Goal: Information Seeking & Learning: Learn about a topic

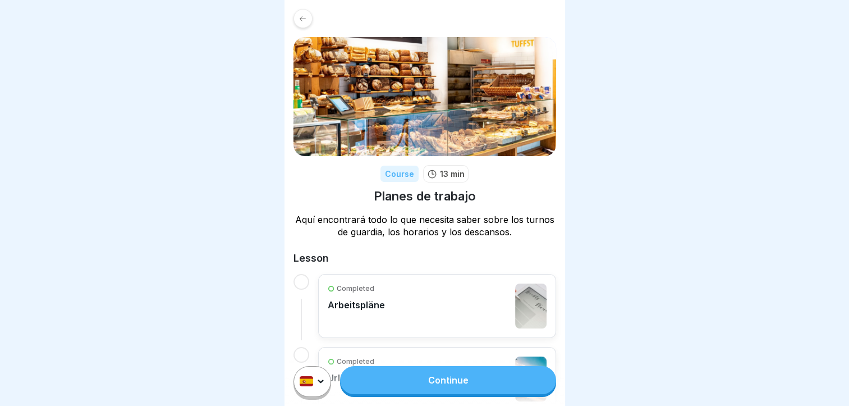
click at [304, 15] on icon at bounding box center [302, 19] width 8 height 8
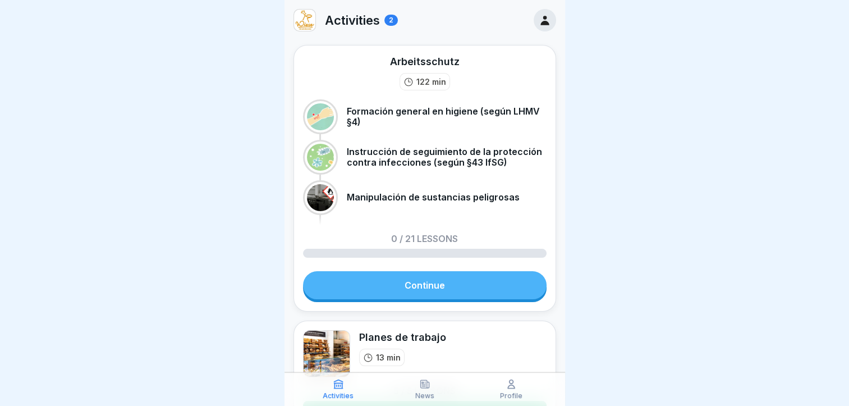
click at [390, 21] on div "2" at bounding box center [390, 20] width 13 height 11
click at [540, 24] on icon at bounding box center [544, 21] width 8 height 10
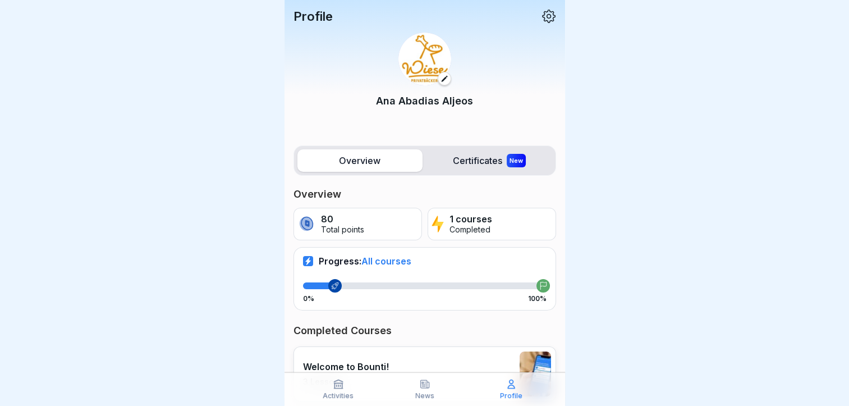
click at [336, 385] on icon at bounding box center [338, 384] width 8 height 8
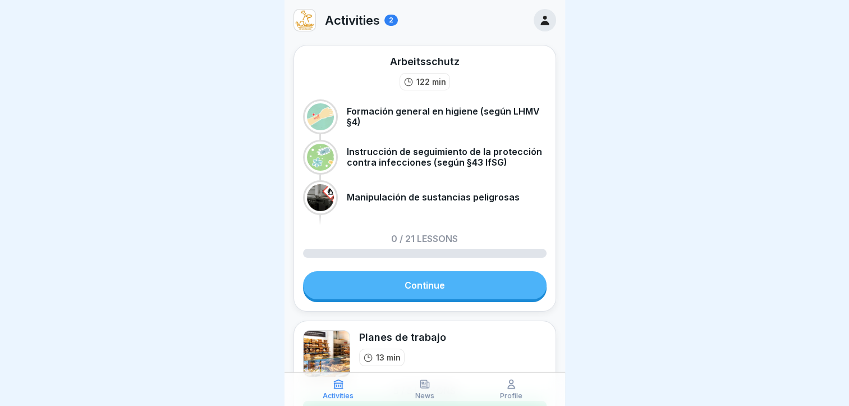
click at [390, 288] on link "Continue" at bounding box center [424, 285] width 243 height 28
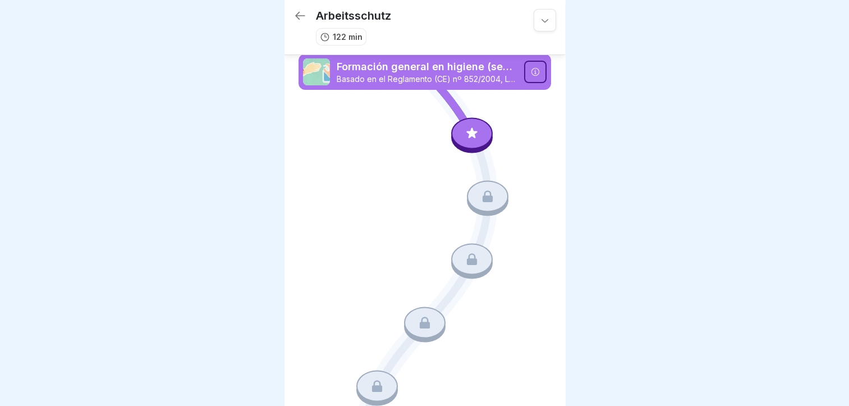
click at [475, 123] on div at bounding box center [472, 132] width 42 height 31
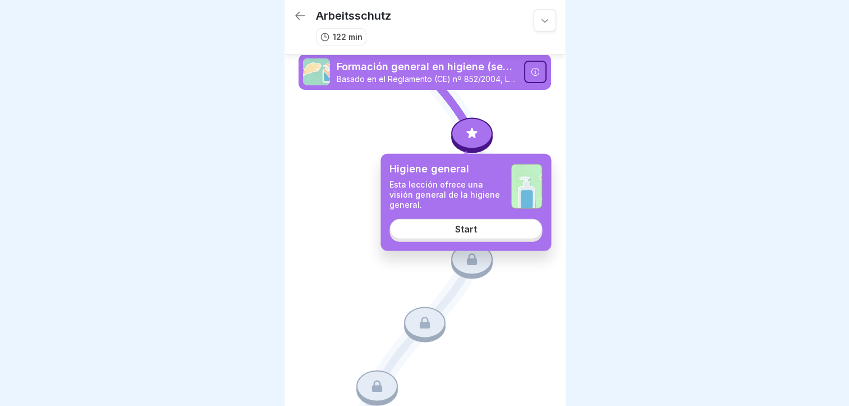
click at [427, 234] on link "Start" at bounding box center [465, 228] width 153 height 20
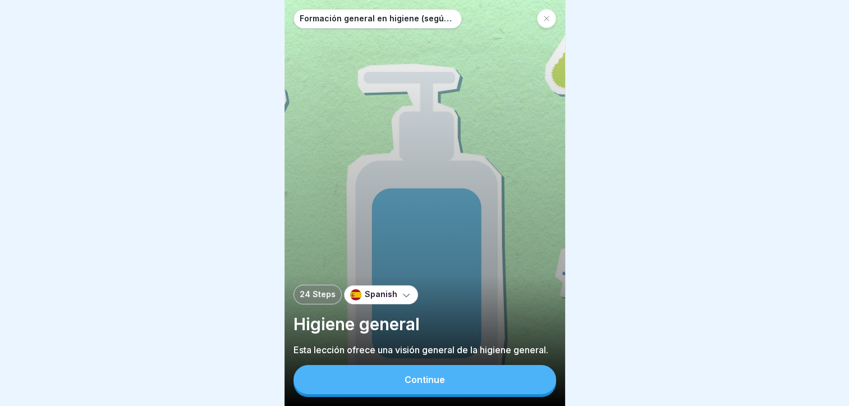
scroll to position [8, 0]
click at [423, 386] on button "Continue" at bounding box center [424, 379] width 263 height 29
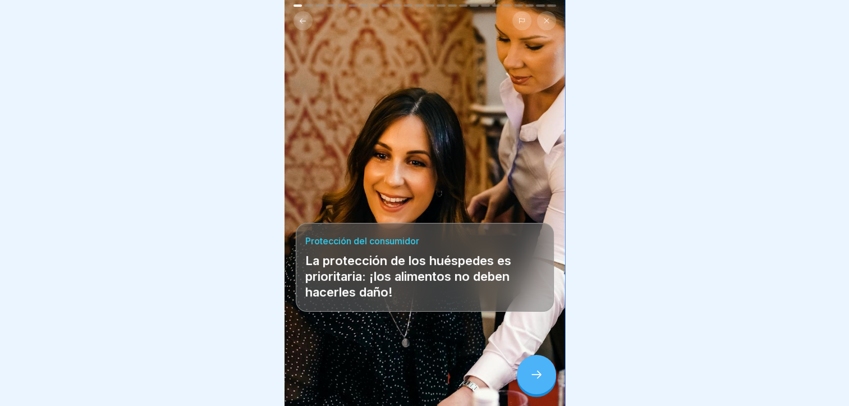
scroll to position [0, 0]
click at [543, 385] on div at bounding box center [536, 374] width 39 height 39
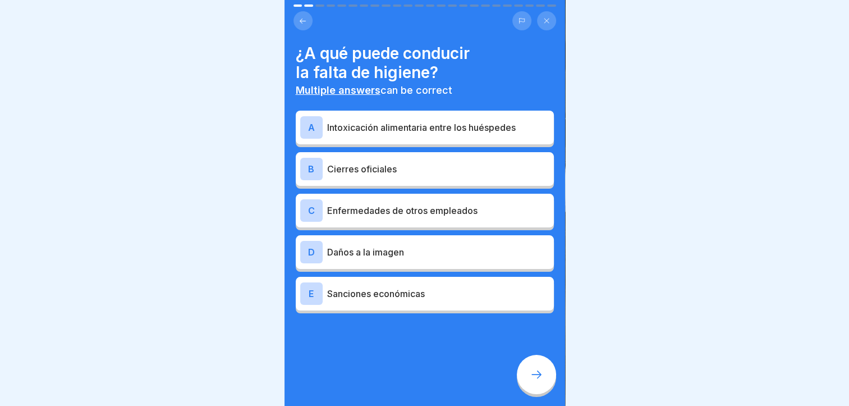
click at [384, 122] on p "Intoxicación alimentaria entre los huéspedes" at bounding box center [438, 127] width 222 height 13
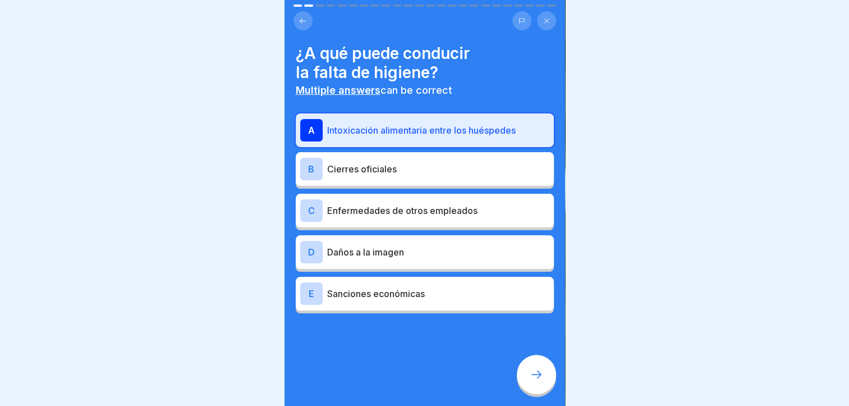
click at [422, 214] on p "Enfermedades de otros empleados" at bounding box center [438, 210] width 222 height 13
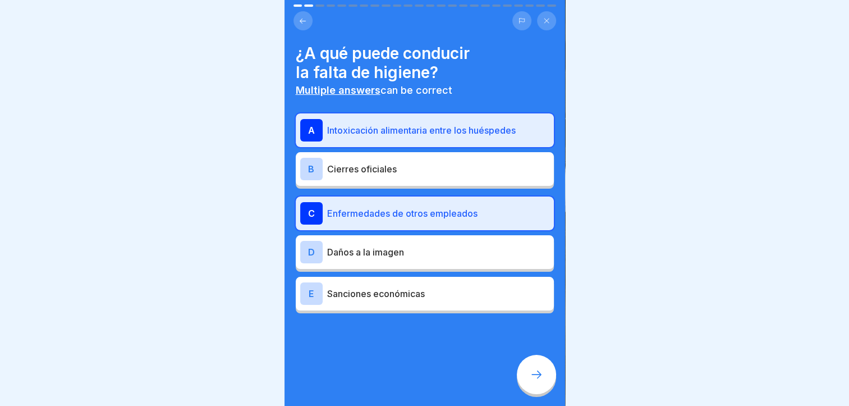
click at [431, 163] on p "Cierres oficiales" at bounding box center [438, 168] width 222 height 13
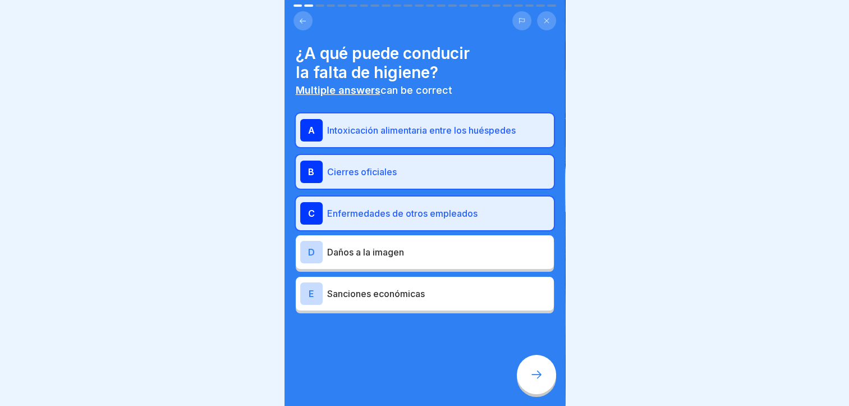
click at [431, 306] on div "E Sanciones económicas" at bounding box center [425, 294] width 258 height 34
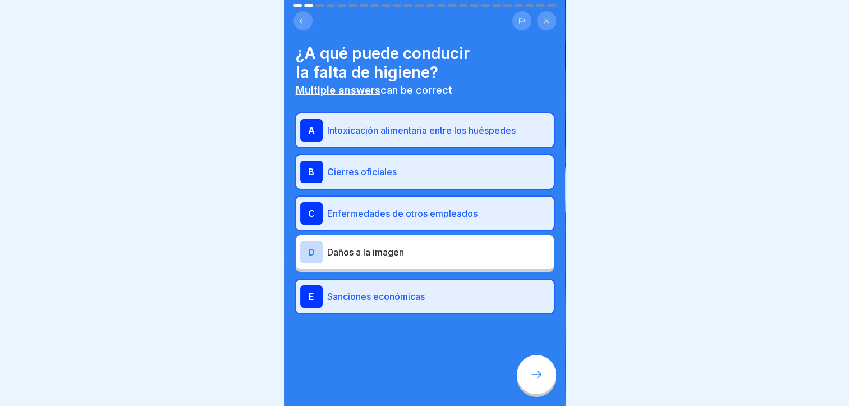
click at [548, 391] on div at bounding box center [536, 374] width 39 height 39
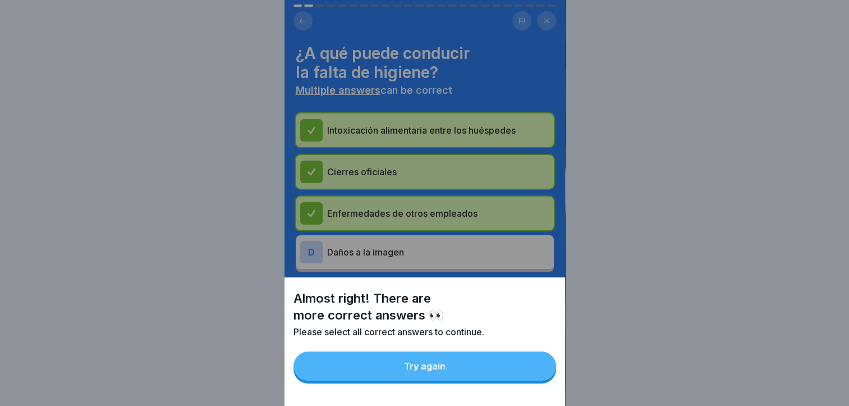
click at [507, 380] on button "Try again" at bounding box center [424, 365] width 263 height 29
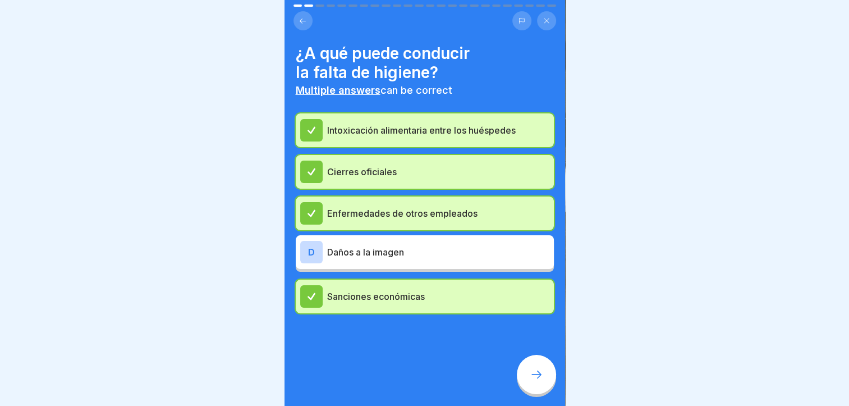
click at [474, 245] on p "Daños a la imagen" at bounding box center [438, 251] width 222 height 13
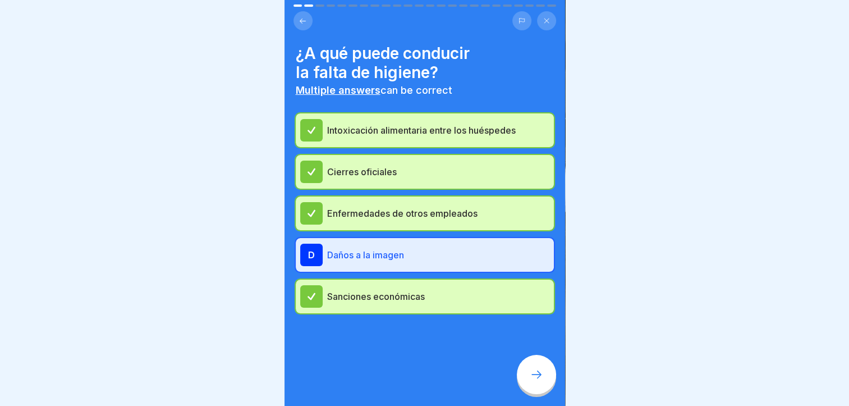
click at [531, 381] on icon at bounding box center [536, 373] width 13 height 13
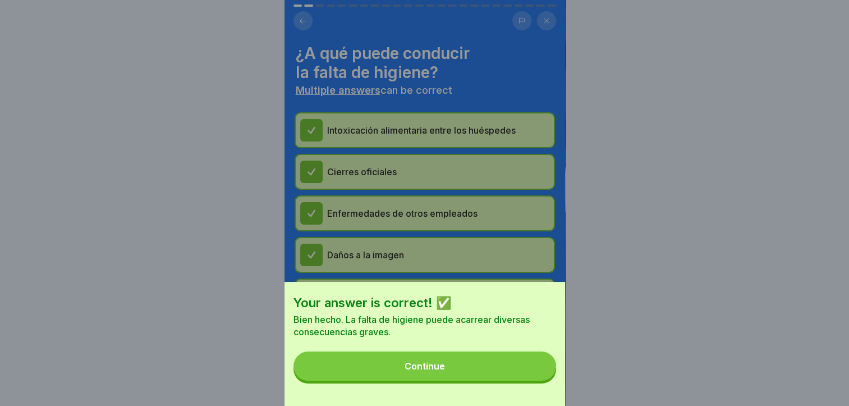
click at [514, 380] on button "Continue" at bounding box center [424, 365] width 263 height 29
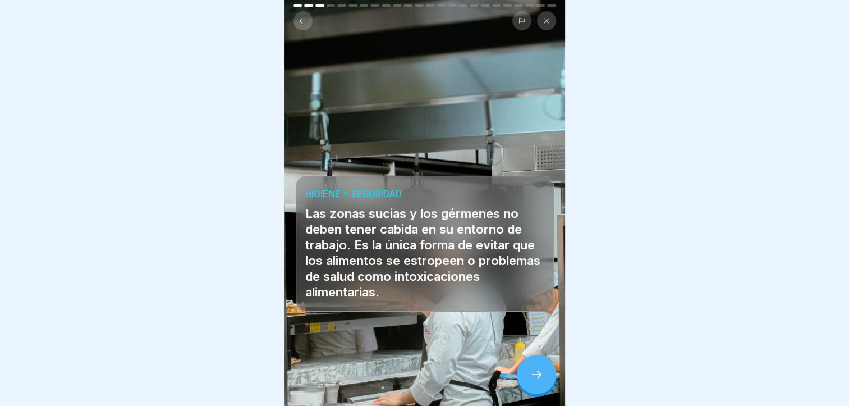
scroll to position [8, 0]
click at [542, 387] on div at bounding box center [536, 374] width 39 height 39
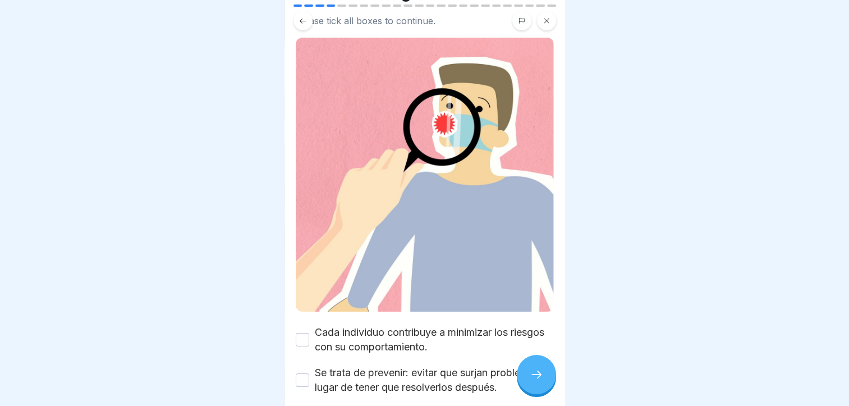
scroll to position [160, 0]
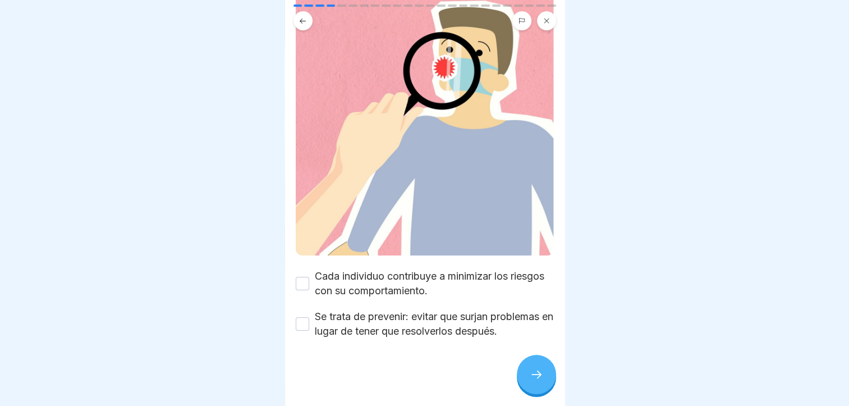
click at [305, 277] on button "Cada individuo contribuye a minimizar los riesgos con su comportamiento." at bounding box center [302, 283] width 13 height 13
click at [305, 317] on button "Se trata de prevenir: evitar que surjan problemas en lugar de tener que resolve…" at bounding box center [302, 323] width 13 height 13
click at [534, 372] on icon at bounding box center [536, 373] width 13 height 13
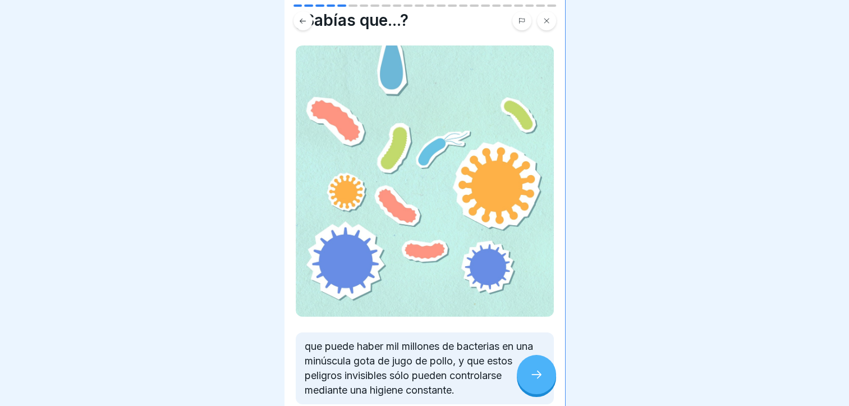
scroll to position [89, 0]
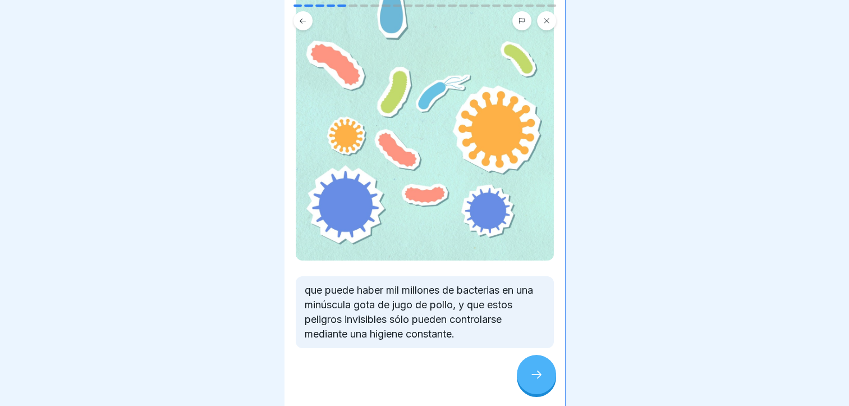
click at [546, 369] on div at bounding box center [536, 374] width 39 height 39
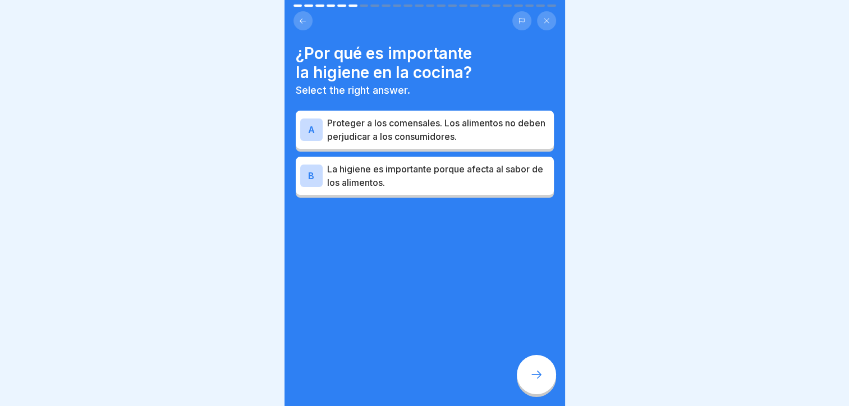
click at [485, 116] on p "Proteger a los comensales. Los alimentos no deben perjudicar a los consumidores." at bounding box center [438, 129] width 222 height 27
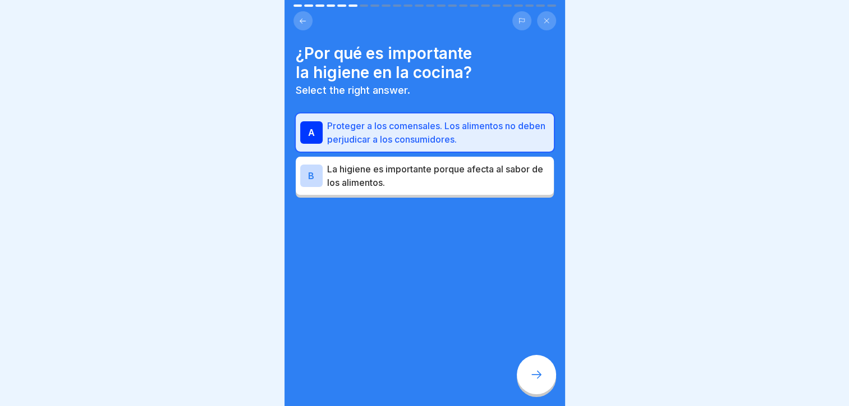
click at [540, 388] on div at bounding box center [536, 374] width 39 height 39
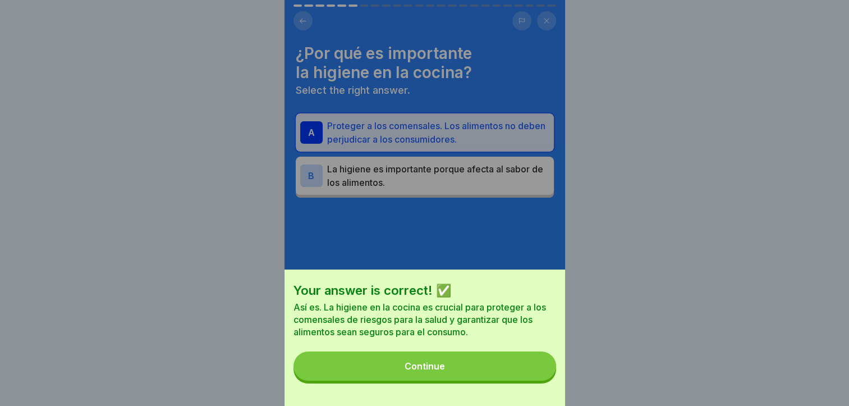
click at [490, 364] on button "Continue" at bounding box center [424, 365] width 263 height 29
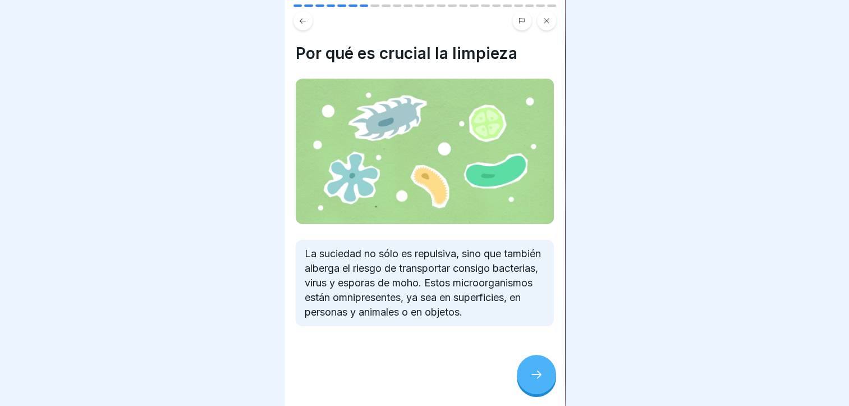
click at [537, 360] on div at bounding box center [536, 374] width 39 height 39
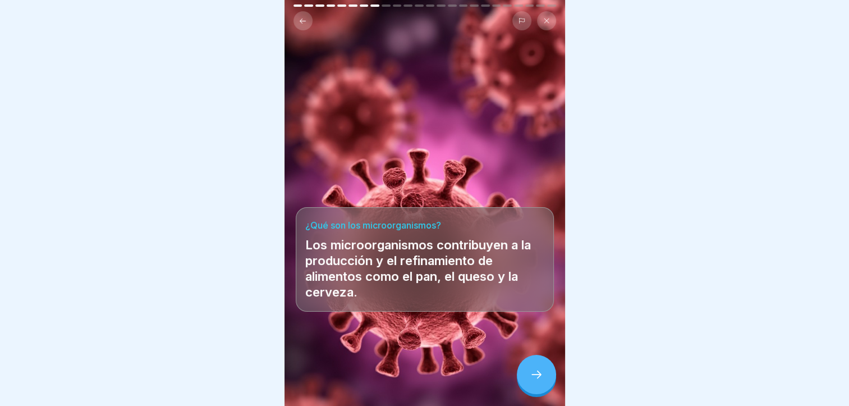
click at [537, 360] on div at bounding box center [536, 374] width 39 height 39
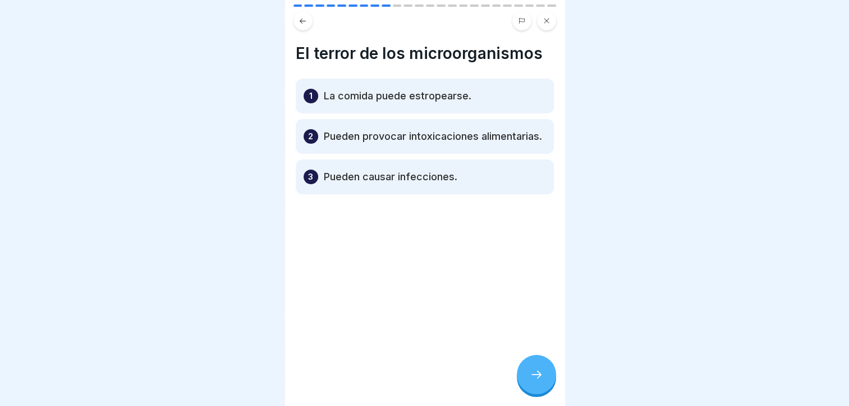
click at [537, 360] on div at bounding box center [536, 374] width 39 height 39
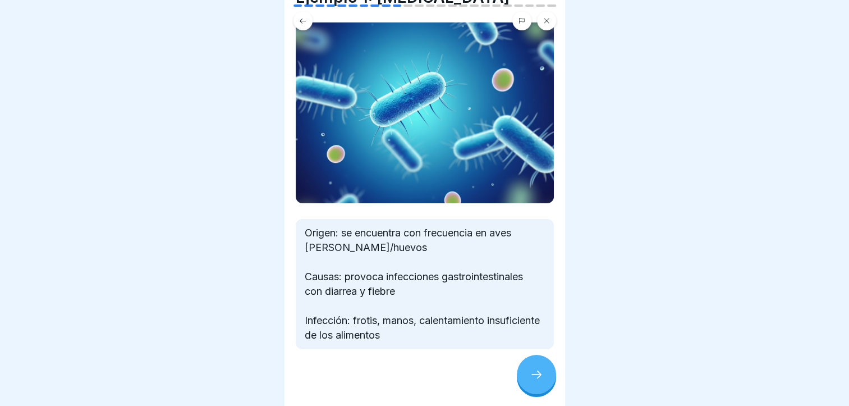
scroll to position [61, 0]
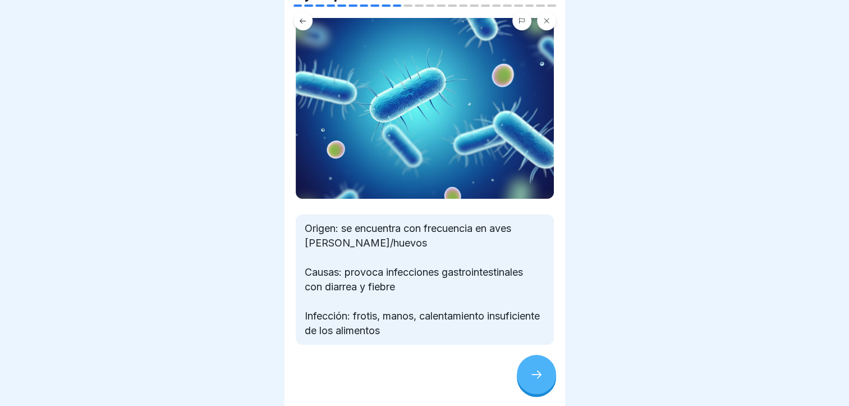
click at [525, 362] on div at bounding box center [536, 374] width 39 height 39
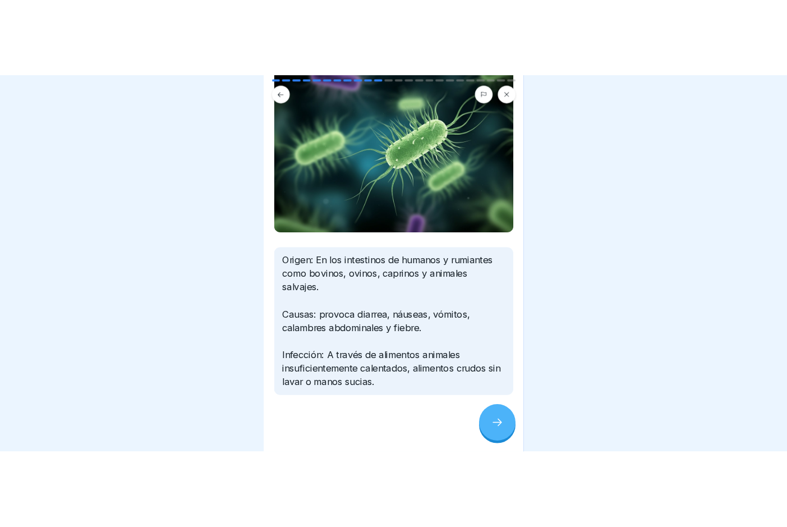
scroll to position [0, 0]
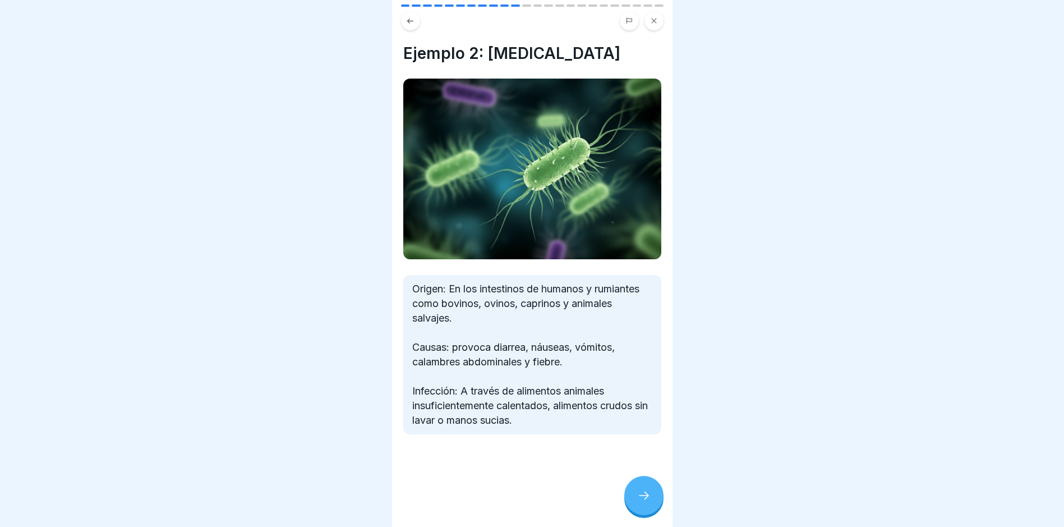
click at [652, 405] on div at bounding box center [643, 495] width 39 height 39
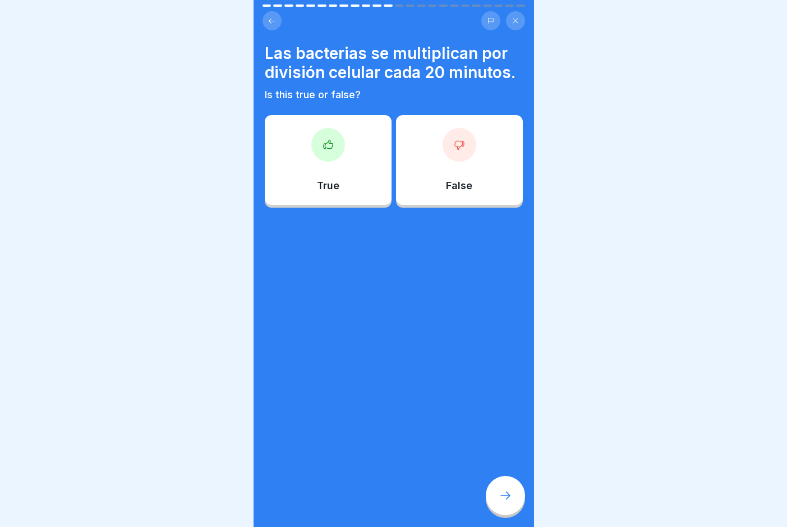
click at [315, 162] on div at bounding box center [328, 145] width 34 height 34
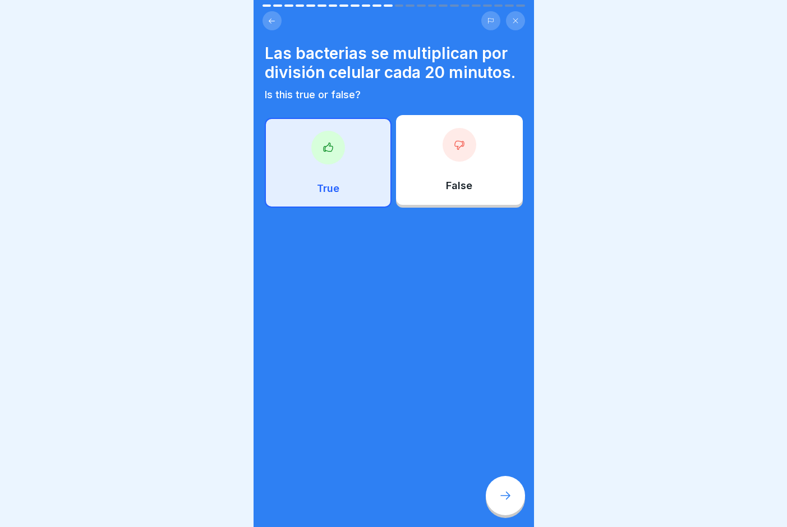
click at [504, 405] on icon at bounding box center [505, 495] width 13 height 13
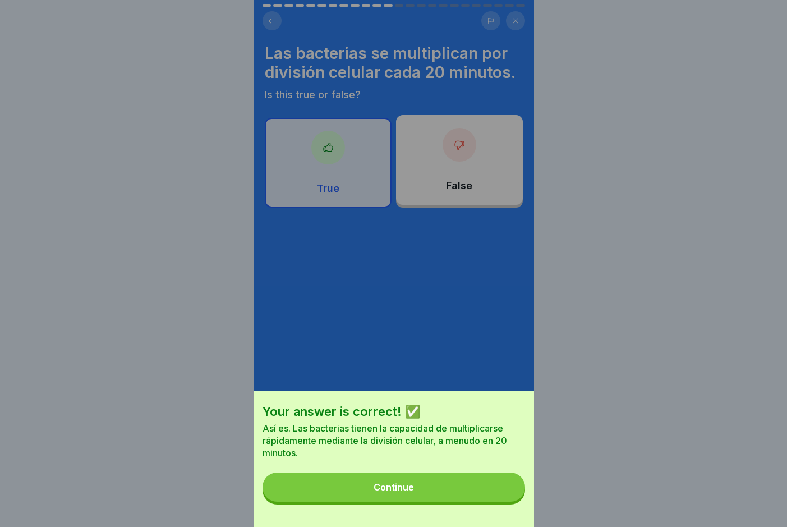
click at [504, 405] on button "Continue" at bounding box center [394, 486] width 263 height 29
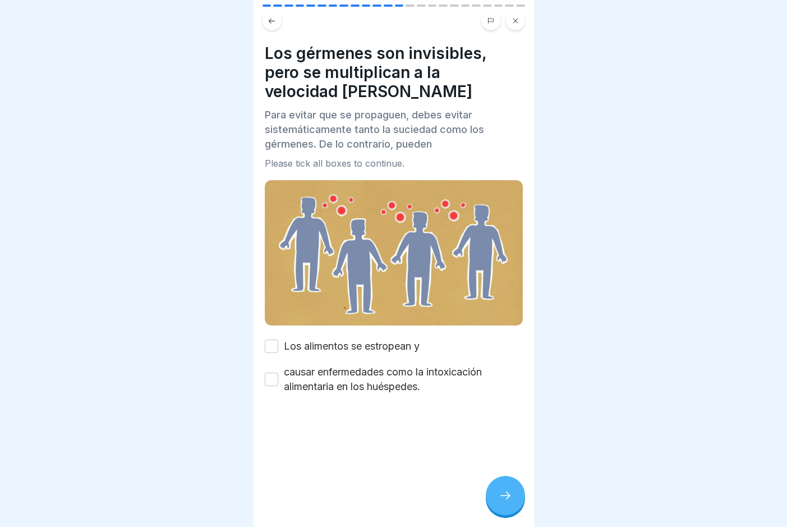
click at [269, 339] on button "Los alimentos se estropean y" at bounding box center [271, 345] width 13 height 13
click at [269, 373] on button "causar enfermedades como la intoxicación alimentaria en los huéspedes." at bounding box center [271, 379] width 13 height 13
click at [514, 405] on div at bounding box center [505, 495] width 39 height 39
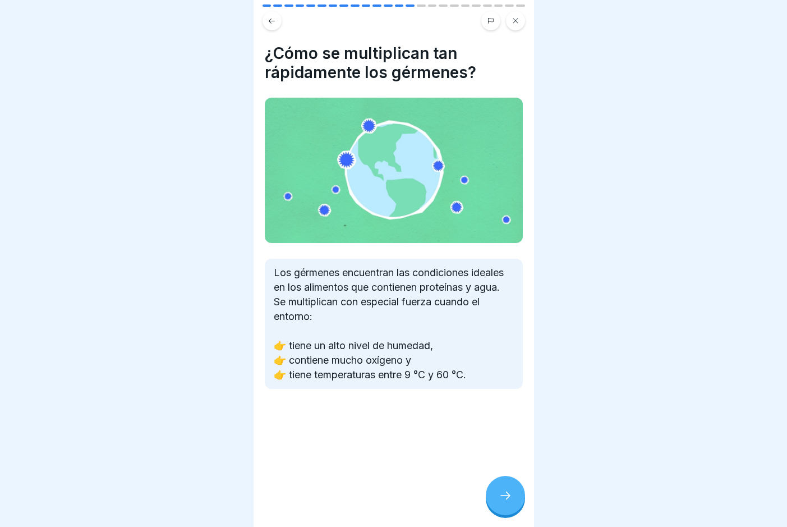
click at [508, 405] on div at bounding box center [505, 495] width 39 height 39
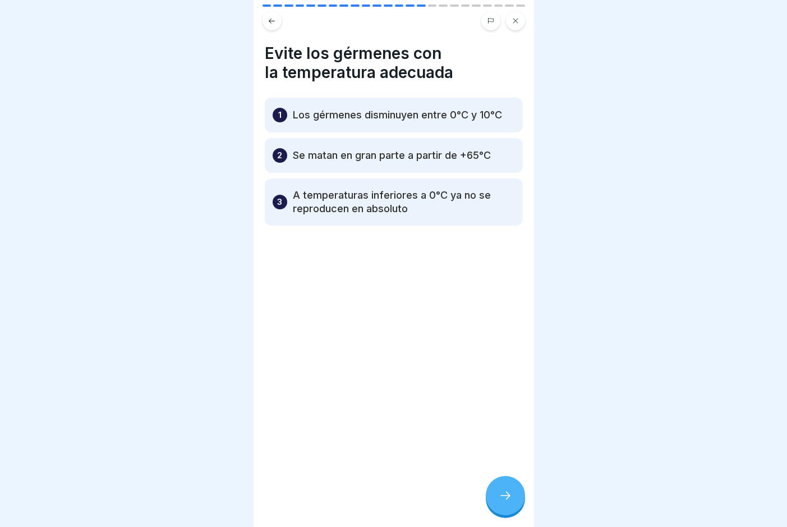
click at [510, 405] on div at bounding box center [505, 495] width 39 height 39
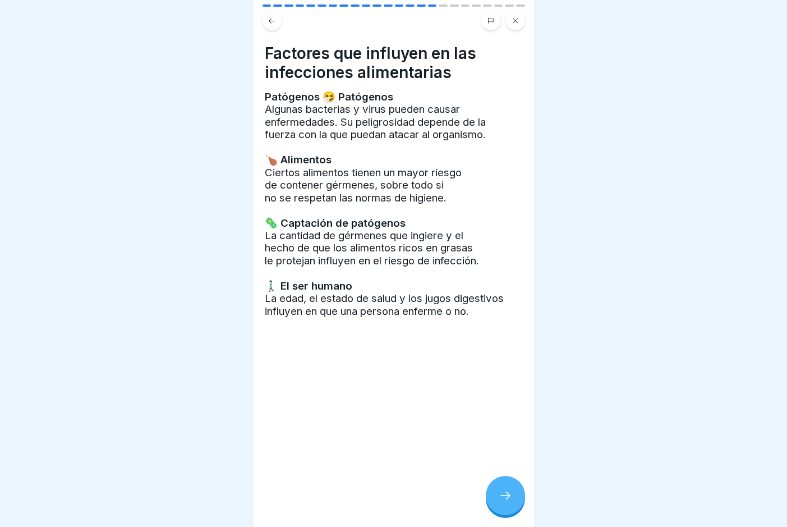
click at [513, 405] on div at bounding box center [505, 495] width 39 height 39
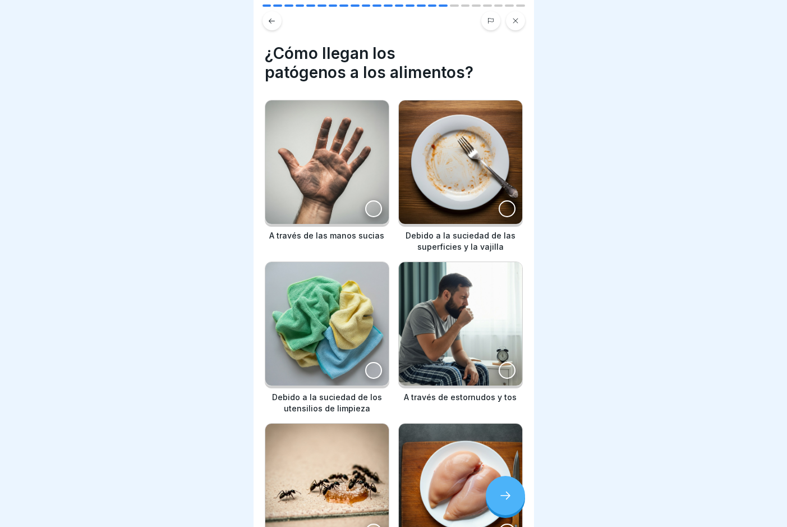
click at [369, 204] on div at bounding box center [373, 208] width 17 height 17
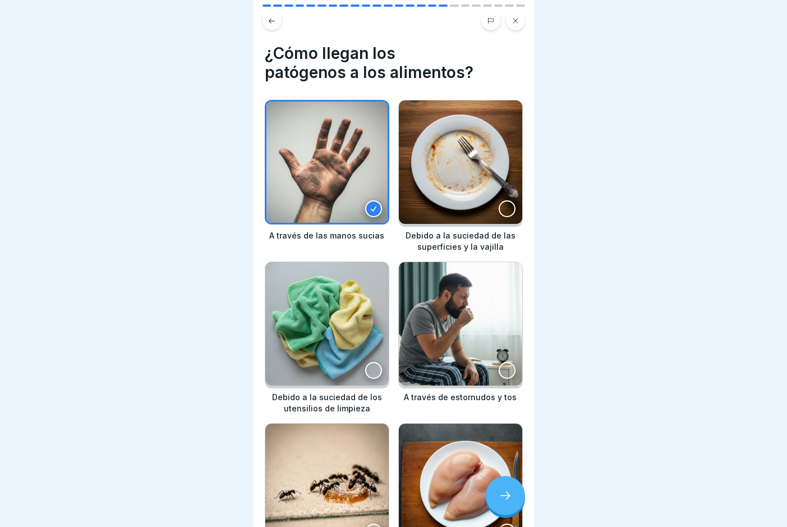
click at [366, 366] on div at bounding box center [373, 370] width 17 height 17
click at [503, 362] on div at bounding box center [507, 370] width 17 height 17
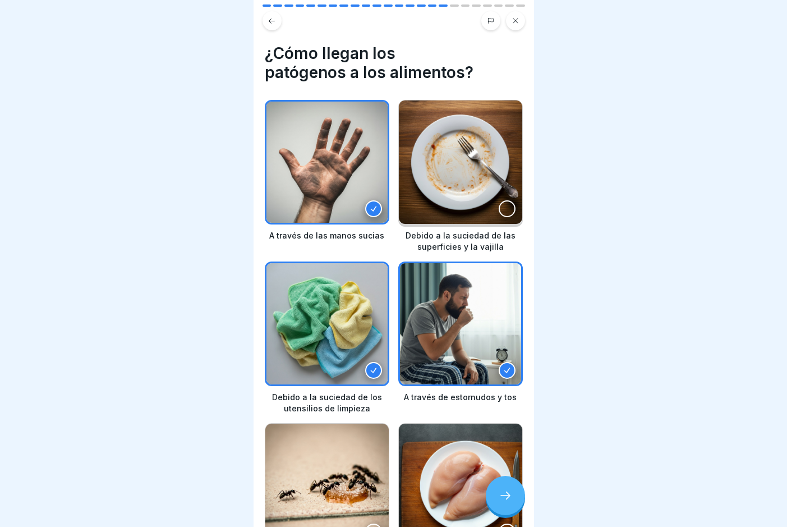
click at [499, 209] on div at bounding box center [507, 208] width 17 height 17
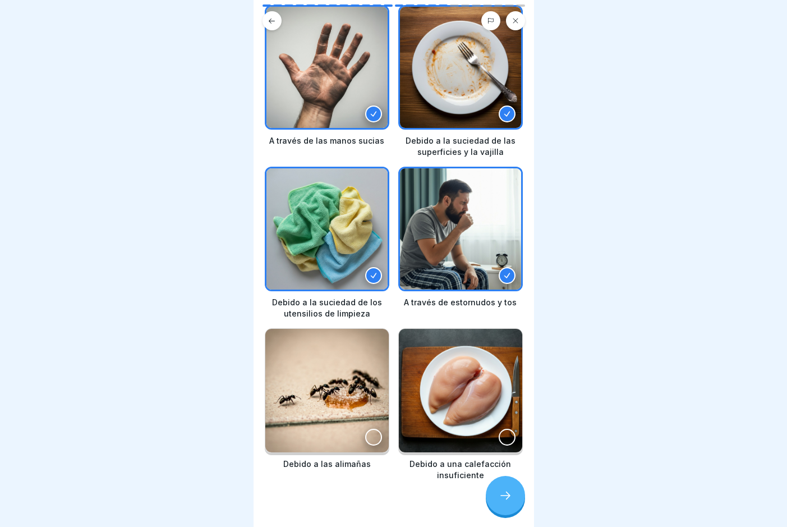
scroll to position [104, 0]
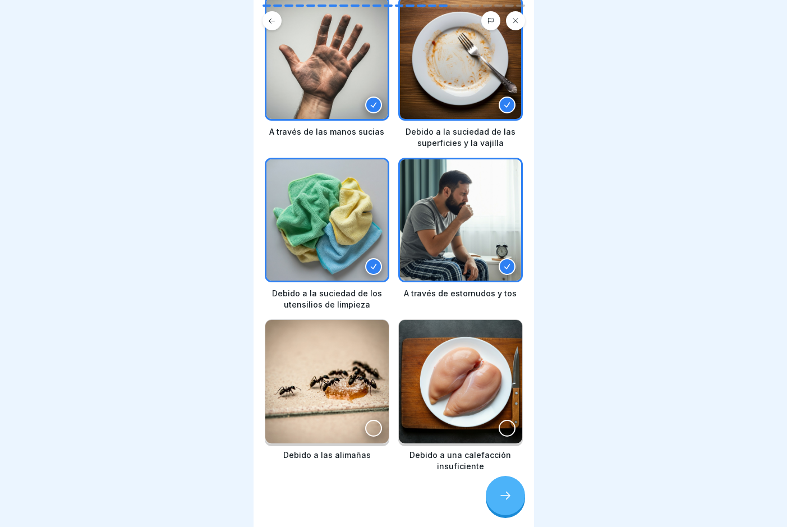
click at [365, 405] on div at bounding box center [373, 428] width 17 height 17
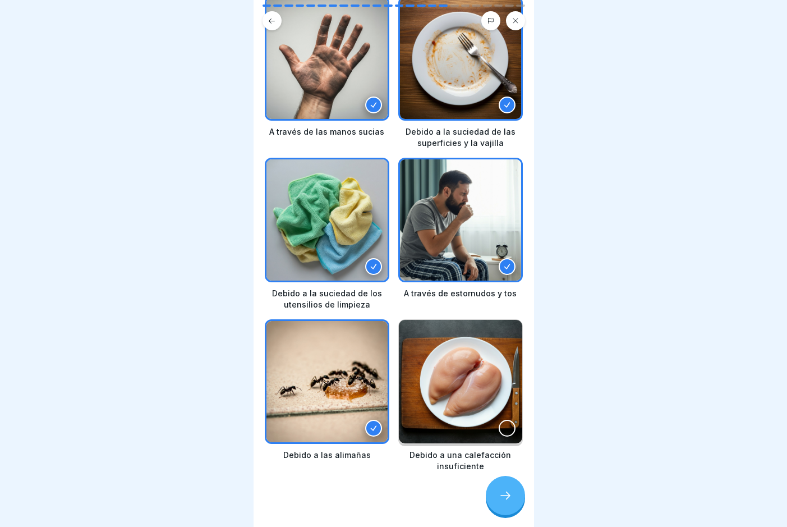
click at [500, 405] on div at bounding box center [507, 428] width 17 height 17
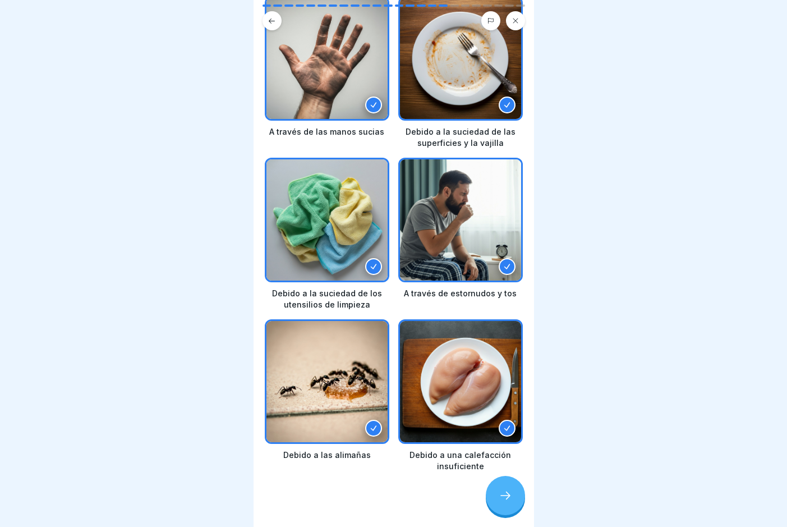
click at [500, 405] on div at bounding box center [505, 495] width 39 height 39
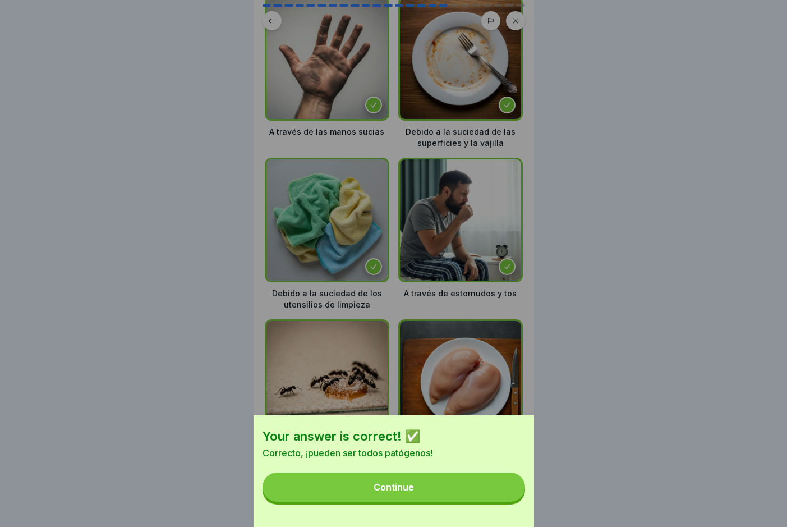
click at [496, 405] on button "Continue" at bounding box center [394, 486] width 263 height 29
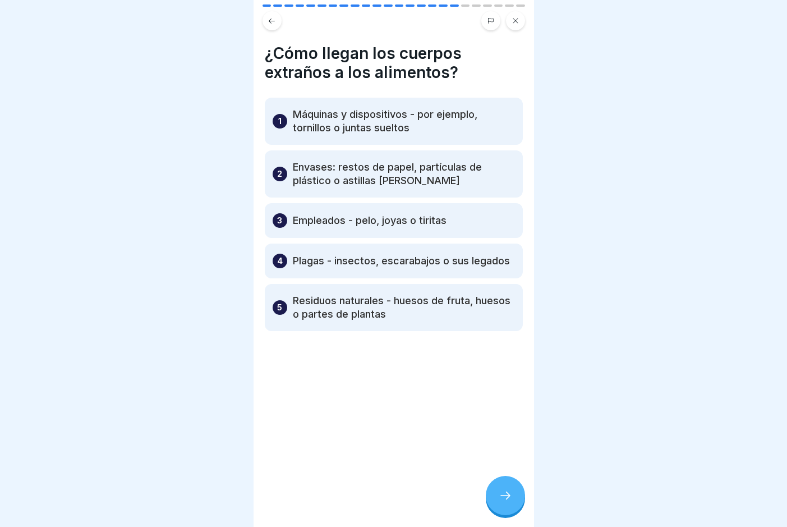
click at [514, 405] on div at bounding box center [505, 495] width 39 height 39
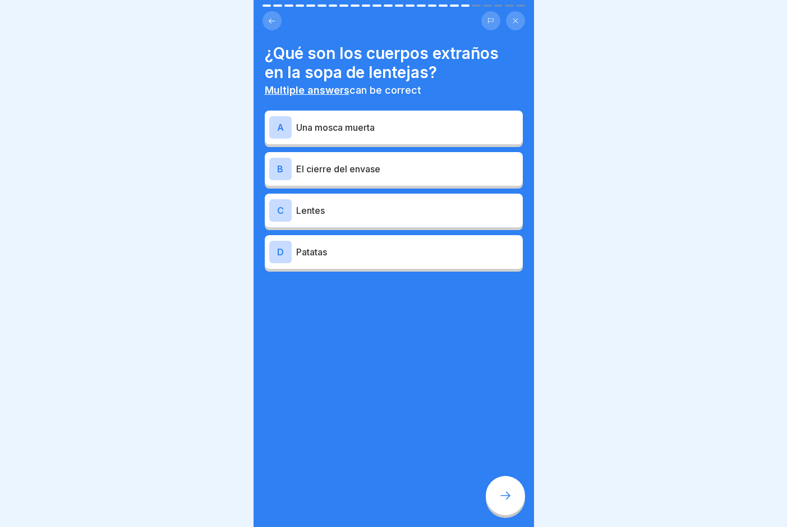
scroll to position [0, 0]
click at [411, 135] on div "A Una mosca muerta" at bounding box center [393, 127] width 249 height 22
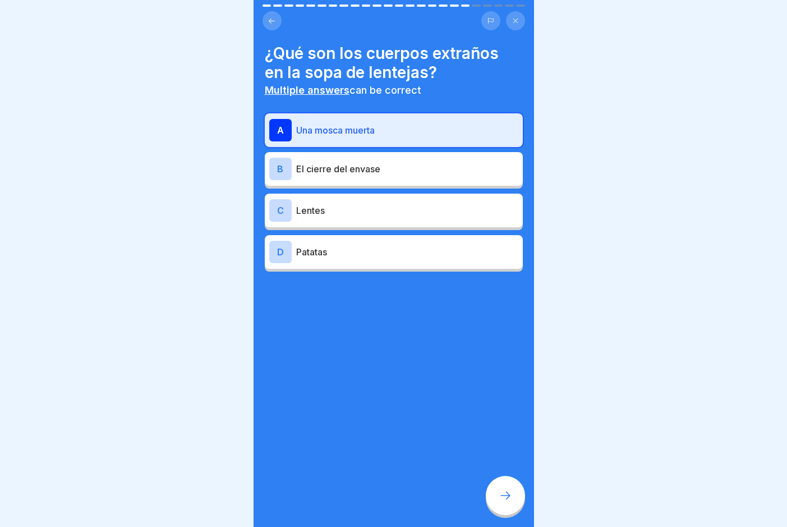
click at [407, 173] on p "El cierre del envase" at bounding box center [407, 168] width 222 height 13
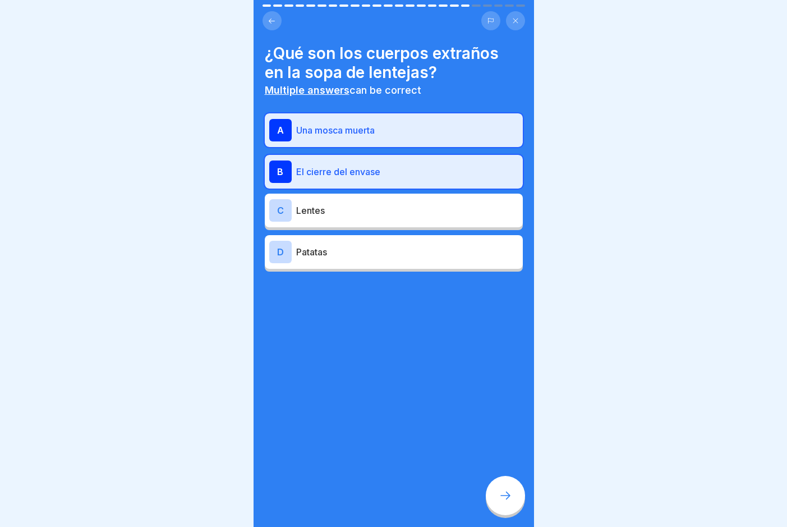
click at [413, 216] on p "Lentes" at bounding box center [407, 210] width 222 height 13
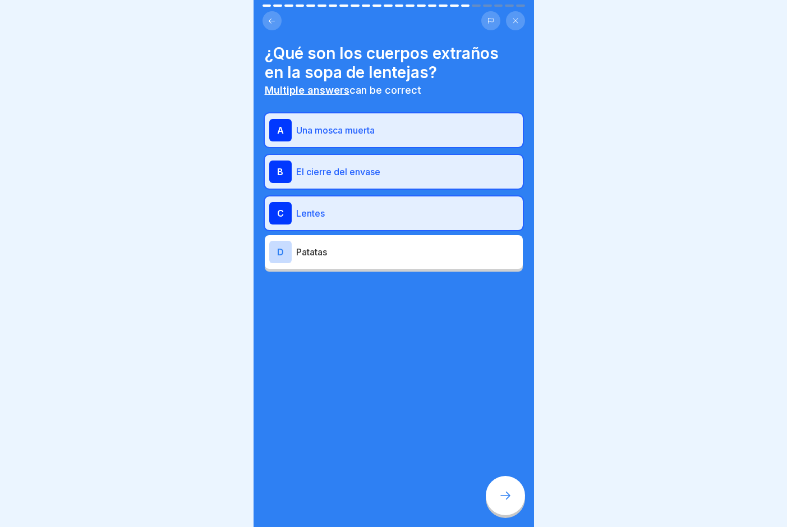
click at [499, 405] on div at bounding box center [505, 495] width 39 height 39
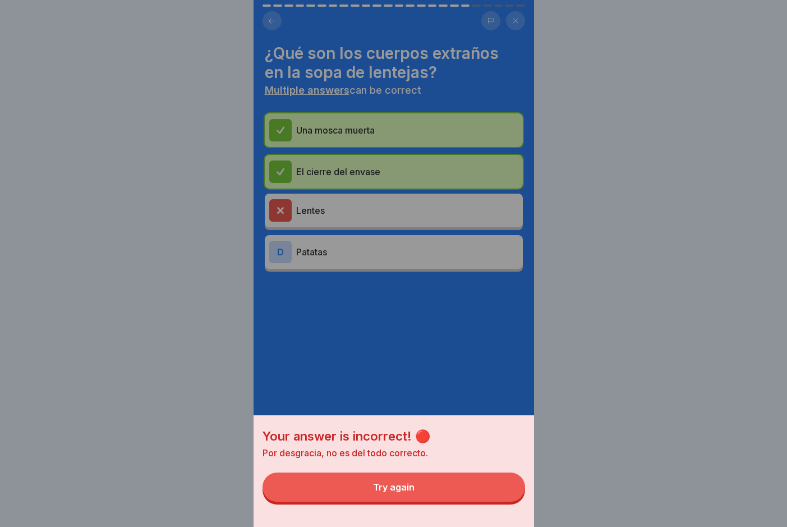
click at [475, 405] on button "Try again" at bounding box center [394, 486] width 263 height 29
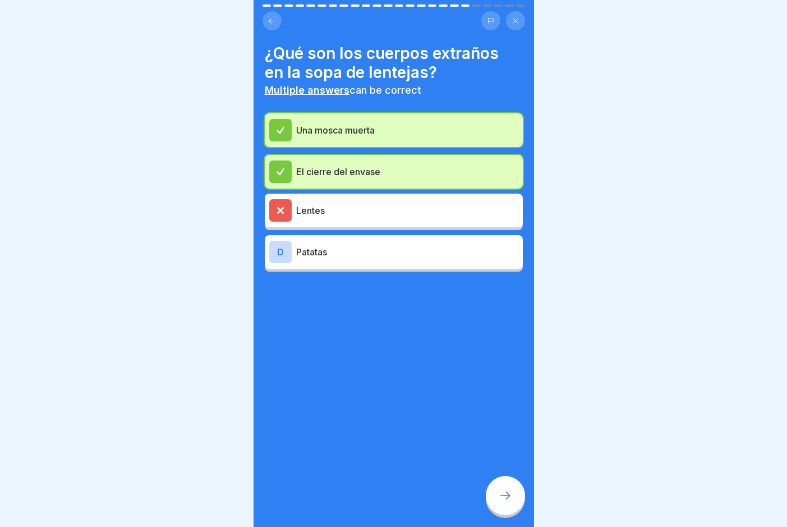
click at [507, 405] on div at bounding box center [505, 495] width 39 height 39
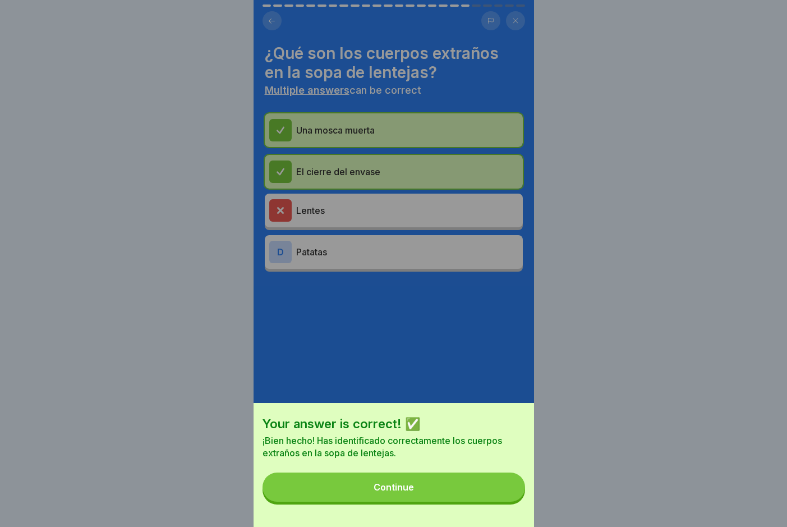
click at [497, 405] on button "Continue" at bounding box center [394, 486] width 263 height 29
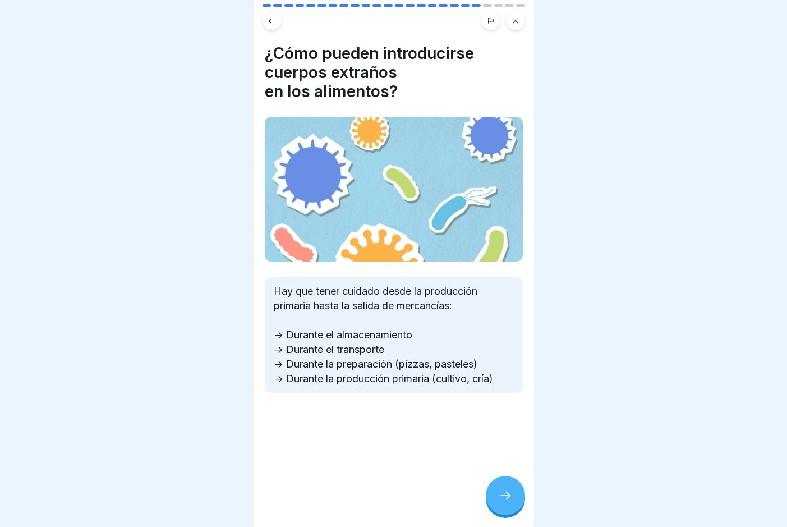
click at [503, 405] on div at bounding box center [505, 495] width 39 height 39
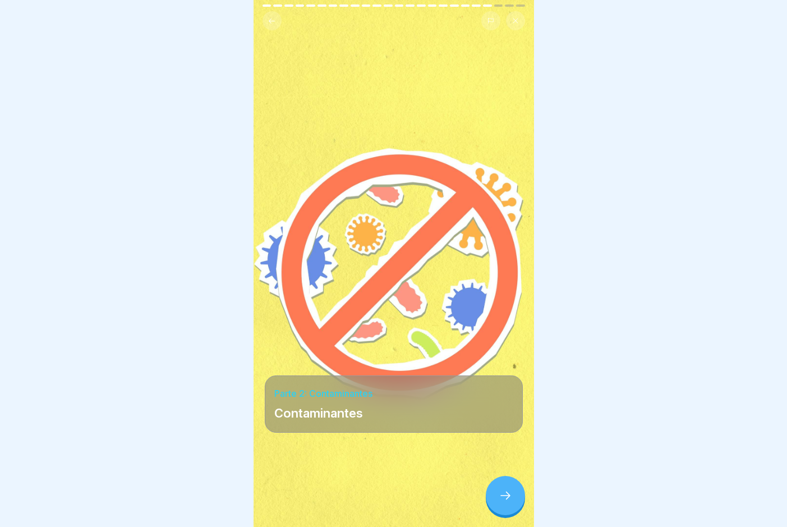
click at [503, 405] on div at bounding box center [505, 495] width 39 height 39
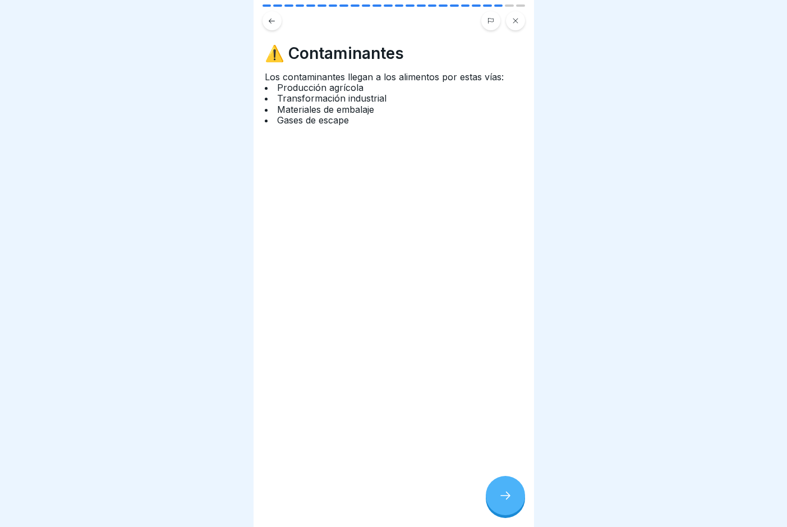
click at [503, 405] on div at bounding box center [505, 495] width 39 height 39
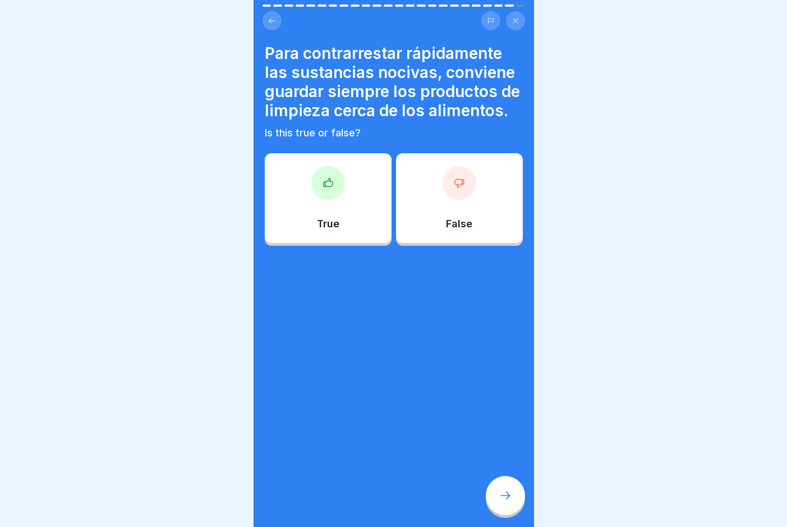
click at [463, 228] on div "False" at bounding box center [459, 198] width 127 height 90
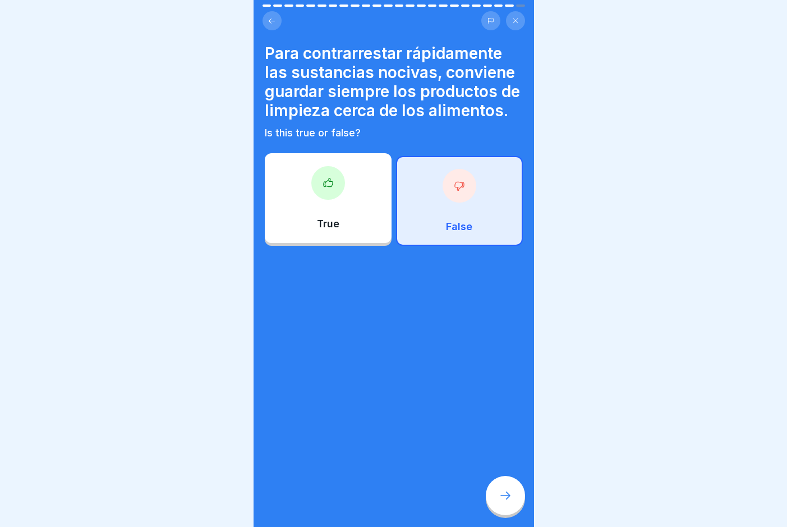
click at [495, 405] on div at bounding box center [505, 495] width 39 height 39
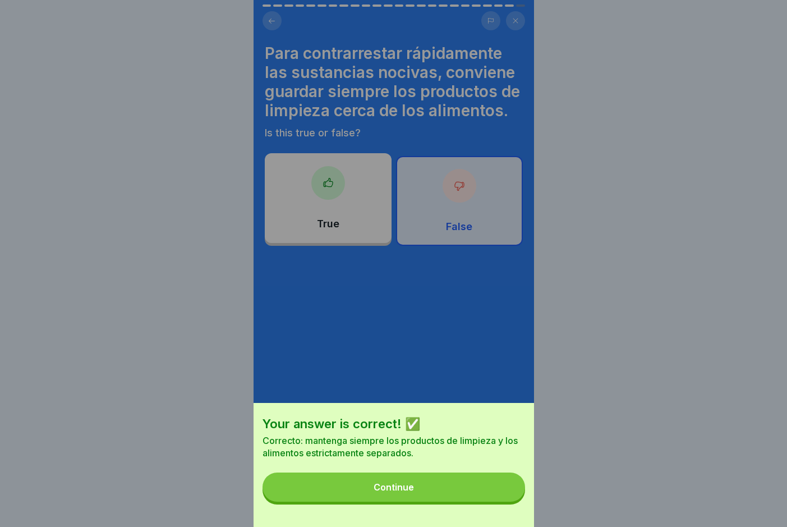
click at [464, 405] on button "Continue" at bounding box center [394, 486] width 263 height 29
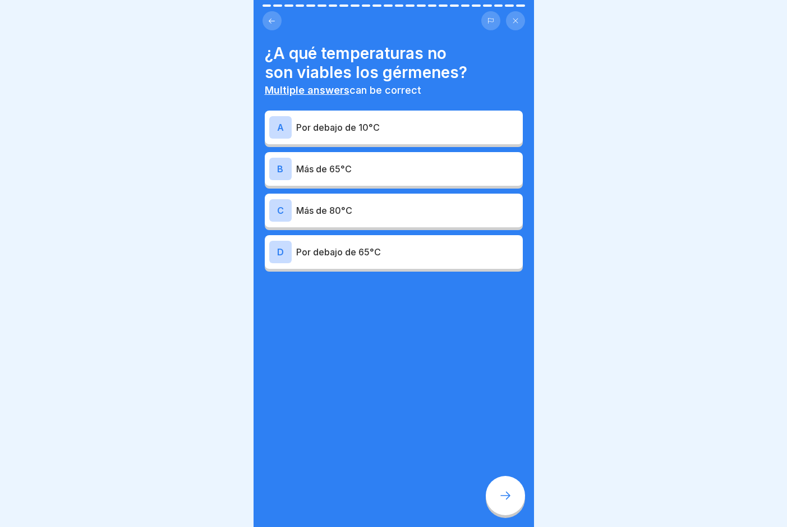
click at [395, 171] on p "Más de 65°C" at bounding box center [407, 168] width 222 height 13
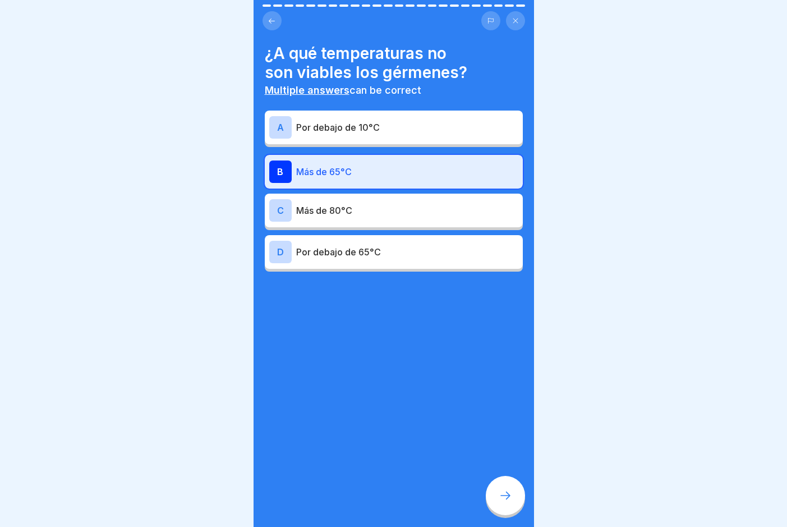
click at [440, 135] on div "A Por debajo de 10°C" at bounding box center [393, 127] width 249 height 22
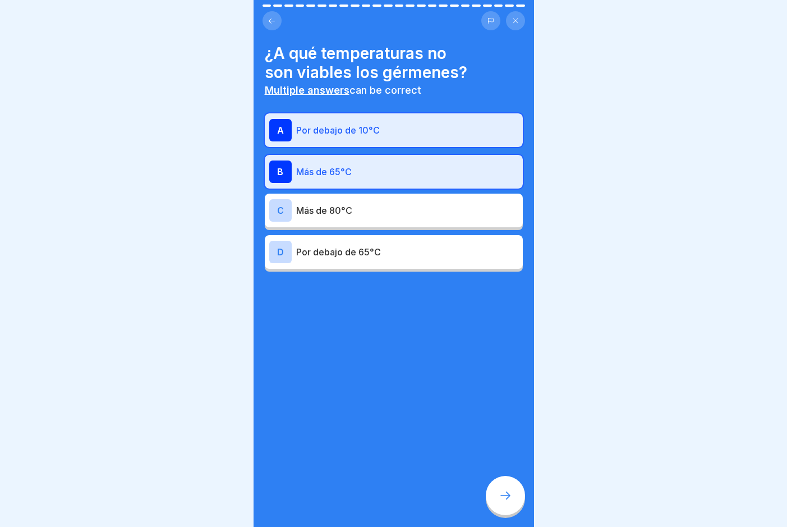
click at [504, 405] on icon at bounding box center [505, 495] width 13 height 13
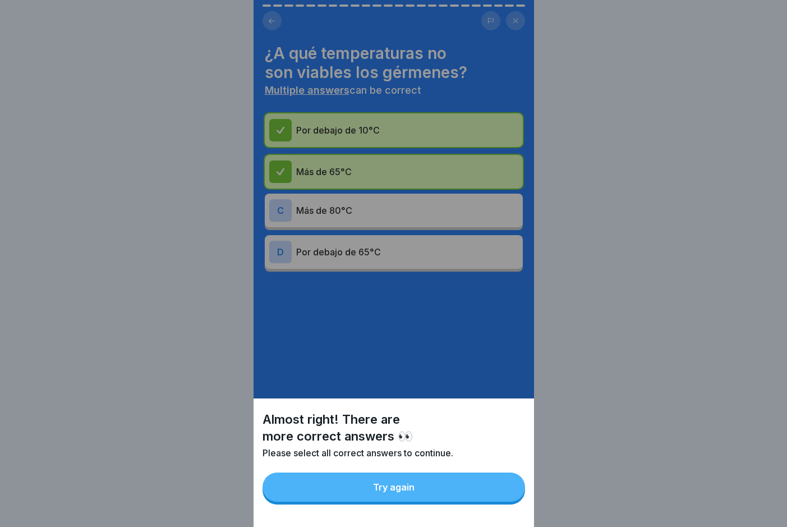
click at [496, 405] on button "Try again" at bounding box center [394, 486] width 263 height 29
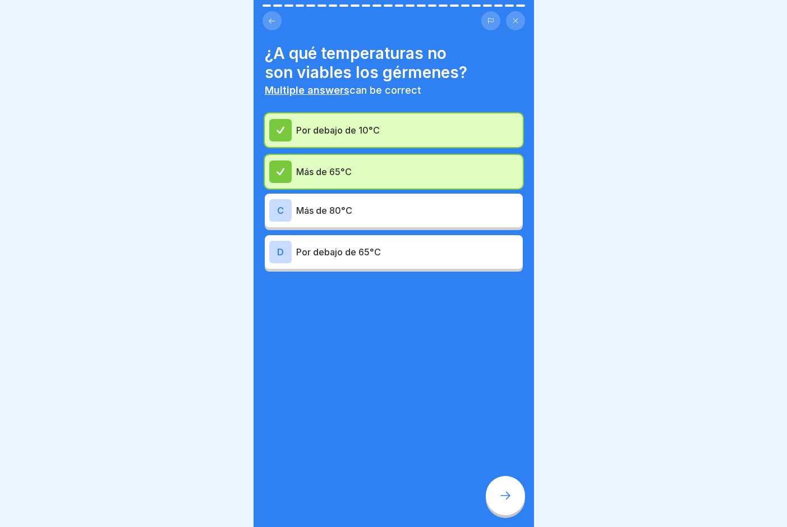
click at [318, 205] on p "Más de 80°C" at bounding box center [407, 210] width 222 height 13
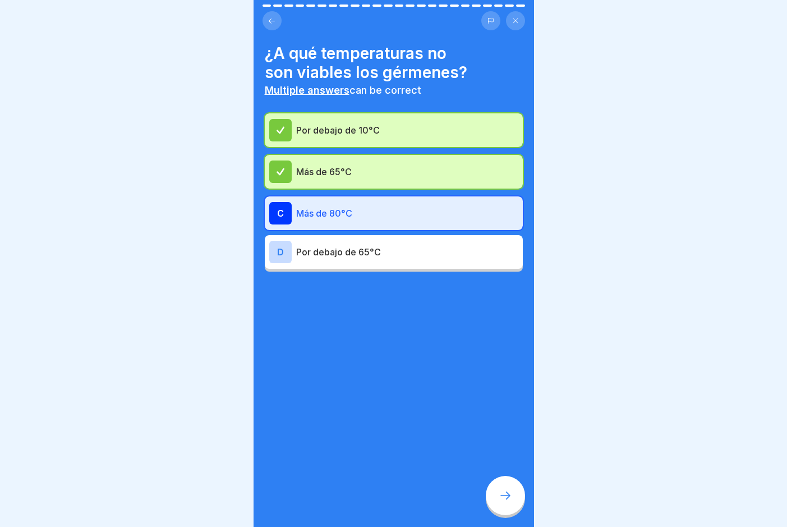
click at [511, 405] on div at bounding box center [505, 495] width 39 height 39
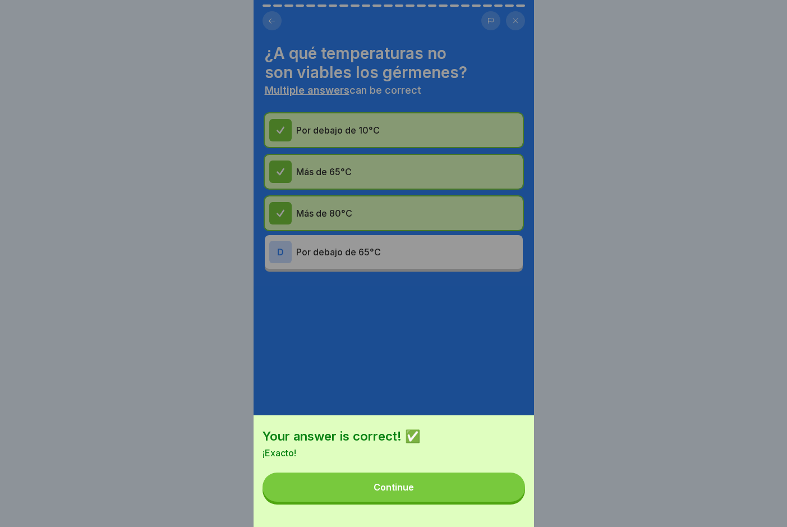
click at [481, 405] on button "Continue" at bounding box center [394, 486] width 263 height 29
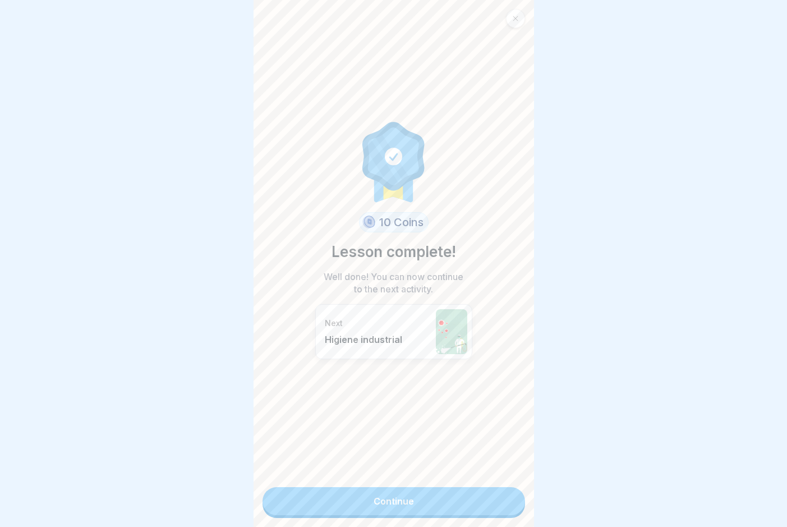
click at [463, 405] on link "Continue" at bounding box center [394, 501] width 263 height 28
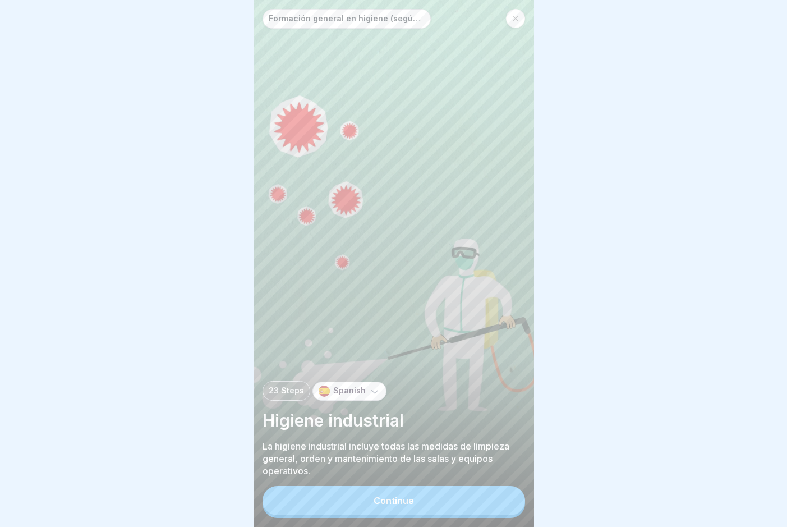
scroll to position [8, 0]
click at [413, 405] on div "Continue" at bounding box center [394, 500] width 40 height 10
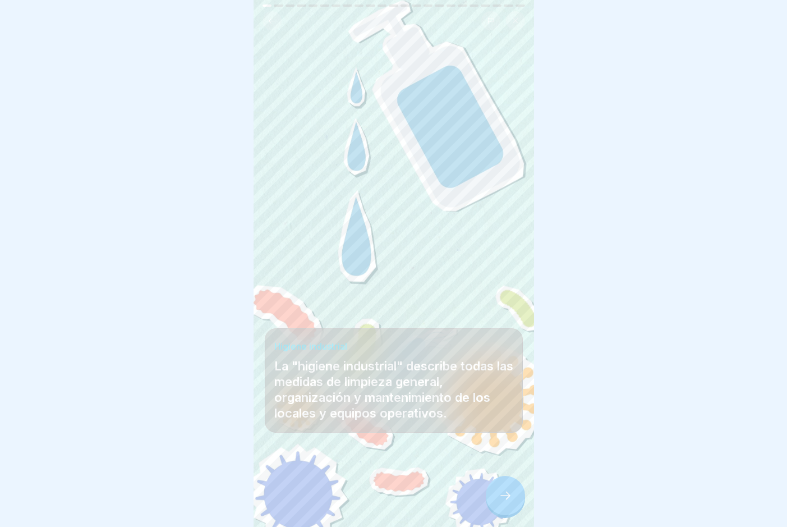
click at [503, 405] on div at bounding box center [505, 495] width 39 height 39
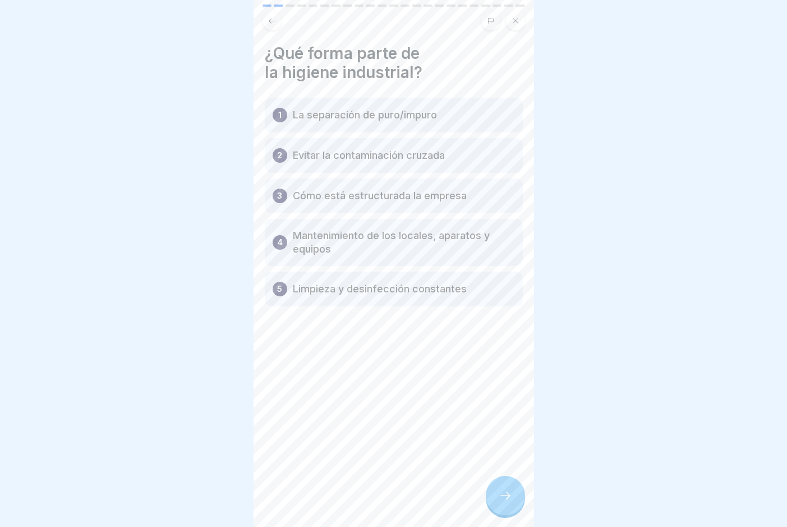
click at [503, 405] on div at bounding box center [505, 495] width 39 height 39
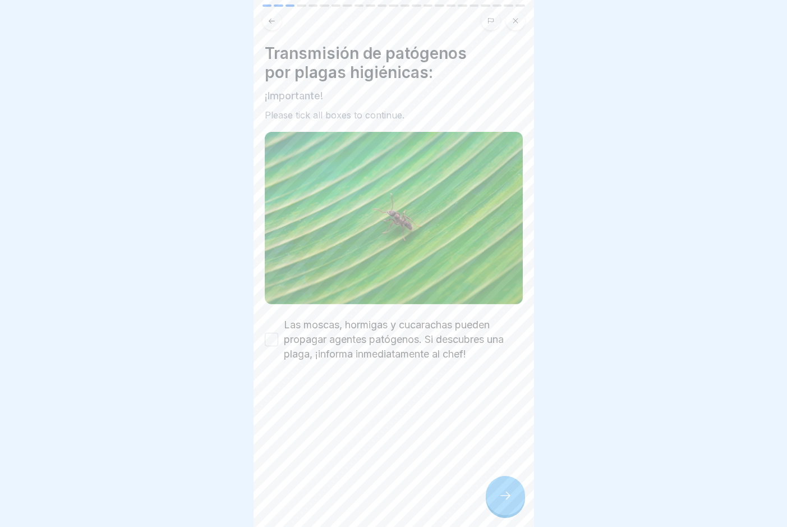
click at [277, 333] on button "Las moscas, hormigas y cucarachas pueden propagar agentes patógenos. Si descubr…" at bounding box center [271, 339] width 13 height 13
click at [513, 405] on div at bounding box center [505, 495] width 39 height 39
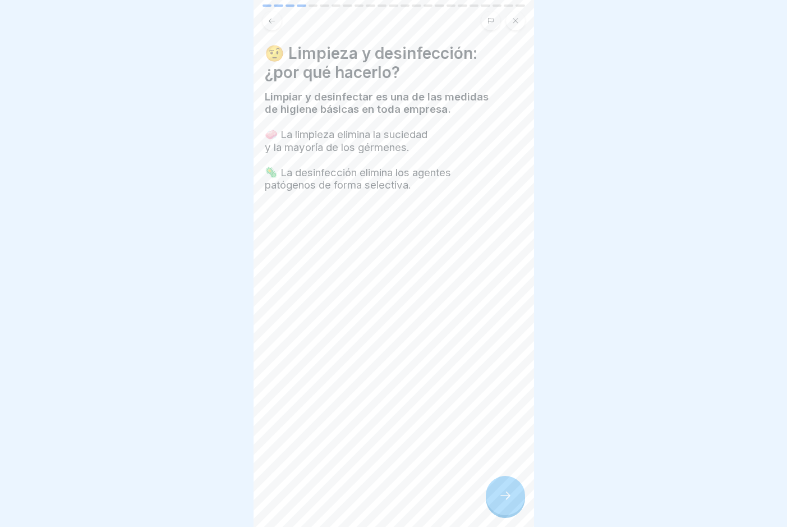
click at [509, 405] on icon at bounding box center [505, 495] width 13 height 13
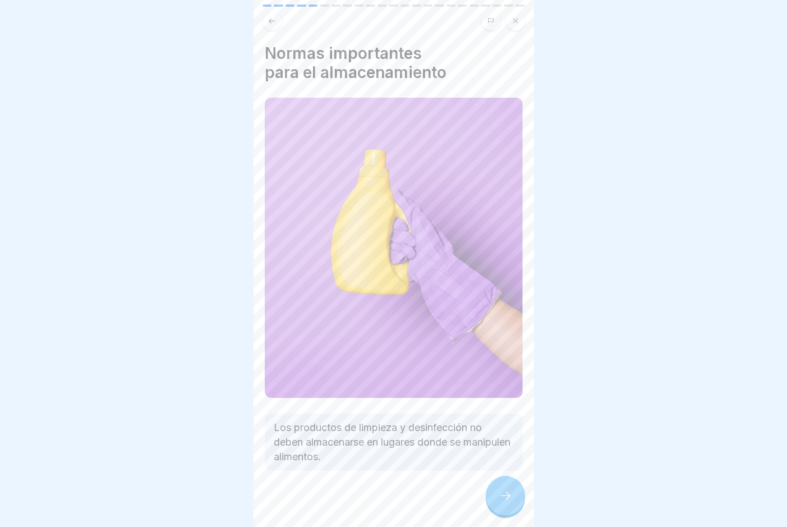
scroll to position [2, 0]
click at [504, 405] on icon at bounding box center [505, 495] width 13 height 13
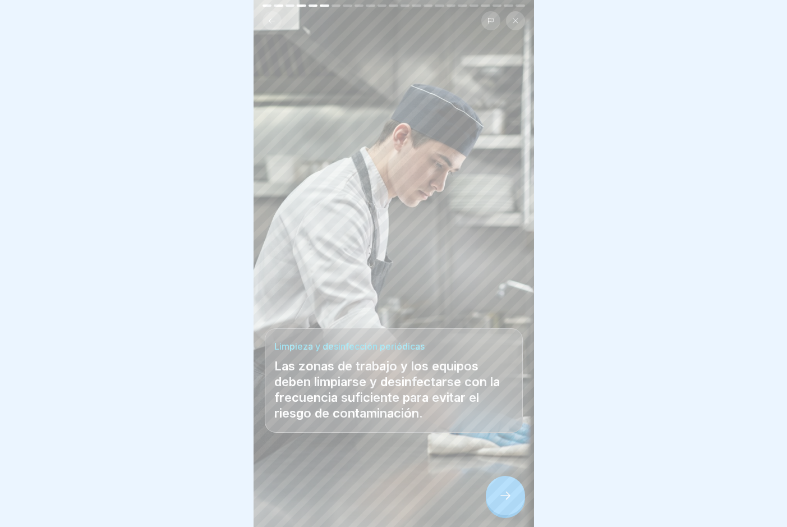
scroll to position [8, 0]
click at [504, 405] on icon at bounding box center [505, 495] width 13 height 13
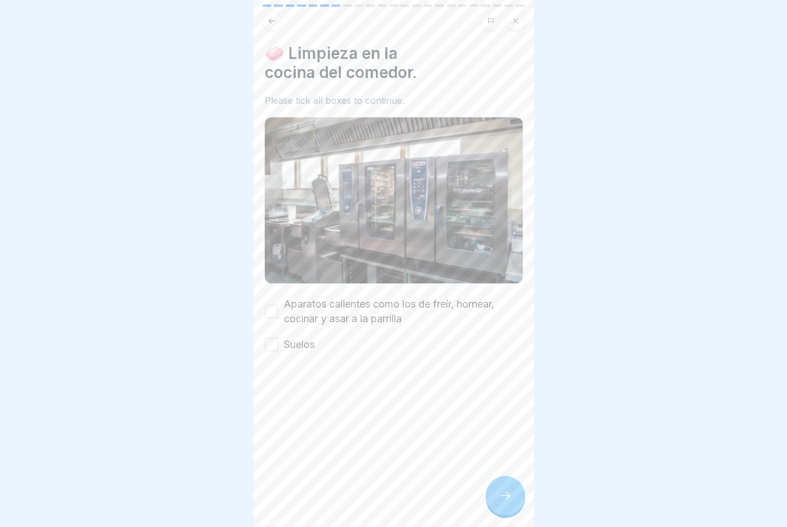
click at [281, 299] on div "Aparatos calientes como los de freír, hornear, cocinar y asar a la parrilla" at bounding box center [394, 311] width 258 height 29
click at [273, 305] on button "Aparatos calientes como los de freír, hornear, cocinar y asar a la parrilla" at bounding box center [271, 311] width 13 height 13
click at [272, 338] on button "Suelos" at bounding box center [271, 344] width 13 height 13
click at [507, 405] on div at bounding box center [505, 495] width 39 height 39
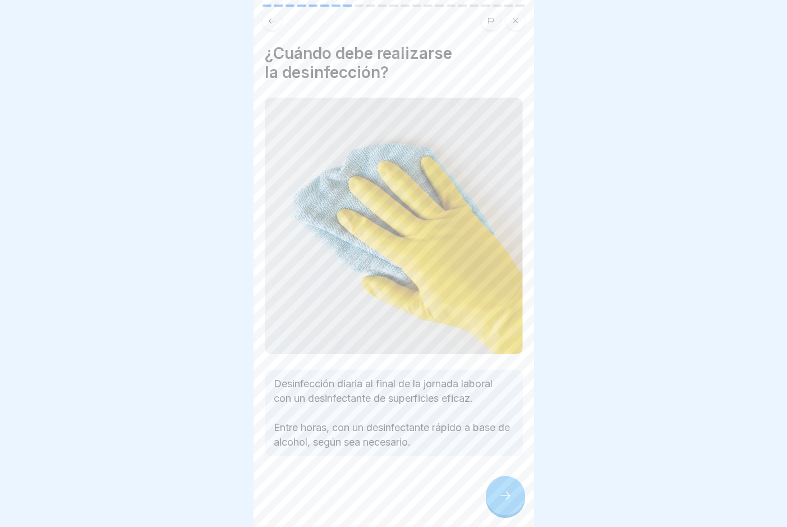
scroll to position [0, 0]
click at [502, 405] on icon at bounding box center [505, 495] width 13 height 13
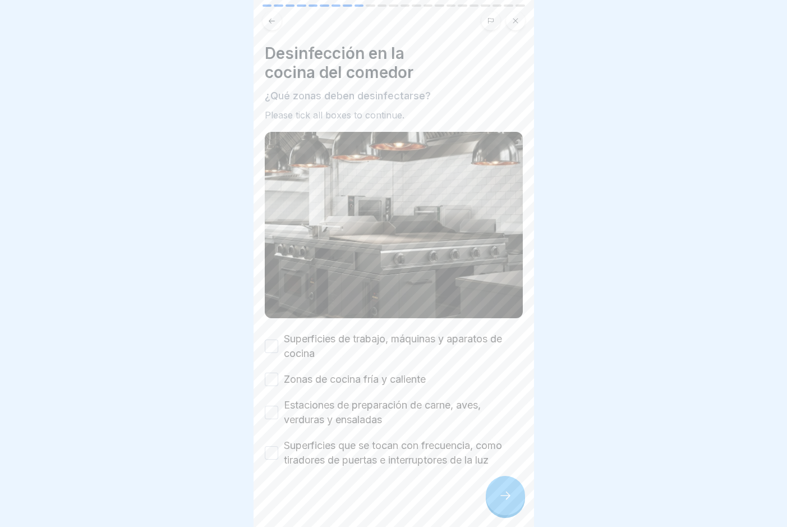
click at [269, 339] on button "Superficies de trabajo, máquinas y aparatos de cocina" at bounding box center [271, 345] width 13 height 13
click at [273, 373] on button "Zonas de cocina fría y caliente" at bounding box center [271, 379] width 13 height 13
click at [274, 405] on button "Estaciones de preparación de carne, aves, verduras y ensaladas" at bounding box center [271, 412] width 13 height 13
click at [274, 405] on button "Superficies que se tocan con frecuencia, como tiradores de puertas e interrupto…" at bounding box center [271, 452] width 13 height 13
click at [518, 405] on div at bounding box center [505, 495] width 39 height 39
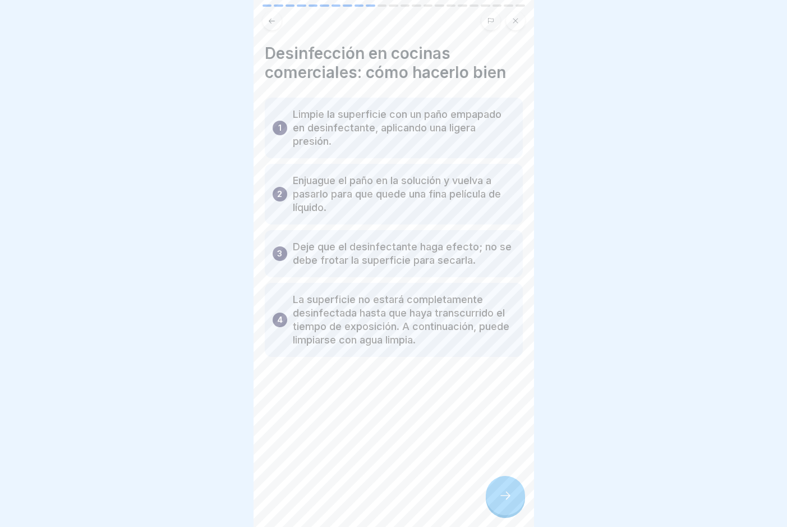
click at [517, 405] on div at bounding box center [505, 495] width 39 height 39
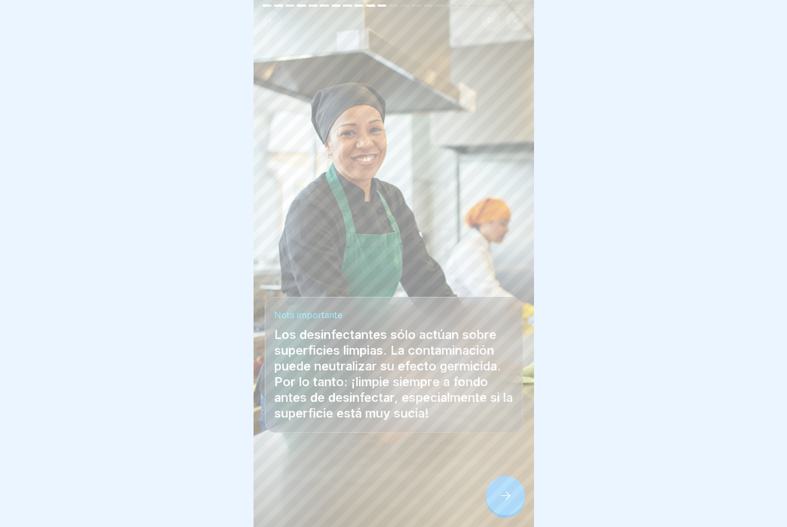
click at [496, 405] on div at bounding box center [505, 495] width 39 height 39
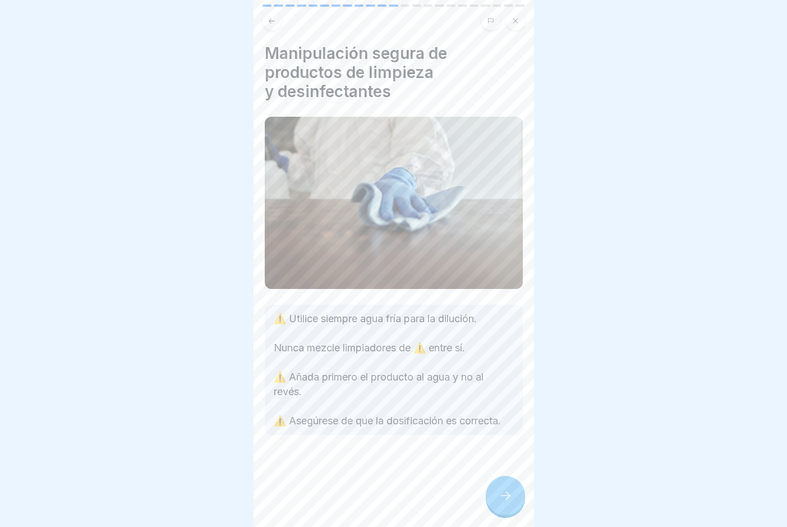
click at [502, 405] on div at bounding box center [505, 495] width 39 height 39
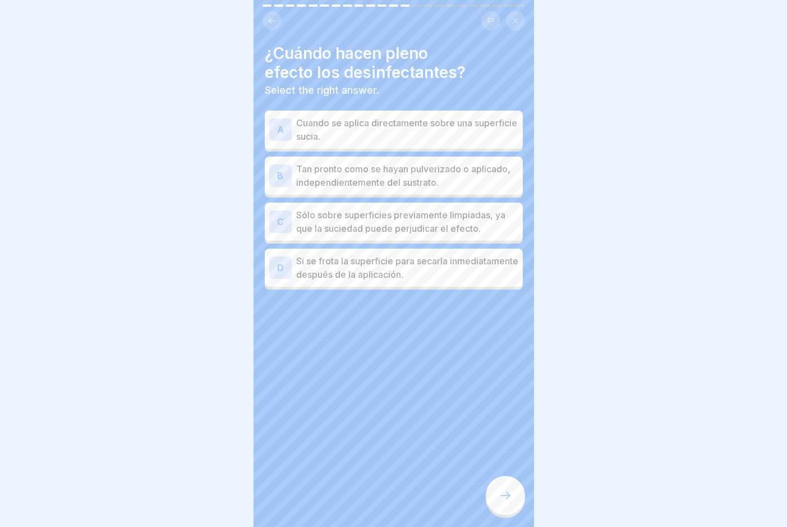
click at [492, 227] on p "Sólo sobre superficies previamente limpiadas, ya que la suciedad puede perjudic…" at bounding box center [407, 221] width 222 height 27
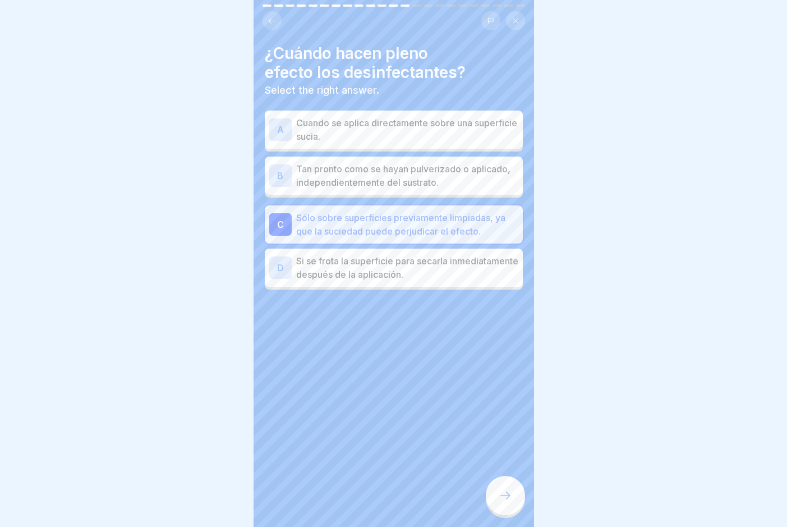
click at [516, 405] on div at bounding box center [505, 495] width 39 height 39
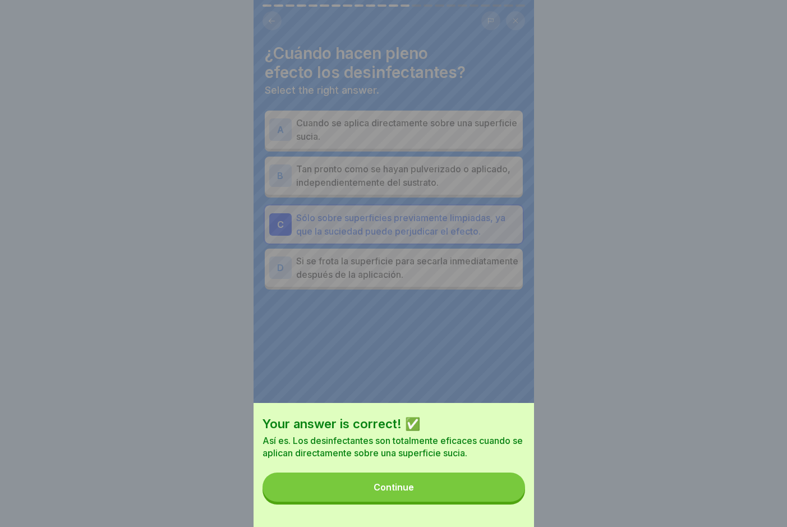
click at [509, 405] on button "Continue" at bounding box center [394, 486] width 263 height 29
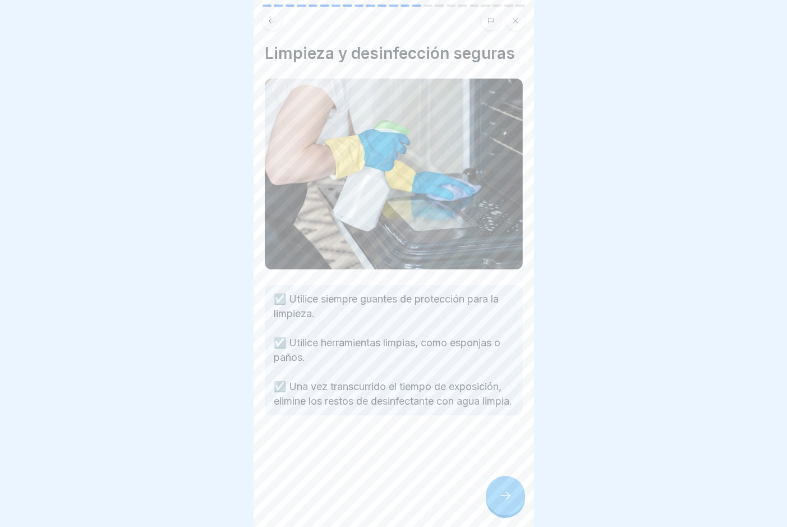
click at [507, 405] on icon at bounding box center [505, 495] width 13 height 13
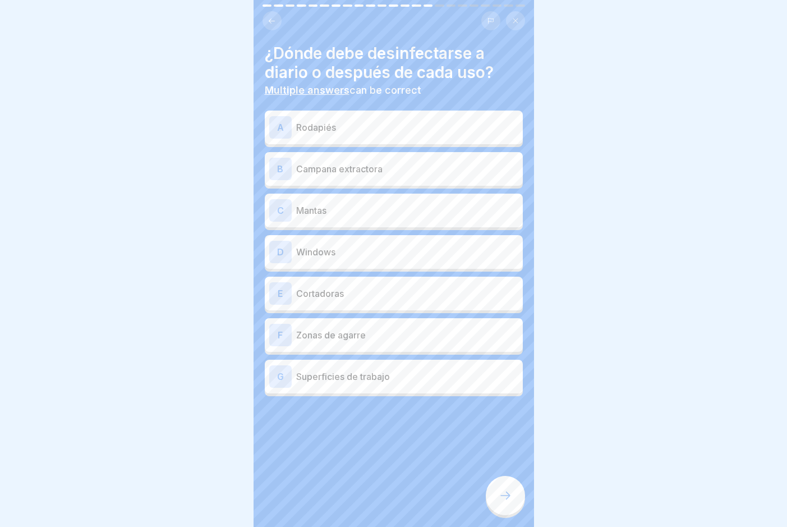
click at [402, 159] on div "B Campana extractora" at bounding box center [393, 169] width 249 height 22
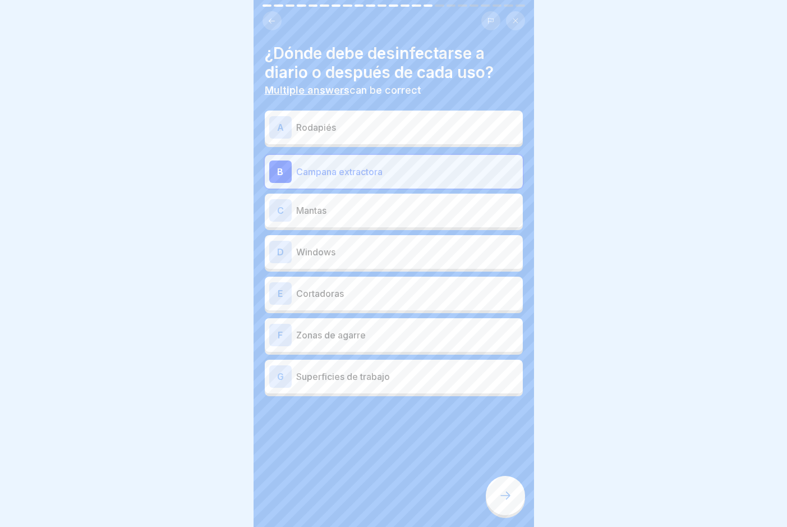
click at [390, 296] on p "Cortadoras" at bounding box center [407, 293] width 222 height 13
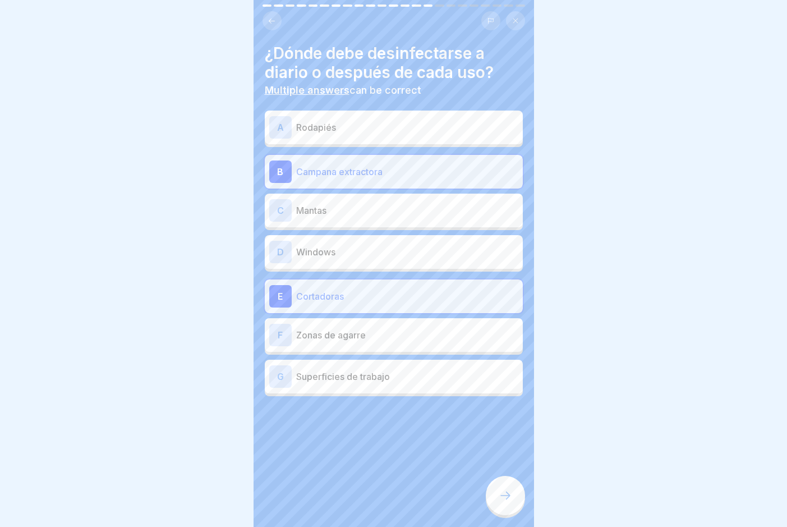
click at [406, 375] on p "Superficies de trabajo" at bounding box center [407, 376] width 222 height 13
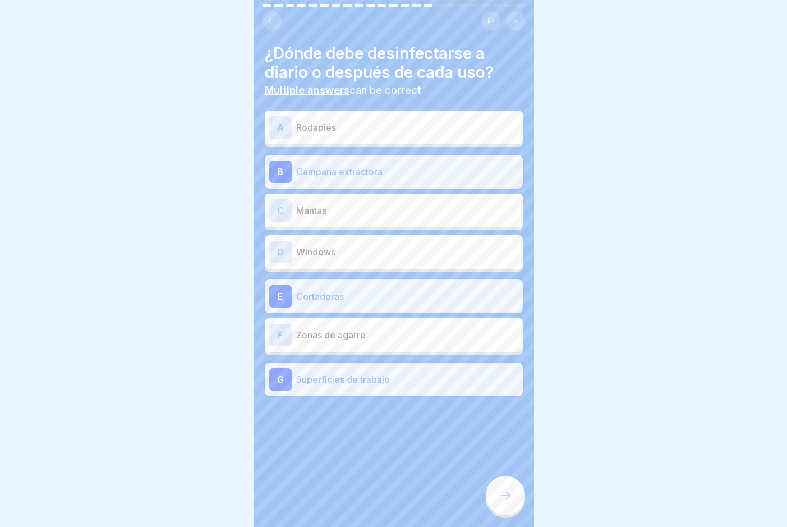
click at [378, 329] on p "Zonas de agarre" at bounding box center [407, 334] width 222 height 13
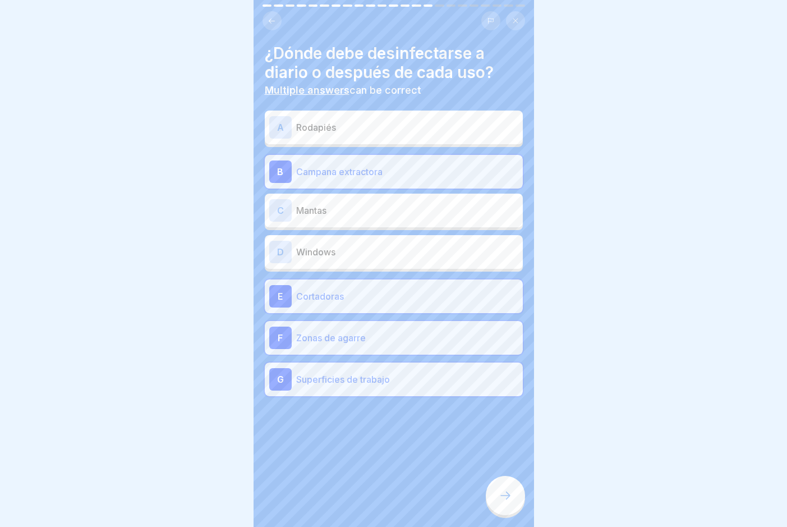
click at [495, 405] on div at bounding box center [505, 495] width 39 height 39
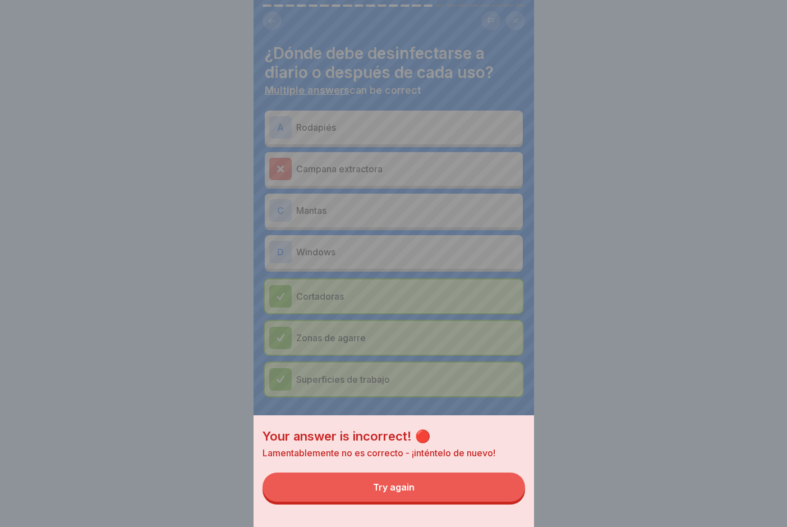
click at [495, 405] on button "Try again" at bounding box center [394, 486] width 263 height 29
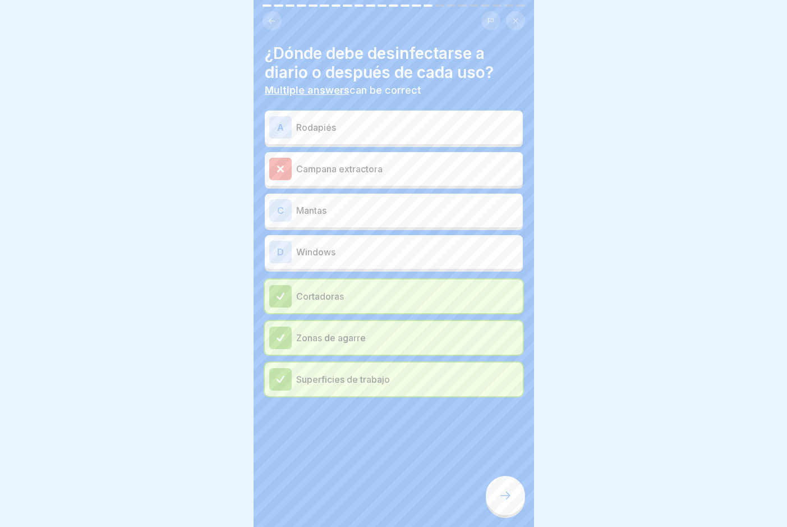
click at [319, 127] on p "Rodapiés" at bounding box center [407, 127] width 222 height 13
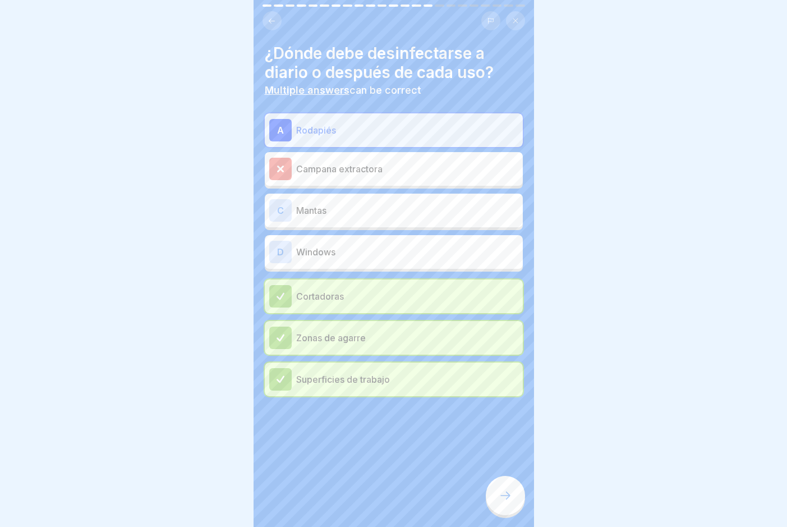
click at [514, 405] on div at bounding box center [505, 495] width 39 height 39
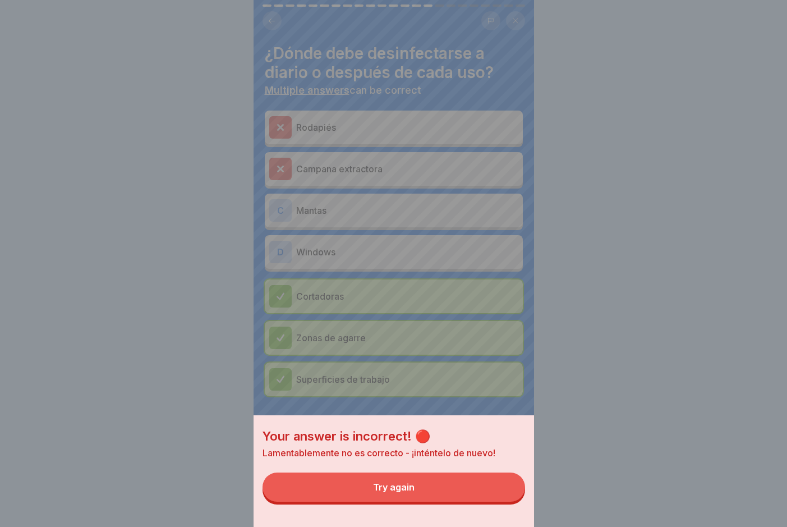
click at [485, 405] on button "Try again" at bounding box center [394, 486] width 263 height 29
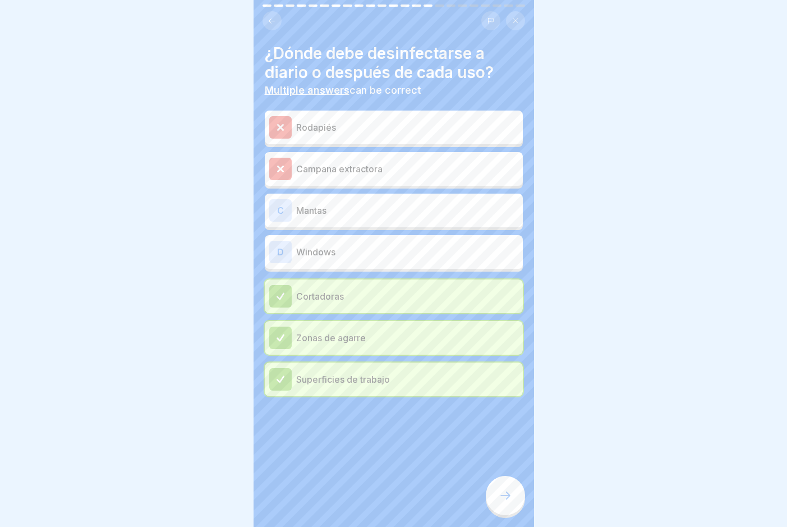
click at [487, 405] on div at bounding box center [505, 495] width 39 height 39
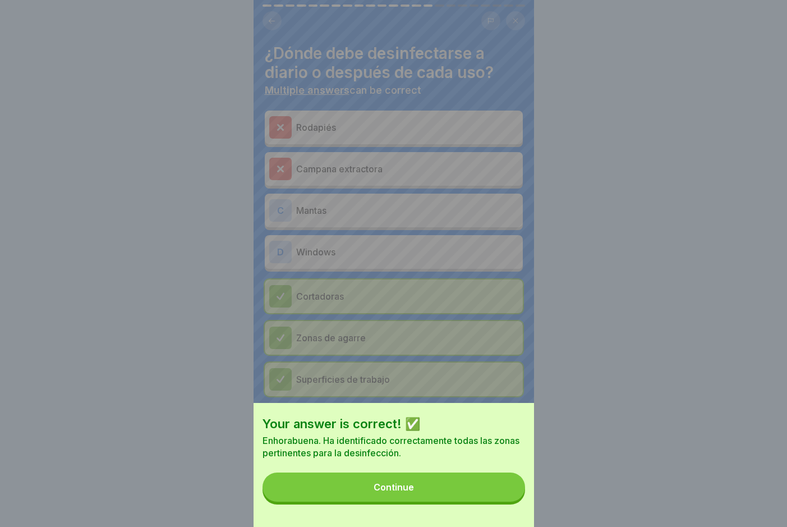
click at [485, 405] on button "Continue" at bounding box center [394, 486] width 263 height 29
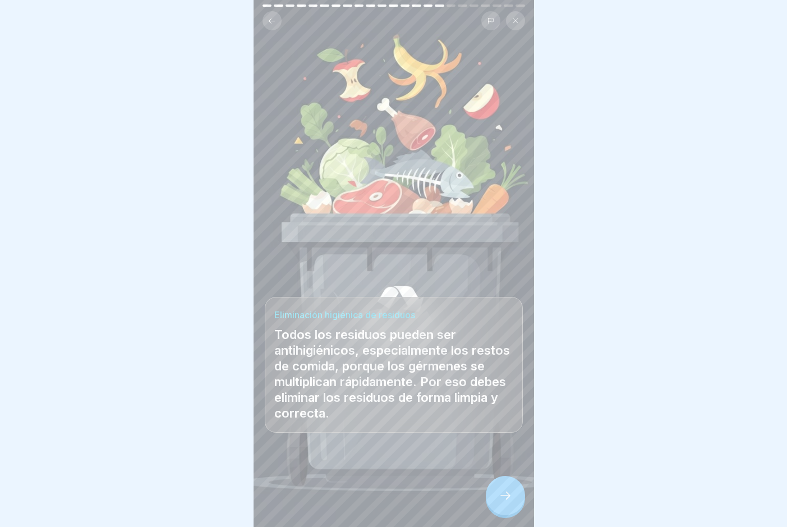
click at [507, 405] on icon at bounding box center [505, 495] width 13 height 13
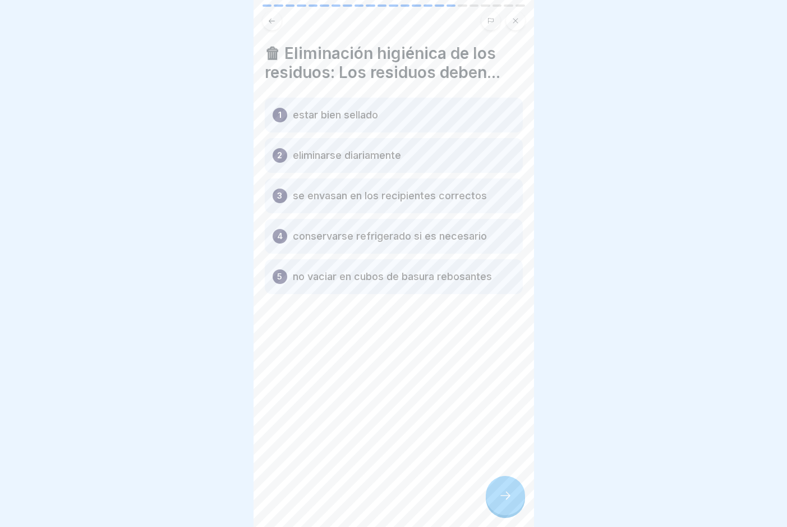
click at [507, 405] on icon at bounding box center [505, 495] width 13 height 13
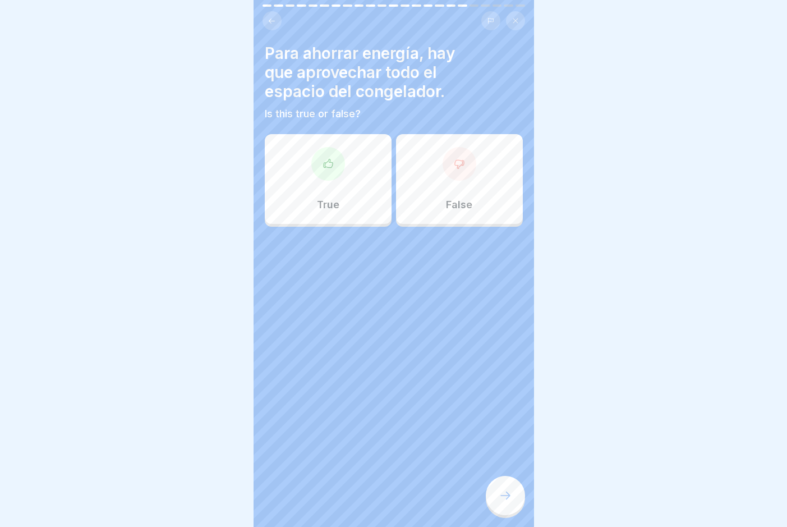
click at [486, 186] on div "False" at bounding box center [459, 179] width 127 height 90
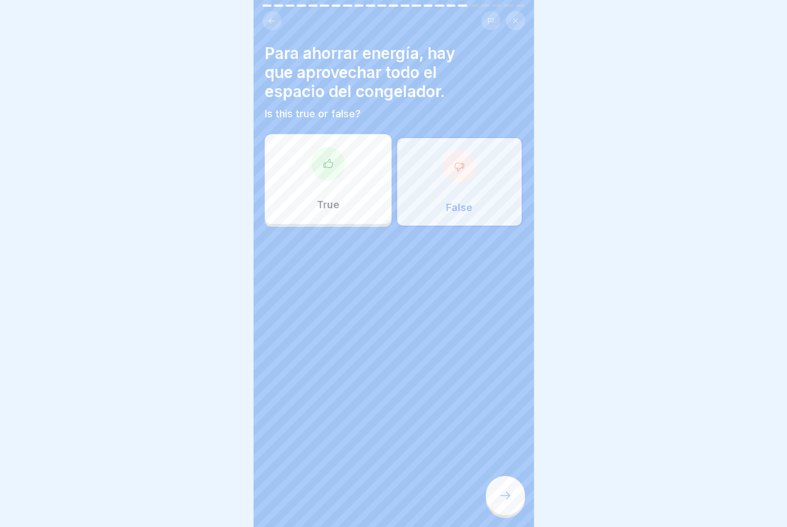
click at [498, 405] on div at bounding box center [505, 495] width 39 height 39
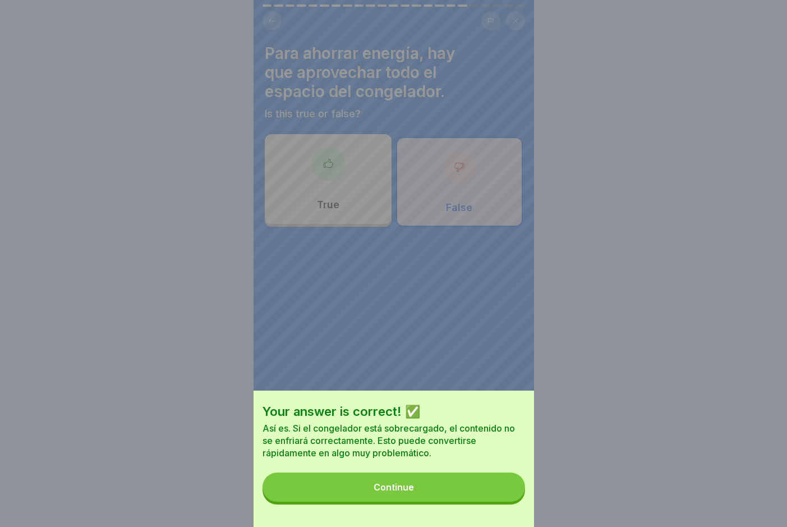
click at [470, 405] on button "Continue" at bounding box center [394, 486] width 263 height 29
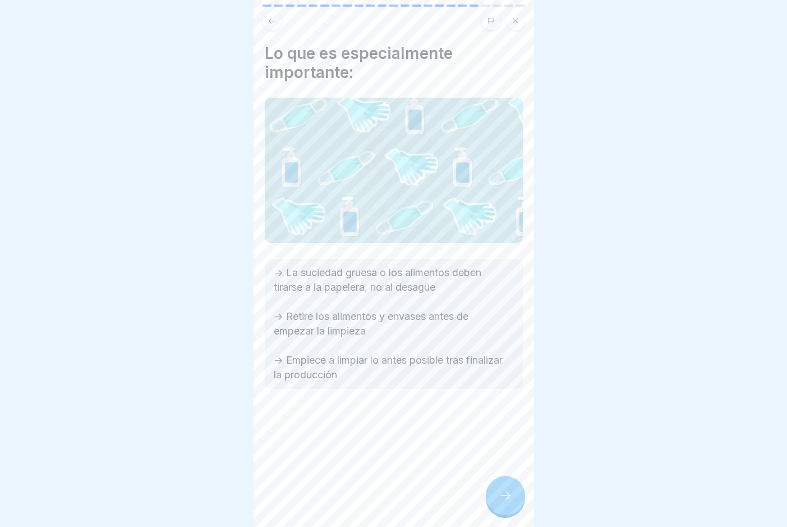
click at [502, 405] on icon at bounding box center [505, 495] width 13 height 13
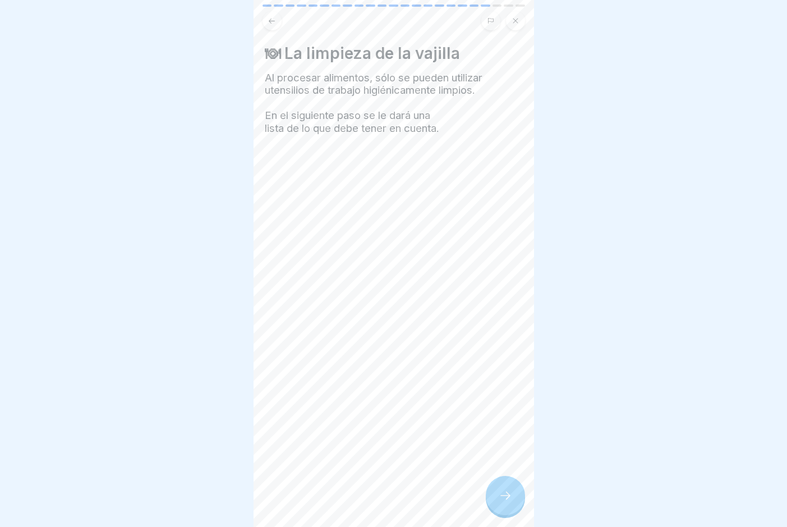
click at [502, 405] on icon at bounding box center [505, 495] width 13 height 13
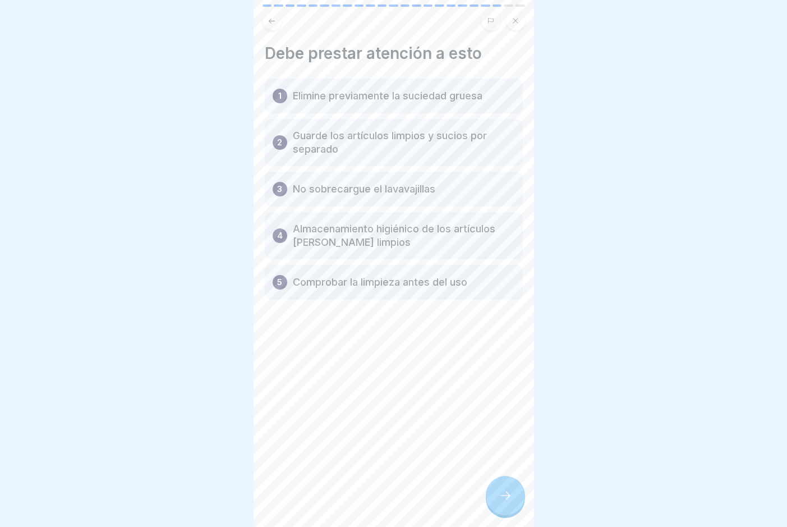
click at [502, 405] on icon at bounding box center [505, 495] width 13 height 13
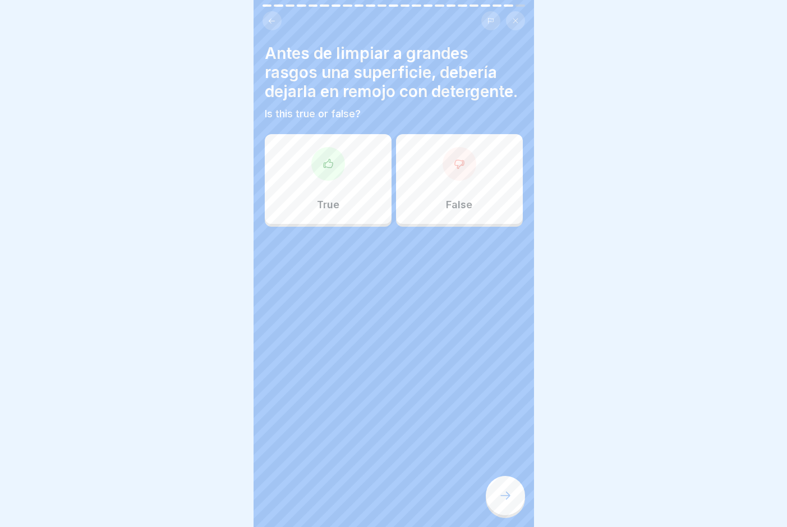
click at [341, 222] on div "True" at bounding box center [328, 179] width 127 height 90
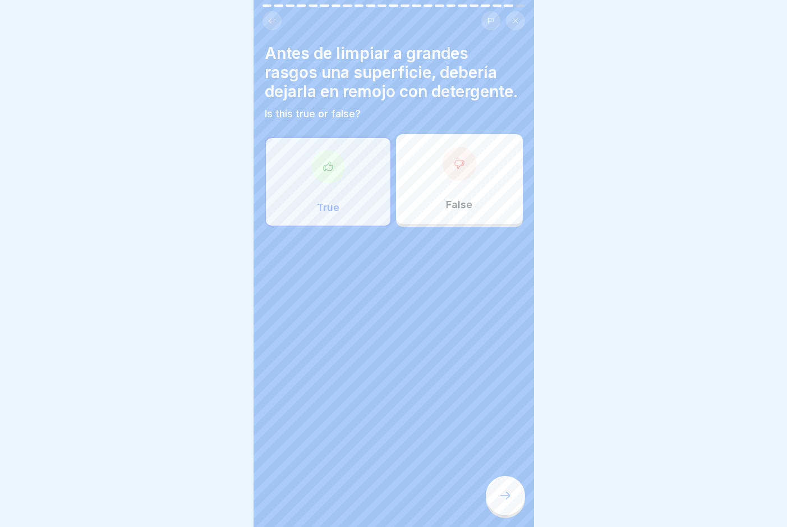
click at [499, 405] on div at bounding box center [505, 495] width 39 height 39
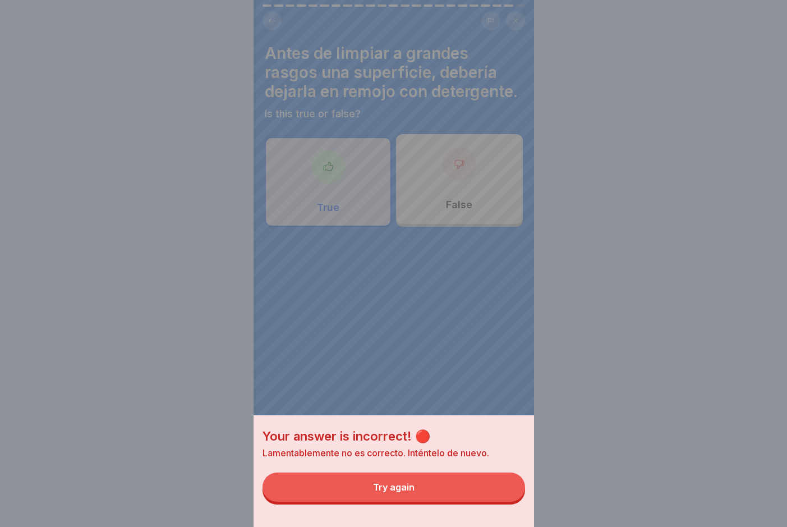
click at [499, 405] on button "Try again" at bounding box center [394, 486] width 263 height 29
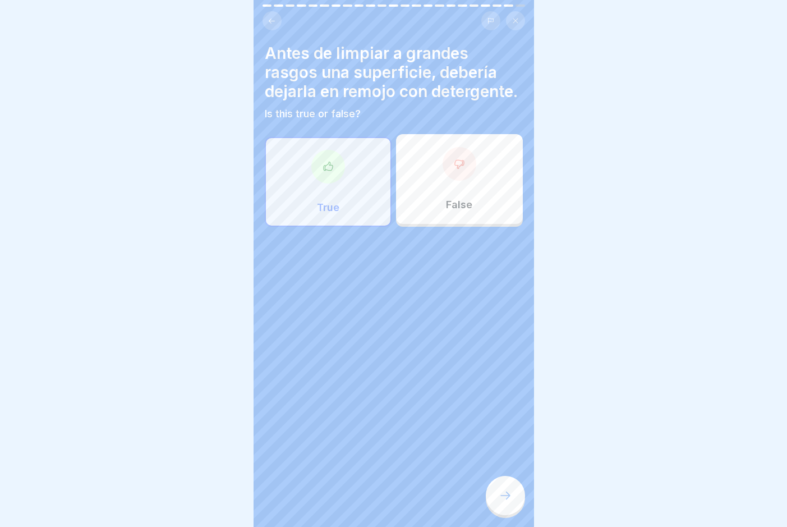
click at [429, 204] on div "False" at bounding box center [459, 179] width 127 height 90
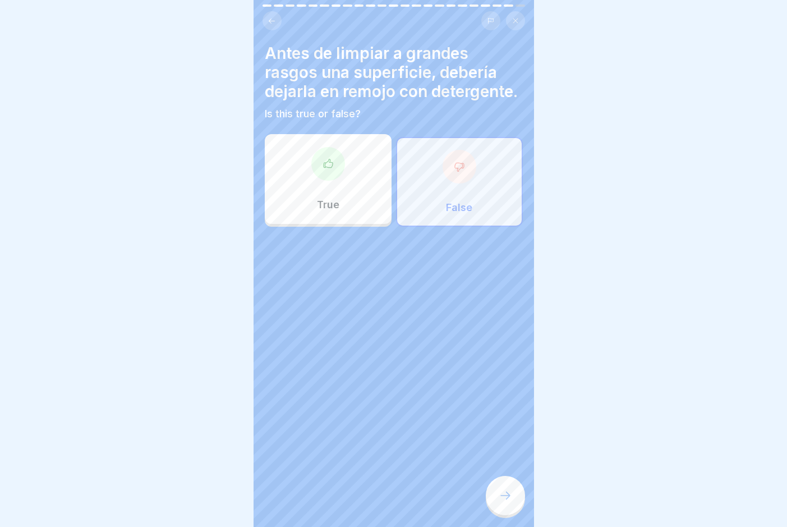
click at [498, 405] on div at bounding box center [505, 495] width 39 height 39
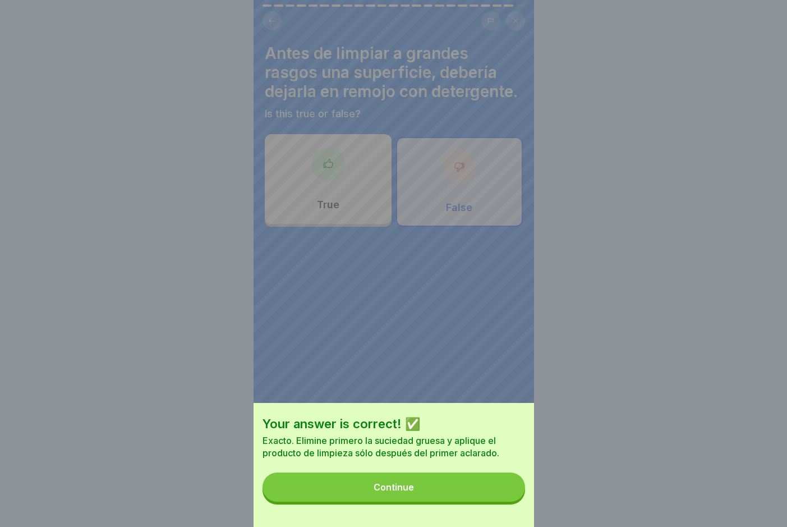
click at [482, 405] on button "Continue" at bounding box center [394, 486] width 263 height 29
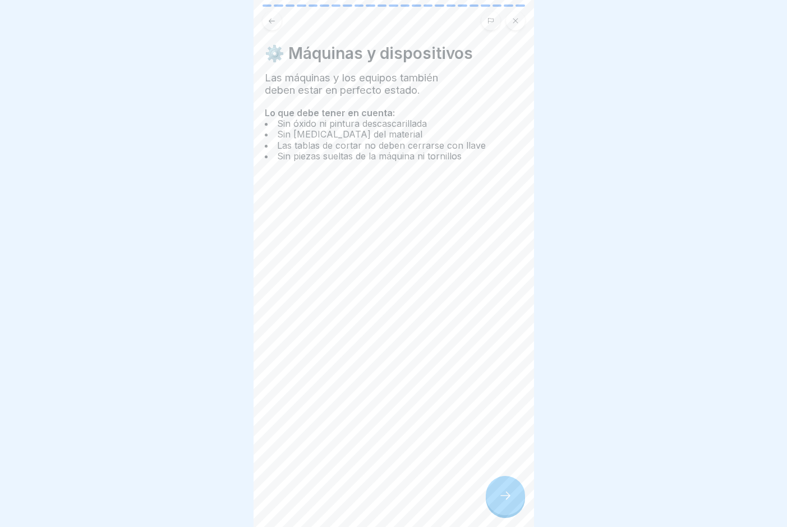
click at [498, 405] on div at bounding box center [505, 495] width 39 height 39
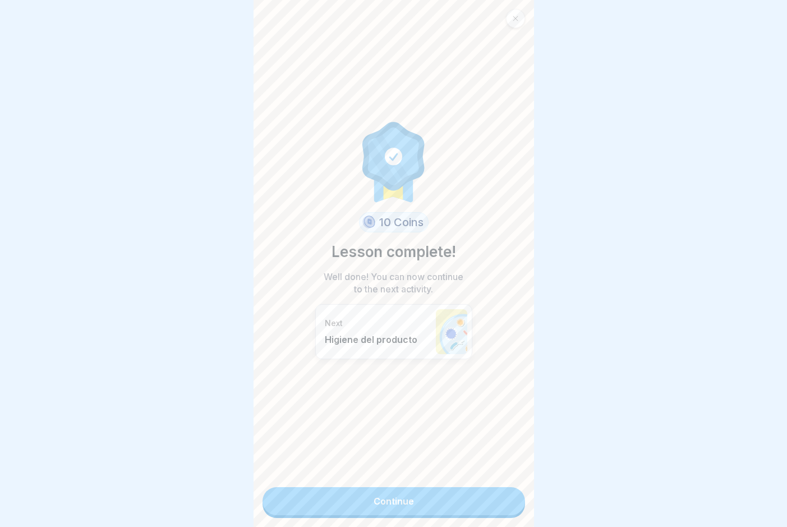
click at [517, 15] on icon at bounding box center [515, 18] width 7 height 7
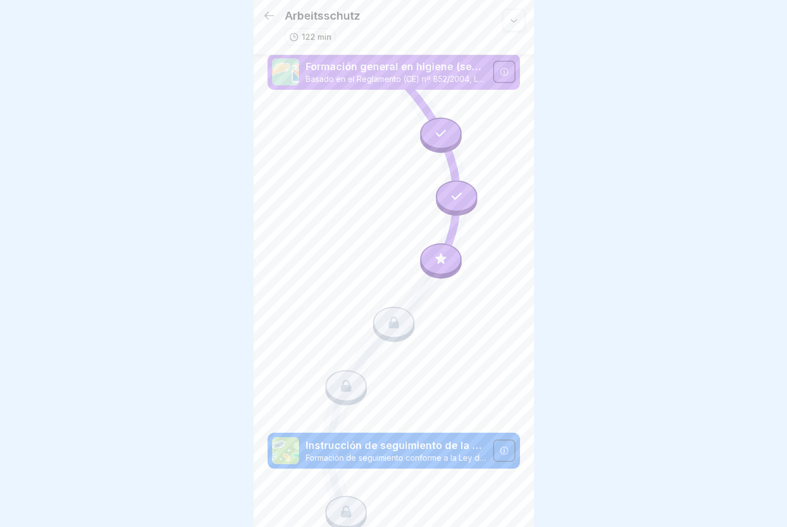
click at [450, 252] on div at bounding box center [441, 258] width 42 height 31
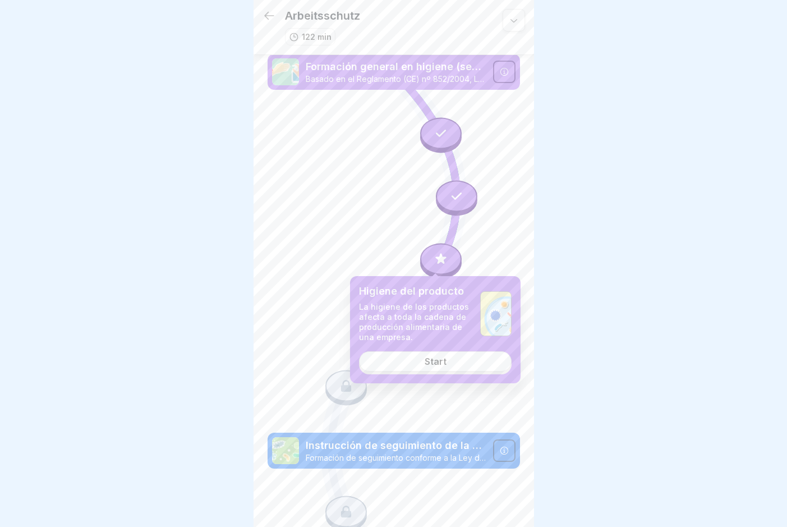
click at [431, 358] on div "Start" at bounding box center [436, 361] width 22 height 10
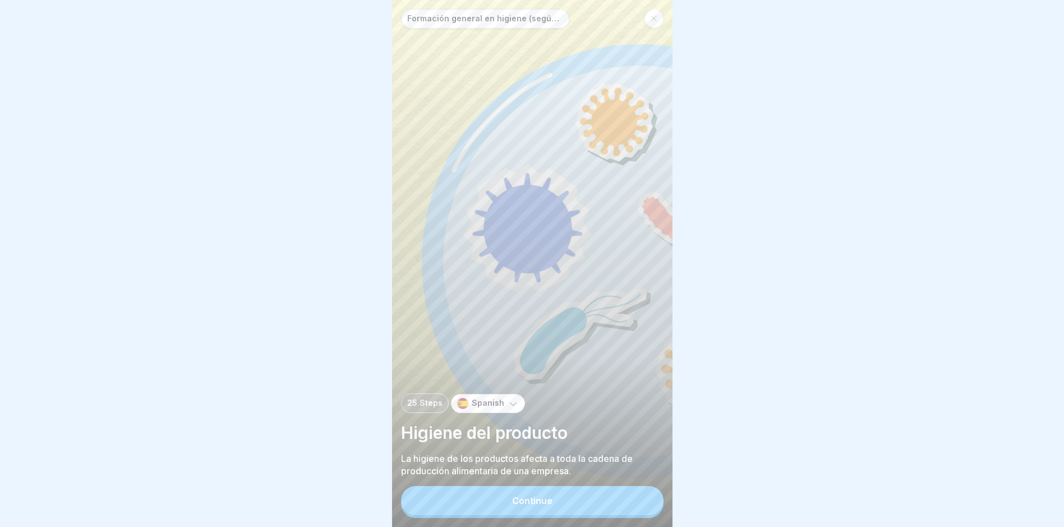
click at [574, 405] on button "Continue" at bounding box center [532, 500] width 263 height 29
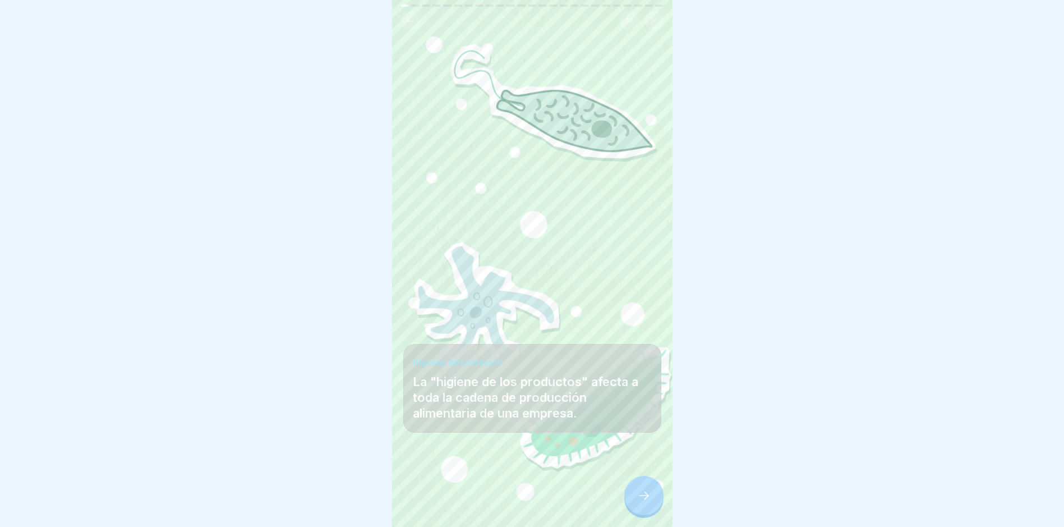
click at [642, 405] on icon at bounding box center [643, 495] width 13 height 13
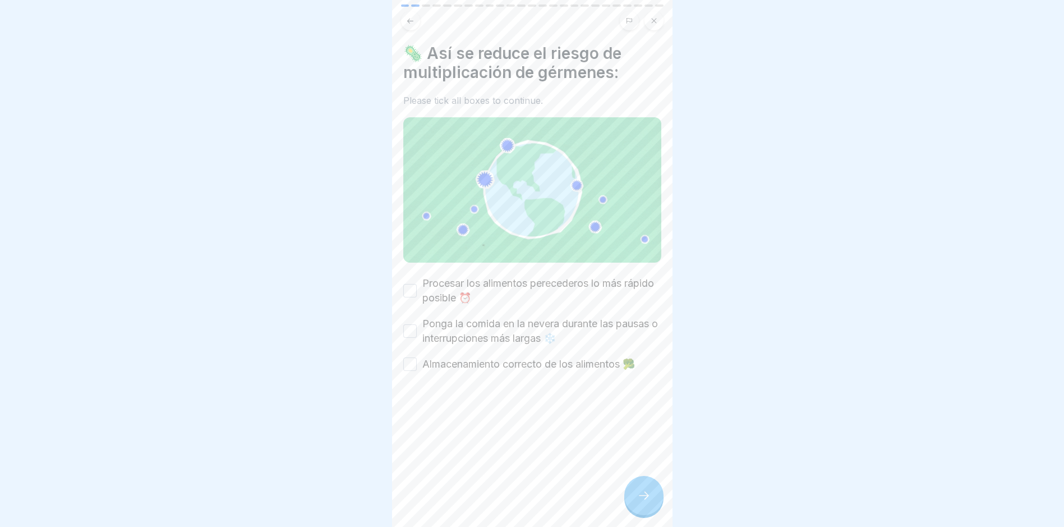
click at [410, 284] on button "Procesar los alimentos perecederos lo más rápido posible ⏰" at bounding box center [409, 290] width 13 height 13
click at [408, 331] on button "Ponga la comida en la nevera durante las pausas o interrupciones más largas ❄️" at bounding box center [409, 330] width 13 height 13
click at [408, 364] on button "Almacenamiento correcto de los alimentos 🥦" at bounding box center [409, 363] width 13 height 13
click at [624, 405] on div "🦠 Así se reduce el riesgo de multiplicación de gérmenes: Please tick all boxes …" at bounding box center [532, 263] width 281 height 527
click at [630, 405] on div at bounding box center [643, 495] width 39 height 39
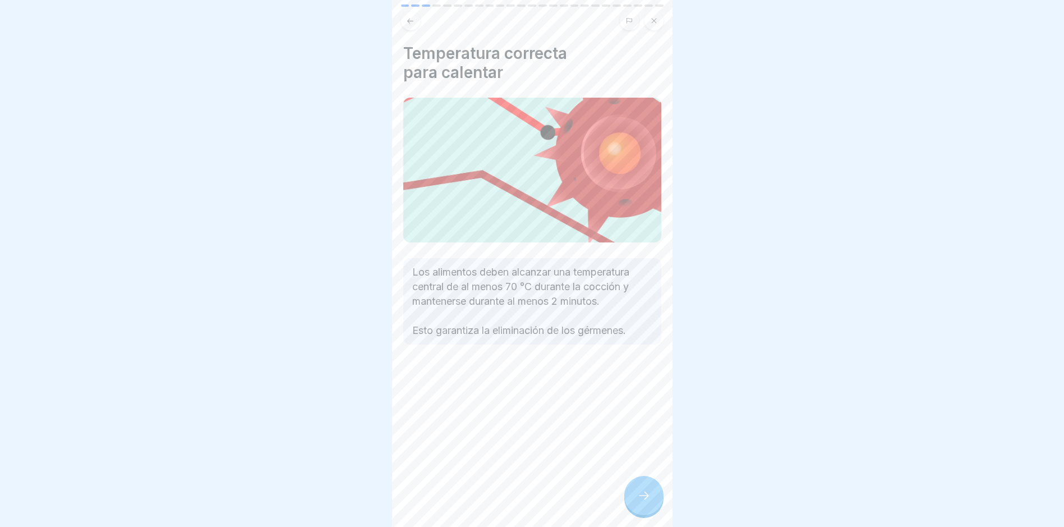
click at [645, 405] on icon at bounding box center [643, 495] width 13 height 13
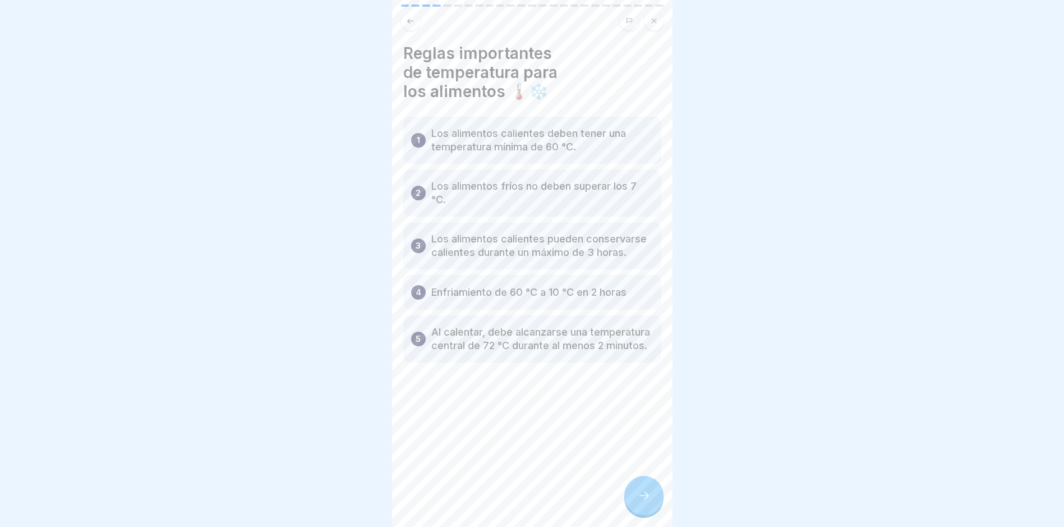
click at [639, 405] on icon at bounding box center [643, 495] width 13 height 13
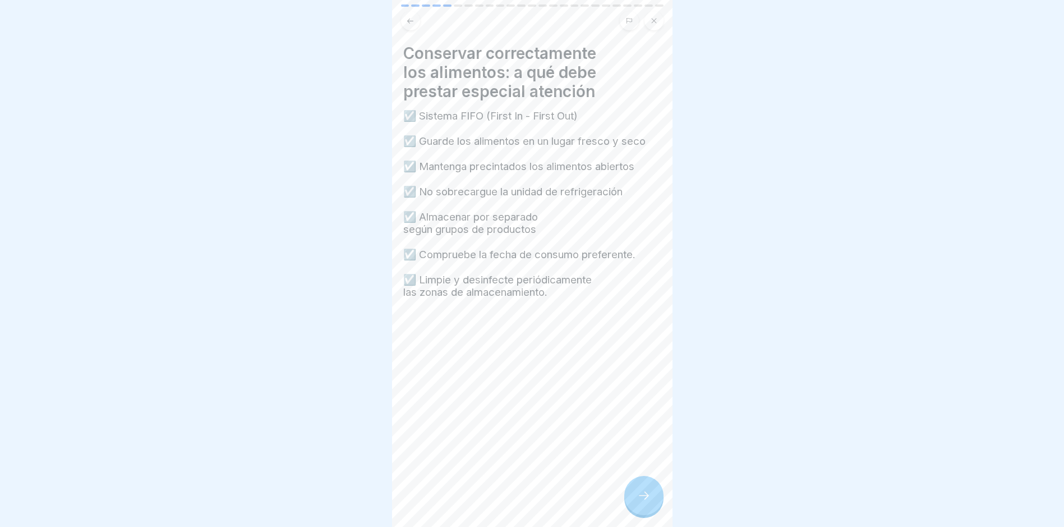
click at [632, 405] on div at bounding box center [643, 495] width 39 height 39
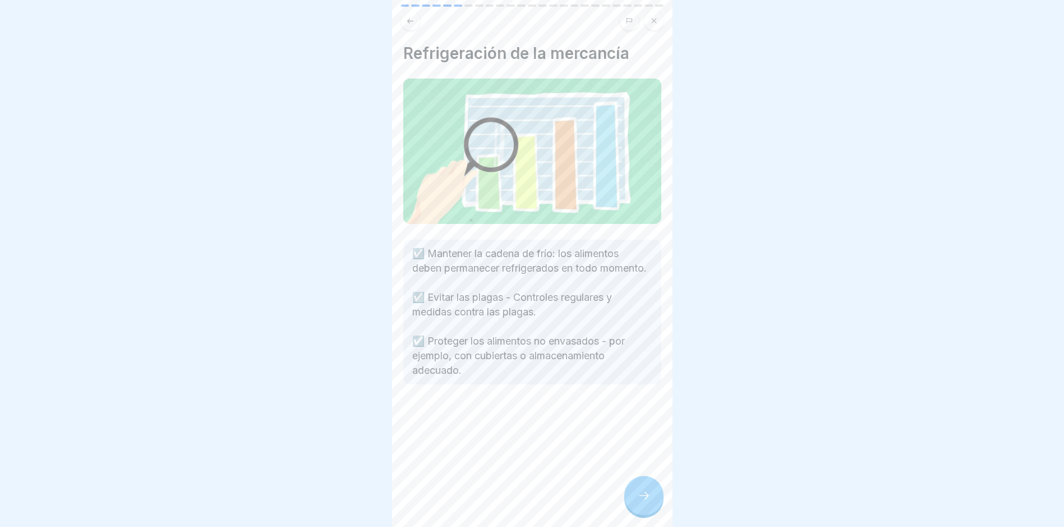
click at [631, 405] on div at bounding box center [643, 495] width 39 height 39
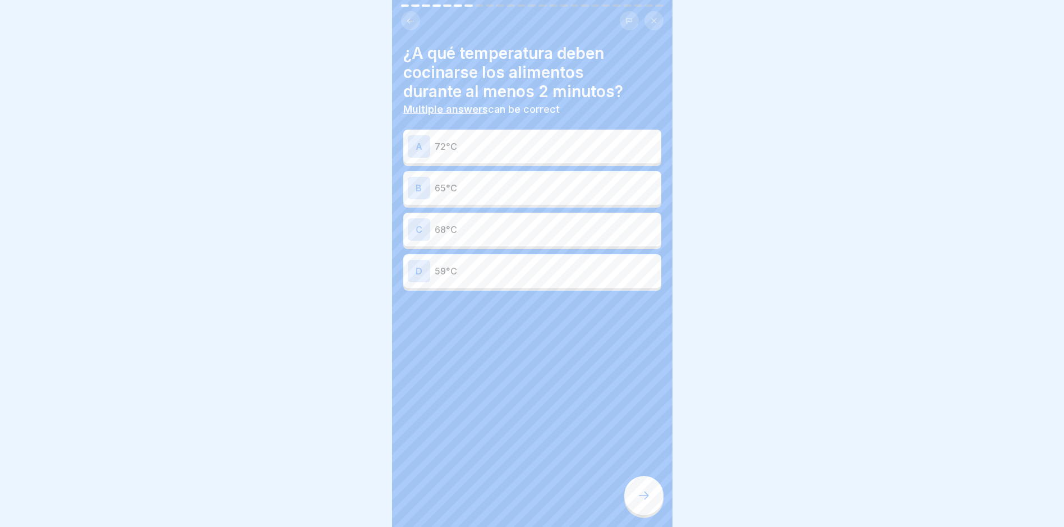
click at [488, 146] on p "72°C" at bounding box center [546, 146] width 222 height 13
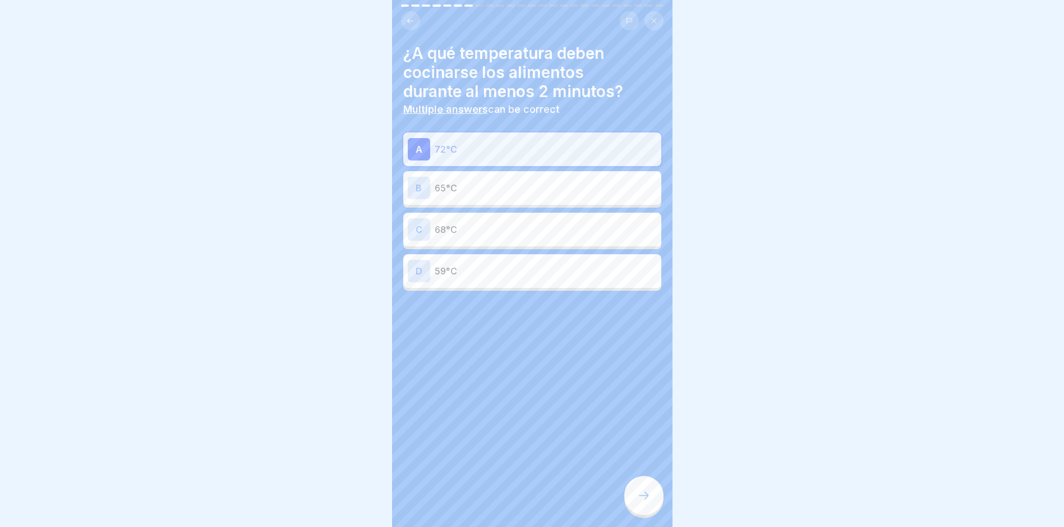
click at [482, 190] on p "65°C" at bounding box center [546, 187] width 222 height 13
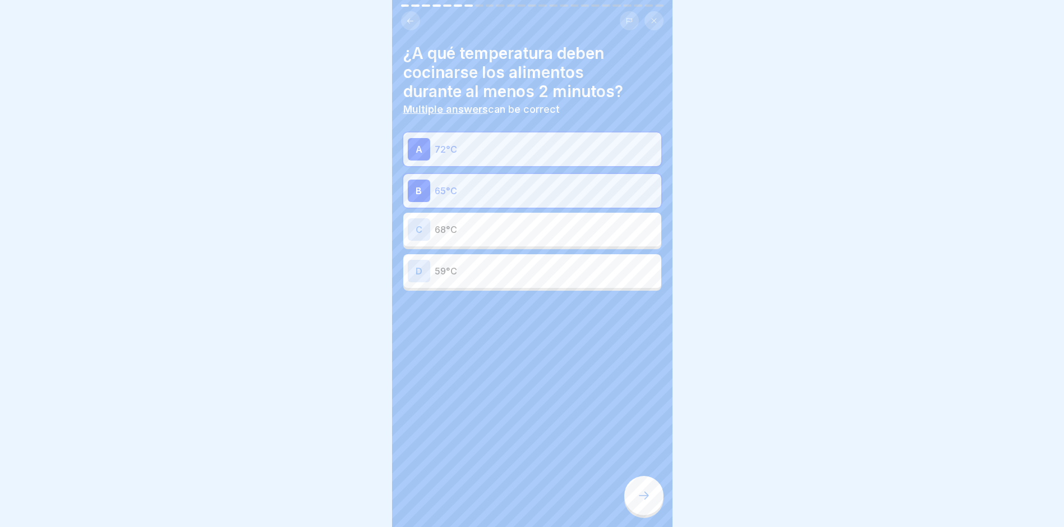
click at [530, 240] on div "C 68°C" at bounding box center [532, 229] width 249 height 22
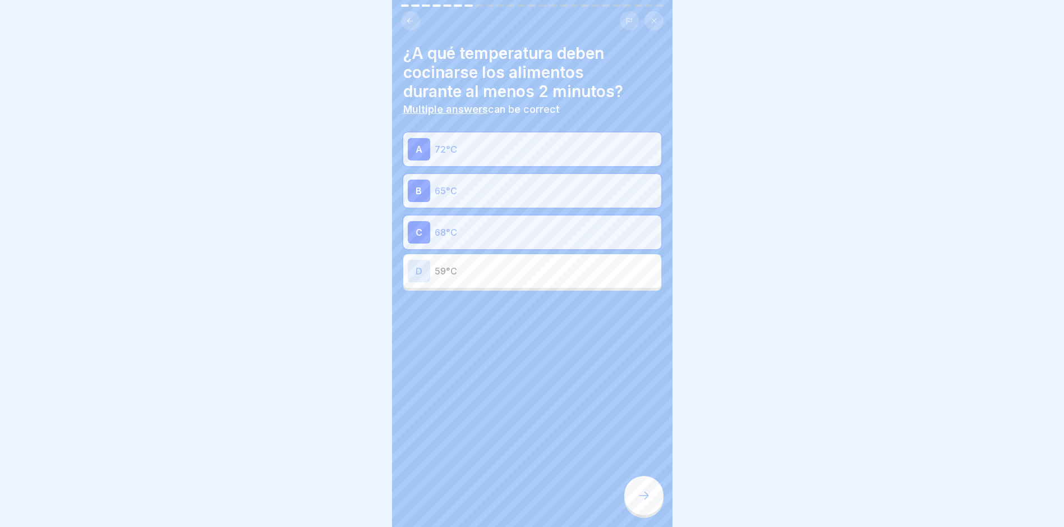
click at [649, 405] on icon at bounding box center [643, 495] width 13 height 13
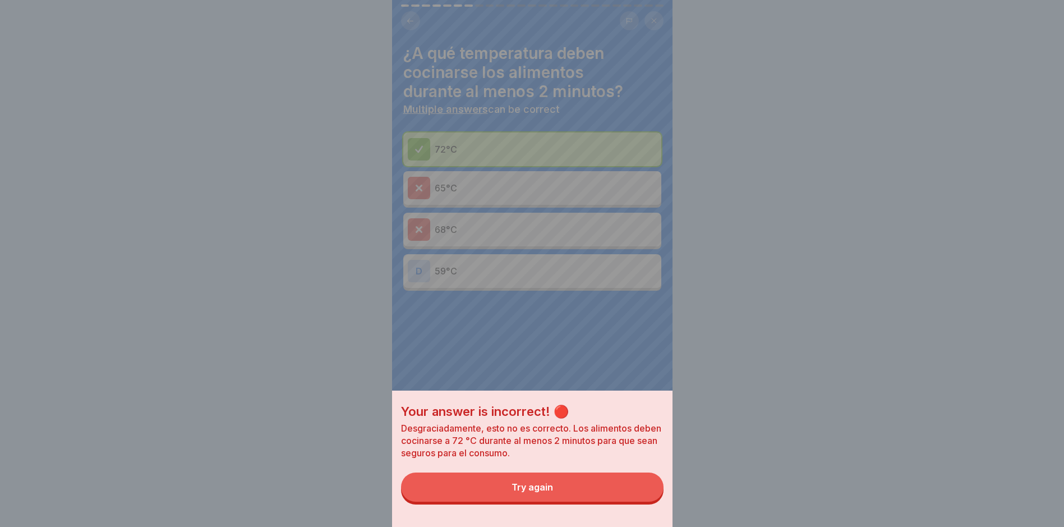
click at [628, 405] on button "Try again" at bounding box center [532, 486] width 263 height 29
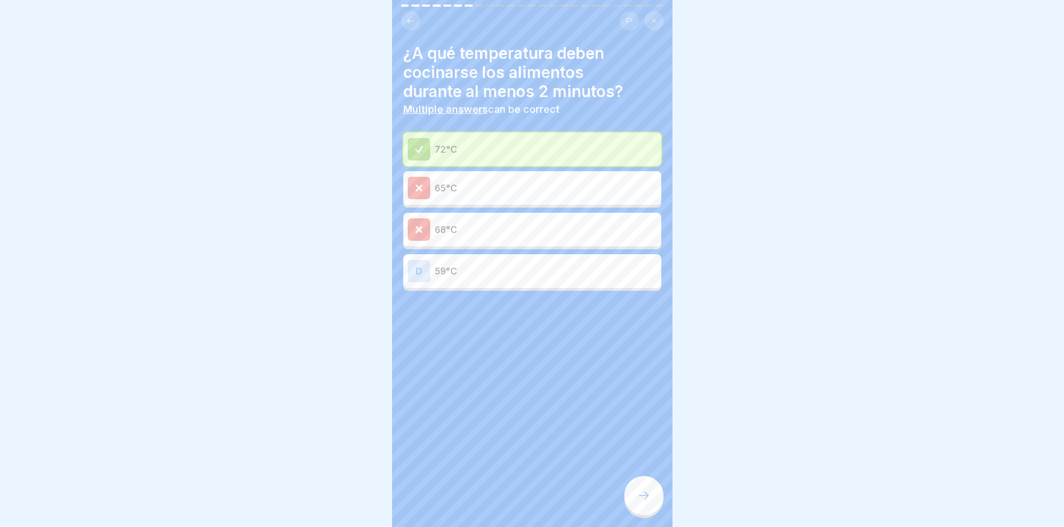
click at [459, 151] on p "72°C" at bounding box center [546, 148] width 222 height 13
click at [657, 405] on div at bounding box center [643, 495] width 39 height 39
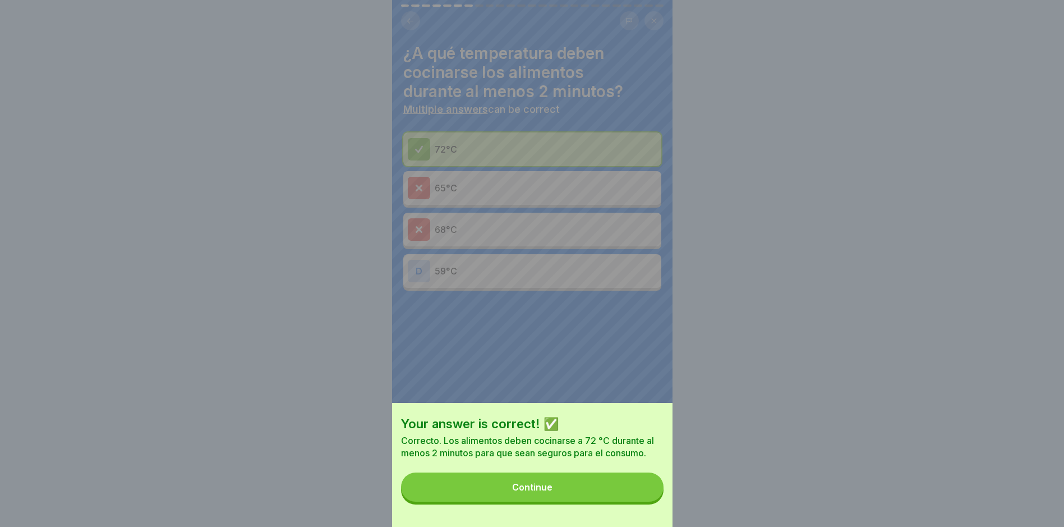
click at [657, 405] on button "Continue" at bounding box center [532, 486] width 263 height 29
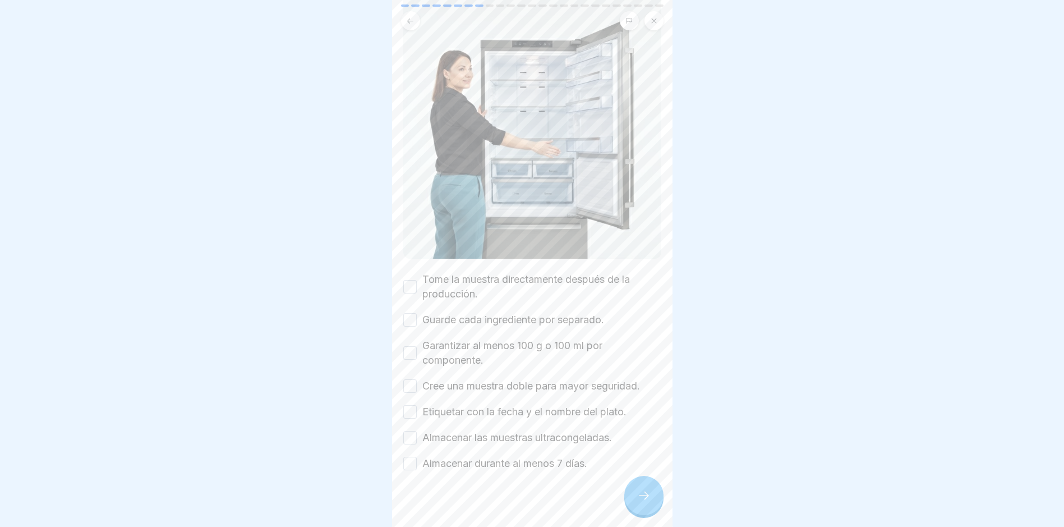
scroll to position [163, 0]
click at [480, 284] on label "Tome la muestra directamente después de la producción." at bounding box center [541, 284] width 239 height 29
click at [417, 284] on button "Tome la muestra directamente después de la producción." at bounding box center [409, 284] width 13 height 13
click at [459, 315] on label "Guarde cada ingrediente por separado." at bounding box center [513, 317] width 182 height 15
click at [417, 315] on button "Guarde cada ingrediente por separado." at bounding box center [409, 317] width 13 height 13
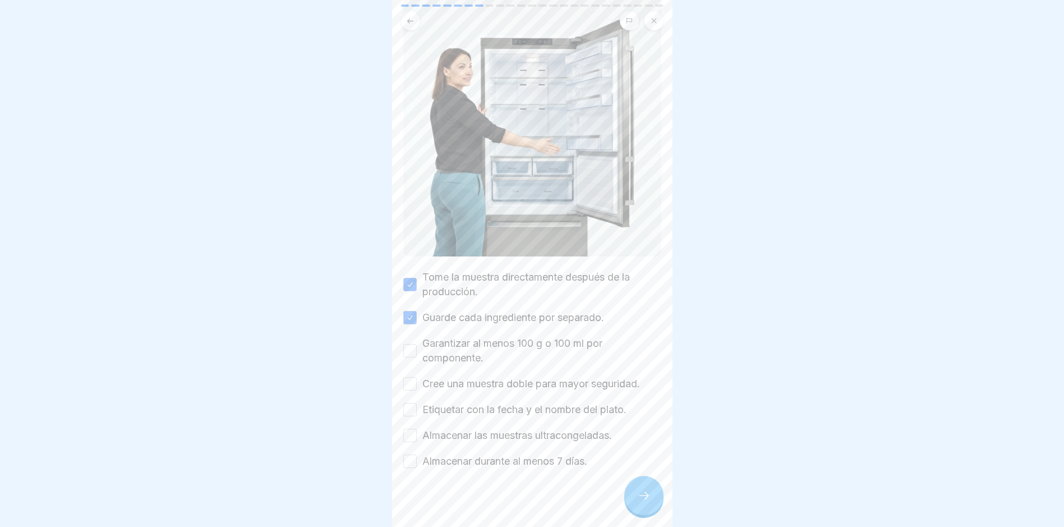
click at [457, 336] on label "Garantizar al menos 100 g o 100 ml por componente." at bounding box center [541, 350] width 239 height 29
click at [417, 344] on button "Garantizar al menos 100 g o 100 ml por componente." at bounding box center [409, 350] width 13 height 13
click at [453, 381] on label "Cree una muestra doble para mayor seguridad." at bounding box center [531, 383] width 218 height 15
click at [417, 381] on button "Cree una muestra doble para mayor seguridad." at bounding box center [409, 383] width 13 height 13
click at [452, 405] on label "Etiquetar con la fecha y el nombre del plato." at bounding box center [524, 409] width 204 height 15
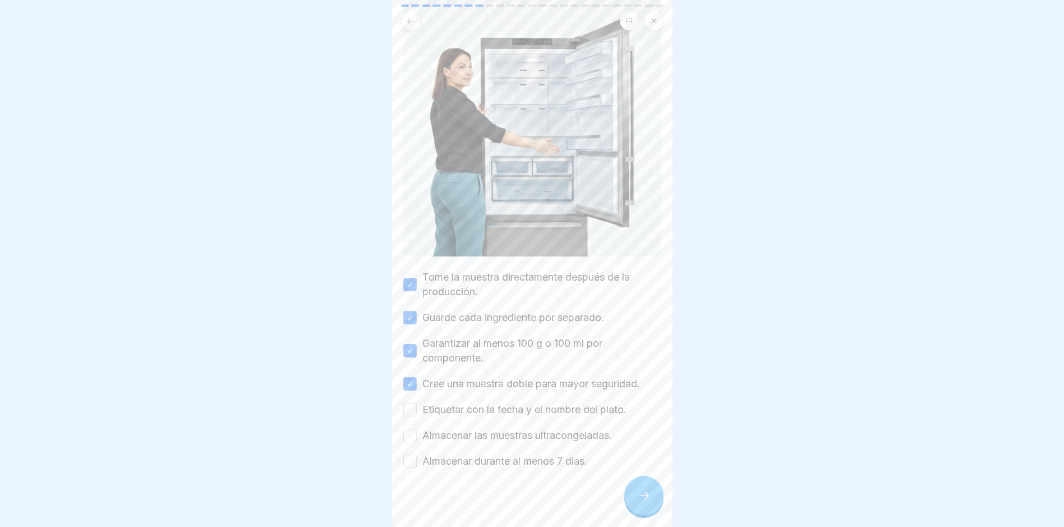
click at [417, 405] on button "Etiquetar con la fecha y el nombre del plato." at bounding box center [409, 409] width 13 height 13
click at [449, 405] on div "Tome la muestra directamente después de la producción. Guarde cada ingrediente …" at bounding box center [532, 369] width 258 height 199
click at [426, 405] on label "Almacenar las muestras ultracongeladas." at bounding box center [517, 435] width 190 height 15
click at [417, 405] on button "Almacenar las muestras ultracongeladas." at bounding box center [409, 435] width 13 height 13
click at [423, 405] on label "Almacenar durante al menos 7 días." at bounding box center [504, 461] width 165 height 15
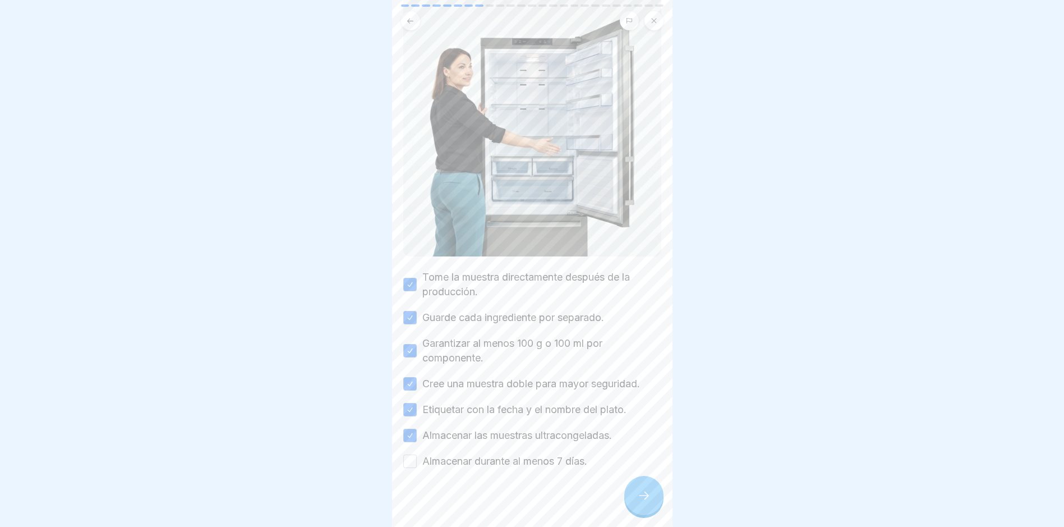
click at [417, 405] on button "Almacenar durante al menos 7 días." at bounding box center [409, 460] width 13 height 13
click at [637, 405] on icon at bounding box center [643, 495] width 13 height 13
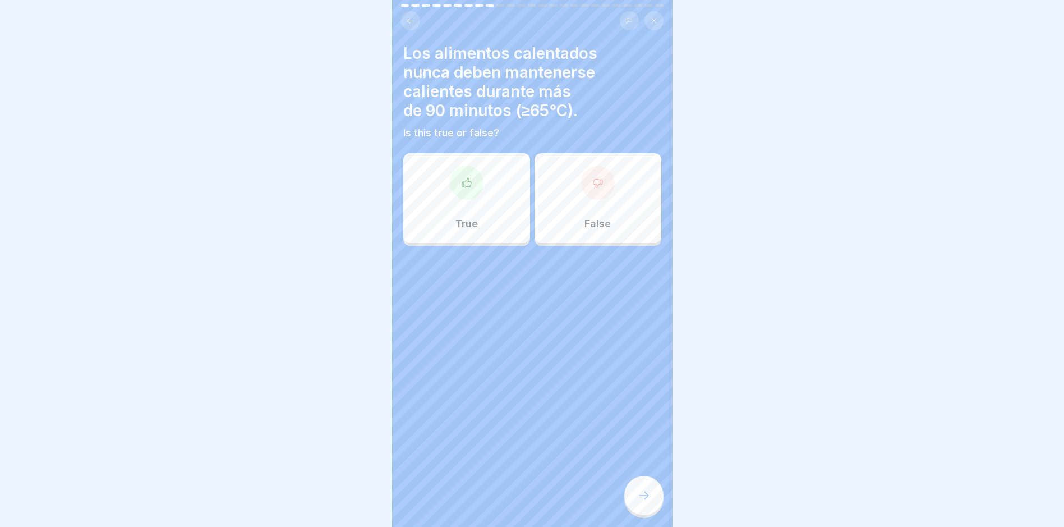
click at [563, 185] on div "False" at bounding box center [598, 198] width 127 height 90
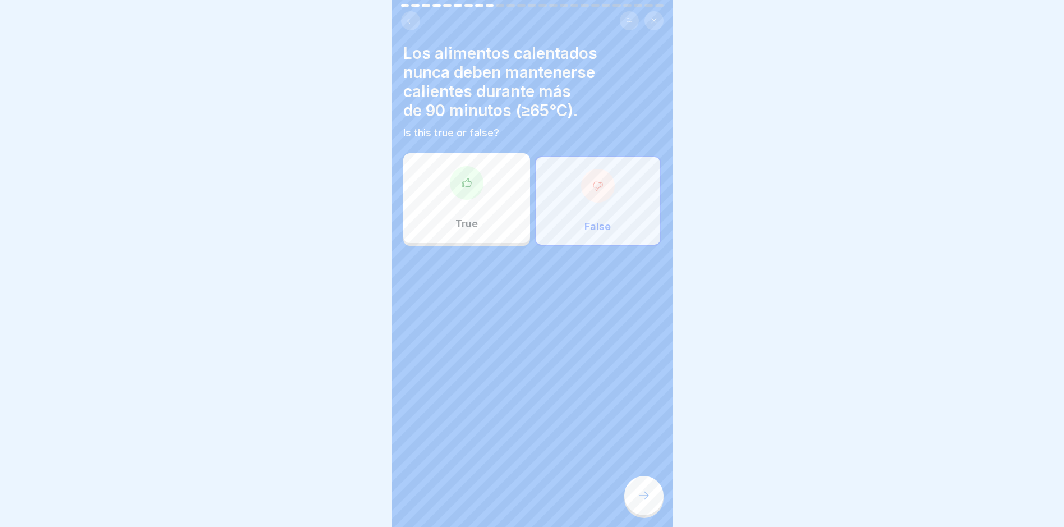
click at [651, 405] on div at bounding box center [643, 495] width 39 height 39
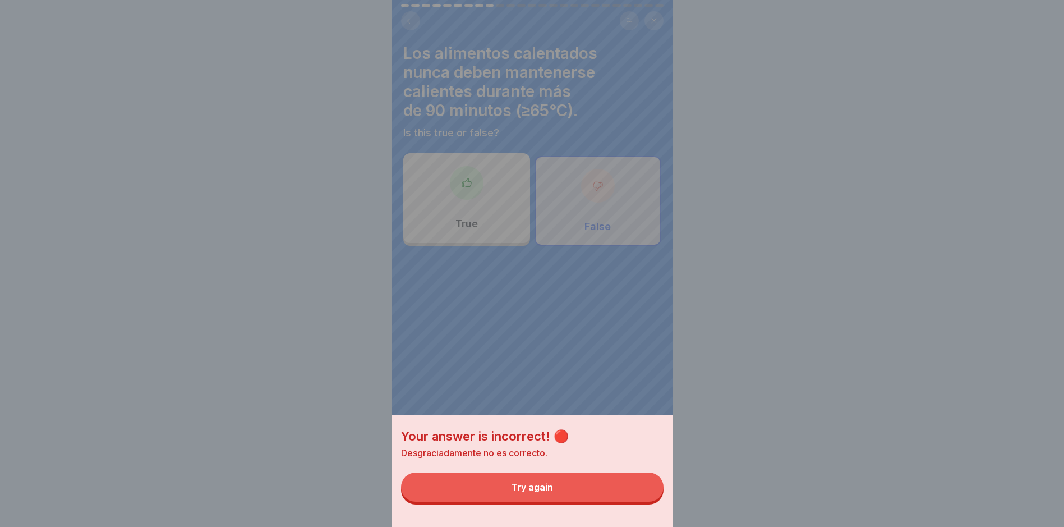
click at [650, 405] on button "Try again" at bounding box center [532, 486] width 263 height 29
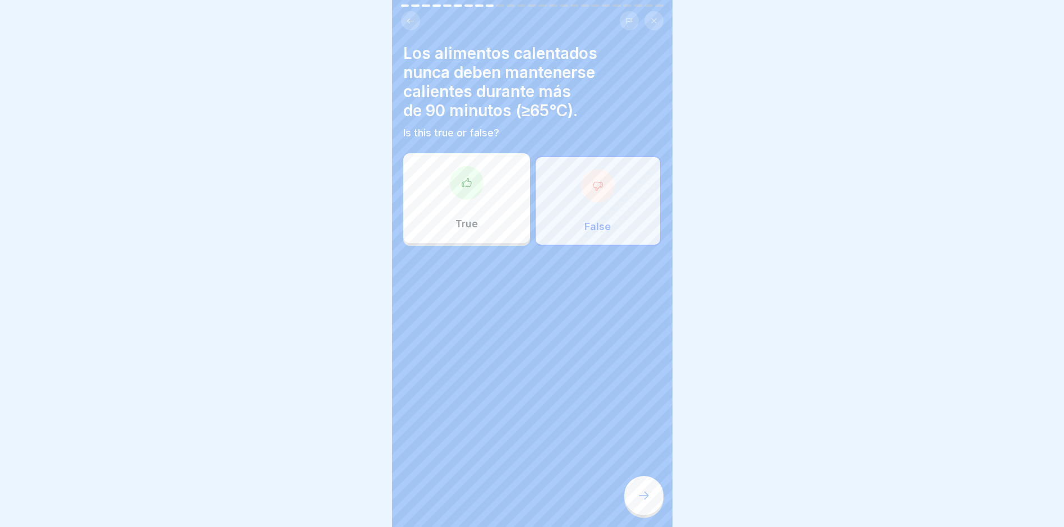
click at [477, 201] on div "True" at bounding box center [466, 198] width 127 height 90
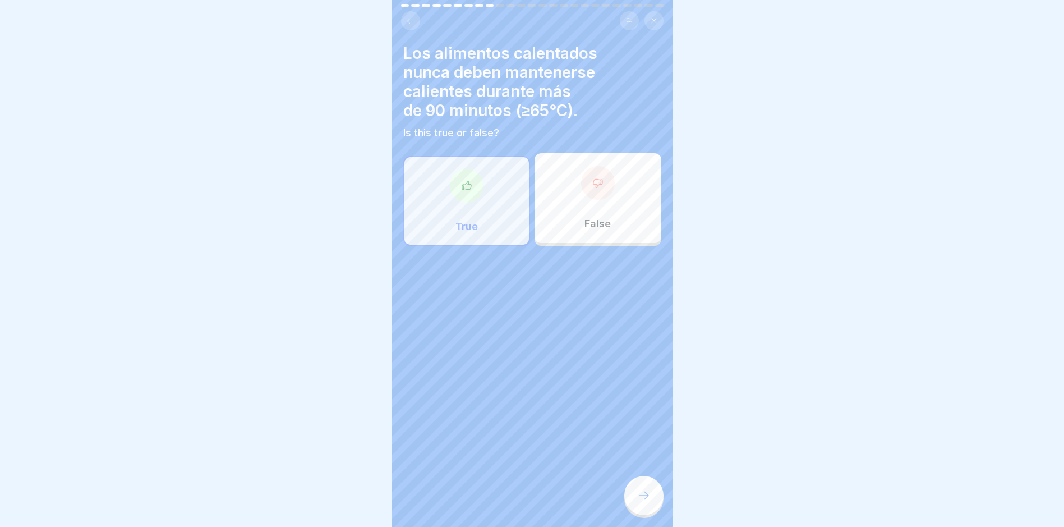
click at [655, 405] on div at bounding box center [643, 495] width 39 height 39
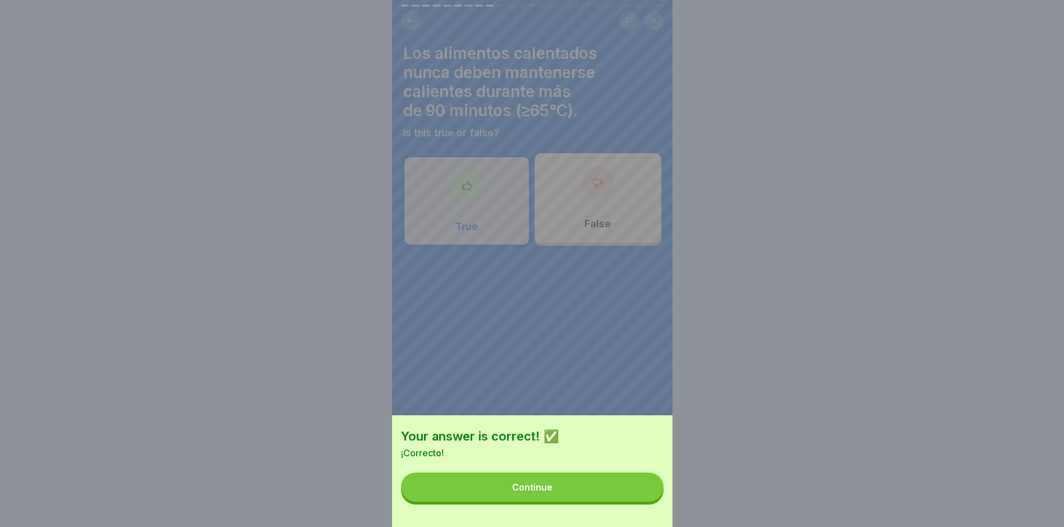
click at [609, 405] on button "Continue" at bounding box center [532, 486] width 263 height 29
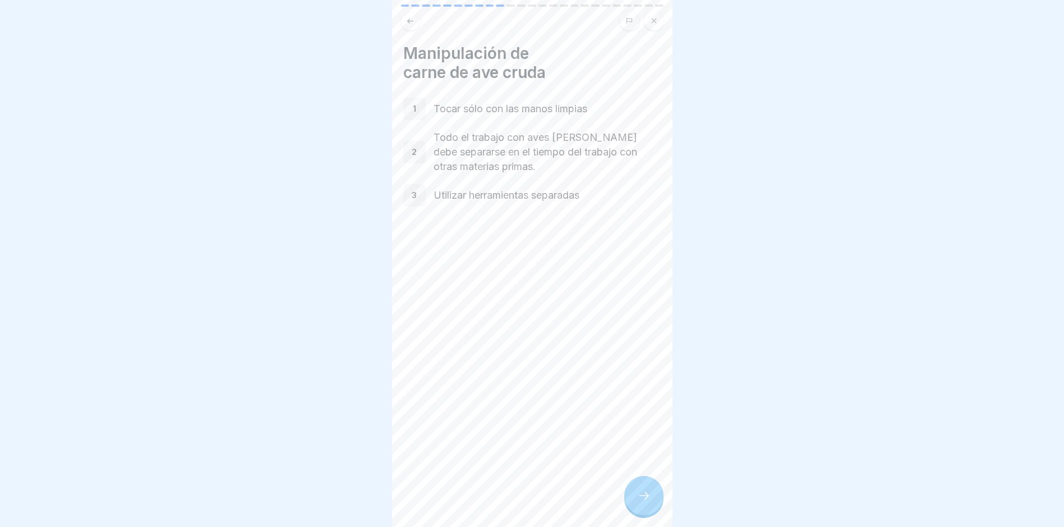
click at [652, 405] on div at bounding box center [643, 495] width 39 height 39
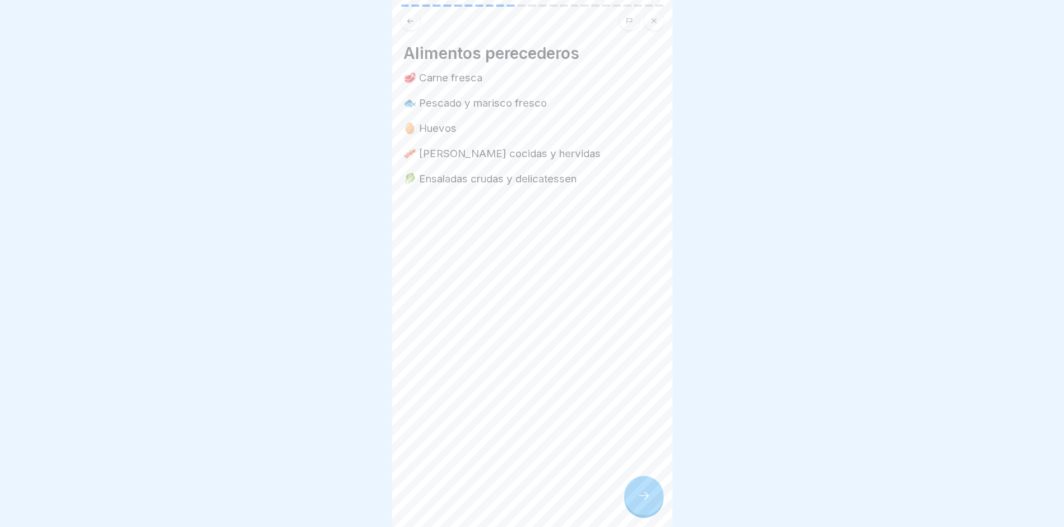
click at [652, 405] on div at bounding box center [643, 495] width 39 height 39
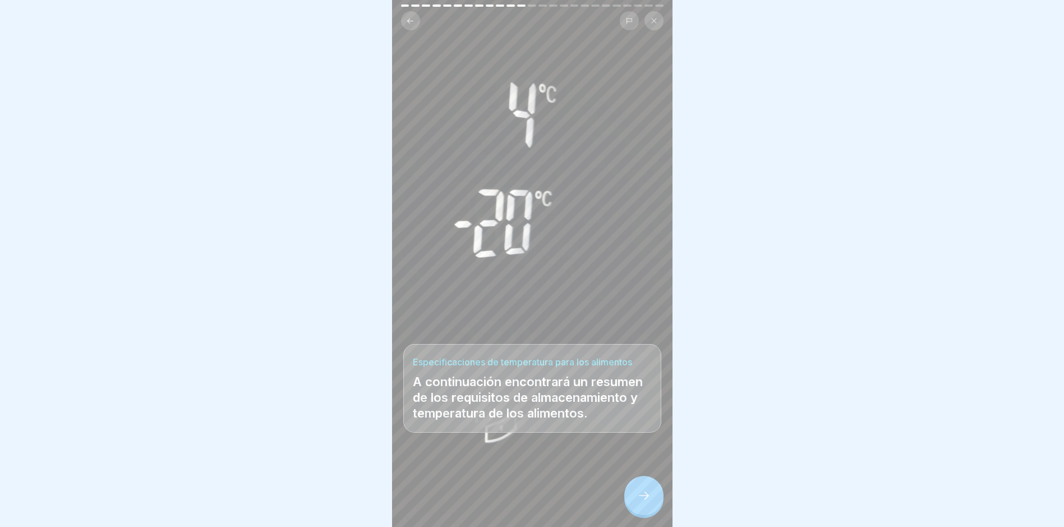
click at [652, 405] on div at bounding box center [643, 495] width 39 height 39
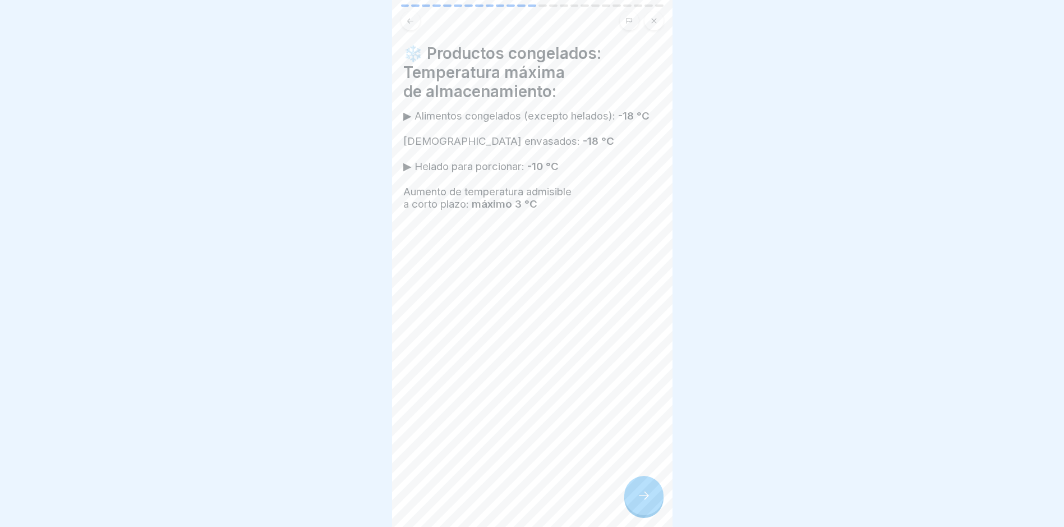
click at [648, 405] on div at bounding box center [643, 495] width 39 height 39
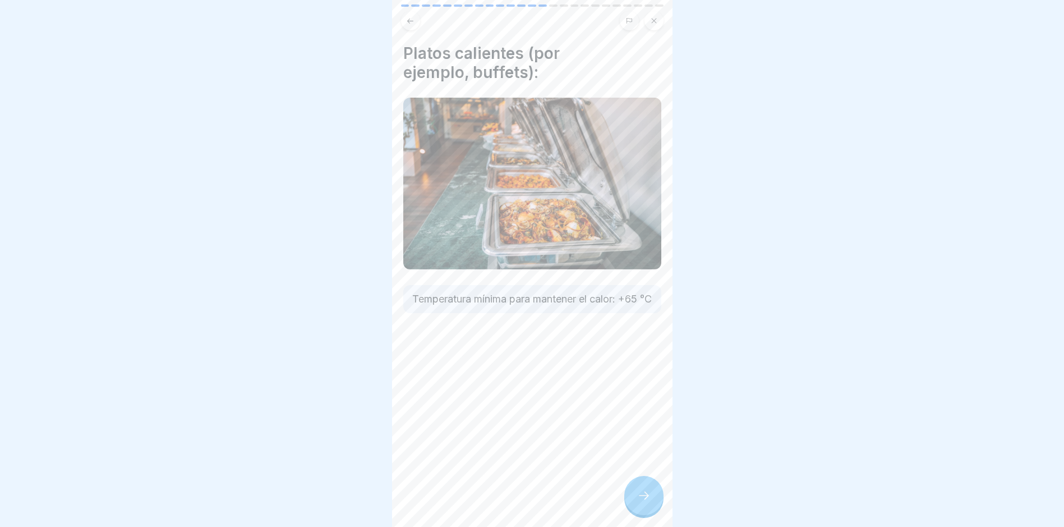
click at [648, 405] on div at bounding box center [643, 495] width 39 height 39
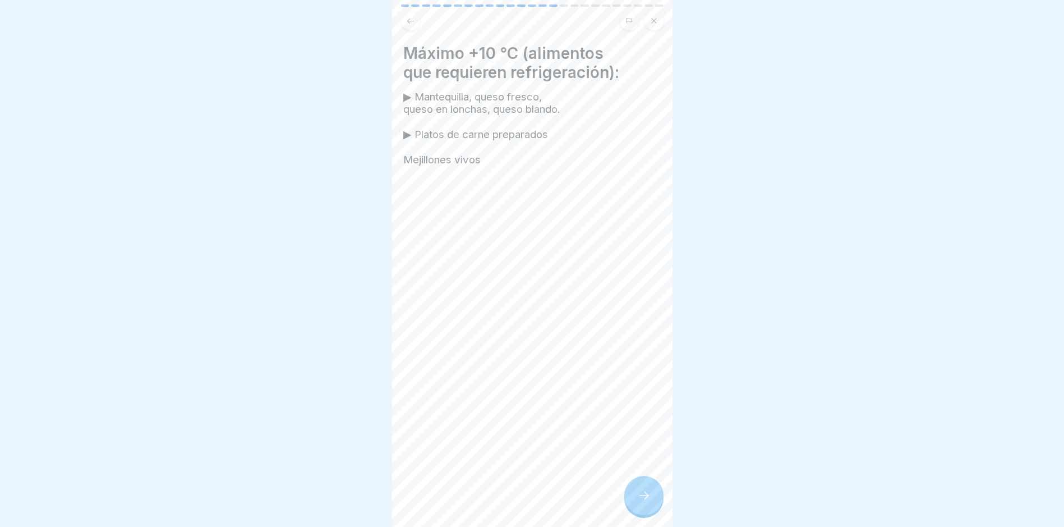
click at [648, 405] on div at bounding box center [643, 495] width 39 height 39
click at [636, 405] on div at bounding box center [643, 495] width 39 height 39
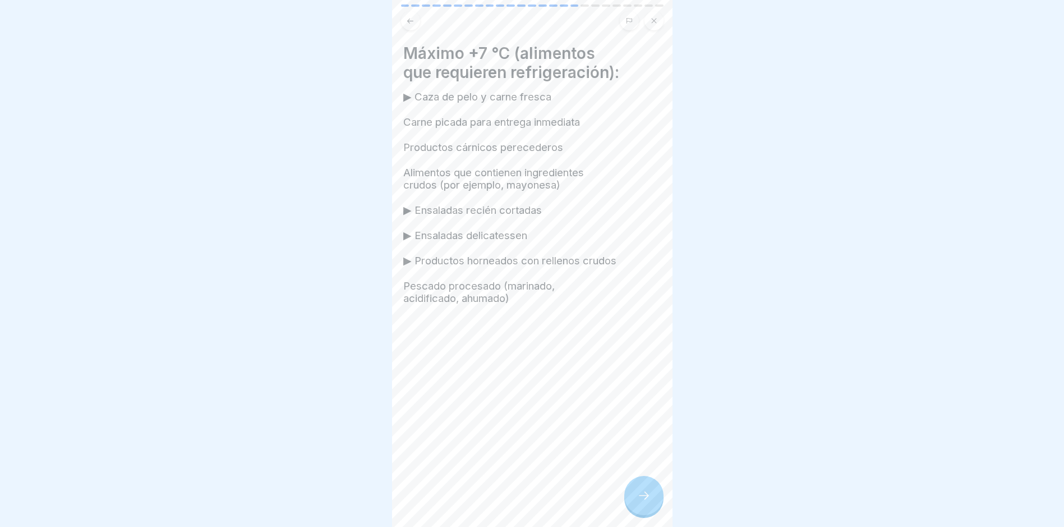
click at [636, 405] on div at bounding box center [643, 495] width 39 height 39
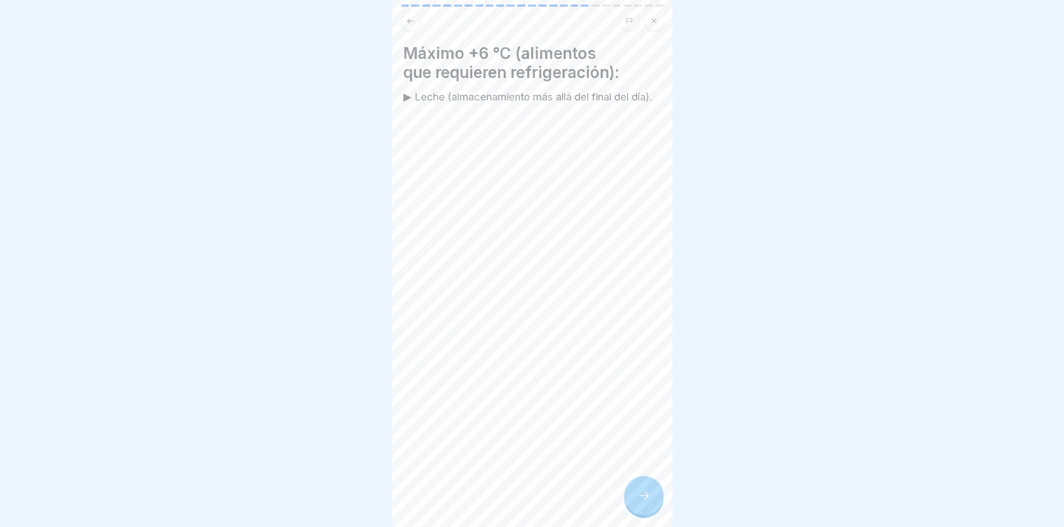
click at [636, 405] on div at bounding box center [643, 495] width 39 height 39
click at [635, 405] on div at bounding box center [643, 495] width 39 height 39
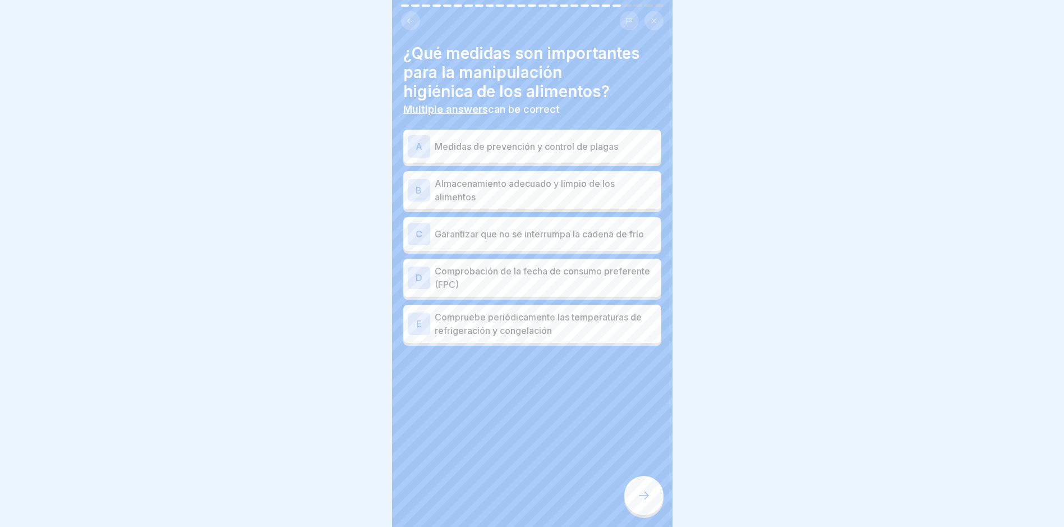
click at [603, 158] on div "A Medidas de prevención y control de plagas" at bounding box center [532, 147] width 258 height 34
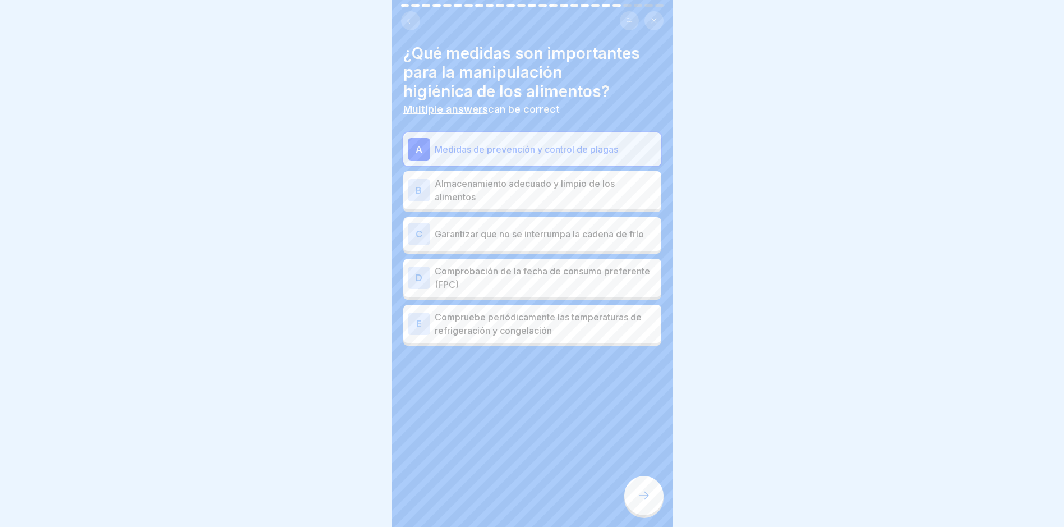
click at [582, 180] on p "Almacenamiento adecuado y limpio de los alimentos" at bounding box center [546, 190] width 222 height 27
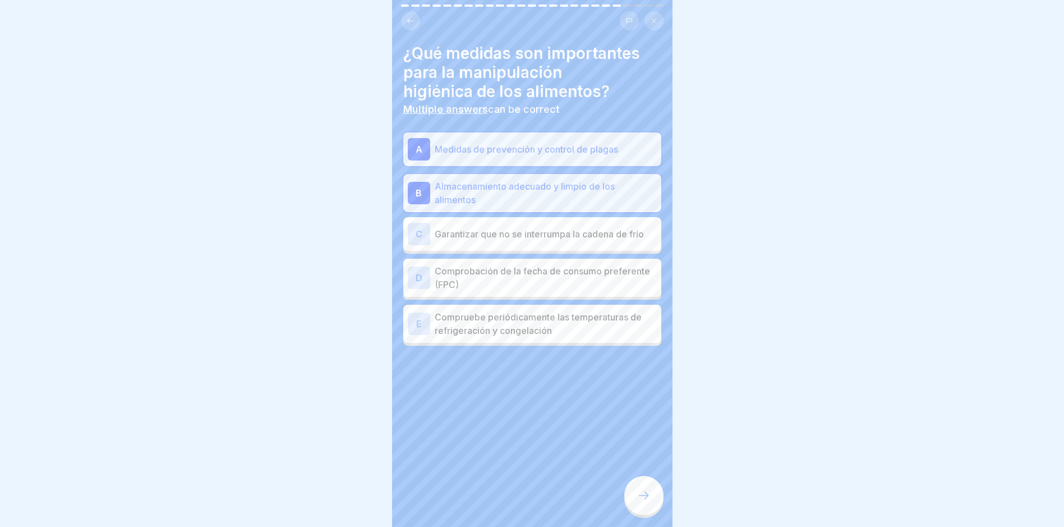
click at [571, 280] on p "Comprobación de la fecha de consumo preferente (FPC)" at bounding box center [546, 277] width 222 height 27
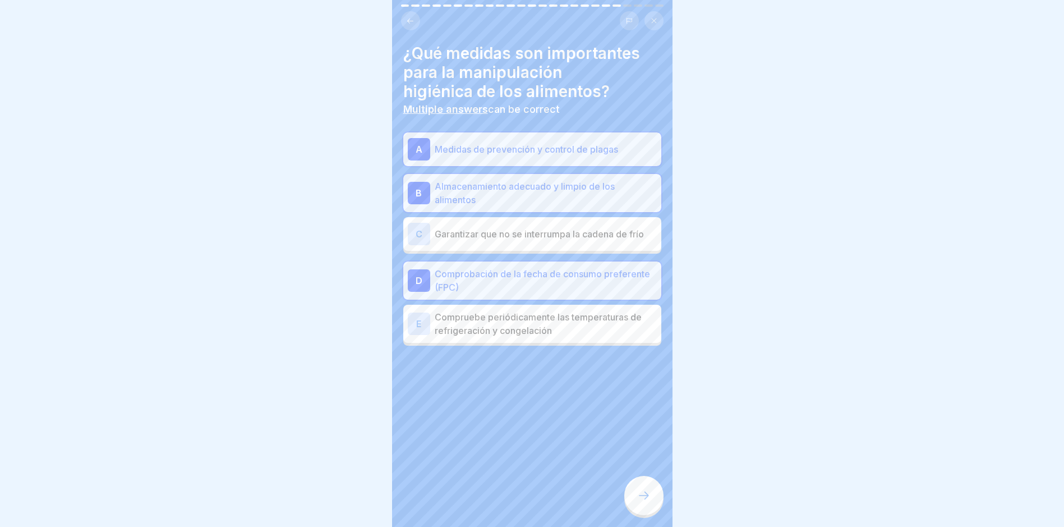
click at [547, 240] on p "Garantizar que no se interrumpa la cadena de frío" at bounding box center [546, 233] width 222 height 13
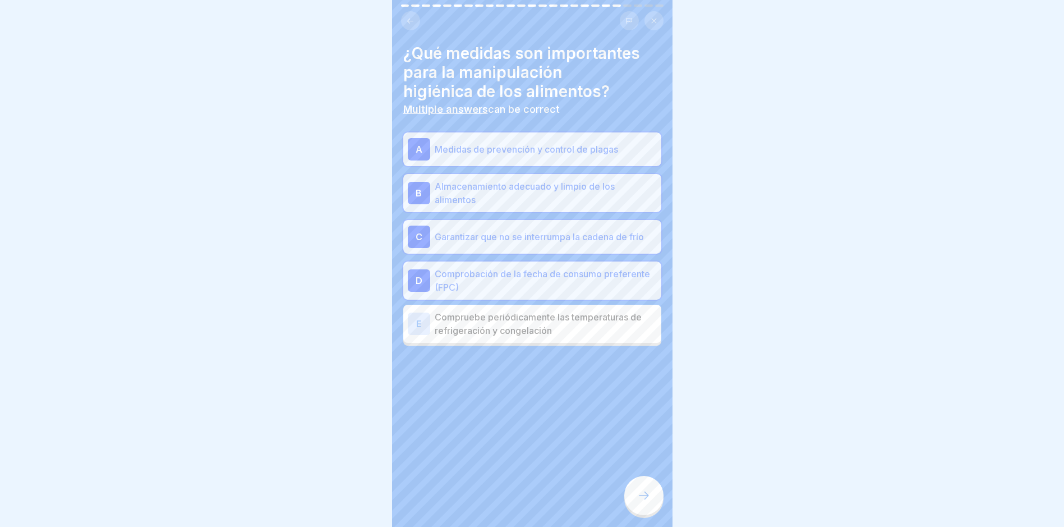
click at [638, 405] on icon at bounding box center [643, 495] width 13 height 13
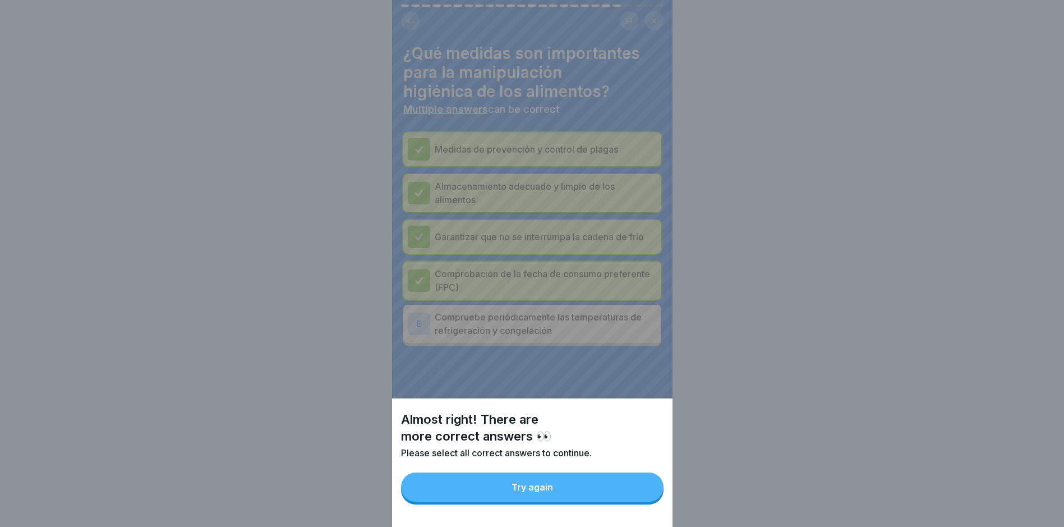
click at [635, 405] on button "Try again" at bounding box center [532, 486] width 263 height 29
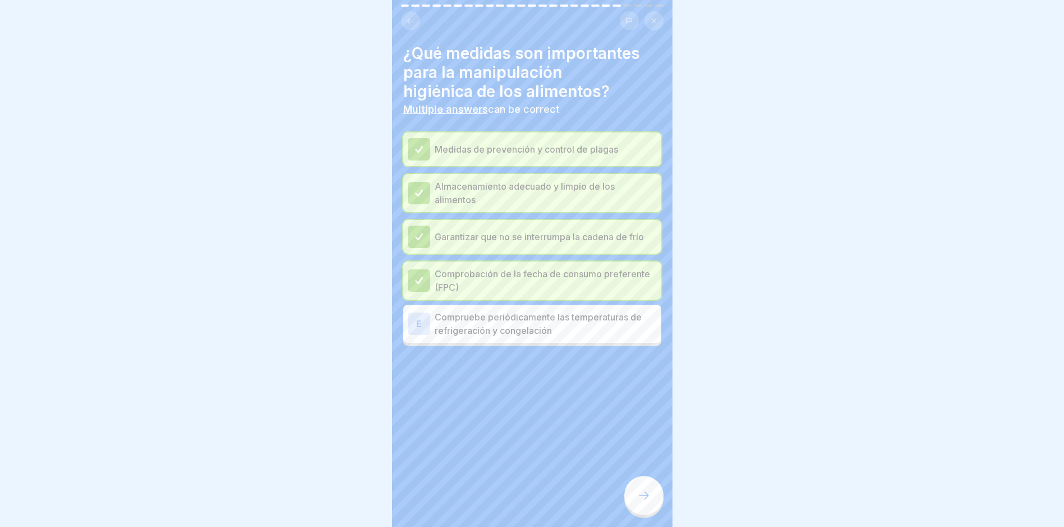
click at [618, 320] on p "Compruebe periódicamente las temperaturas de refrigeración y congelación" at bounding box center [546, 323] width 222 height 27
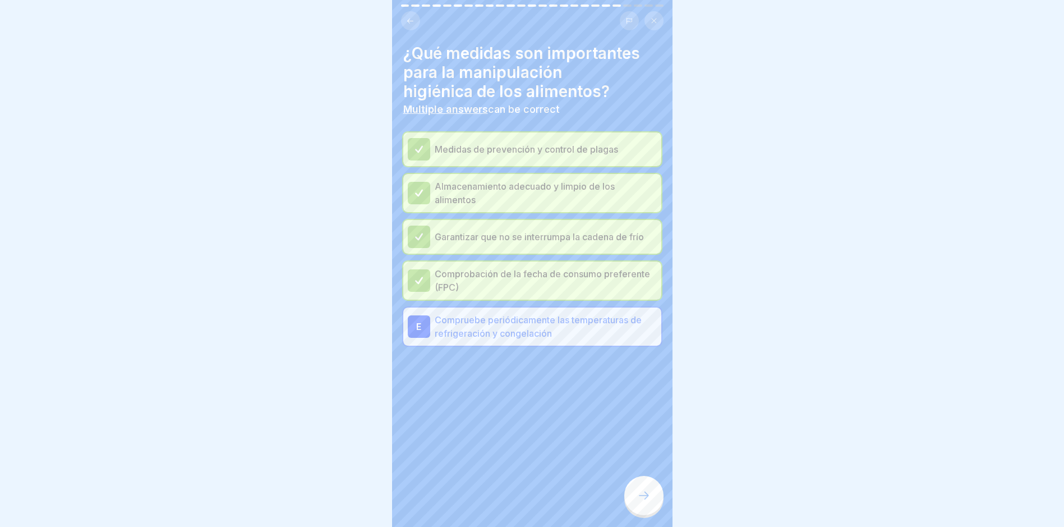
click at [654, 405] on div at bounding box center [643, 495] width 39 height 39
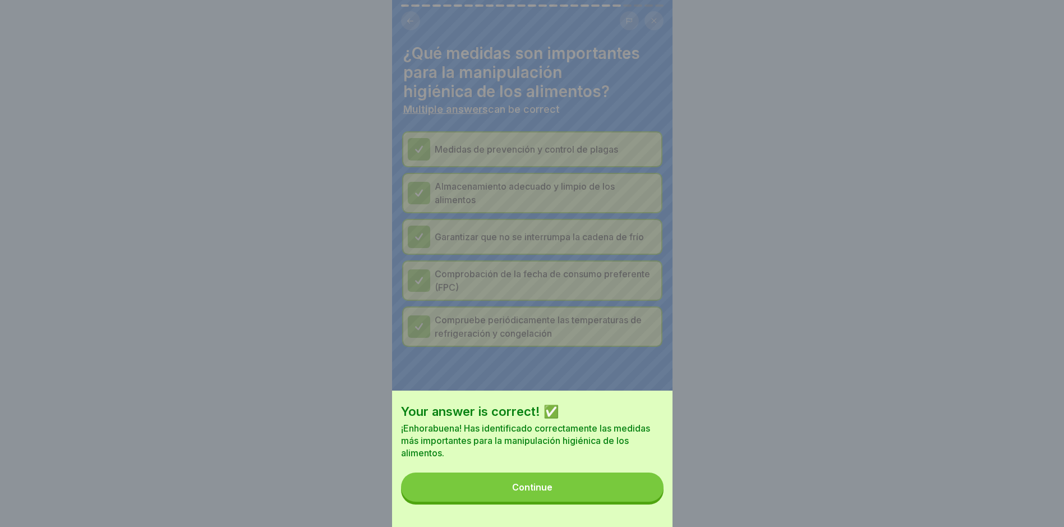
click at [622, 405] on button "Continue" at bounding box center [532, 486] width 263 height 29
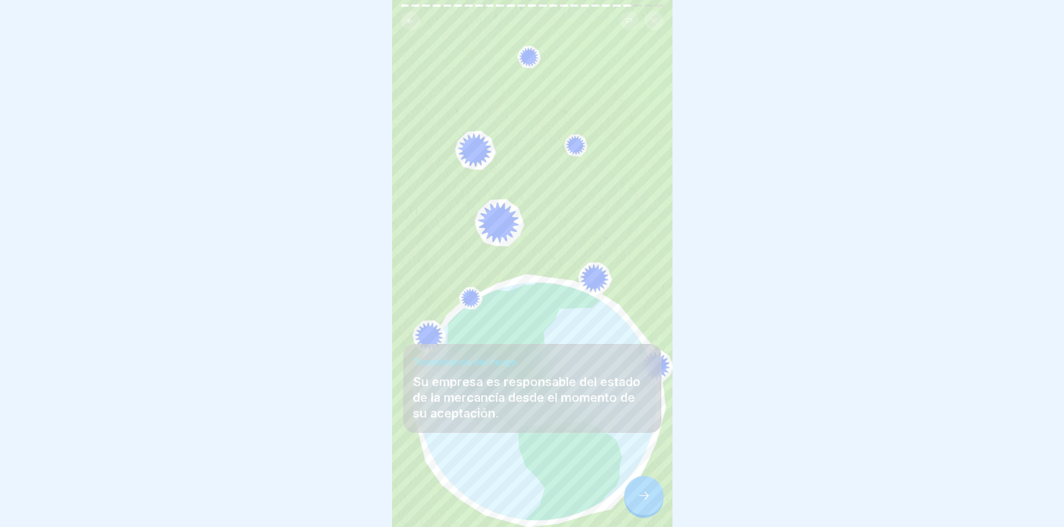
click at [636, 405] on div at bounding box center [643, 495] width 39 height 39
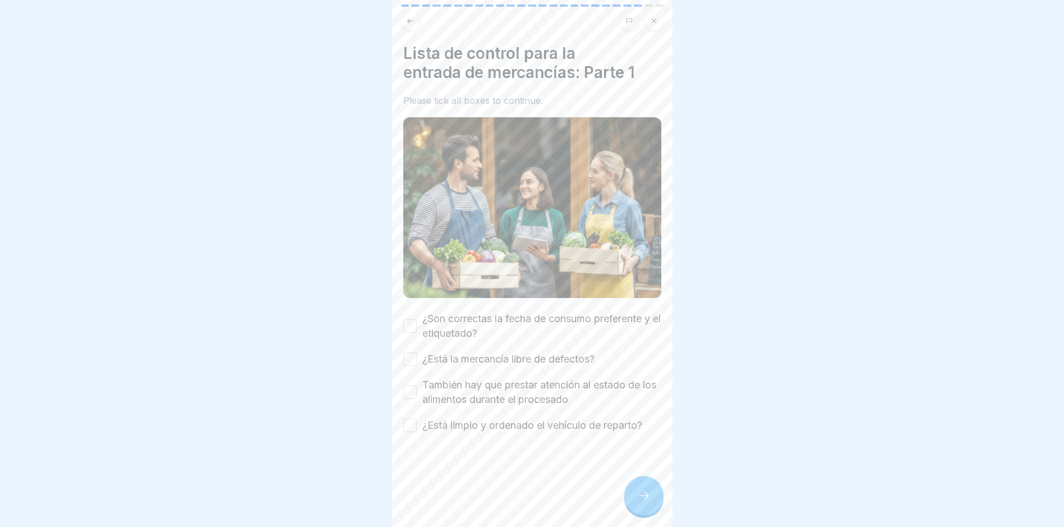
click at [467, 315] on label "¿Son correctas la fecha de consumo preferente y el etiquetado?" at bounding box center [541, 325] width 239 height 29
click at [417, 319] on button "¿Son correctas la fecha de consumo preferente y el etiquetado?" at bounding box center [409, 325] width 13 height 13
click at [470, 352] on label "¿Está la mercancía libre de defectos?" at bounding box center [508, 359] width 172 height 15
click at [417, 352] on button "¿Está la mercancía libre de defectos?" at bounding box center [409, 358] width 13 height 13
click at [472, 379] on label "También hay que prestar atención al estado de los alimentos durante el procesado" at bounding box center [541, 392] width 239 height 29
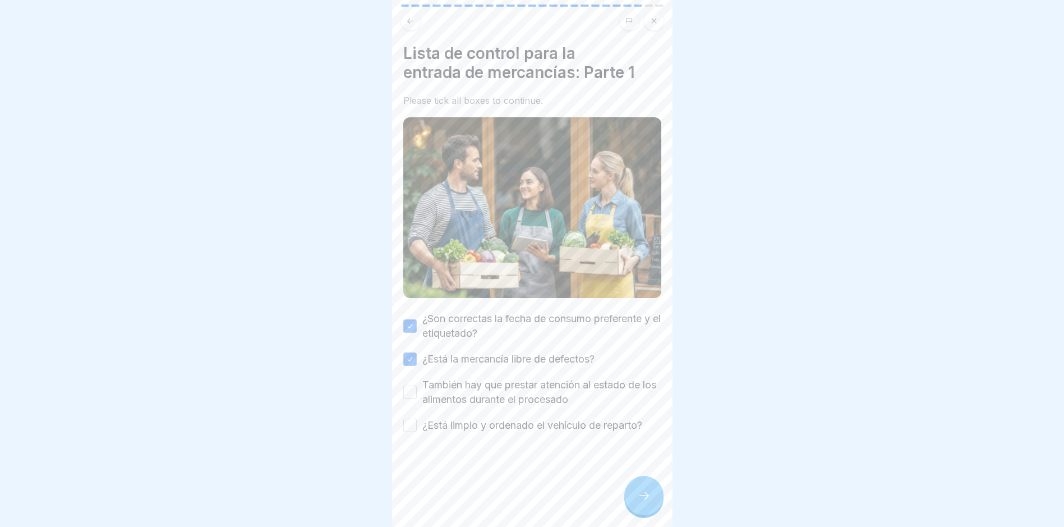
click at [417, 385] on button "También hay que prestar atención al estado de los alimentos durante el procesado" at bounding box center [409, 391] width 13 height 13
click at [482, 405] on div at bounding box center [532, 466] width 258 height 67
click at [502, 405] on label "¿Está limpio y ordenado el vehículo de reparto?" at bounding box center [532, 425] width 220 height 15
click at [417, 405] on button "¿Está limpio y ordenado el vehículo de reparto?" at bounding box center [409, 425] width 13 height 13
click at [648, 405] on div at bounding box center [643, 495] width 39 height 39
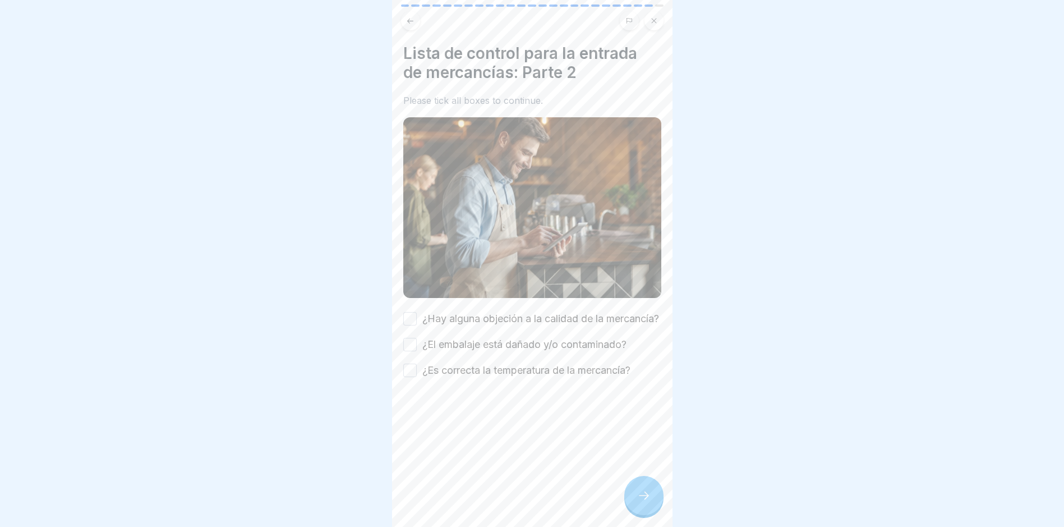
click at [472, 323] on label "¿Hay alguna objeción a la calidad de la mercancía?" at bounding box center [540, 318] width 237 height 15
click at [417, 323] on button "¿Hay alguna objeción a la calidad de la mercancía?" at bounding box center [409, 318] width 13 height 13
click at [466, 352] on label "¿El embalaje está dañado y/o contaminado?" at bounding box center [524, 344] width 204 height 15
click at [417, 351] on button "¿El embalaje está dañado y/o contaminado?" at bounding box center [409, 344] width 13 height 13
click at [468, 378] on label "¿Es correcta la temperatura de la mercancía?" at bounding box center [526, 370] width 208 height 15
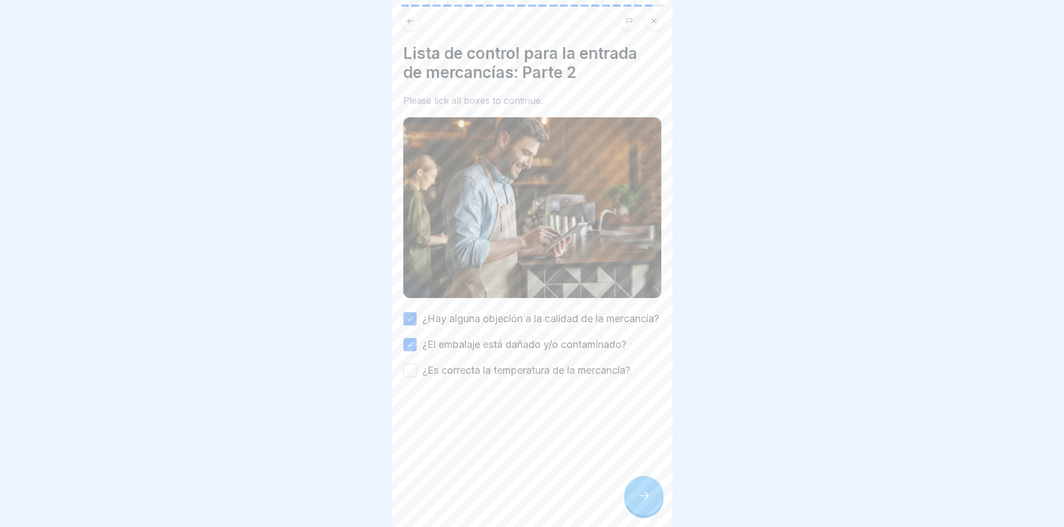
click at [417, 377] on button "¿Es correcta la temperatura de la mercancía?" at bounding box center [409, 370] width 13 height 13
click at [647, 405] on icon at bounding box center [643, 495] width 13 height 13
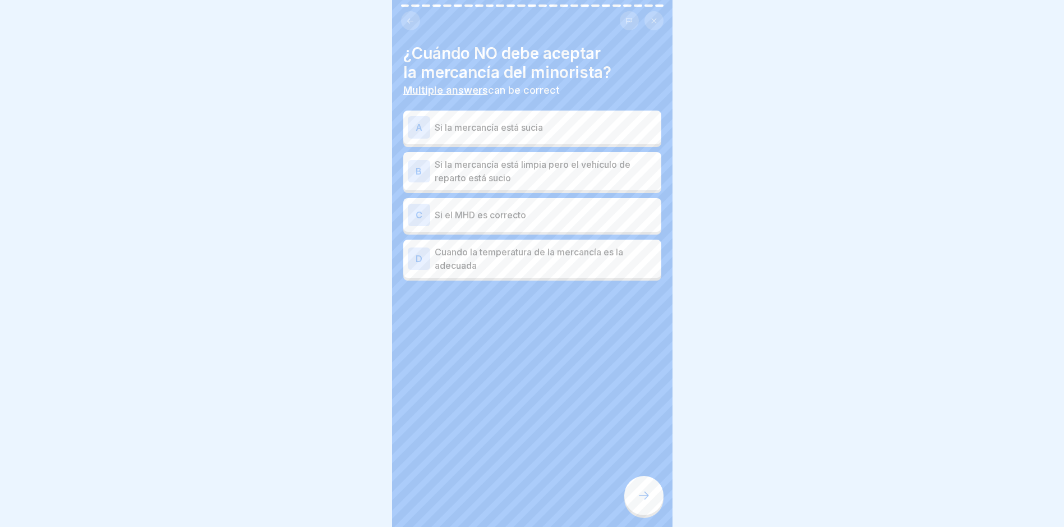
click at [589, 126] on p "Si la mercancía está sucia" at bounding box center [546, 127] width 222 height 13
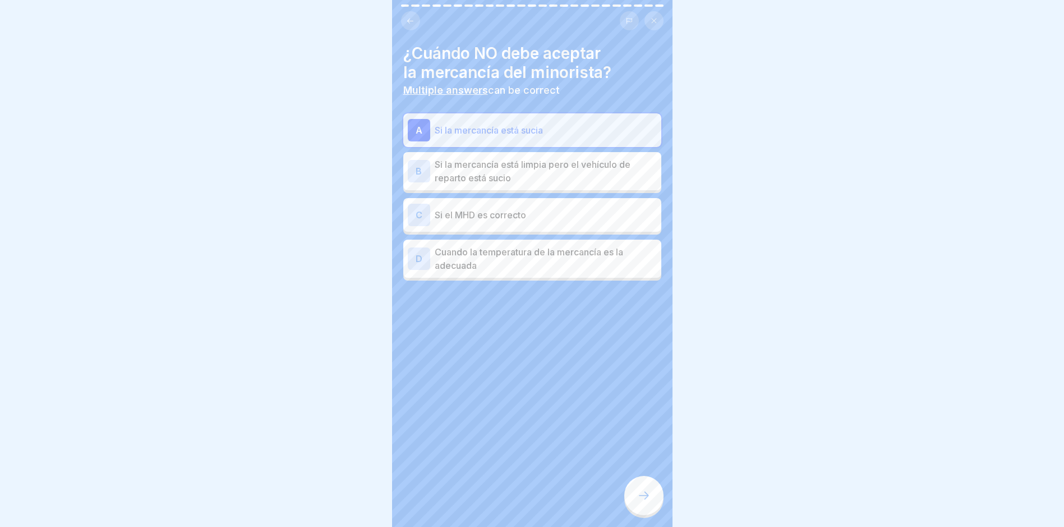
click at [586, 213] on p "Si el MHD es correcto" at bounding box center [546, 214] width 222 height 13
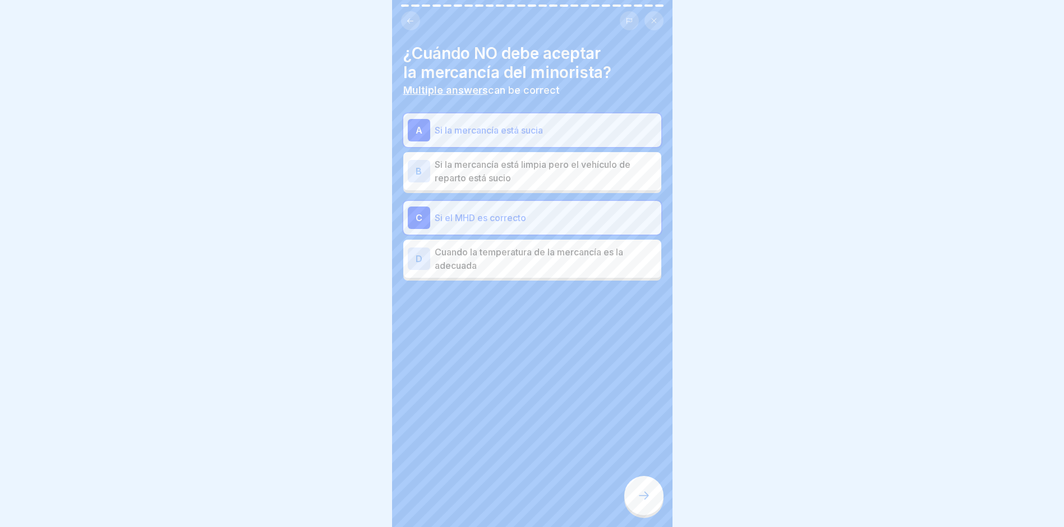
click at [638, 405] on icon at bounding box center [643, 495] width 13 height 13
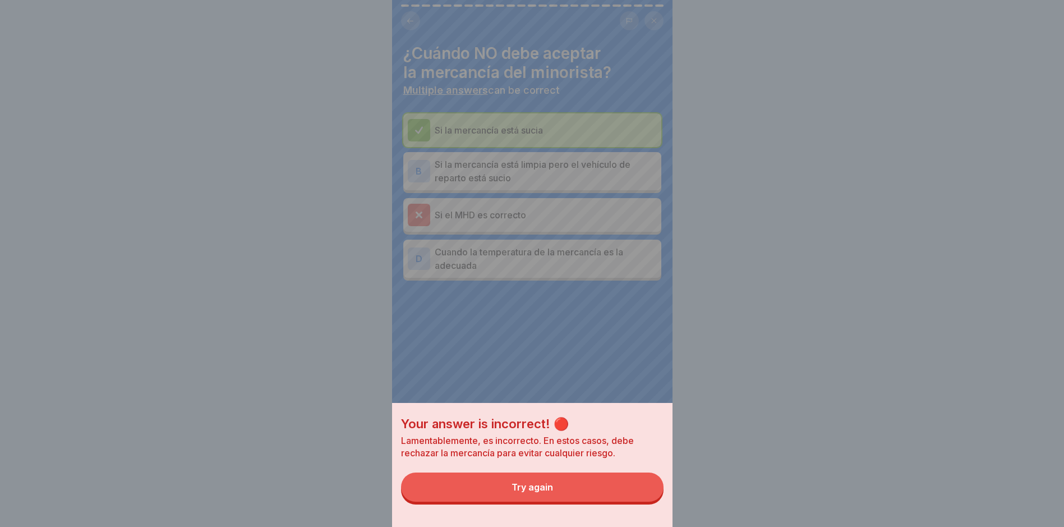
click at [627, 405] on button "Try again" at bounding box center [532, 486] width 263 height 29
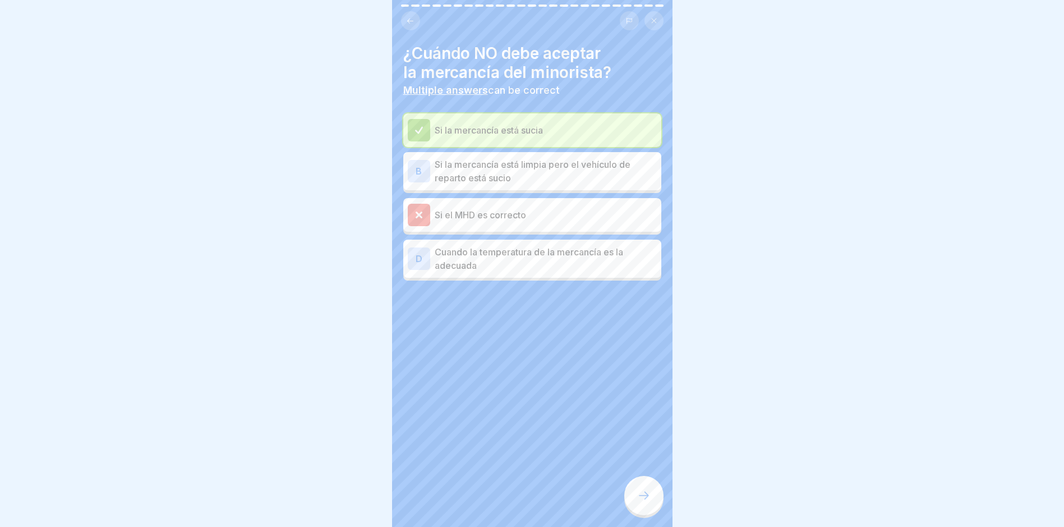
click at [647, 405] on icon at bounding box center [643, 495] width 13 height 13
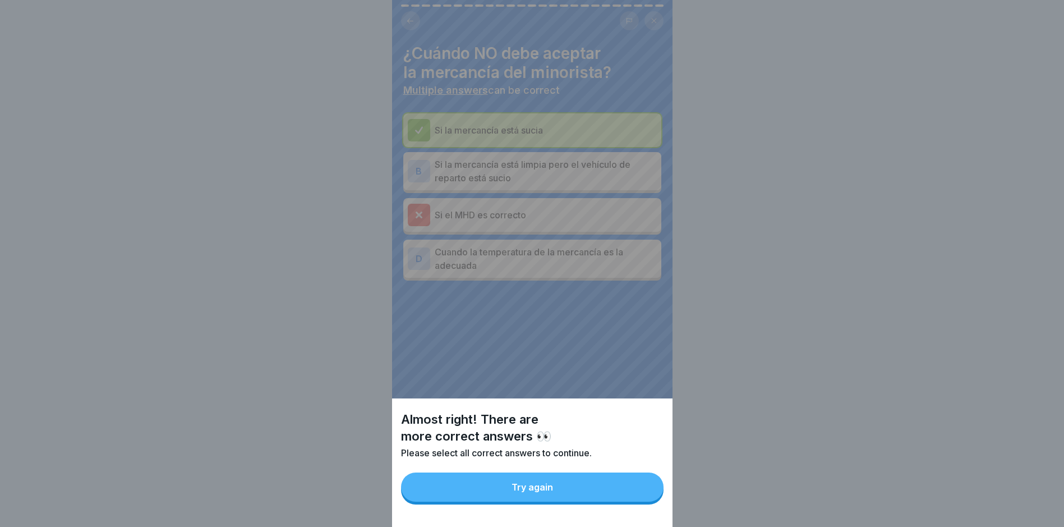
click at [629, 405] on button "Try again" at bounding box center [532, 486] width 263 height 29
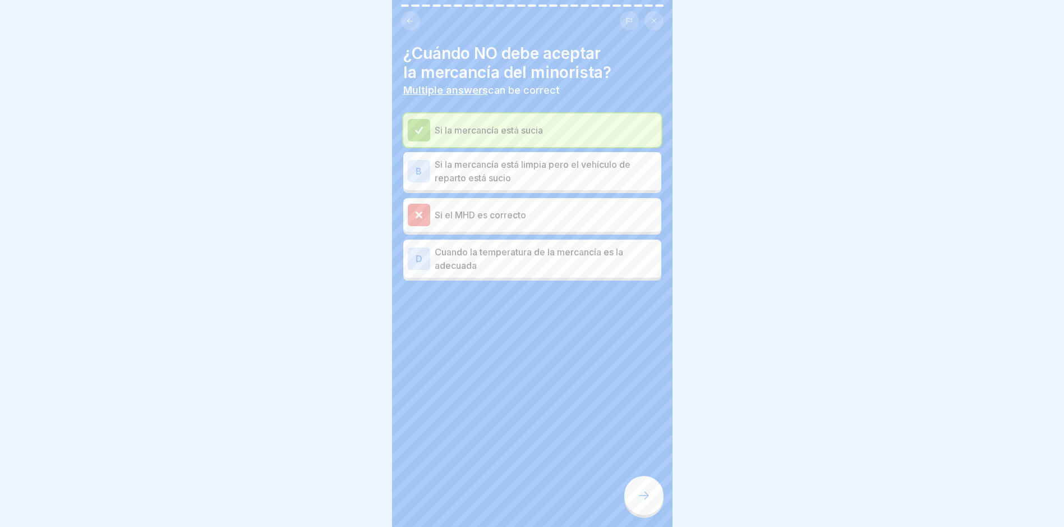
click at [580, 140] on div "Si la mercancía está sucia" at bounding box center [532, 130] width 249 height 22
click at [643, 405] on div at bounding box center [643, 495] width 39 height 39
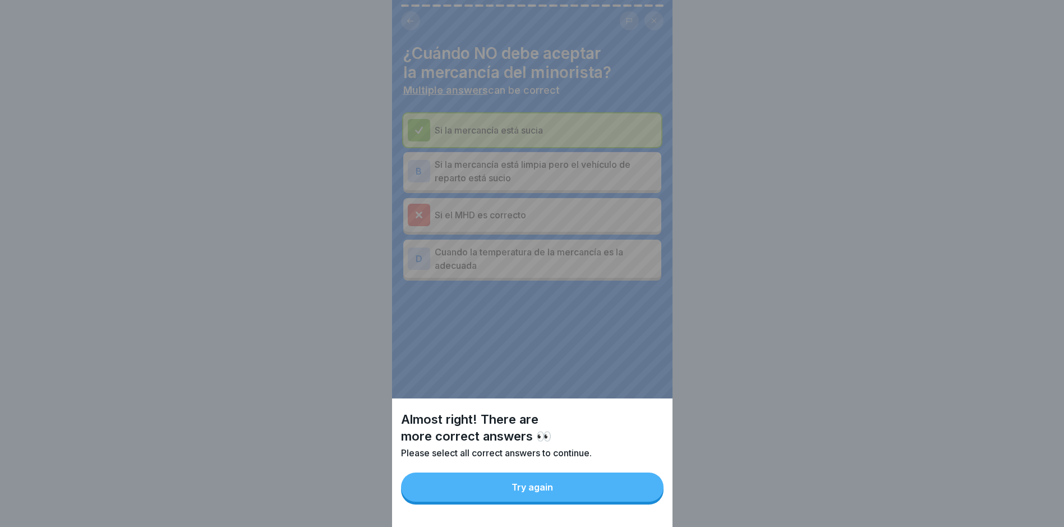
click at [631, 405] on button "Try again" at bounding box center [532, 486] width 263 height 29
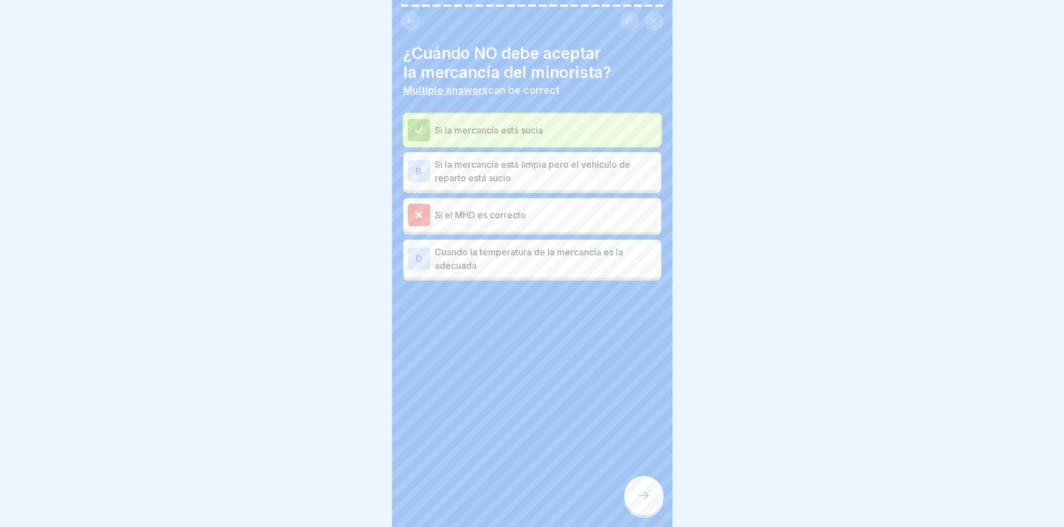
click at [553, 169] on p "Si la mercancía está limpia pero el vehículo de reparto está sucio" at bounding box center [546, 171] width 222 height 27
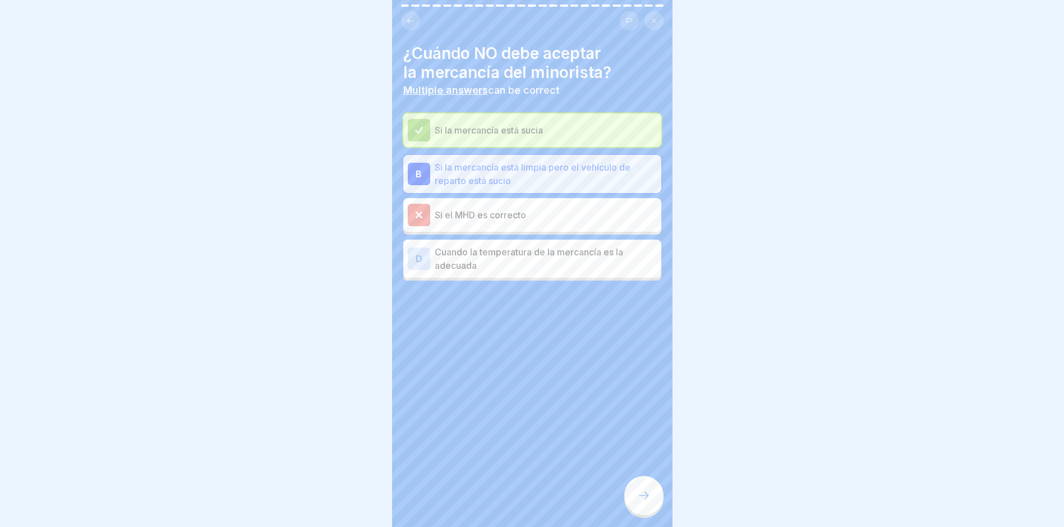
click at [648, 405] on div "¿Cuándo NO debe aceptar la mercancía del minorista? Multiple answers can be cor…" at bounding box center [532, 263] width 281 height 527
click at [644, 405] on div at bounding box center [643, 495] width 39 height 39
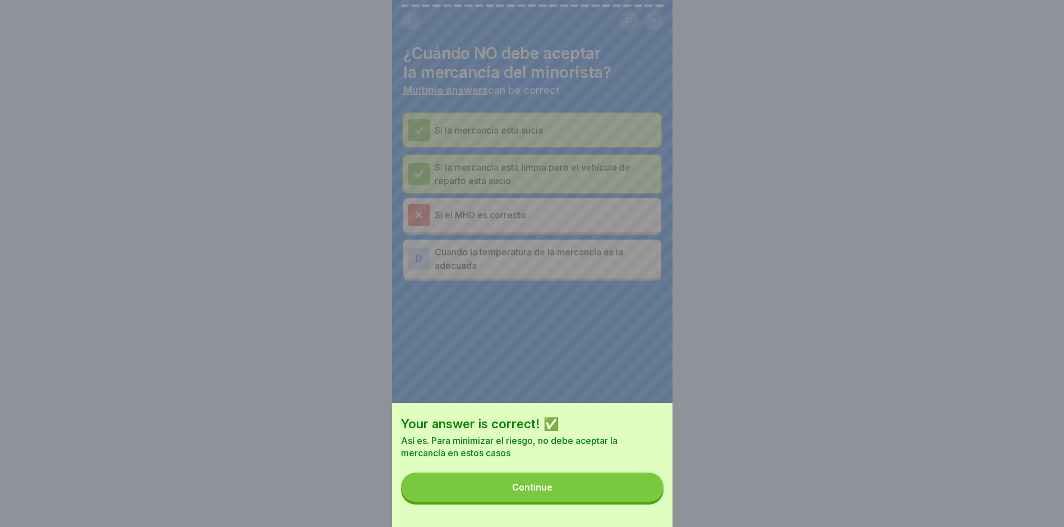
click at [644, 405] on button "Continue" at bounding box center [532, 486] width 263 height 29
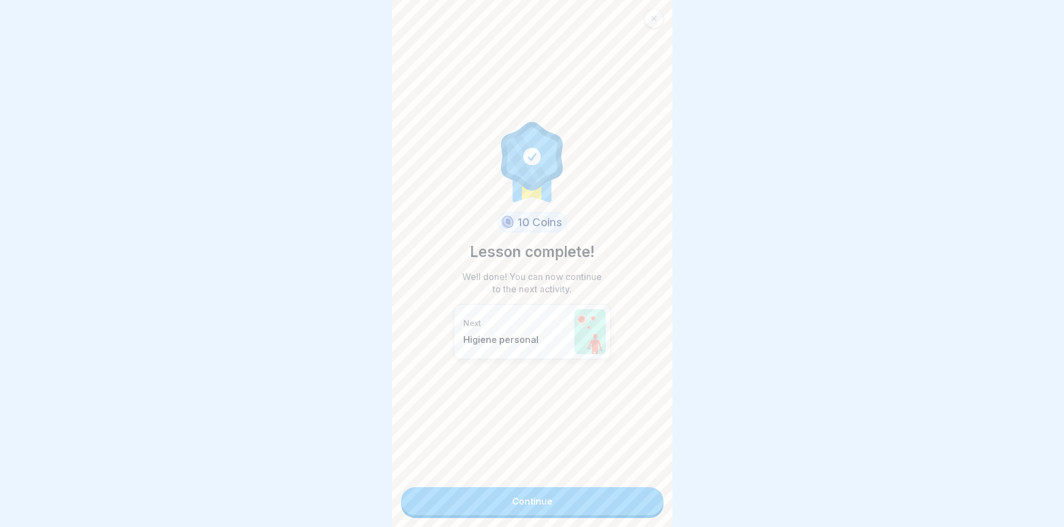
click at [644, 405] on link "Continue" at bounding box center [532, 501] width 263 height 28
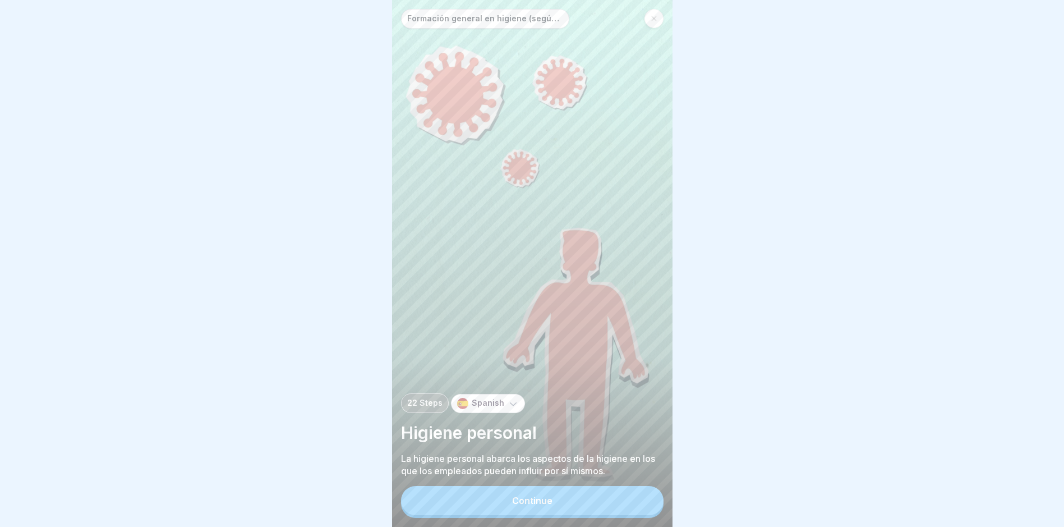
click at [504, 405] on button "Continue" at bounding box center [532, 500] width 263 height 29
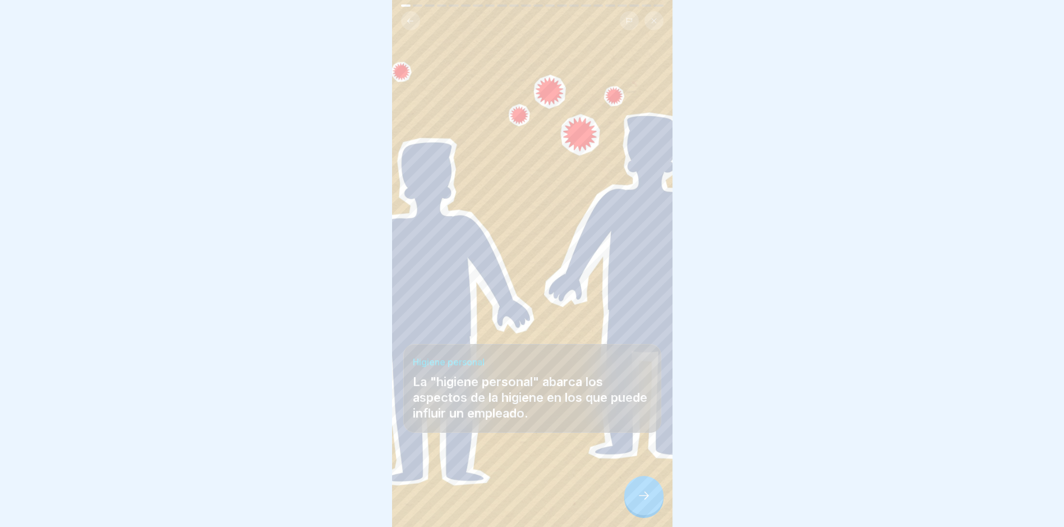
click at [640, 405] on icon at bounding box center [643, 495] width 13 height 13
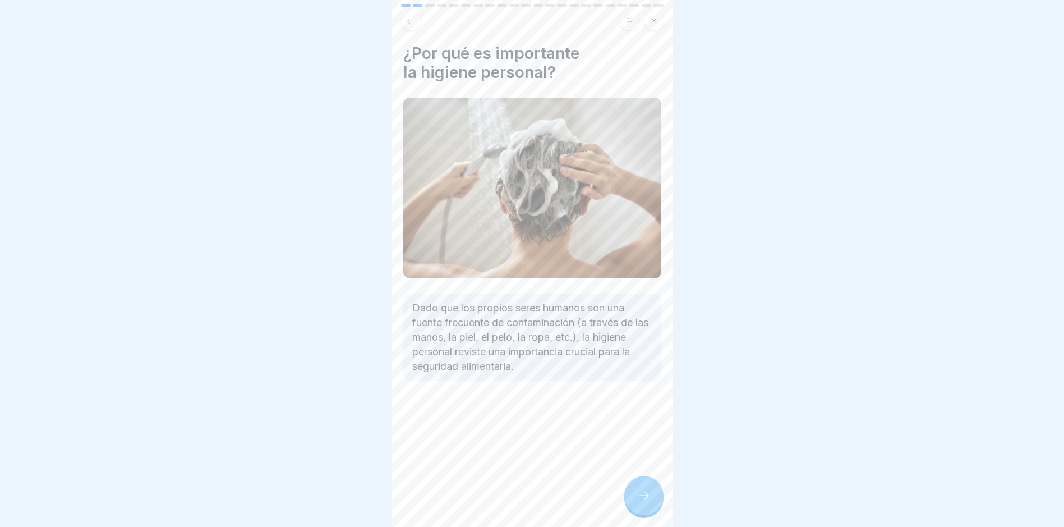
click at [642, 405] on icon at bounding box center [643, 495] width 13 height 13
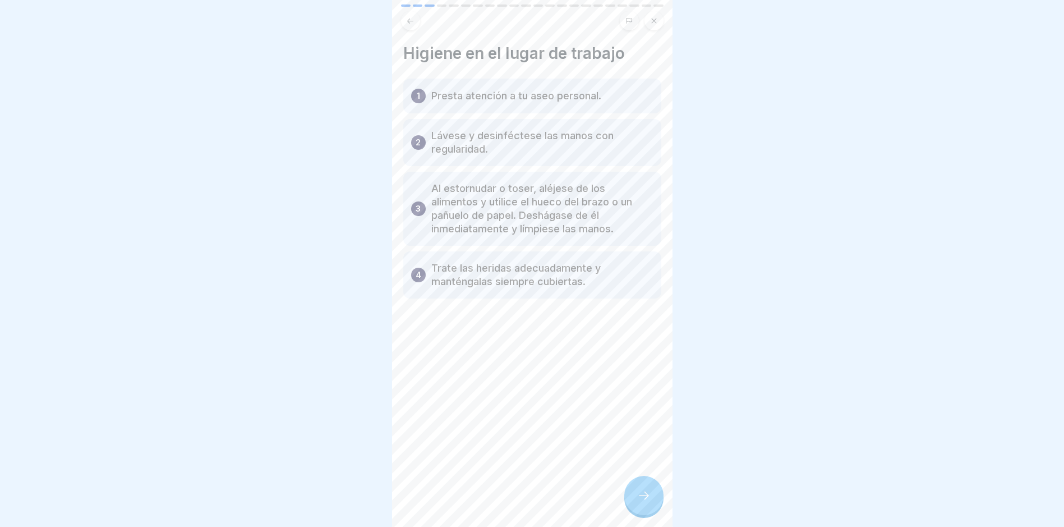
click at [408, 23] on icon at bounding box center [410, 21] width 8 height 8
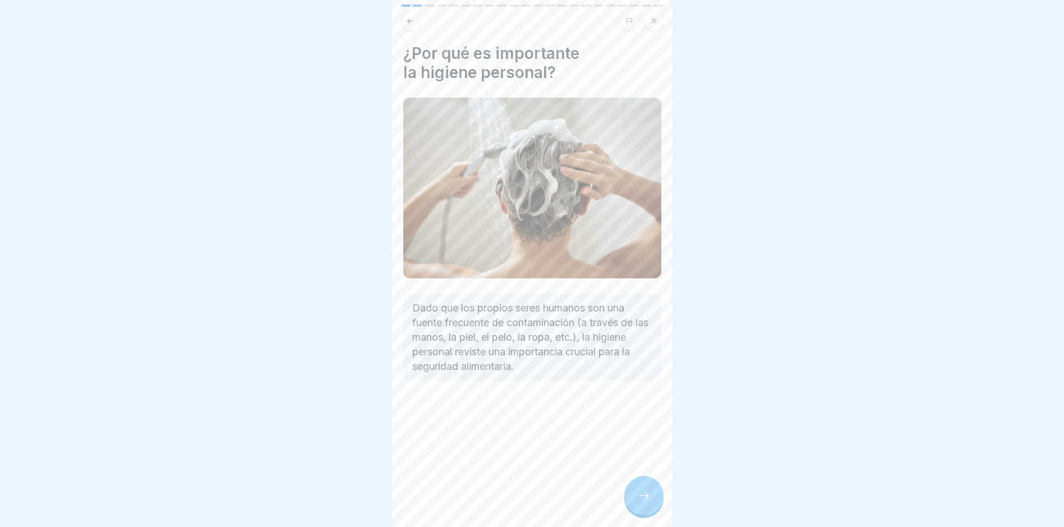
click at [408, 23] on icon at bounding box center [410, 21] width 8 height 8
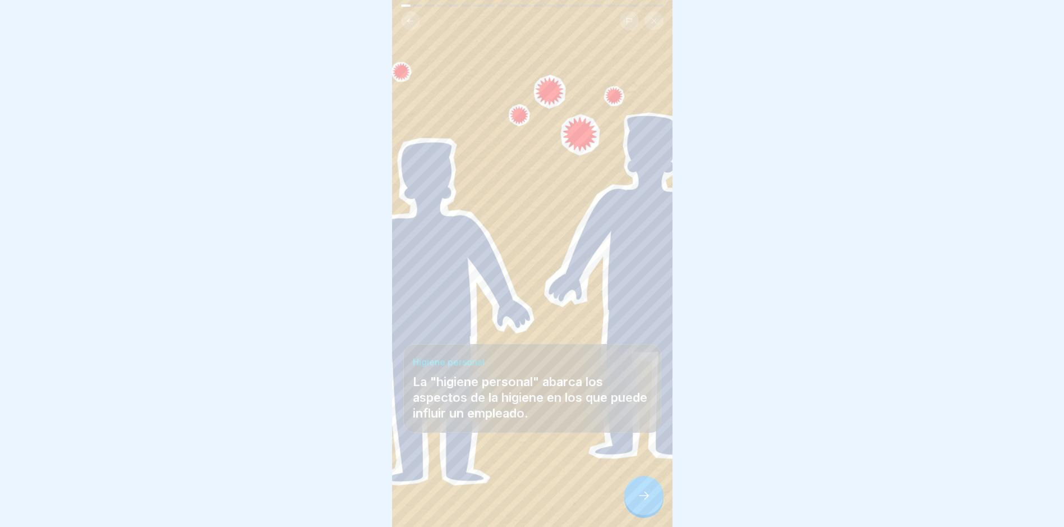
click at [408, 23] on icon at bounding box center [410, 21] width 8 height 8
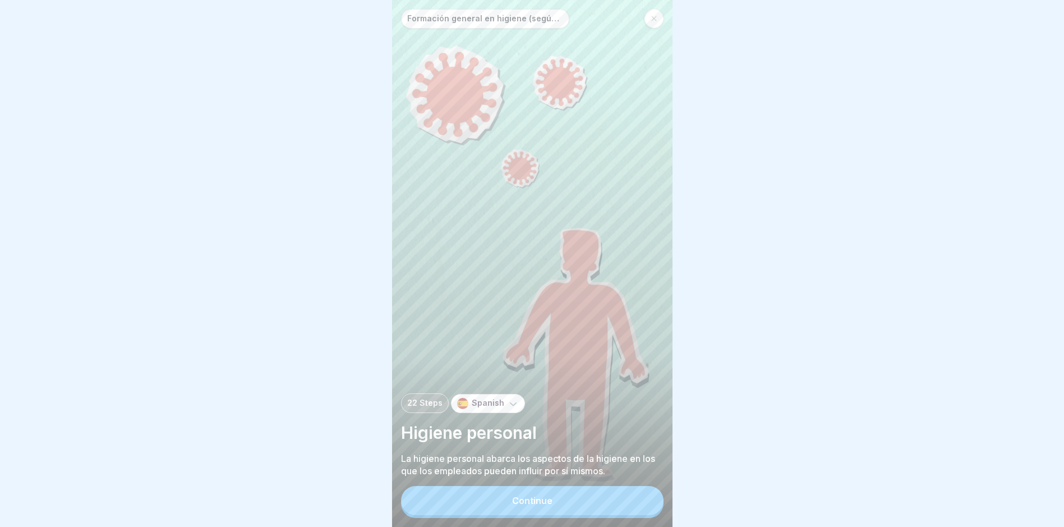
click at [647, 21] on div at bounding box center [654, 18] width 19 height 19
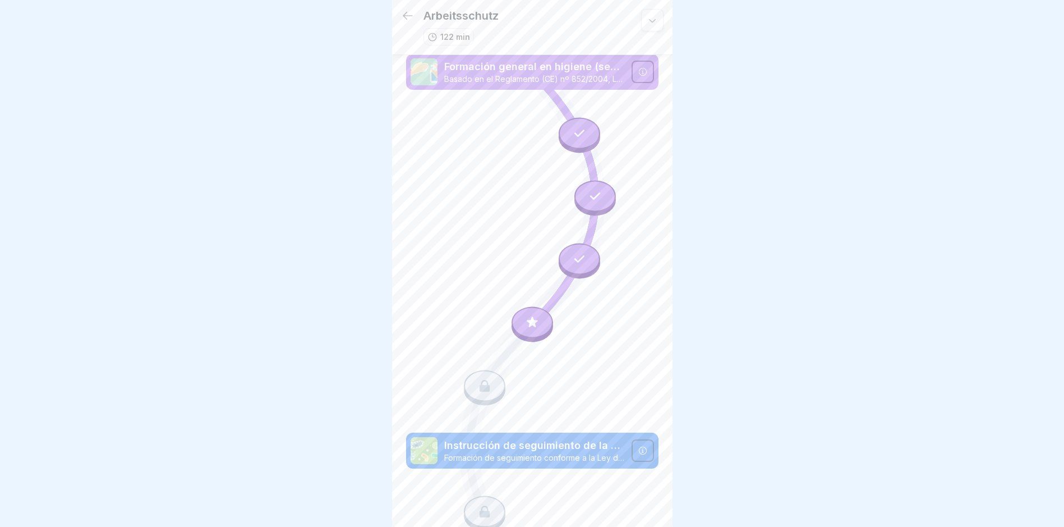
click at [535, 316] on div at bounding box center [533, 321] width 42 height 31
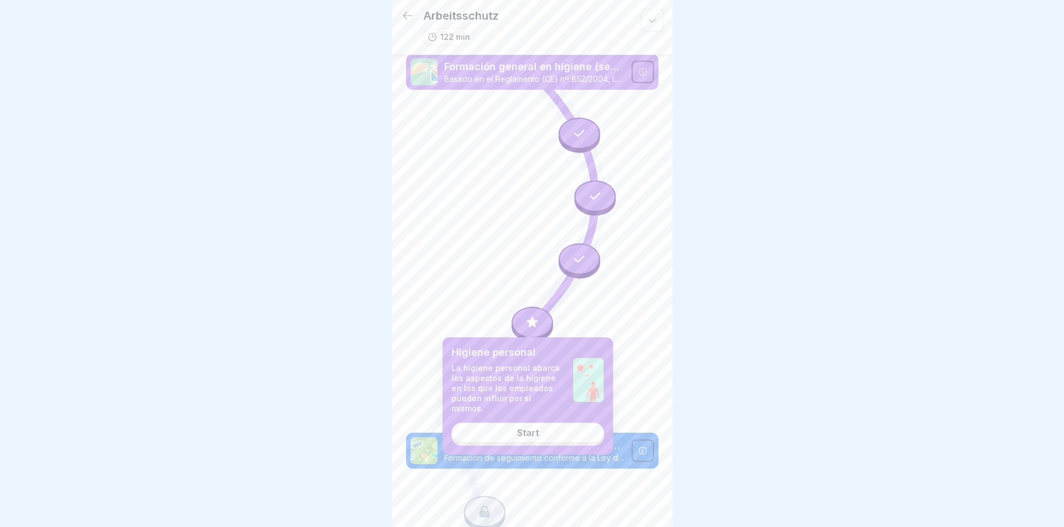
click at [526, 405] on link "Start" at bounding box center [528, 432] width 153 height 20
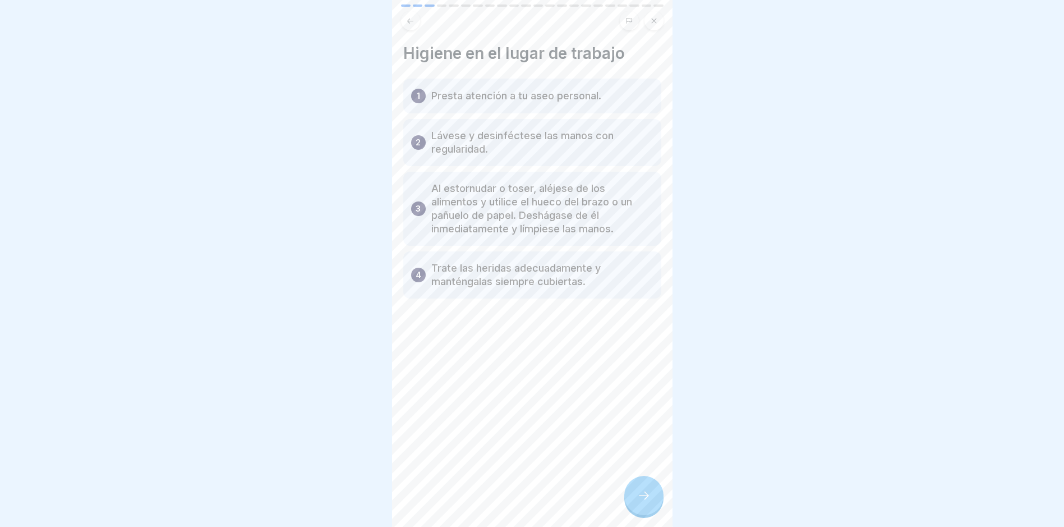
click at [646, 405] on icon at bounding box center [643, 495] width 13 height 13
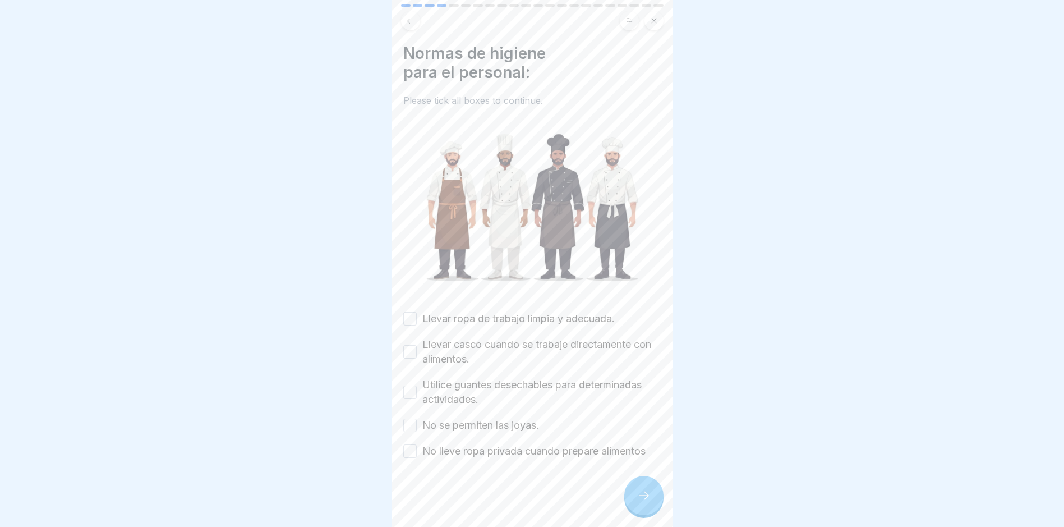
click at [483, 315] on label "Llevar ropa de trabajo limpia y adecuada." at bounding box center [518, 318] width 192 height 15
click at [417, 315] on button "Llevar ropa de trabajo limpia y adecuada." at bounding box center [409, 318] width 13 height 13
click at [475, 351] on label "Llevar casco cuando se trabaje directamente con alimentos." at bounding box center [541, 351] width 239 height 29
click at [417, 351] on button "Llevar casco cuando se trabaje directamente con alimentos." at bounding box center [409, 351] width 13 height 13
click at [463, 382] on label "Utilice guantes desechables para determinadas actividades." at bounding box center [541, 392] width 239 height 29
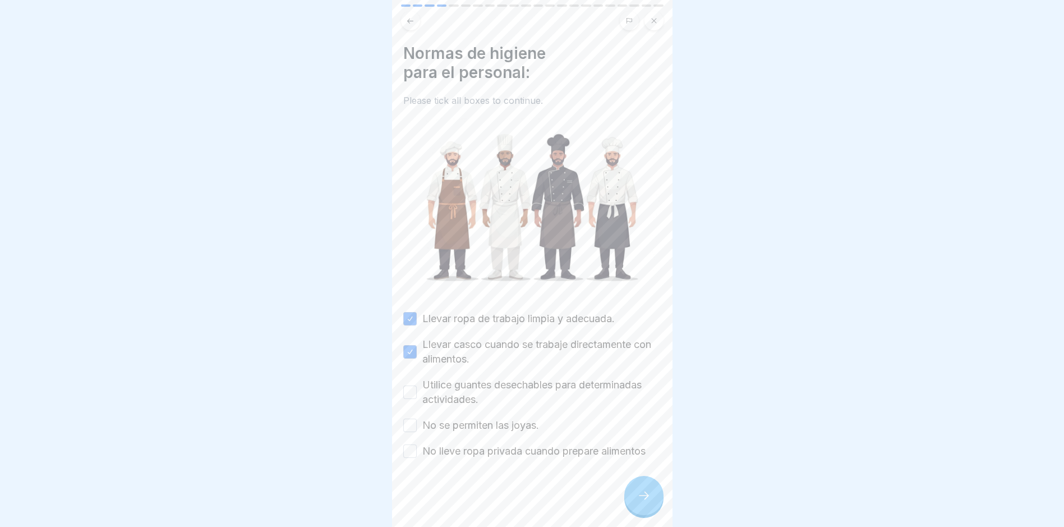
click at [417, 385] on button "Utilice guantes desechables para determinadas actividades." at bounding box center [409, 391] width 13 height 13
click at [445, 405] on label "No se permiten las joyas." at bounding box center [480, 425] width 117 height 15
click at [417, 405] on button "No se permiten las joyas." at bounding box center [409, 425] width 13 height 13
click at [443, 405] on label "No lleve ropa privada cuando prepare alimentos" at bounding box center [533, 451] width 223 height 15
click at [417, 405] on button "No lleve ropa privada cuando prepare alimentos" at bounding box center [409, 450] width 13 height 13
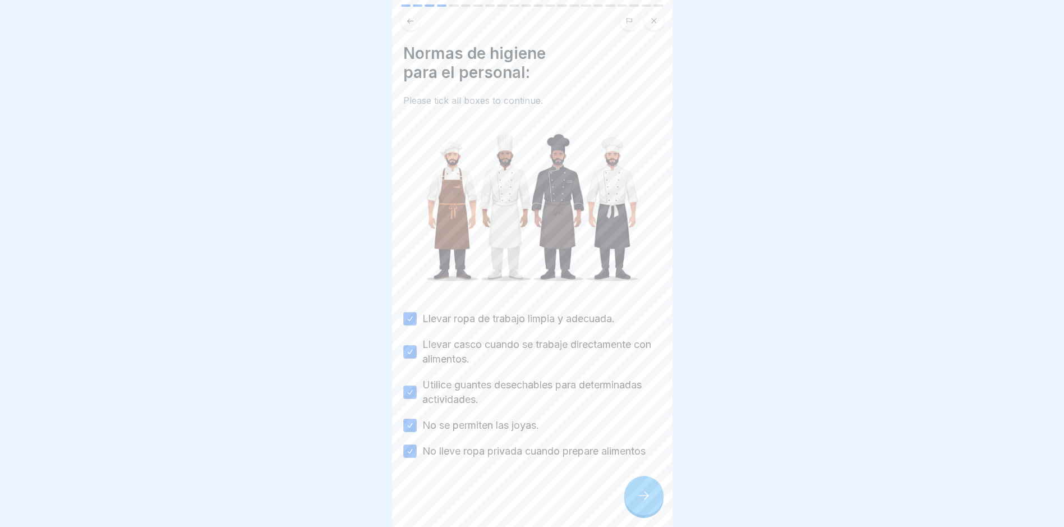
click at [638, 405] on div at bounding box center [643, 495] width 39 height 39
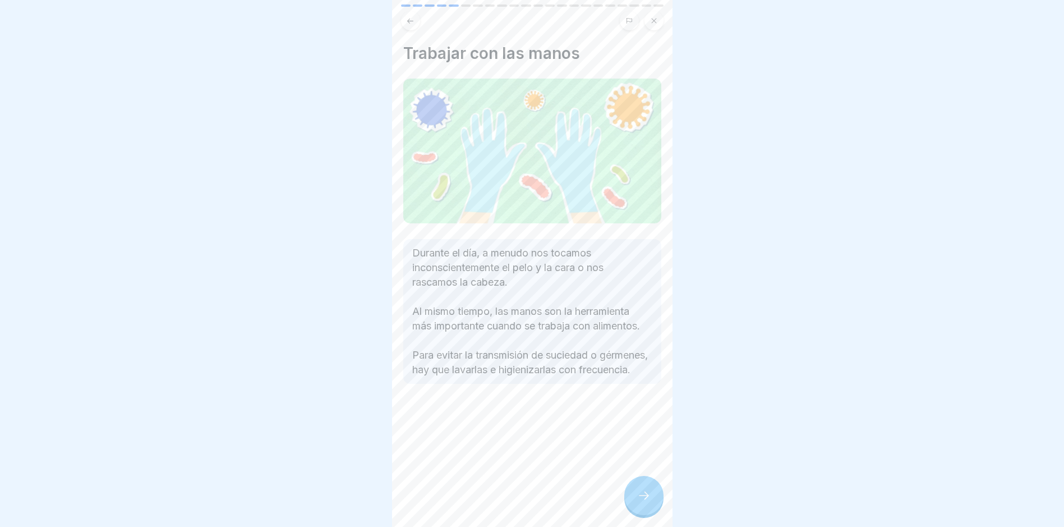
click at [636, 405] on div at bounding box center [643, 495] width 39 height 39
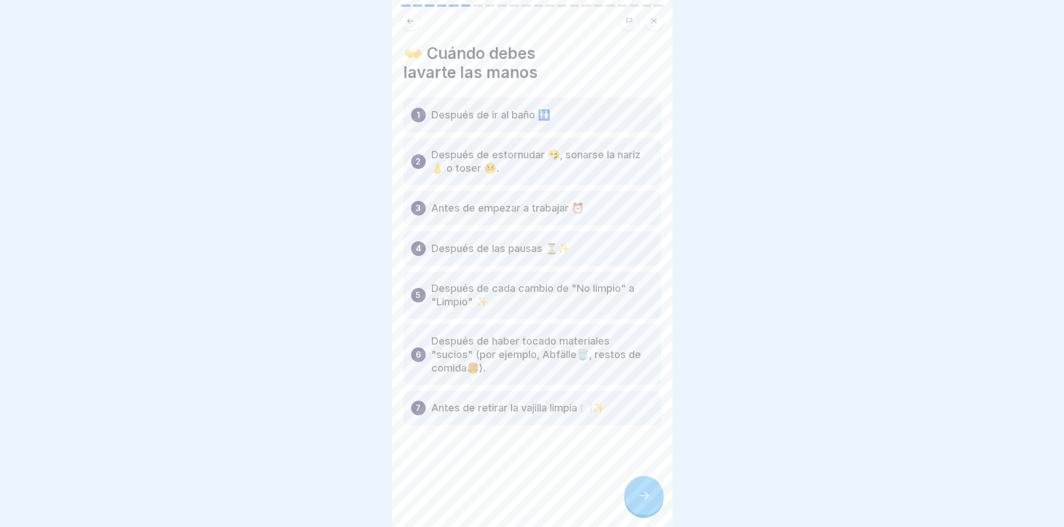
click at [639, 405] on icon at bounding box center [643, 495] width 13 height 13
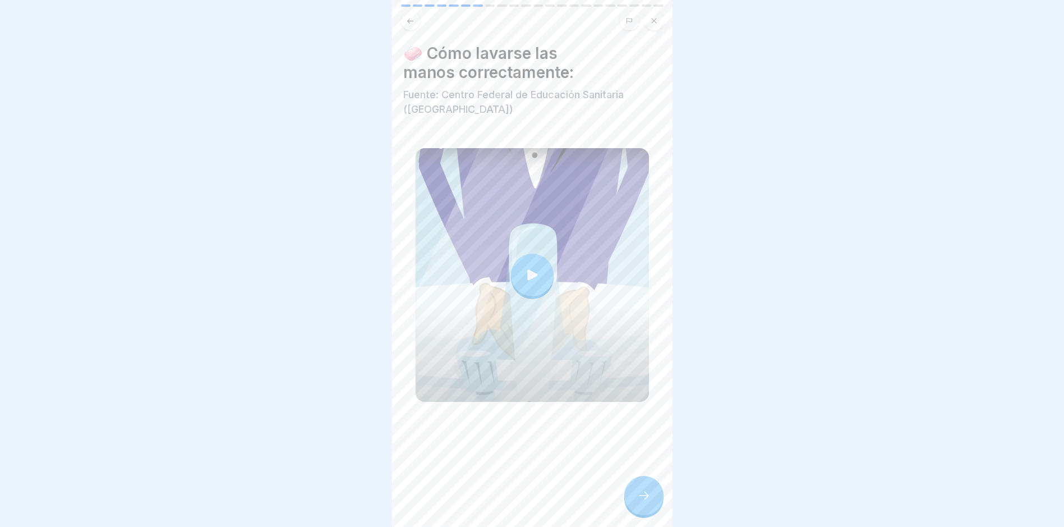
click at [635, 405] on div at bounding box center [643, 495] width 39 height 39
click at [633, 405] on div at bounding box center [643, 495] width 39 height 39
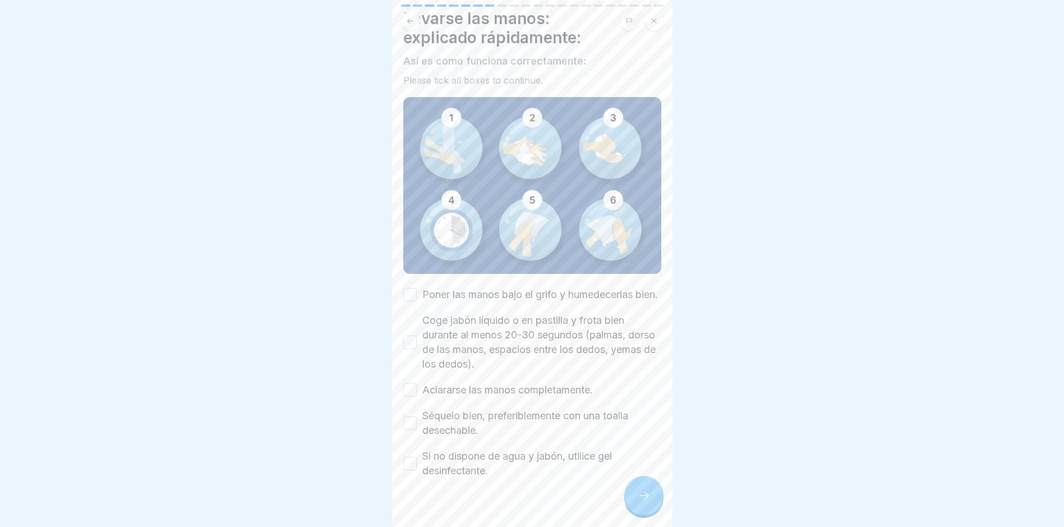
scroll to position [62, 0]
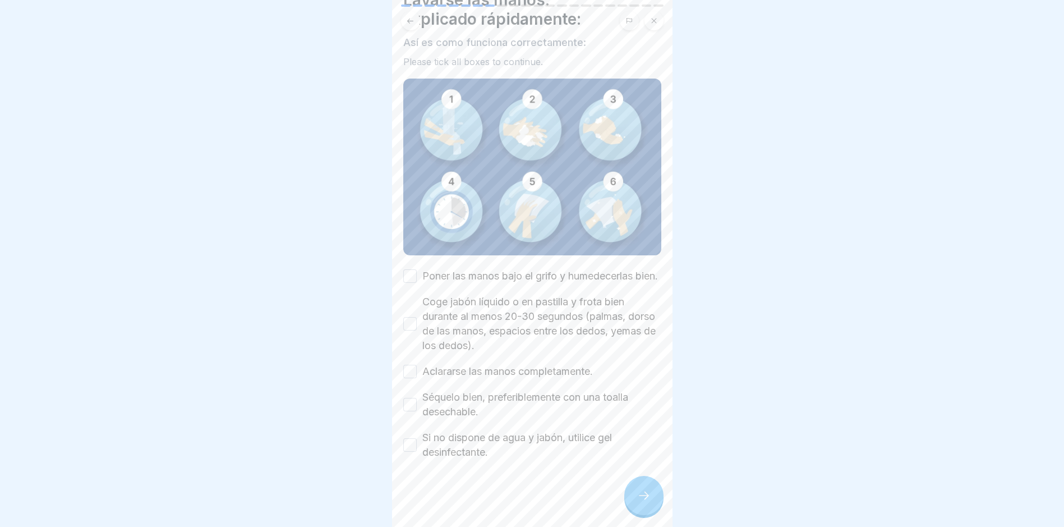
click at [453, 269] on label "Poner las manos bajo el grifo y humedecerlas bien." at bounding box center [540, 276] width 236 height 15
click at [417, 269] on button "Poner las manos bajo el grifo y humedecerlas bien." at bounding box center [409, 275] width 13 height 13
click at [449, 325] on label "Coge jabón líquido o en pastilla y frota bien durante al menos 20-30 segundos (…" at bounding box center [541, 324] width 239 height 58
click at [417, 325] on button "Coge jabón líquido o en pastilla y frota bien durante al menos 20-30 segundos (…" at bounding box center [409, 323] width 13 height 13
click at [449, 371] on label "Aclararse las manos completamente." at bounding box center [507, 371] width 171 height 15
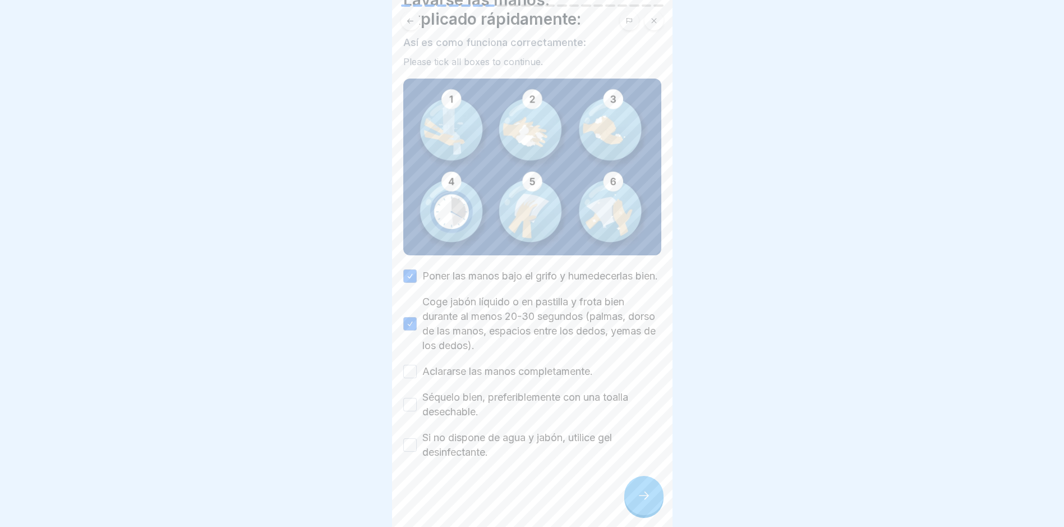
click at [417, 371] on button "Aclararse las manos completamente." at bounding box center [409, 371] width 13 height 13
click at [445, 405] on label "Séquelo bien, preferiblemente con una toalla desechable." at bounding box center [541, 404] width 239 height 29
click at [417, 405] on button "Séquelo bien, preferiblemente con una toalla desechable." at bounding box center [409, 404] width 13 height 13
click at [445, 405] on label "Si no dispone de agua y jabón, utilice gel desinfectante." at bounding box center [541, 444] width 239 height 29
click at [417, 405] on button "Si no dispone de agua y jabón, utilice gel desinfectante." at bounding box center [409, 444] width 13 height 13
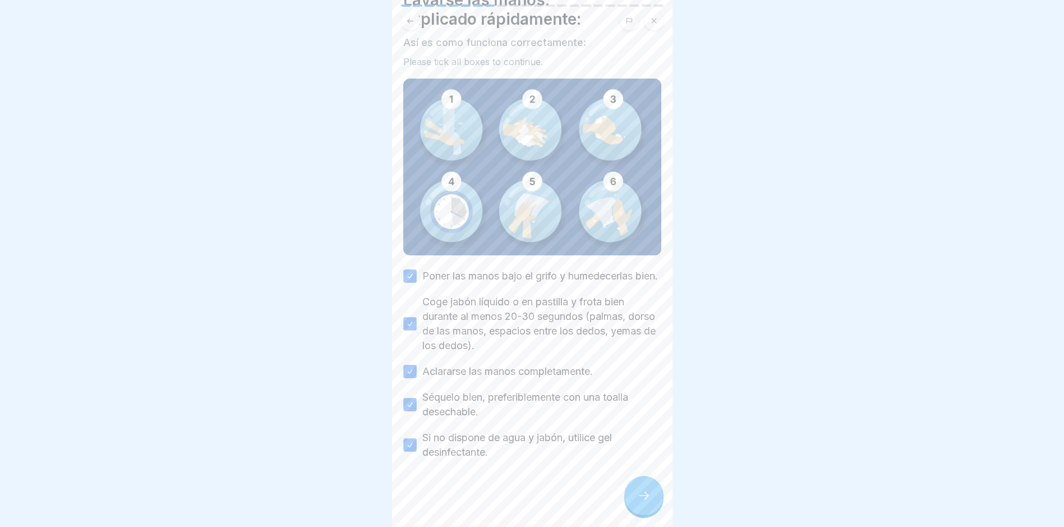
click at [634, 405] on div at bounding box center [643, 495] width 39 height 39
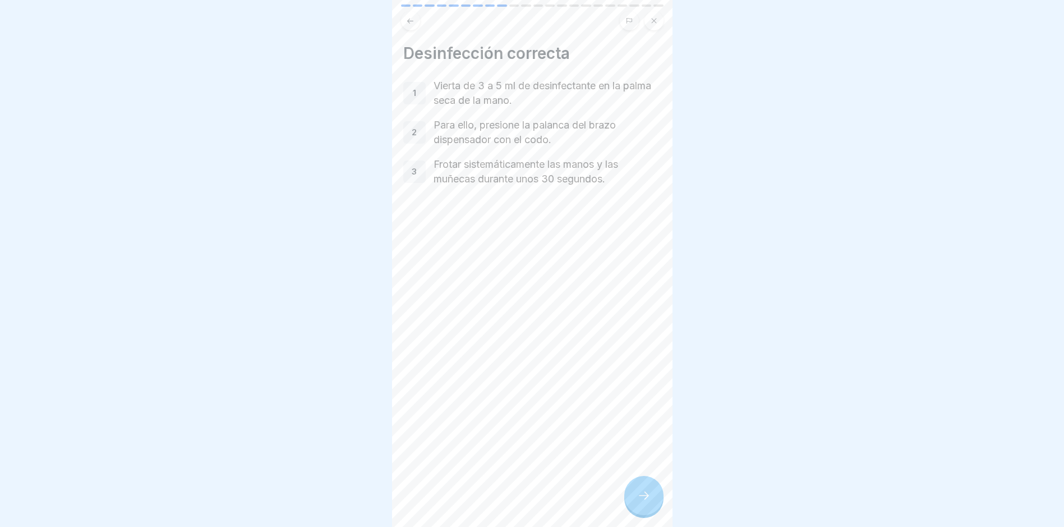
click at [638, 405] on div at bounding box center [643, 495] width 39 height 39
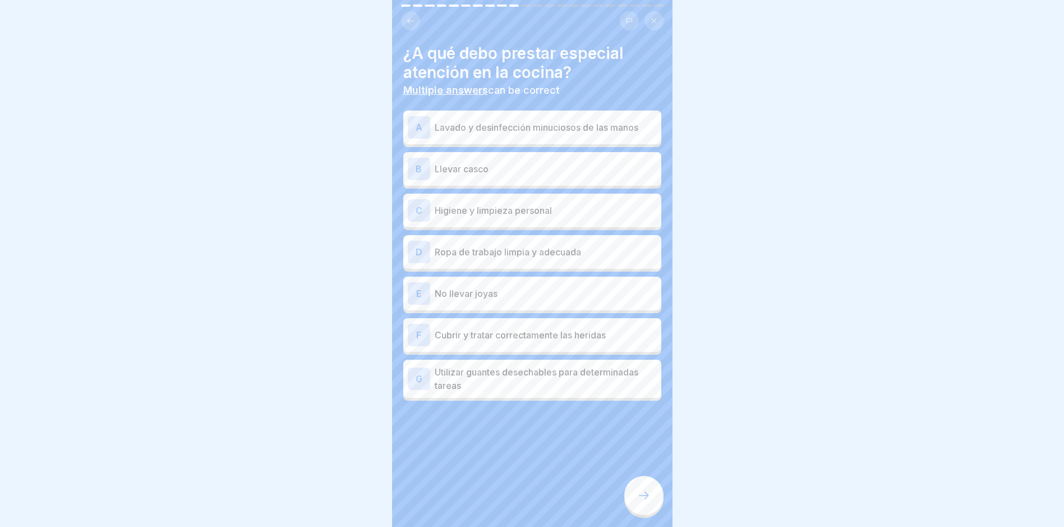
click at [538, 122] on p "Lavado y desinfección minuciosos de las manos" at bounding box center [546, 127] width 222 height 13
click at [528, 183] on div "B Llevar casco" at bounding box center [532, 169] width 258 height 34
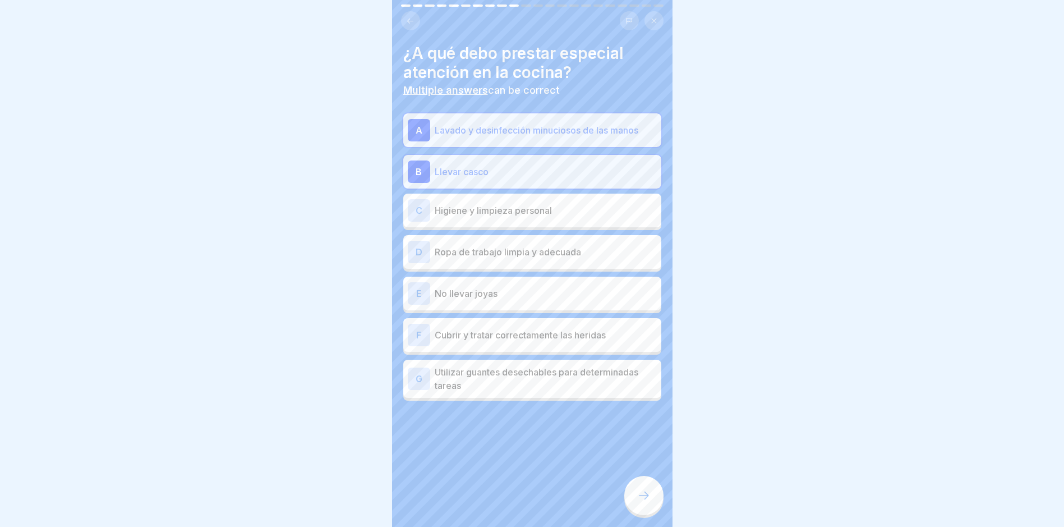
click at [525, 212] on p "Higiene y limpieza personal" at bounding box center [546, 210] width 222 height 13
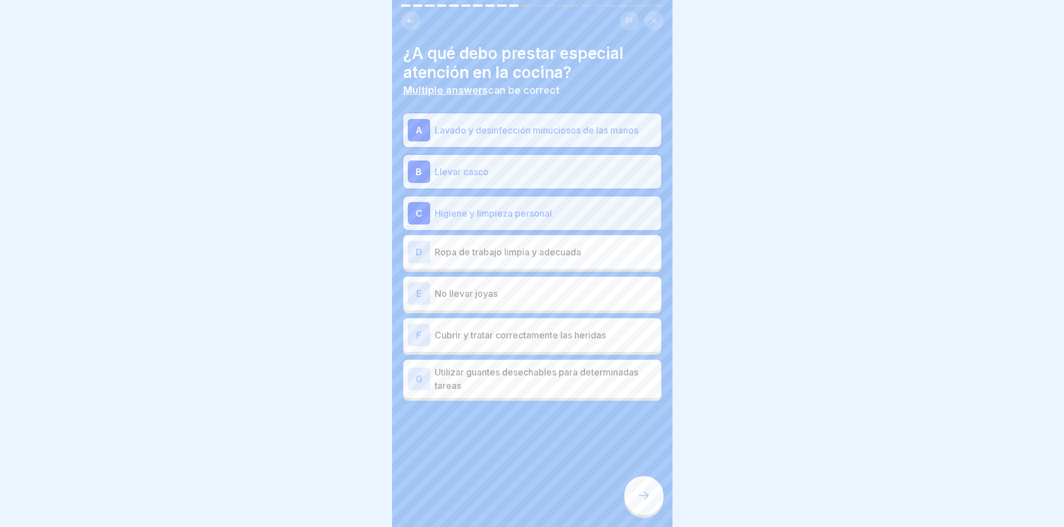
click at [522, 238] on div "D Ropa de trabajo limpia y adecuada" at bounding box center [532, 252] width 258 height 34
click at [516, 286] on div "E No llevar joyas" at bounding box center [532, 293] width 249 height 22
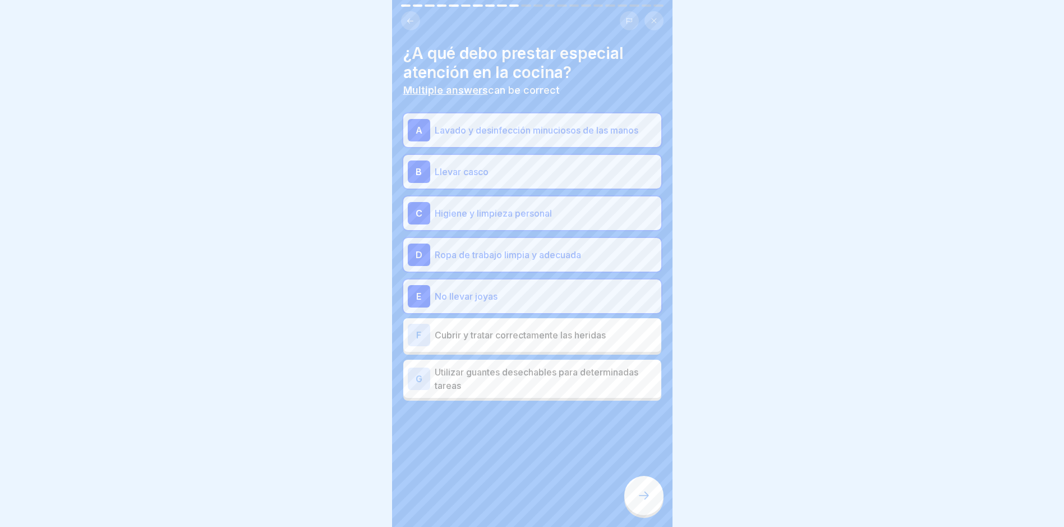
click at [499, 333] on p "Cubrir y tratar correctamente las heridas" at bounding box center [546, 334] width 222 height 13
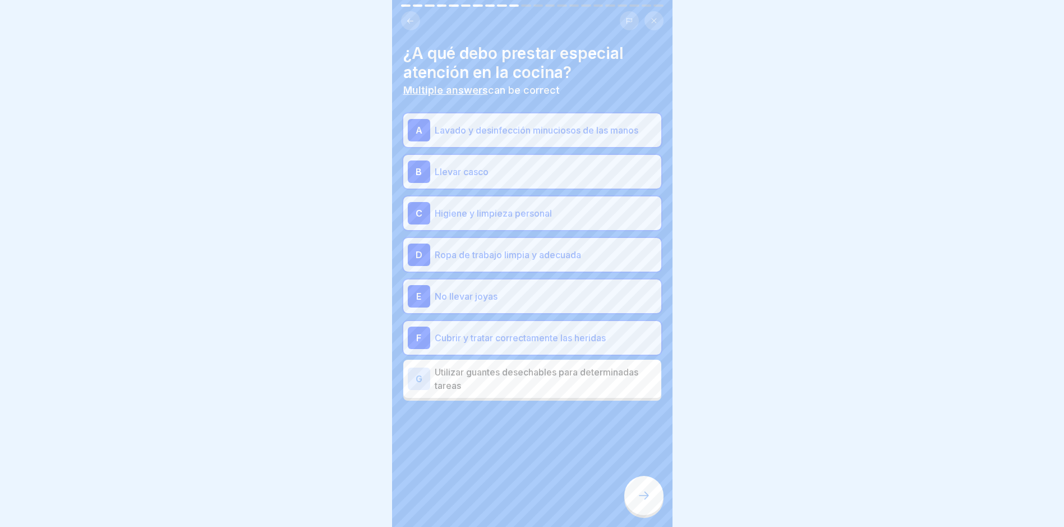
click at [503, 383] on p "Utilizar guantes desechables para determinadas tareas" at bounding box center [546, 378] width 222 height 27
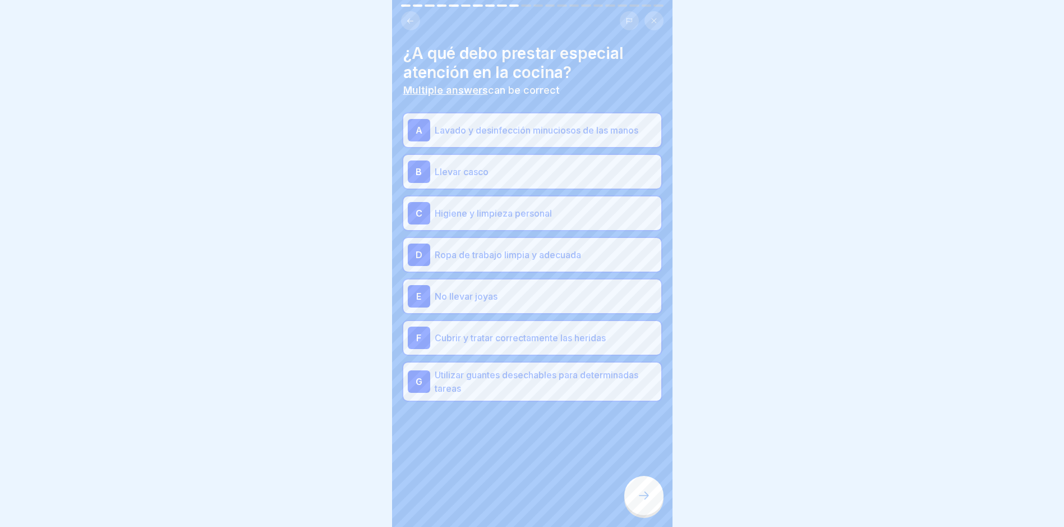
click at [639, 405] on icon at bounding box center [643, 495] width 13 height 13
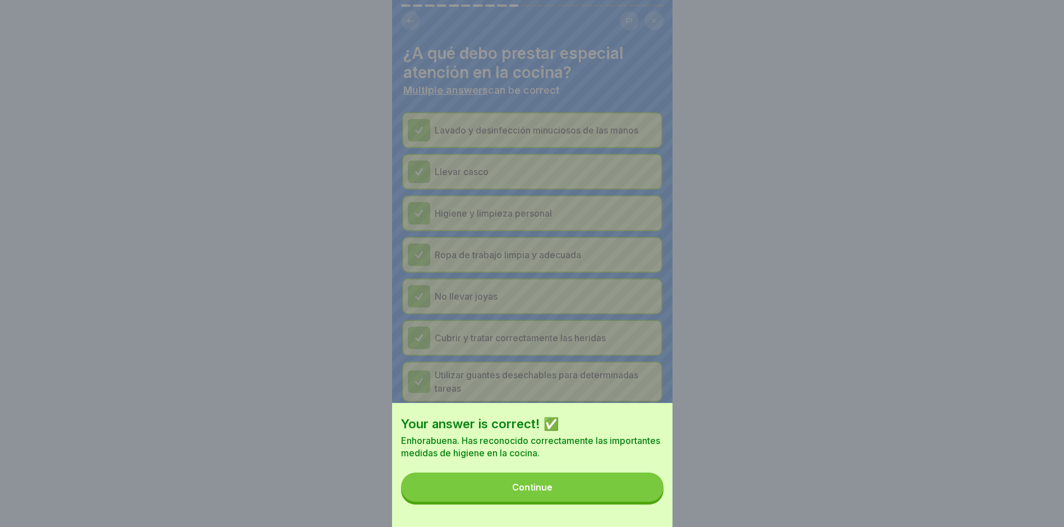
click at [632, 405] on button "Continue" at bounding box center [532, 486] width 263 height 29
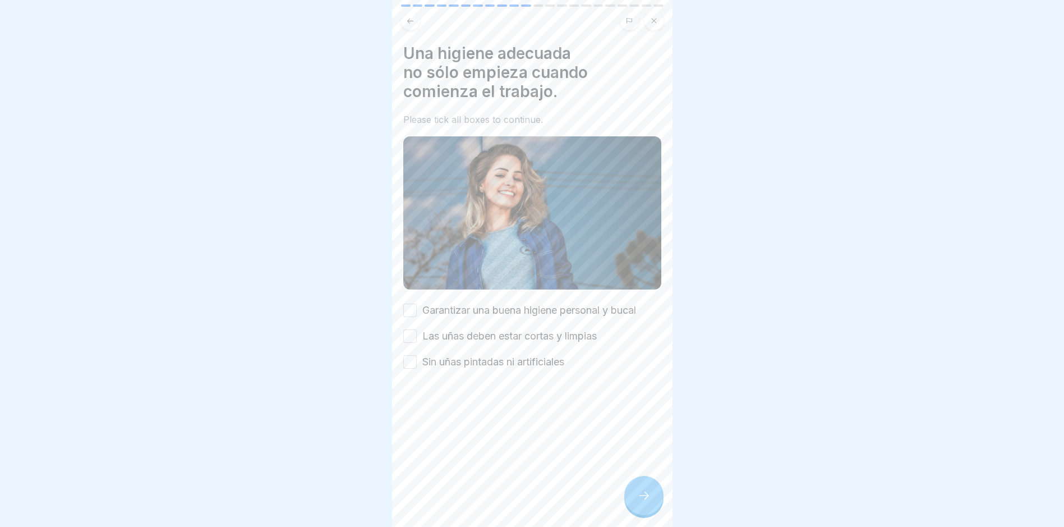
click at [465, 306] on label "Garantizar una buena higiene personal y bucal" at bounding box center [529, 310] width 214 height 15
click at [417, 306] on button "Garantizar una buena higiene personal y bucal" at bounding box center [409, 310] width 13 height 13
click at [468, 331] on label "Las uñas deben estar cortas y limpias" at bounding box center [509, 336] width 174 height 15
click at [417, 331] on button "Las uñas deben estar cortas y limpias" at bounding box center [409, 335] width 13 height 13
click at [470, 356] on label "Sin uñas pintadas ni artificiales" at bounding box center [493, 362] width 142 height 15
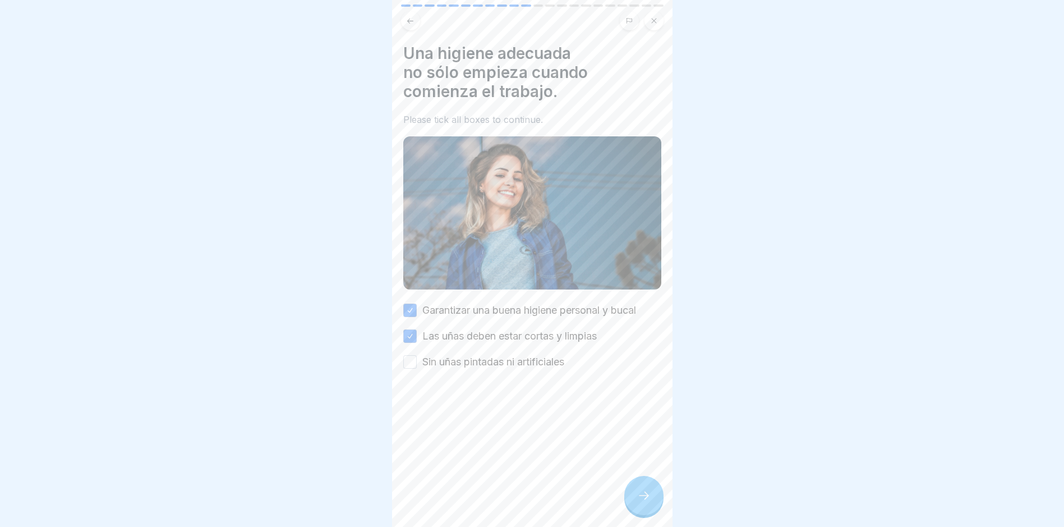
click at [417, 356] on button "Sin uñas pintadas ni artificiales" at bounding box center [409, 361] width 13 height 13
click at [595, 405] on div "Una higiene adecuada no sólo empieza cuando comienza el trabajo. Please tick al…" at bounding box center [532, 263] width 281 height 527
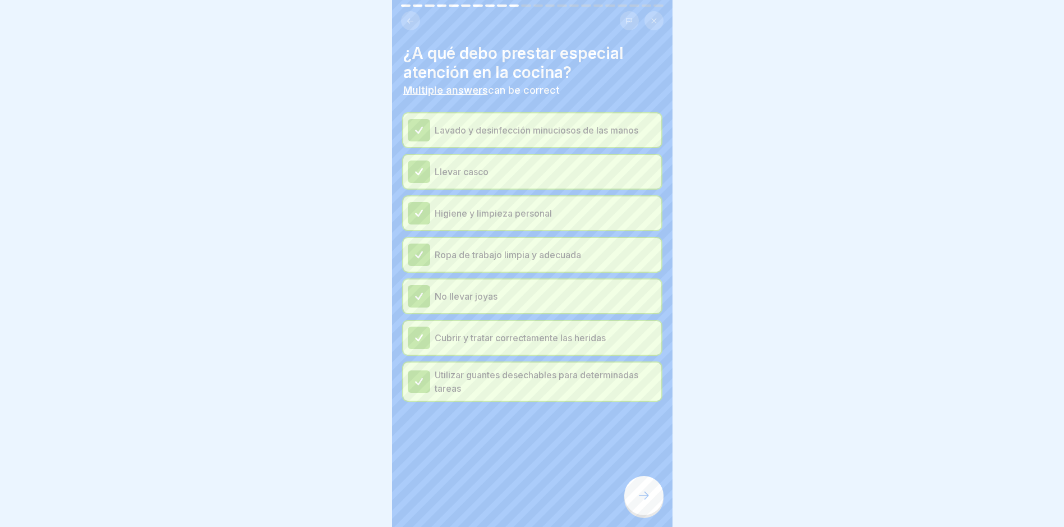
click at [647, 405] on div at bounding box center [643, 495] width 39 height 39
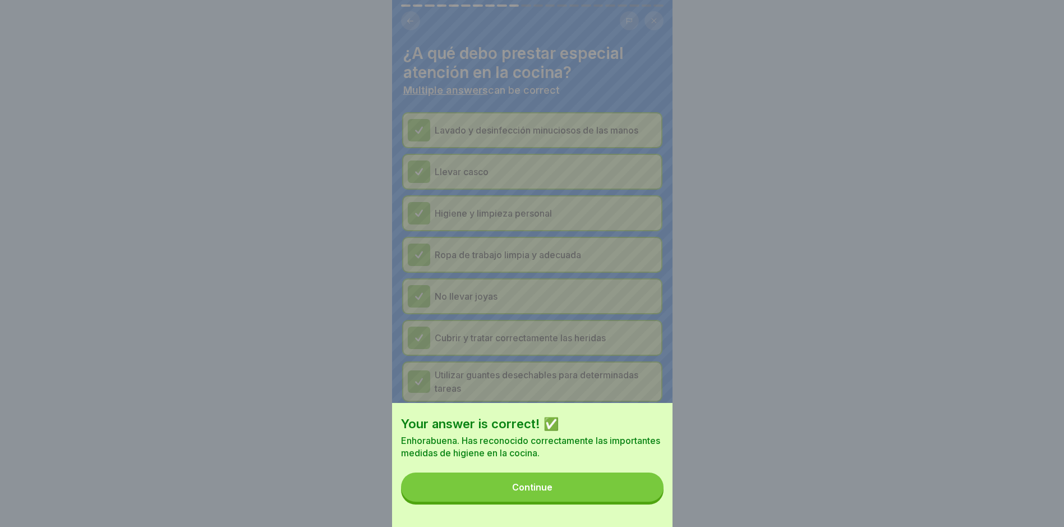
click at [633, 405] on button "Continue" at bounding box center [532, 486] width 263 height 29
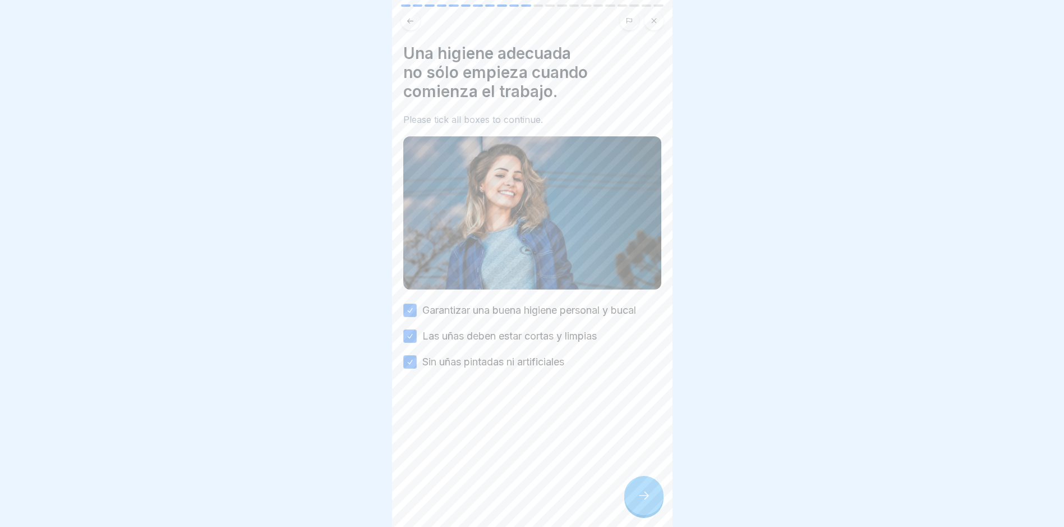
click at [675, 405] on body "Formación general en higiene (según LHMV §4) 22 Steps Spanish Higiene personal …" at bounding box center [532, 263] width 1064 height 527
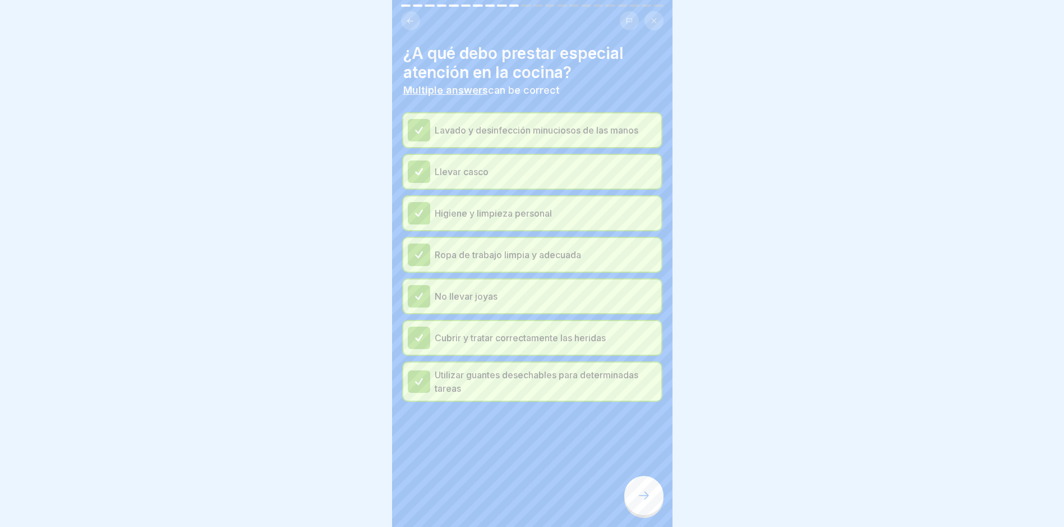
click at [654, 405] on div at bounding box center [643, 495] width 39 height 39
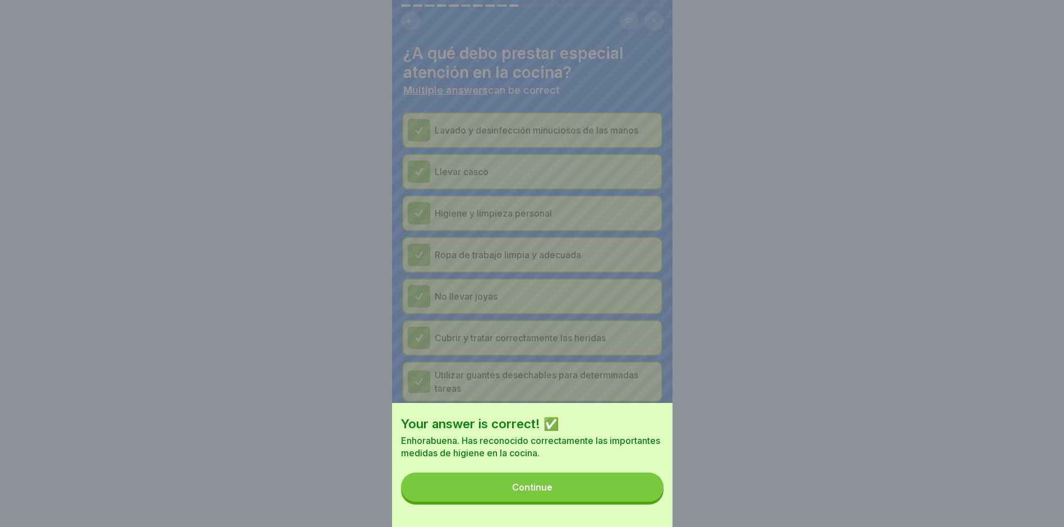
click at [629, 405] on button "Continue" at bounding box center [532, 486] width 263 height 29
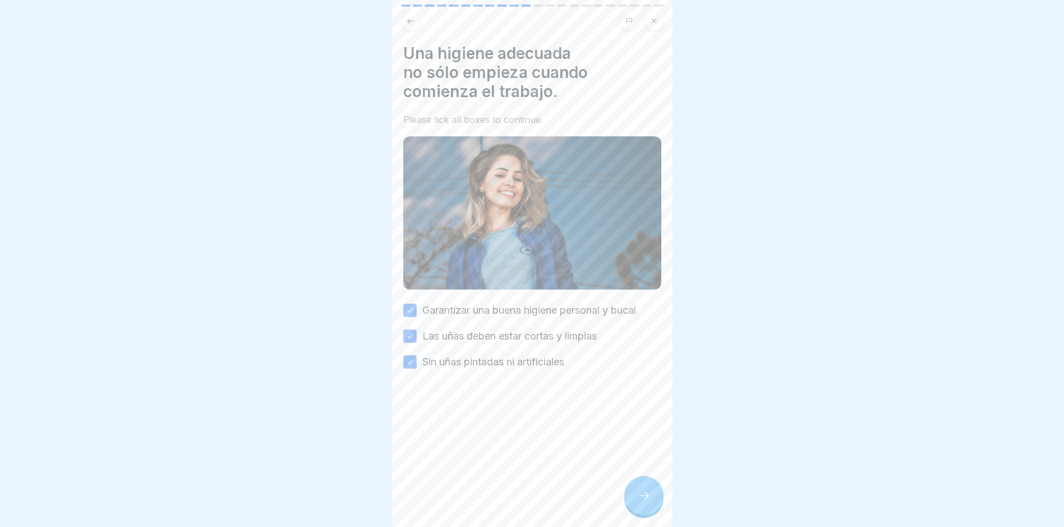
click at [637, 405] on div at bounding box center [643, 495] width 39 height 39
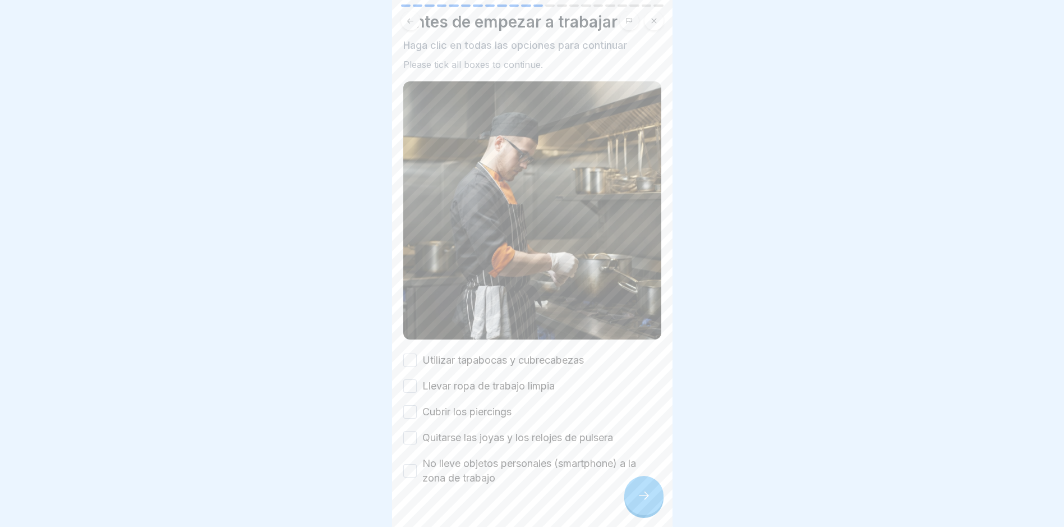
scroll to position [49, 0]
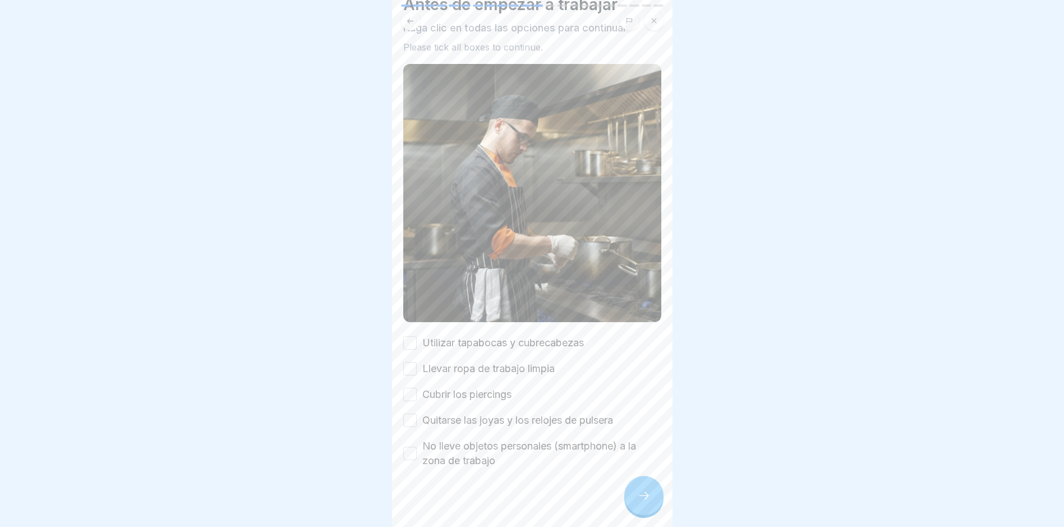
click at [507, 335] on label "Utilizar tapabocas y cubrecabezas" at bounding box center [503, 342] width 162 height 15
click at [417, 336] on button "Utilizar tapabocas y cubrecabezas" at bounding box center [409, 342] width 13 height 13
click at [493, 366] on label "Llevar ropa de trabajo limpia" at bounding box center [488, 368] width 132 height 15
click at [417, 366] on button "Llevar ropa de trabajo limpia" at bounding box center [409, 368] width 13 height 13
click at [493, 389] on label "Cubrir los piercings" at bounding box center [466, 394] width 89 height 15
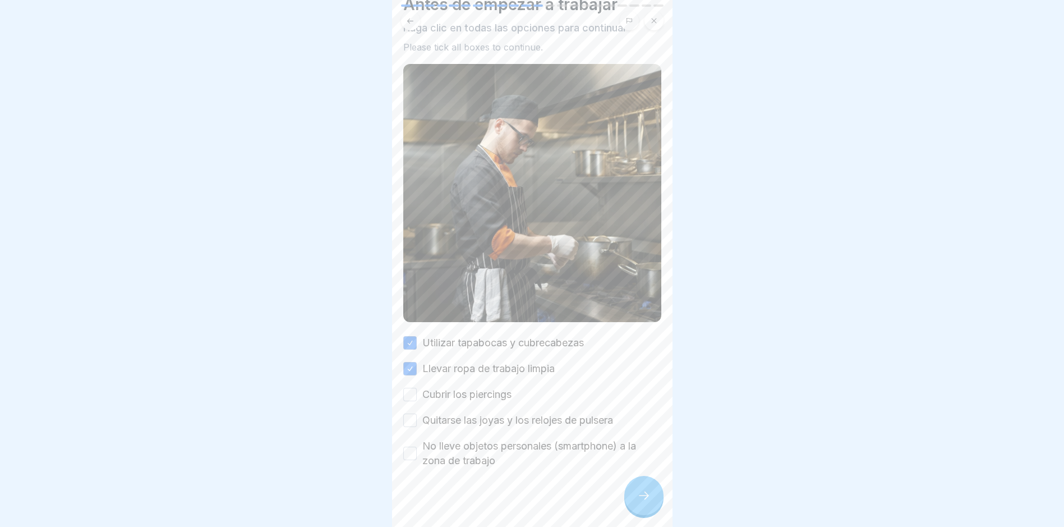
click at [417, 389] on button "Cubrir los piercings" at bounding box center [409, 394] width 13 height 13
click at [495, 405] on label "Quitarse las joyas y los relojes de pulsera" at bounding box center [517, 420] width 191 height 15
click at [417, 405] on button "Quitarse las joyas y los relojes de pulsera" at bounding box center [409, 419] width 13 height 13
click at [498, 405] on label "No lleve objetos personales (smartphone) a la zona de trabajo" at bounding box center [541, 453] width 239 height 29
click at [417, 405] on button "No lleve objetos personales (smartphone) a la zona de trabajo" at bounding box center [409, 453] width 13 height 13
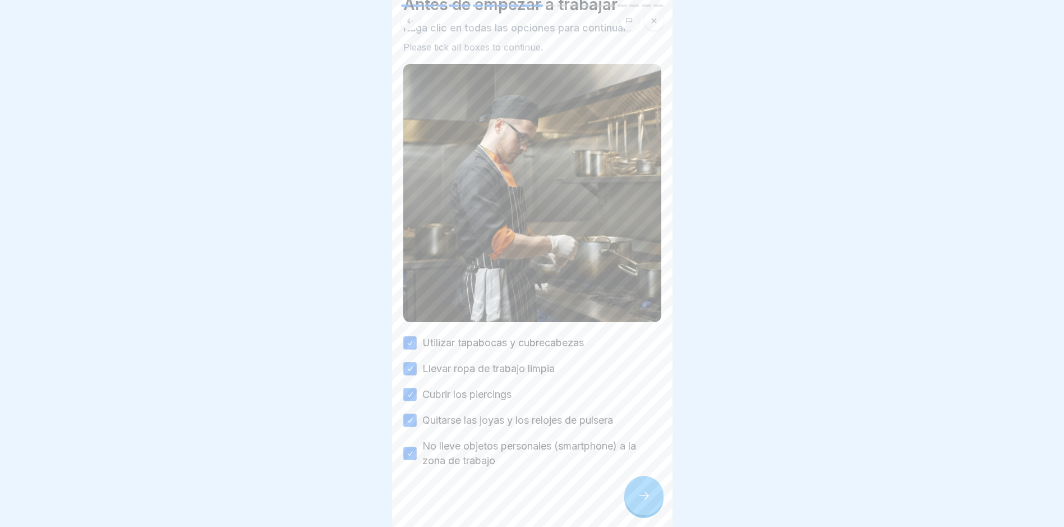
click at [636, 405] on div at bounding box center [643, 495] width 39 height 39
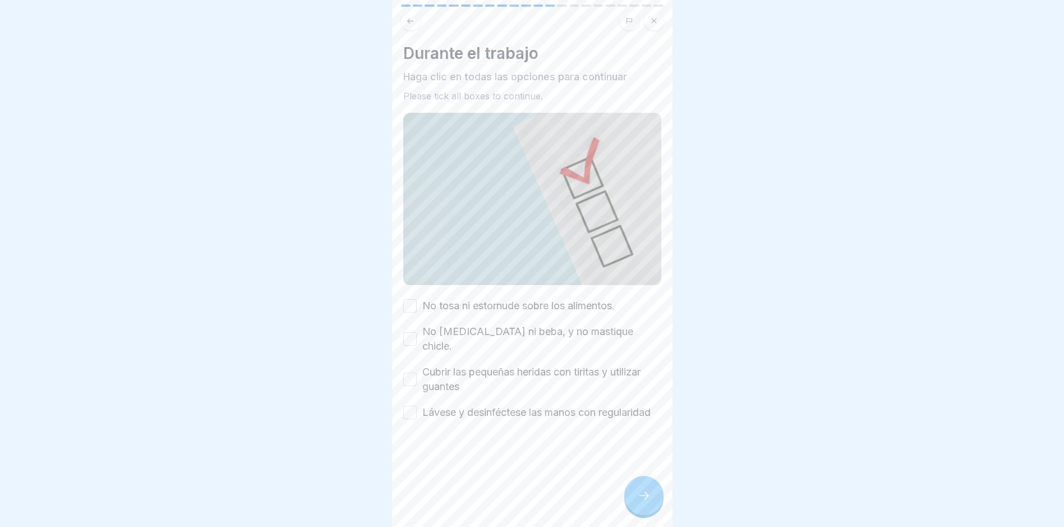
click at [423, 301] on label "No tosa ni estornude sobre los alimentos." at bounding box center [518, 305] width 192 height 15
click at [417, 301] on button "No tosa ni estornude sobre los alimentos." at bounding box center [409, 305] width 13 height 13
click at [431, 328] on label "No [MEDICAL_DATA] ni beba, y no mastique chicle." at bounding box center [541, 338] width 239 height 29
click at [417, 332] on button "No [MEDICAL_DATA] ni beba, y no mastique chicle." at bounding box center [409, 338] width 13 height 13
click at [437, 365] on label "Cubrir las pequeñas heridas con tiritas y utilizar guantes" at bounding box center [541, 379] width 239 height 29
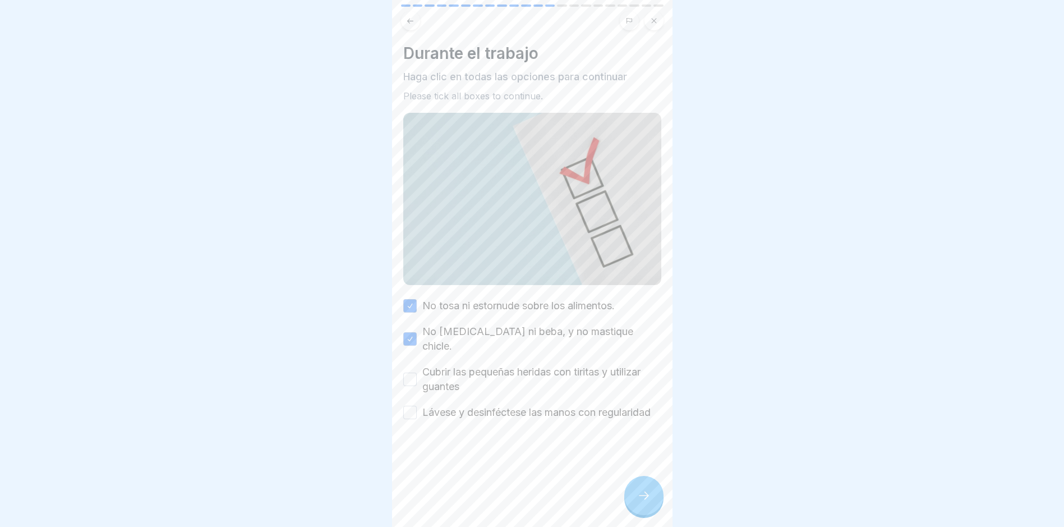
click at [417, 373] on button "Cubrir las pequeñas heridas con tiritas y utilizar guantes" at bounding box center [409, 379] width 13 height 13
click at [438, 405] on label "Lávese y desinféctese las manos con regularidad" at bounding box center [536, 412] width 228 height 15
click at [417, 405] on button "Lávese y desinféctese las manos con regularidad" at bounding box center [409, 412] width 13 height 13
click at [632, 405] on div at bounding box center [643, 495] width 39 height 39
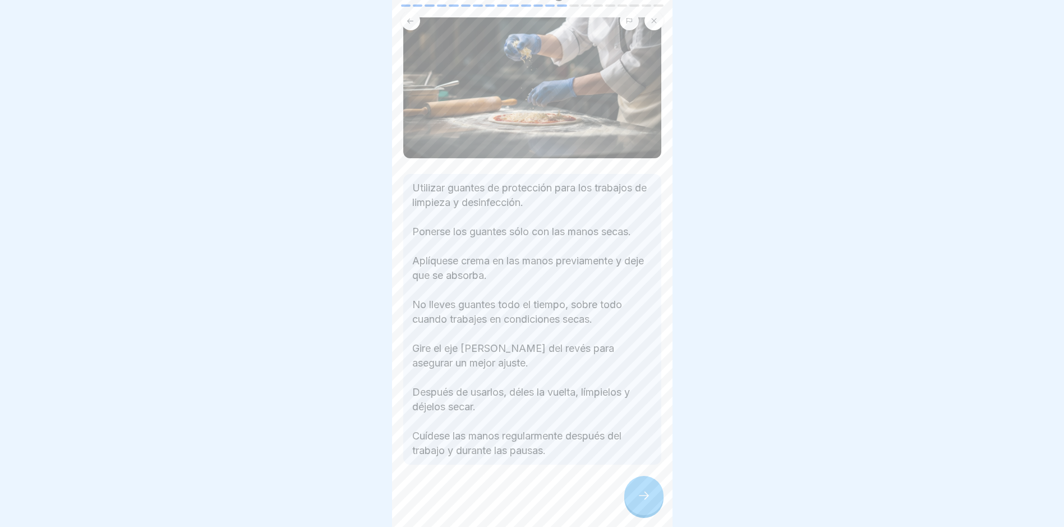
scroll to position [62, 0]
click at [630, 405] on div at bounding box center [643, 495] width 39 height 39
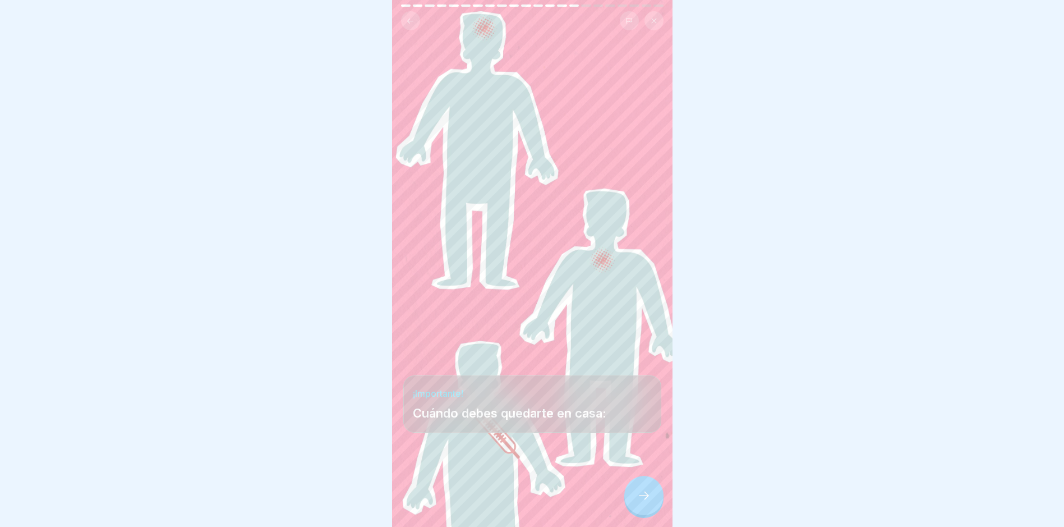
scroll to position [8, 0]
click at [646, 405] on div at bounding box center [643, 495] width 39 height 39
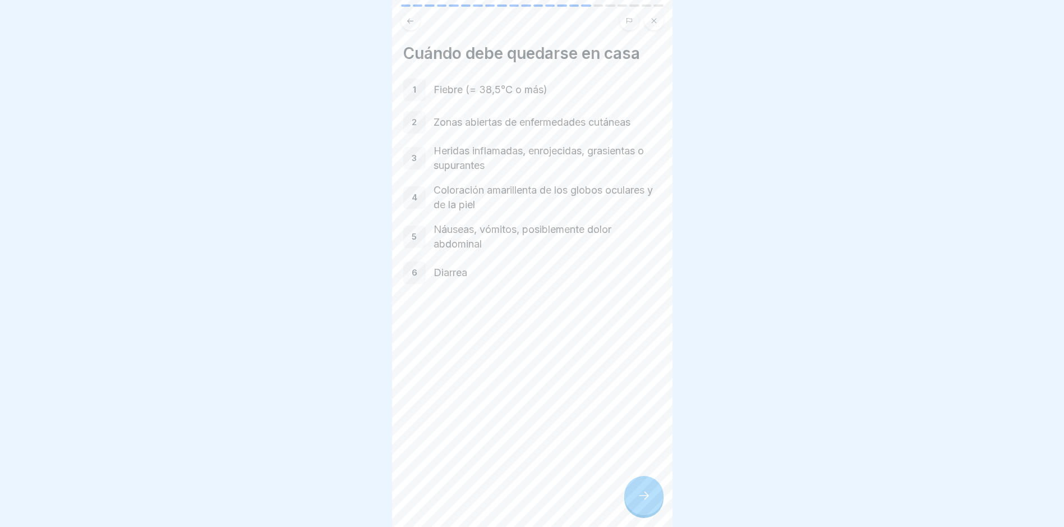
click at [641, 405] on icon at bounding box center [643, 495] width 13 height 13
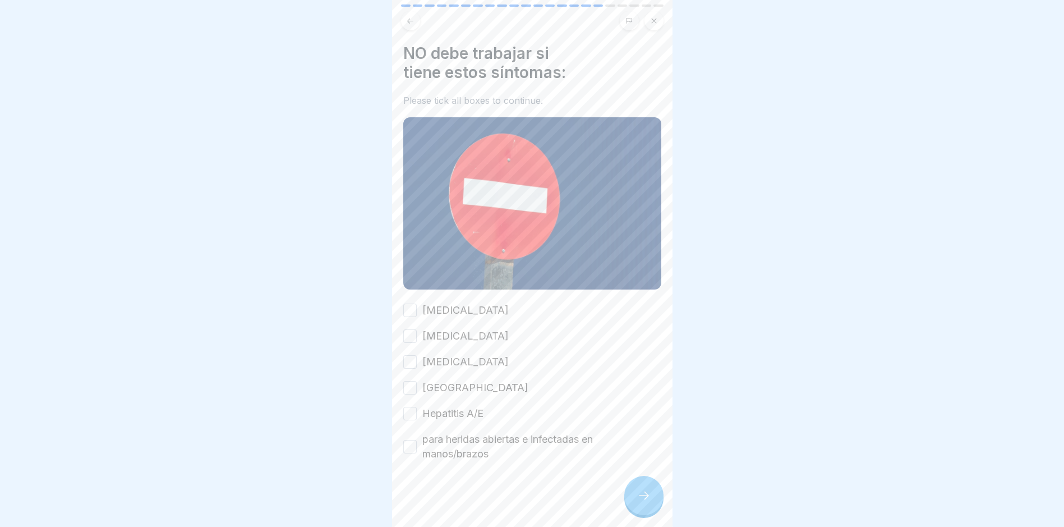
click at [439, 303] on label "[MEDICAL_DATA]" at bounding box center [465, 310] width 86 height 15
click at [417, 304] on button "[MEDICAL_DATA]" at bounding box center [409, 310] width 13 height 13
click at [440, 329] on label "[MEDICAL_DATA]" at bounding box center [465, 336] width 86 height 15
click at [417, 329] on button "[MEDICAL_DATA]" at bounding box center [409, 335] width 13 height 13
click at [444, 355] on label "[MEDICAL_DATA]" at bounding box center [465, 362] width 86 height 15
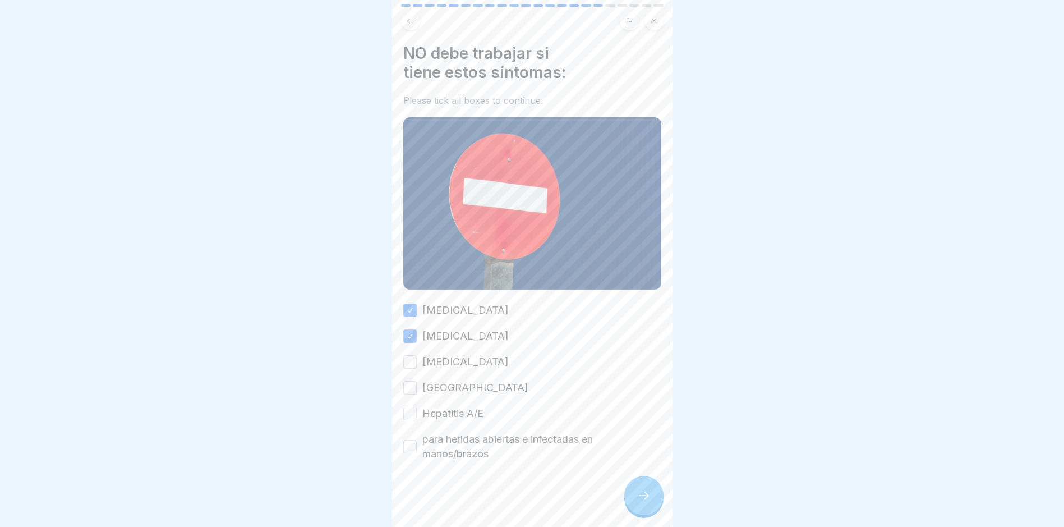
click at [417, 355] on button "[MEDICAL_DATA]" at bounding box center [409, 361] width 13 height 13
click at [442, 380] on label "[GEOGRAPHIC_DATA]" at bounding box center [475, 387] width 106 height 15
click at [417, 381] on button "[GEOGRAPHIC_DATA]" at bounding box center [409, 387] width 13 height 13
click at [450, 405] on label "Hepatitis A/E" at bounding box center [452, 413] width 61 height 15
click at [417, 405] on button "Hepatitis A/E" at bounding box center [409, 413] width 13 height 13
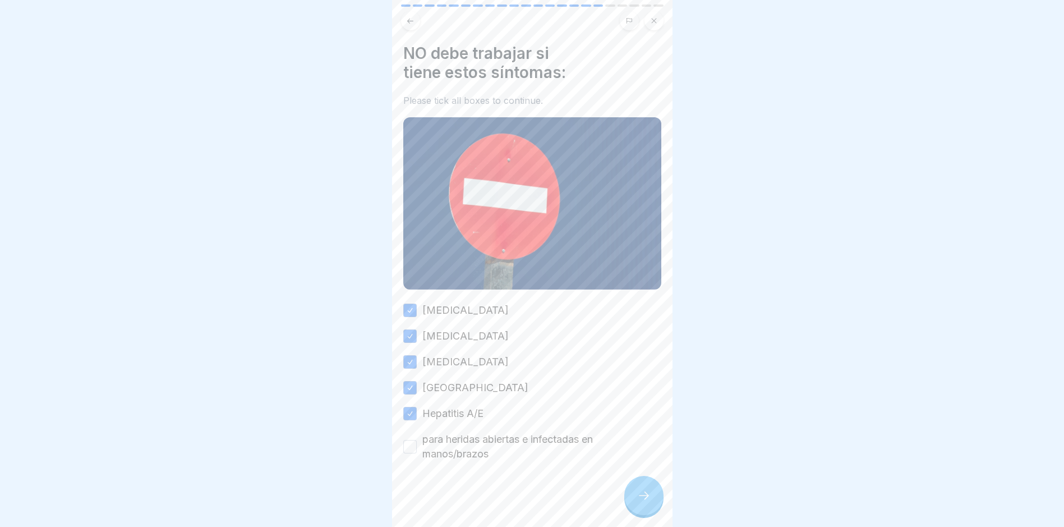
click at [457, 405] on label "para heridas abiertas e infectadas en manos/brazos" at bounding box center [541, 446] width 239 height 29
click at [417, 405] on button "para heridas abiertas e infectadas en manos/brazos" at bounding box center [409, 446] width 13 height 13
click at [656, 405] on div at bounding box center [643, 495] width 39 height 39
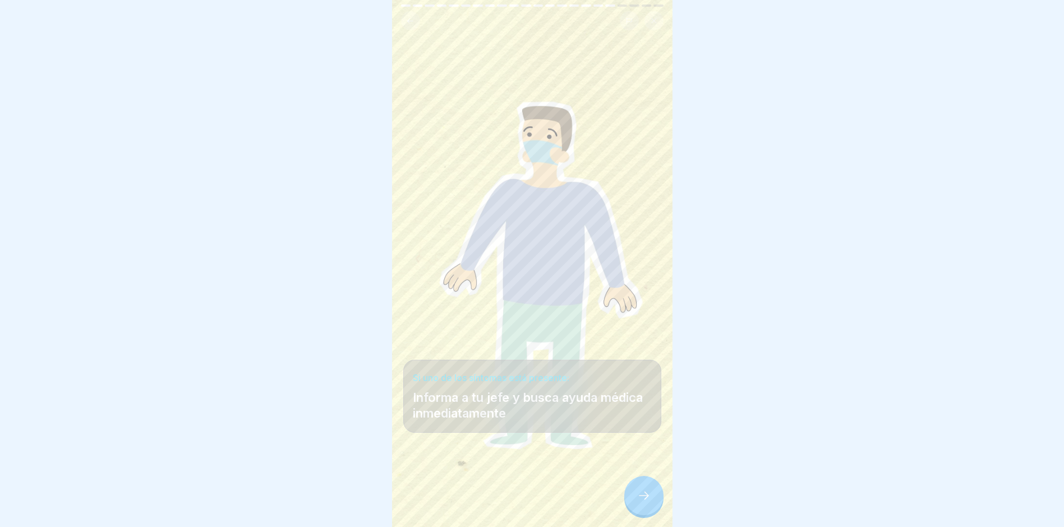
click at [652, 405] on div at bounding box center [643, 495] width 39 height 39
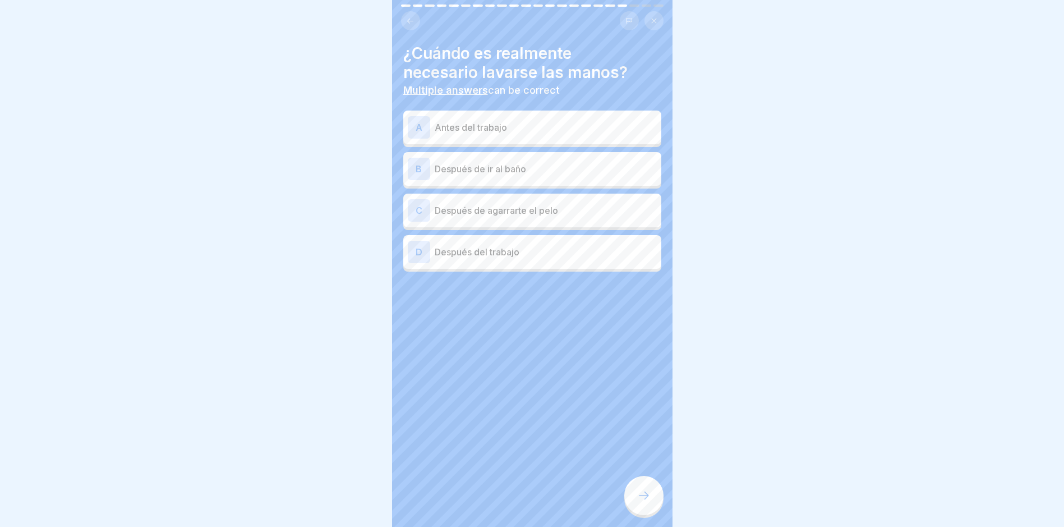
click at [490, 121] on p "Antes del trabajo" at bounding box center [546, 127] width 222 height 13
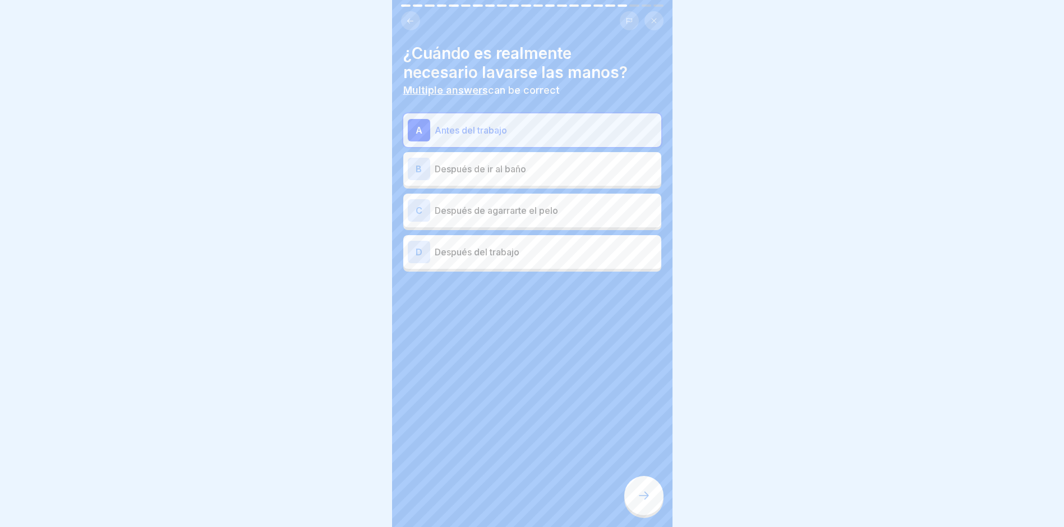
click at [491, 158] on div "B Después de ir al baño" at bounding box center [532, 169] width 249 height 22
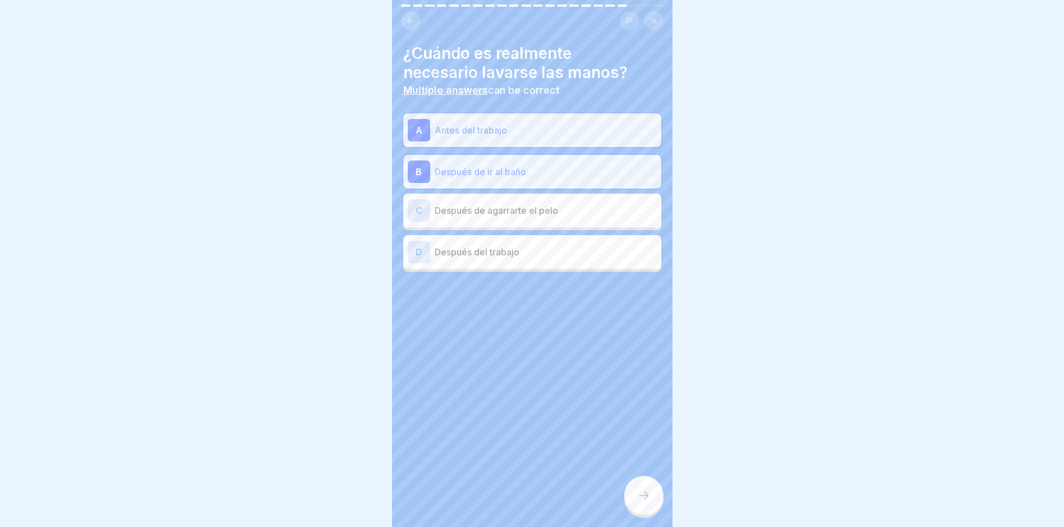
click at [490, 205] on p "Después de agarrarte el pelo" at bounding box center [546, 210] width 222 height 13
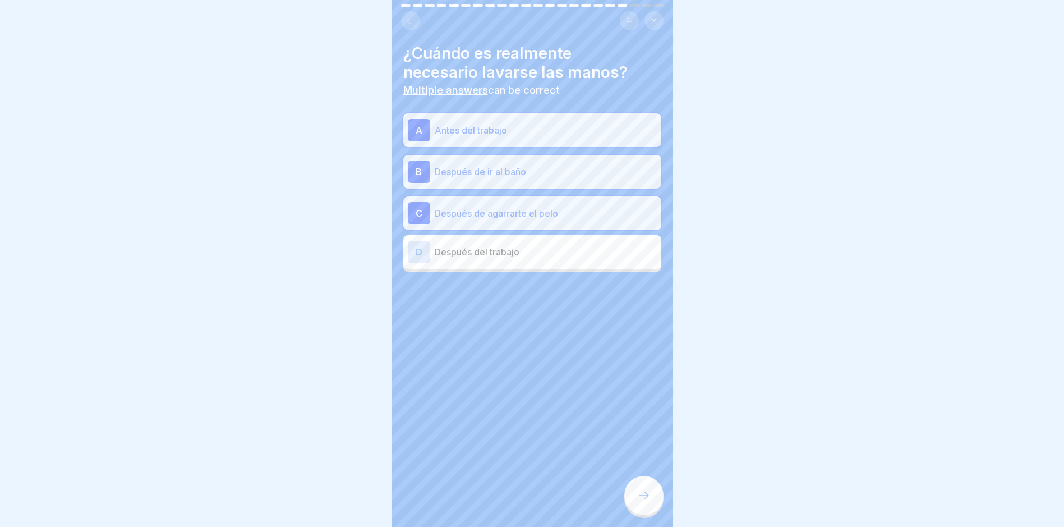
click at [487, 254] on div "D Después del trabajo" at bounding box center [532, 252] width 249 height 22
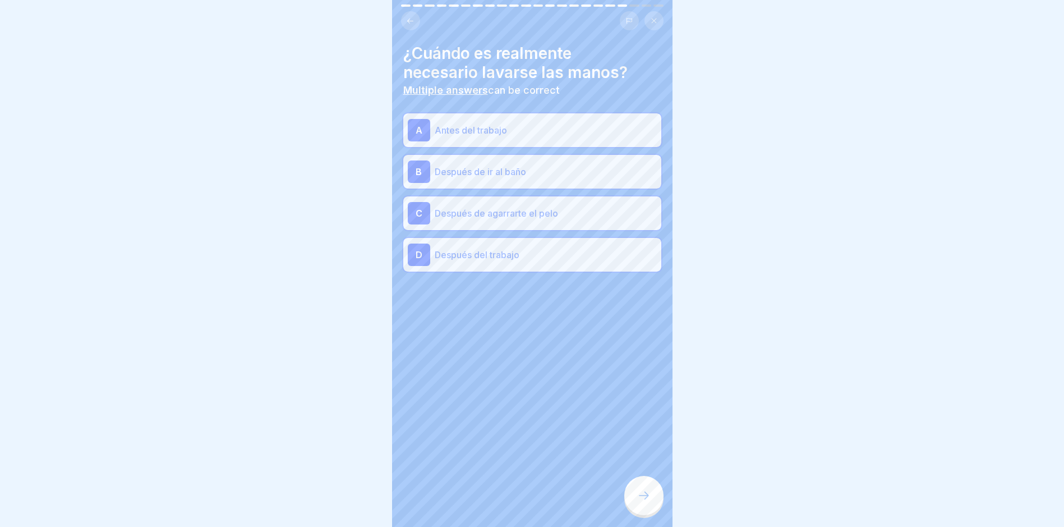
click at [643, 405] on div at bounding box center [643, 495] width 39 height 39
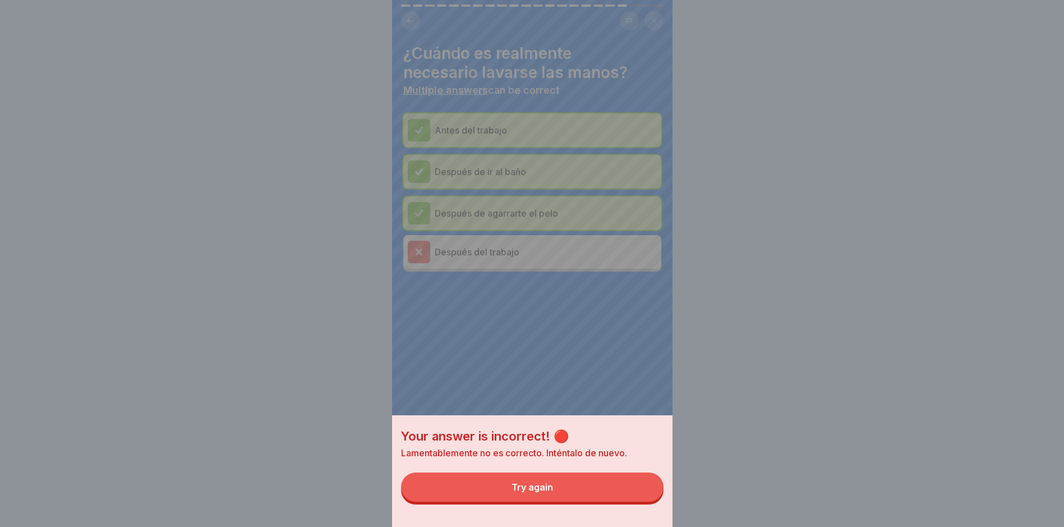
click at [638, 405] on button "Try again" at bounding box center [532, 486] width 263 height 29
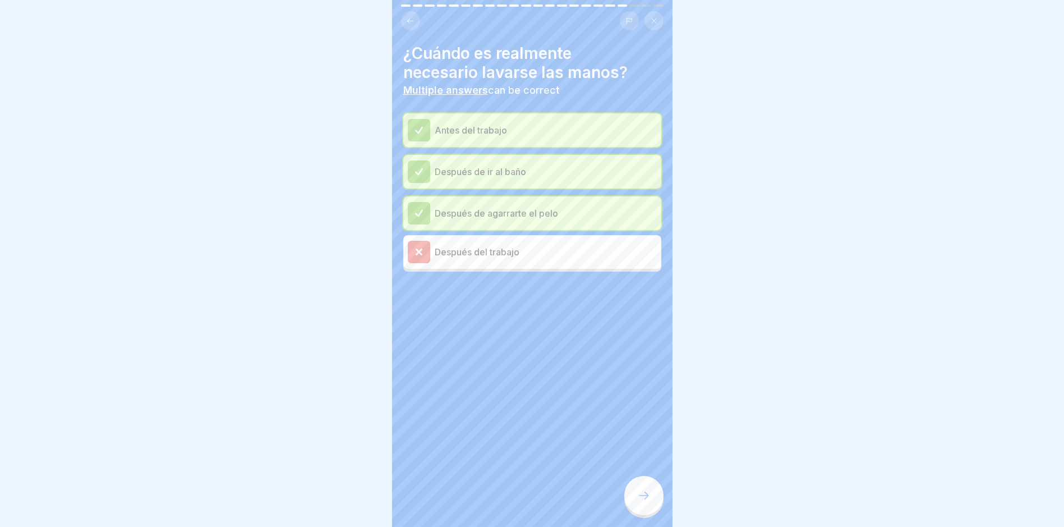
click at [650, 405] on icon at bounding box center [643, 495] width 13 height 13
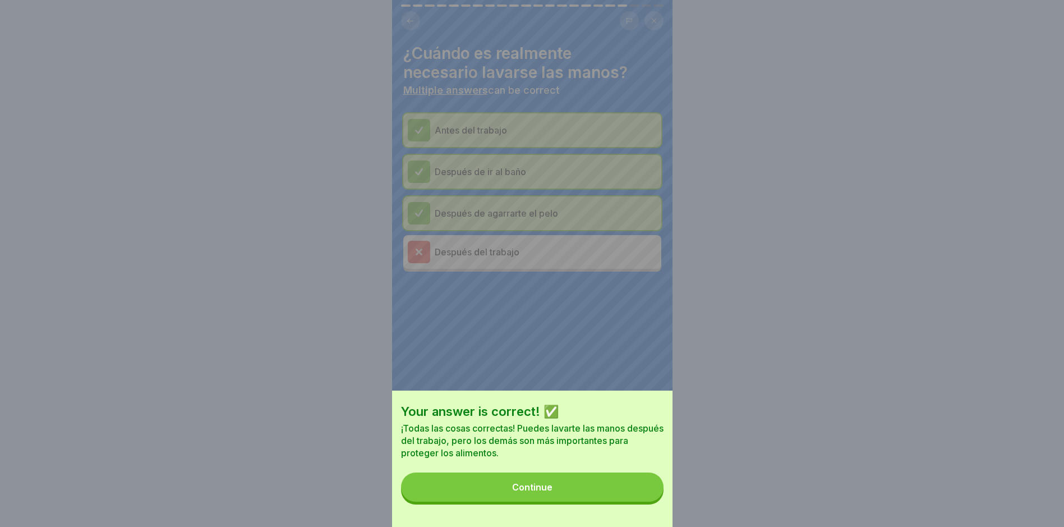
click at [637, 405] on button "Continue" at bounding box center [532, 486] width 263 height 29
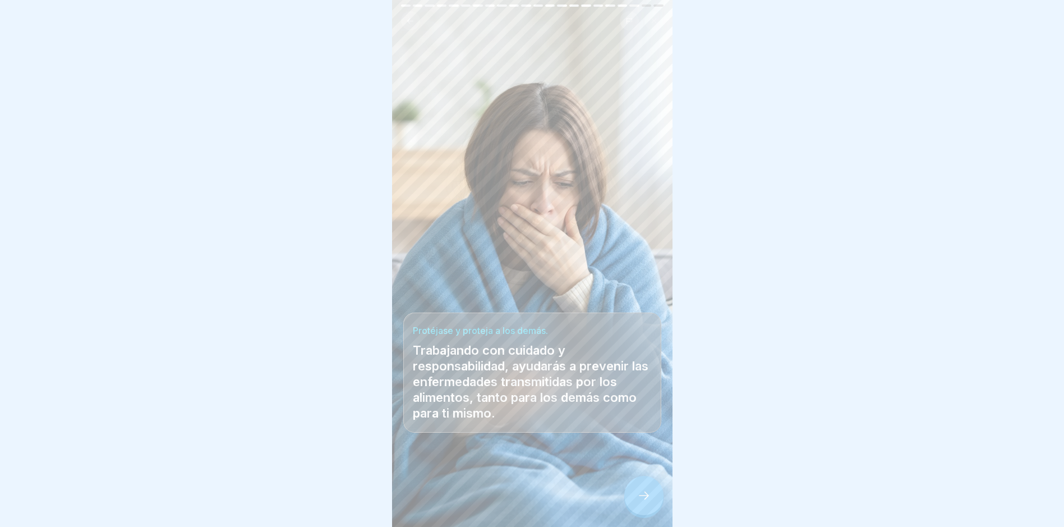
click at [636, 405] on div at bounding box center [643, 495] width 39 height 39
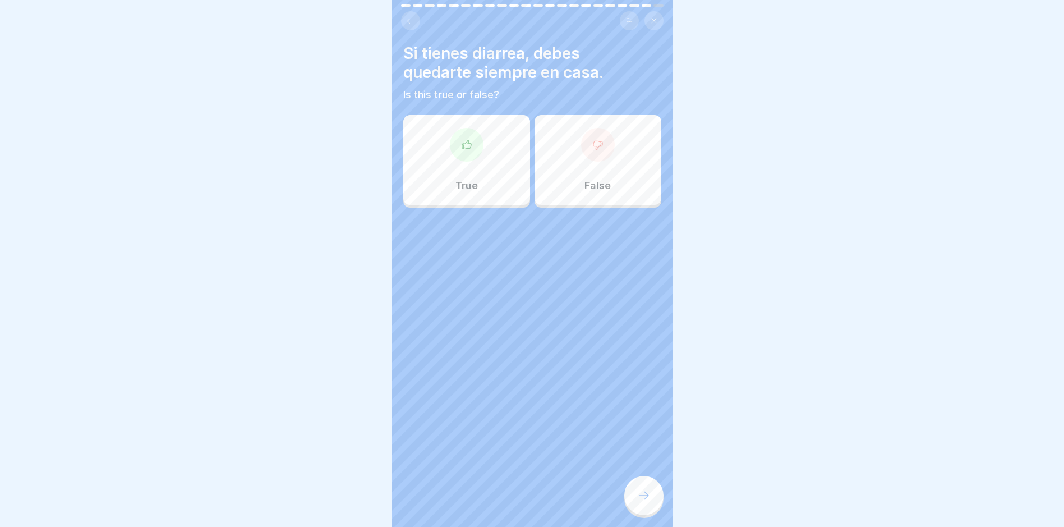
click at [508, 151] on div "True" at bounding box center [466, 160] width 127 height 90
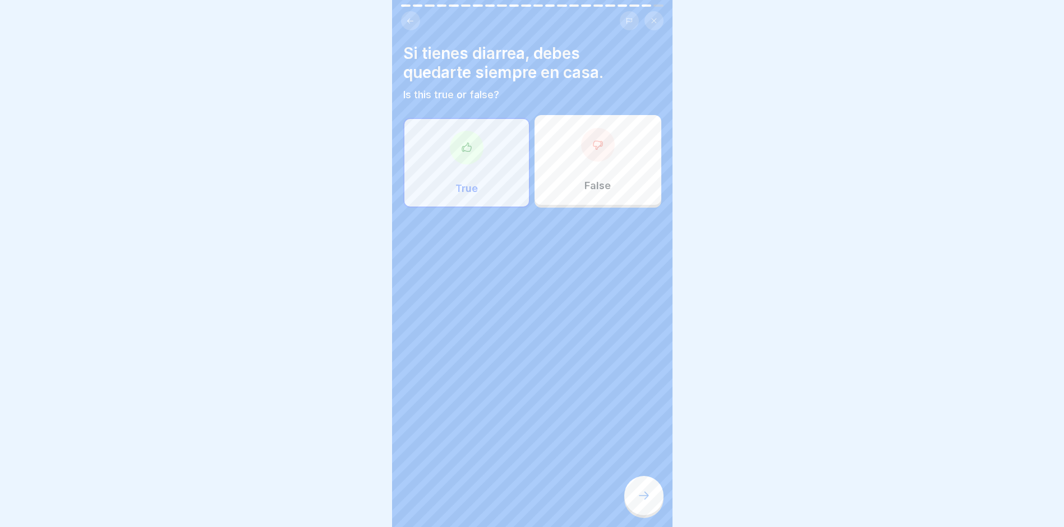
click at [645, 405] on div at bounding box center [643, 495] width 39 height 39
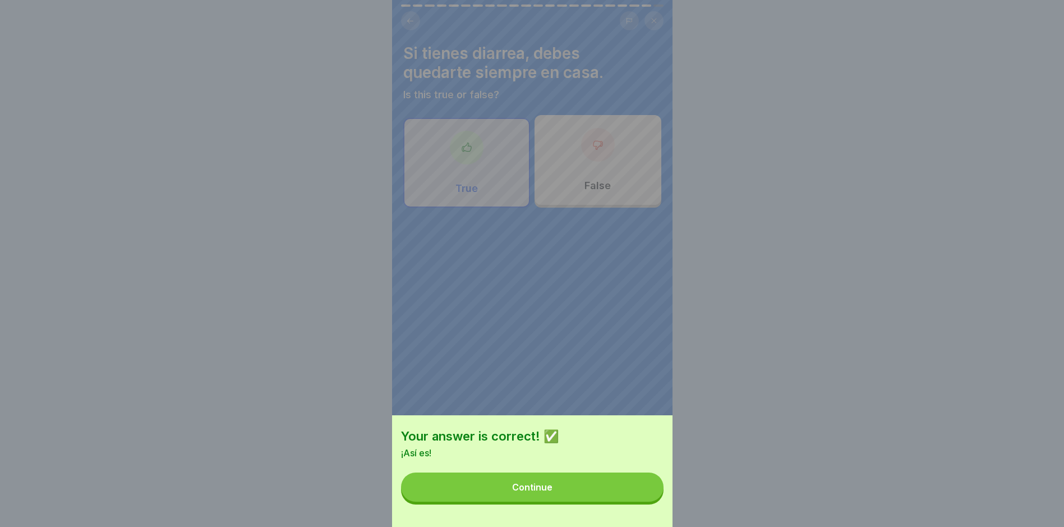
click at [638, 405] on button "Continue" at bounding box center [532, 486] width 263 height 29
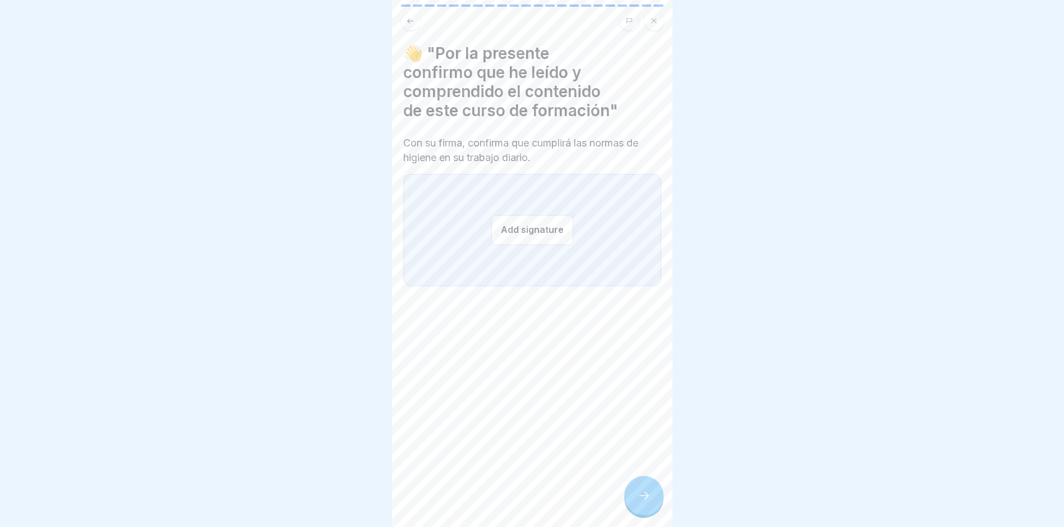
click at [522, 222] on button "Add signature" at bounding box center [532, 230] width 82 height 30
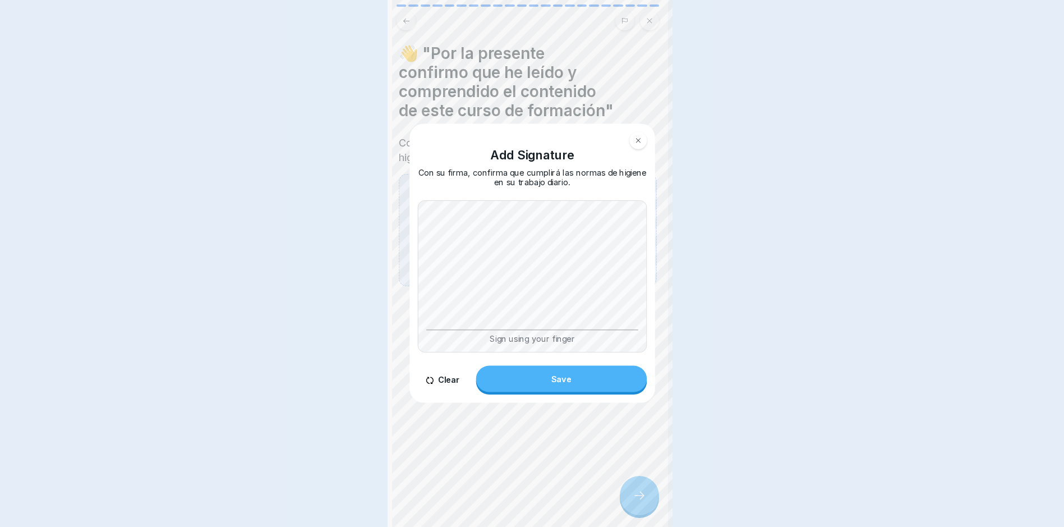
scroll to position [0, 0]
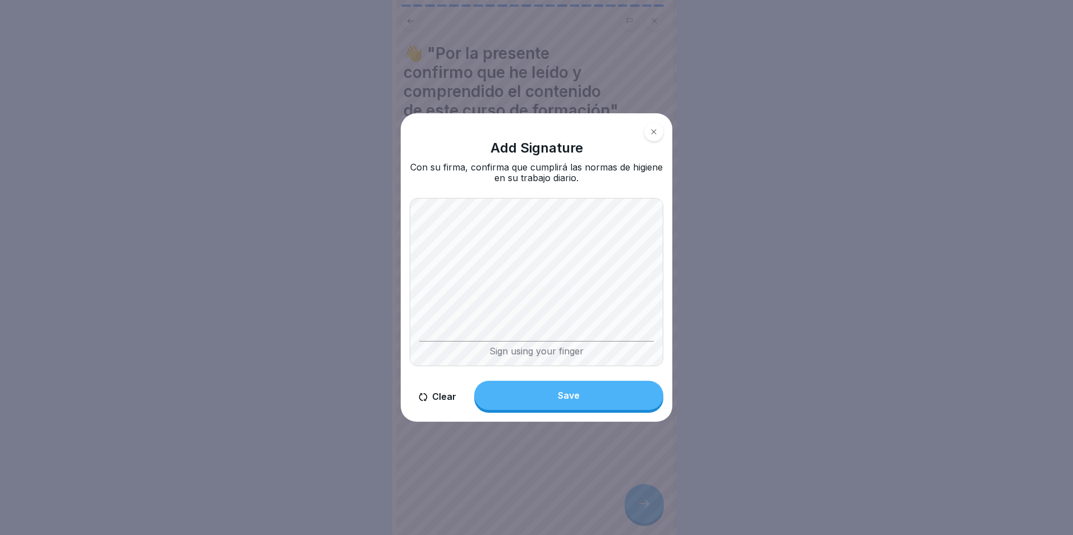
click at [443, 395] on button "Clear" at bounding box center [438, 397] width 56 height 32
click at [537, 387] on button "Save" at bounding box center [568, 395] width 189 height 29
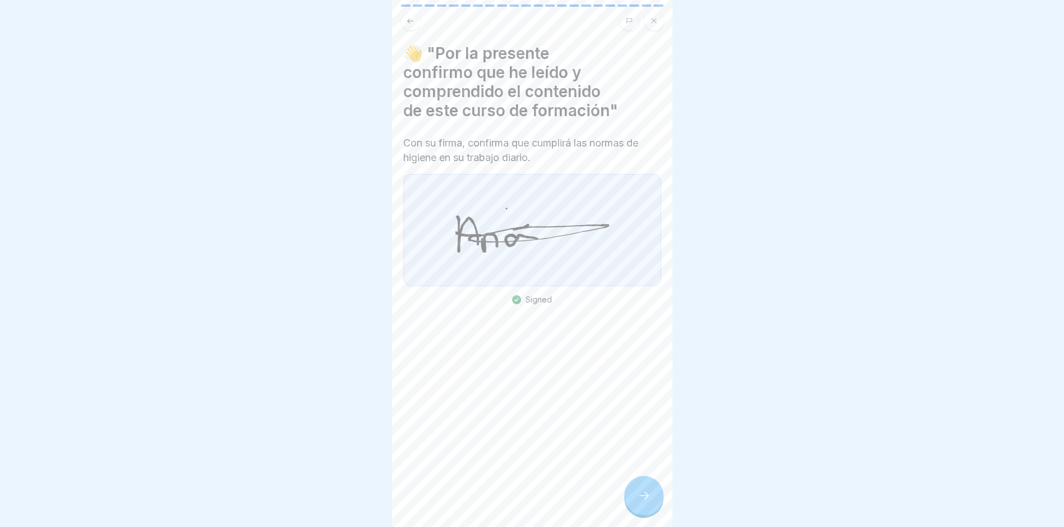
click at [651, 405] on div at bounding box center [643, 495] width 39 height 39
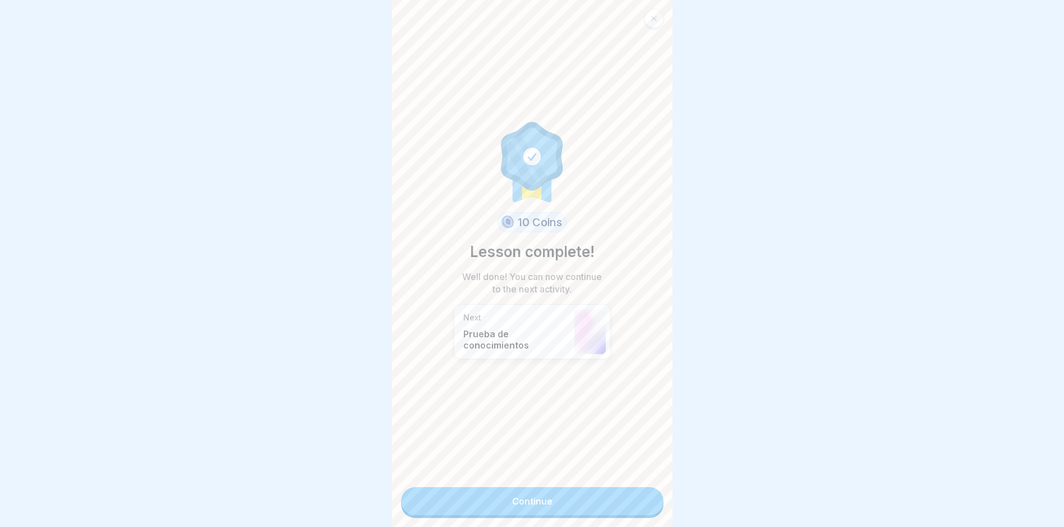
click at [623, 405] on link "Continue" at bounding box center [532, 501] width 263 height 28
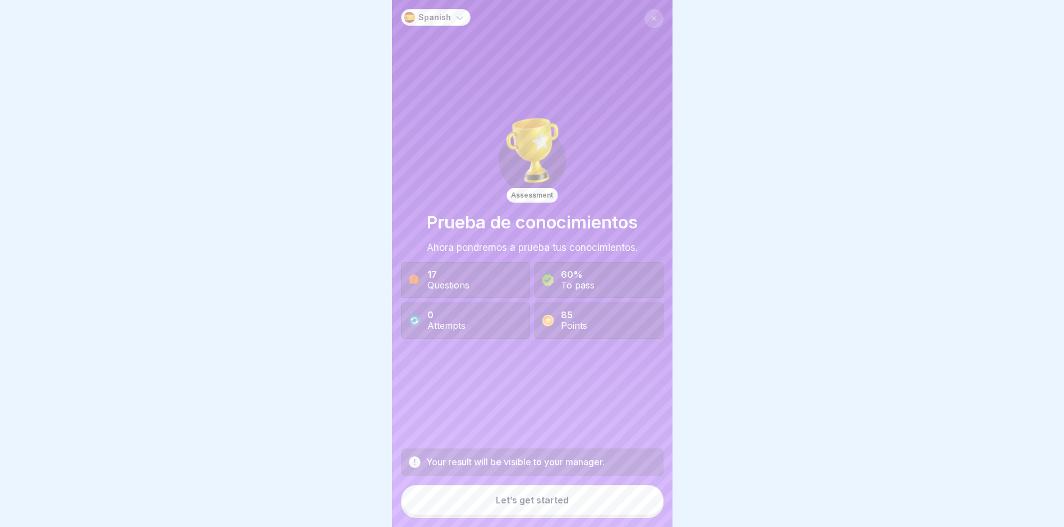
scroll to position [8, 0]
click at [558, 405] on div "Let’s get started" at bounding box center [532, 500] width 73 height 10
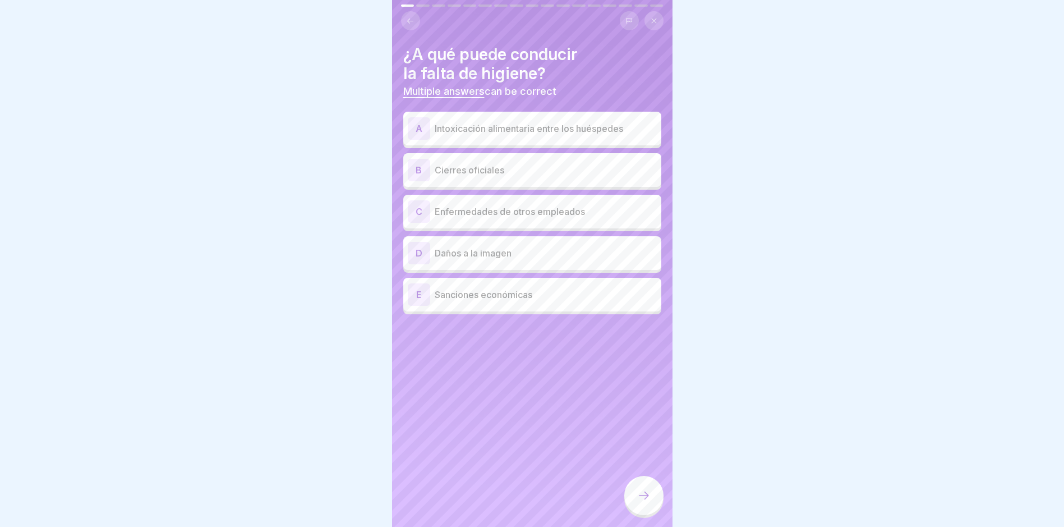
click at [548, 122] on p "Intoxicación alimentaria entre los huéspedes" at bounding box center [546, 128] width 222 height 13
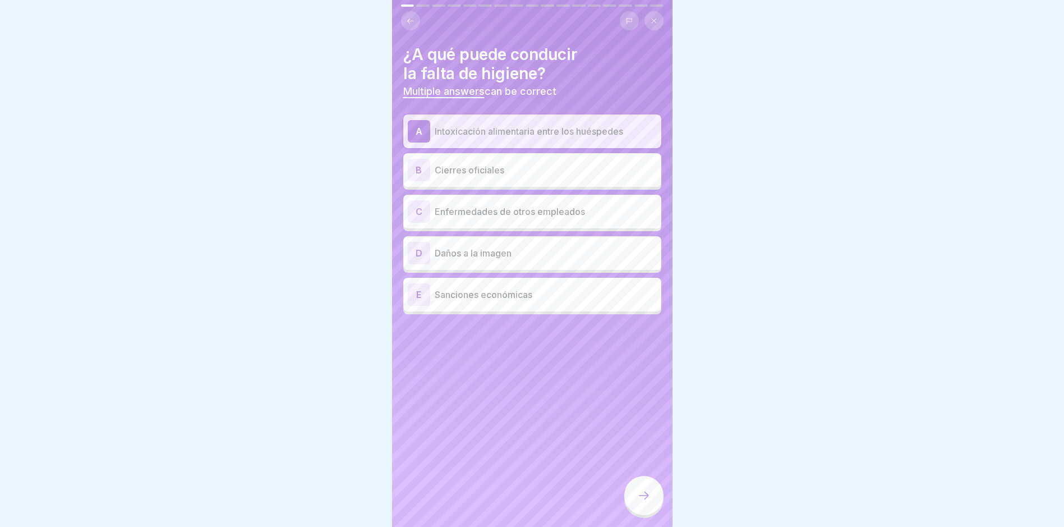
click at [520, 176] on div "B Cierres oficiales" at bounding box center [532, 170] width 258 height 34
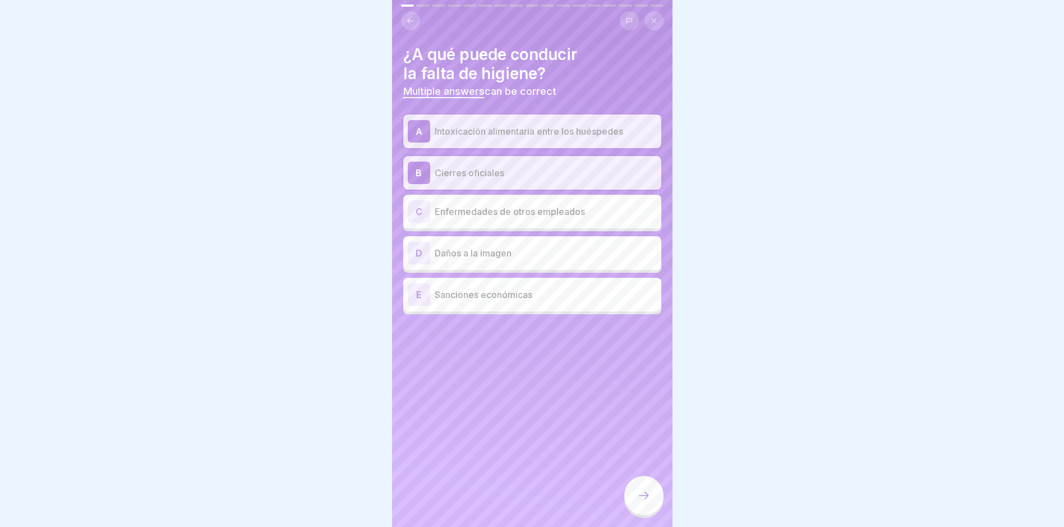
click at [518, 205] on p "Enfermedades de otros empleados" at bounding box center [546, 211] width 222 height 13
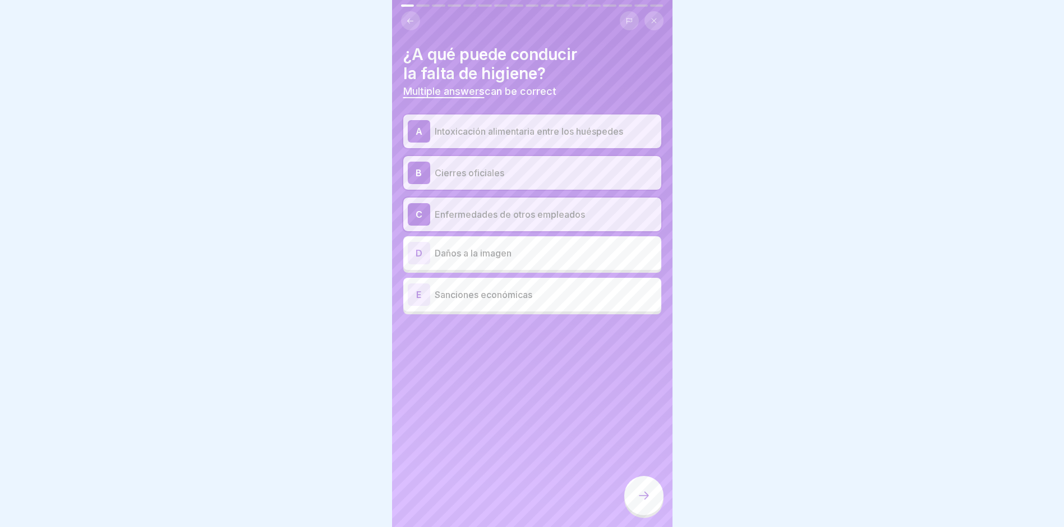
click at [539, 288] on p "Sanciones económicas" at bounding box center [546, 294] width 222 height 13
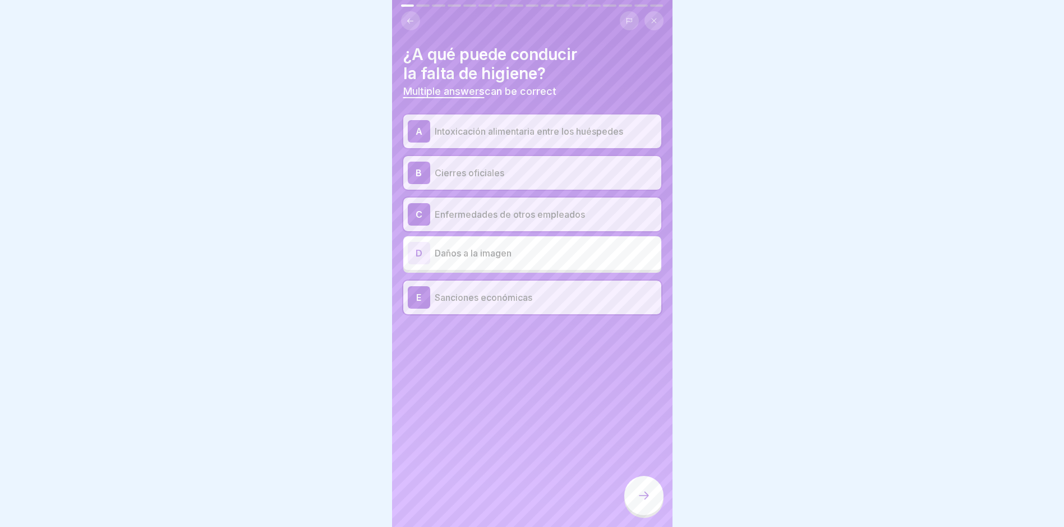
click at [532, 259] on div "D Daños a la imagen" at bounding box center [532, 253] width 258 height 34
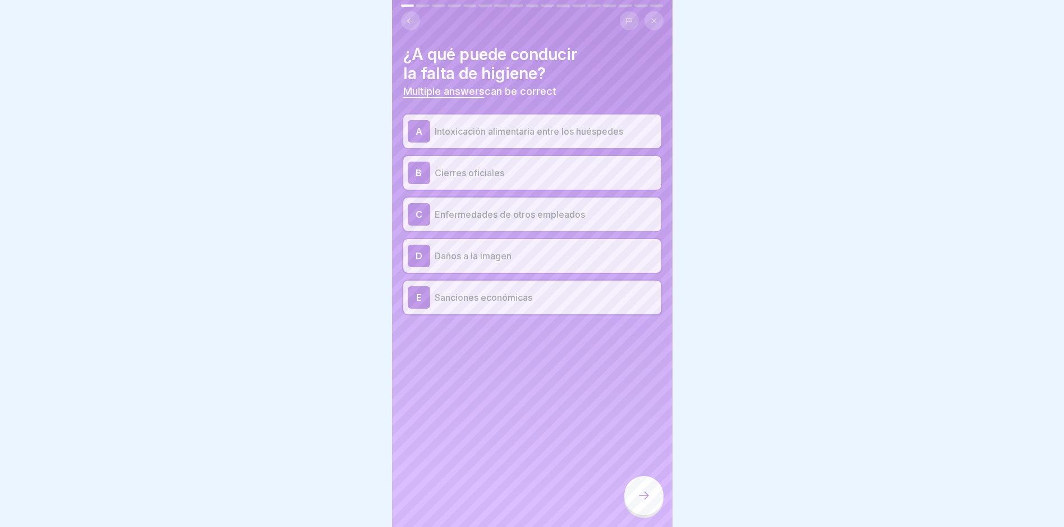
click at [655, 405] on div at bounding box center [643, 495] width 39 height 39
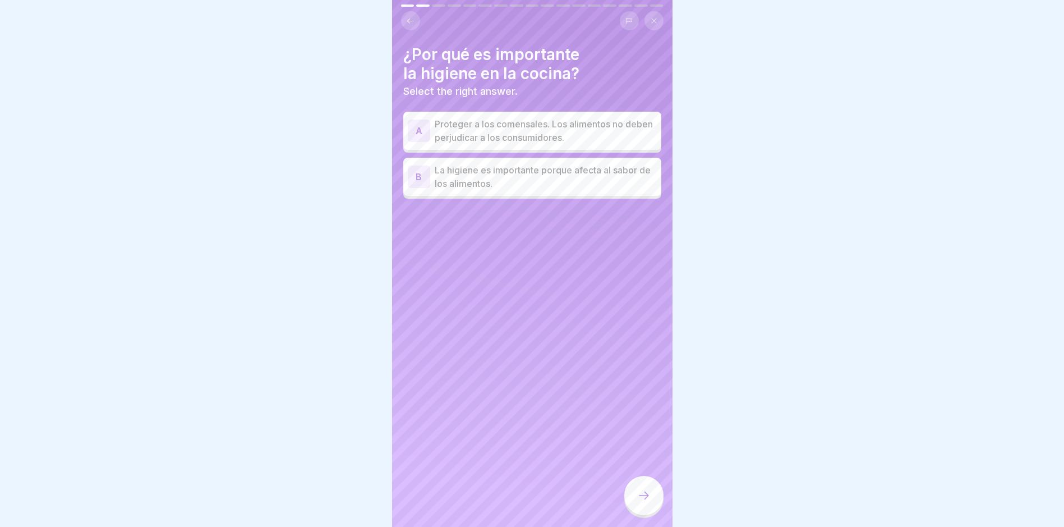
click at [616, 130] on p "Proteger a los comensales. Los alimentos no deben perjudicar a los consumidores." at bounding box center [546, 130] width 222 height 27
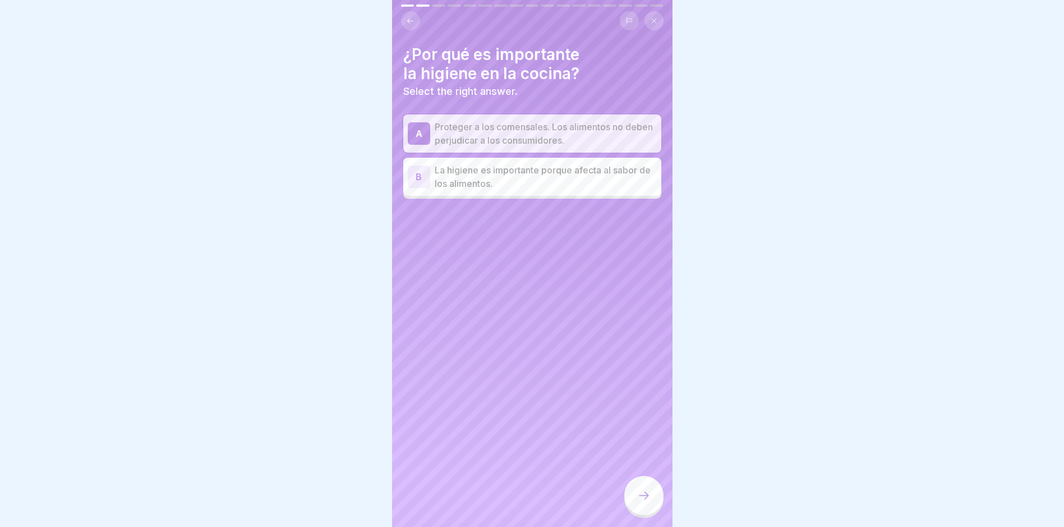
click at [638, 405] on icon at bounding box center [643, 495] width 13 height 13
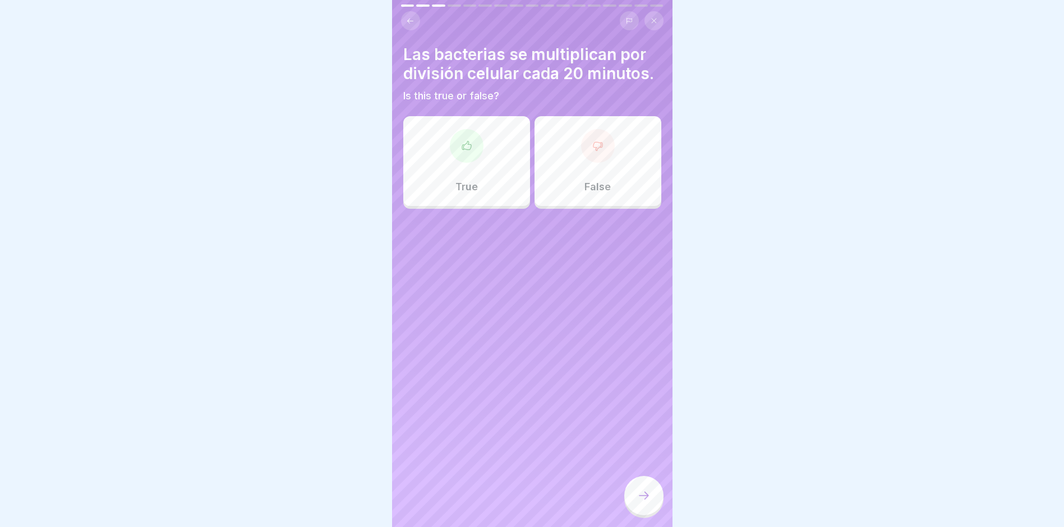
click at [457, 174] on div "True" at bounding box center [466, 161] width 127 height 90
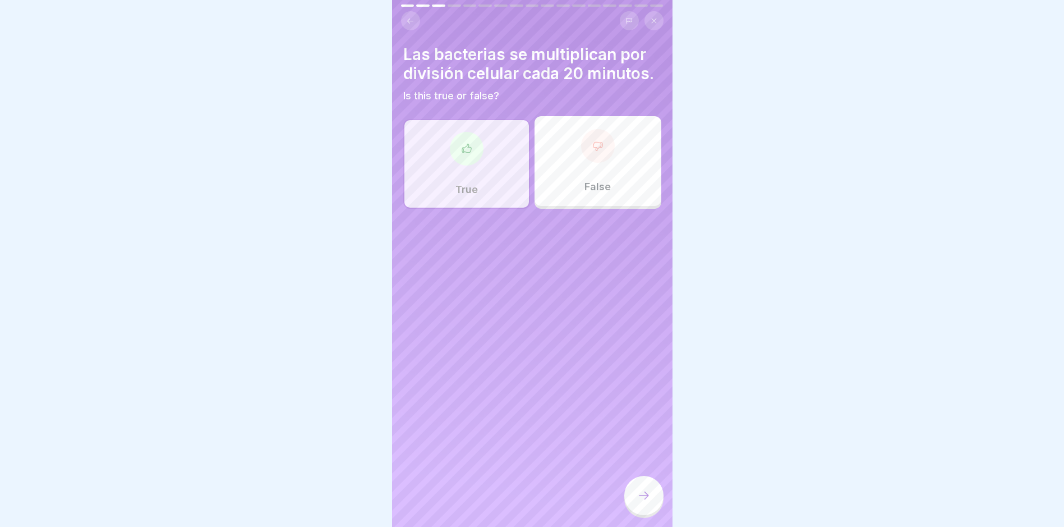
click at [645, 405] on div at bounding box center [643, 495] width 39 height 39
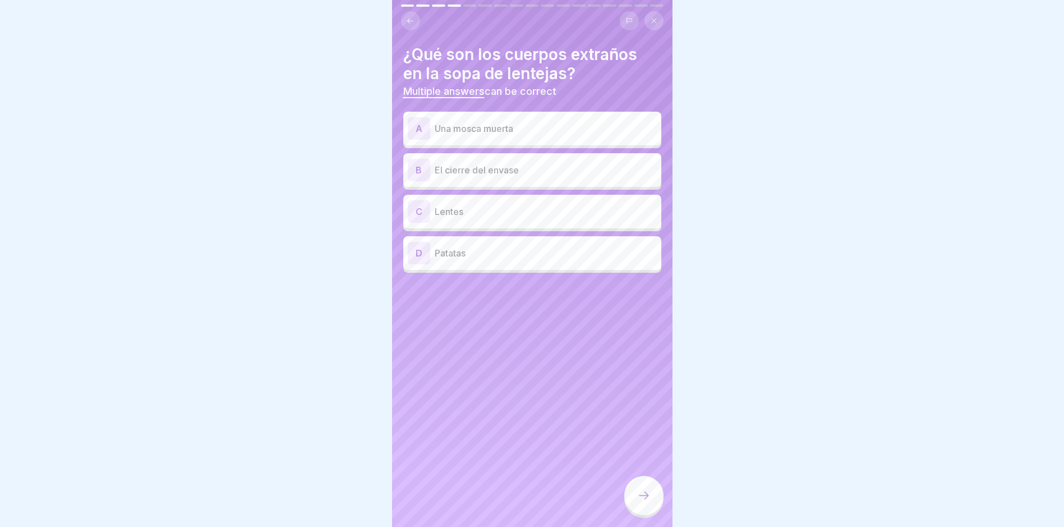
click at [475, 128] on div "A Una mosca muerta" at bounding box center [532, 128] width 249 height 22
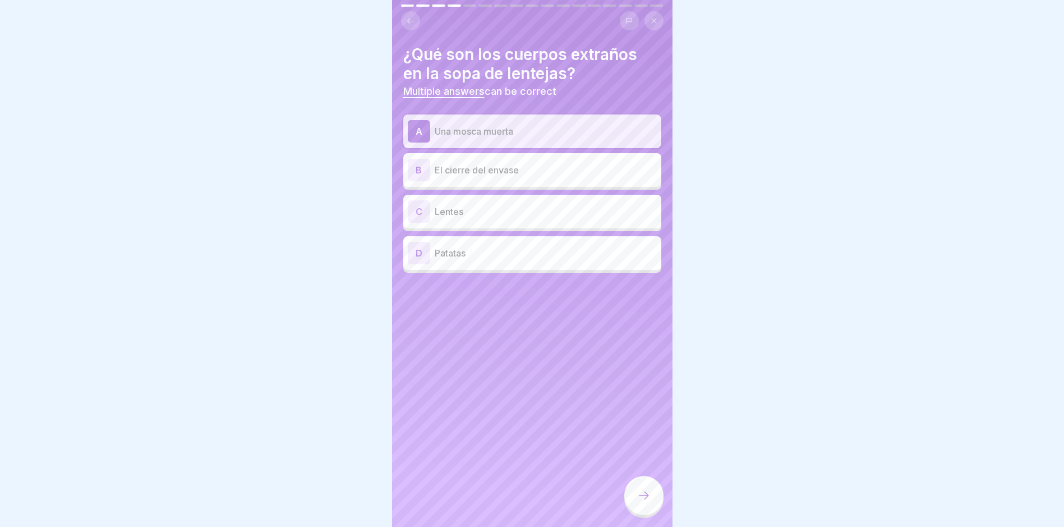
click at [481, 163] on p "El cierre del envase" at bounding box center [546, 169] width 222 height 13
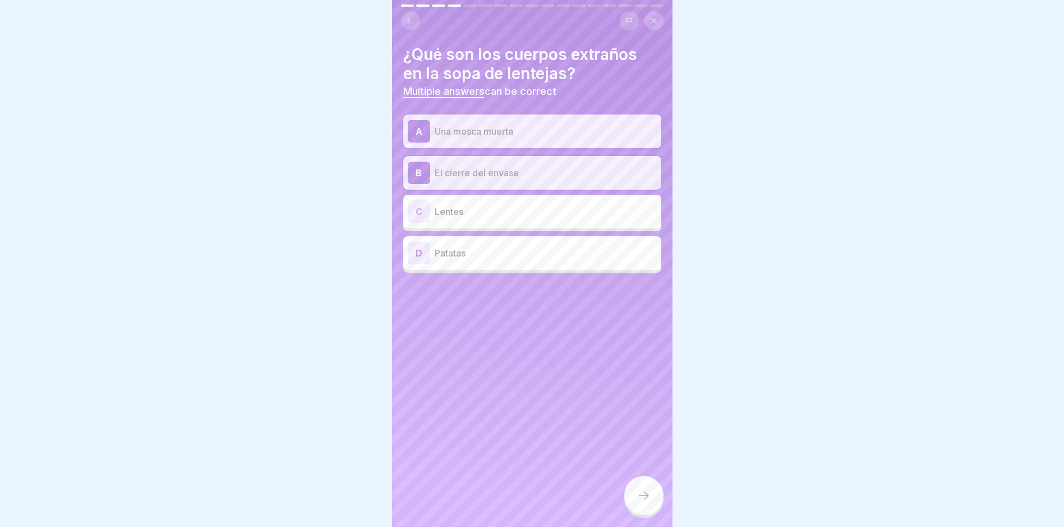
click at [654, 405] on div at bounding box center [643, 495] width 39 height 39
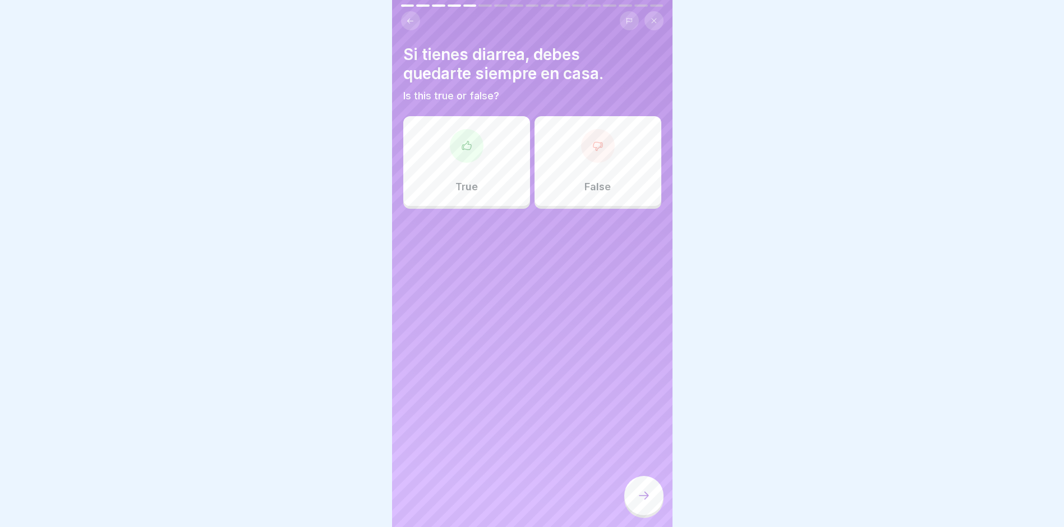
click at [429, 155] on div "True" at bounding box center [466, 161] width 127 height 90
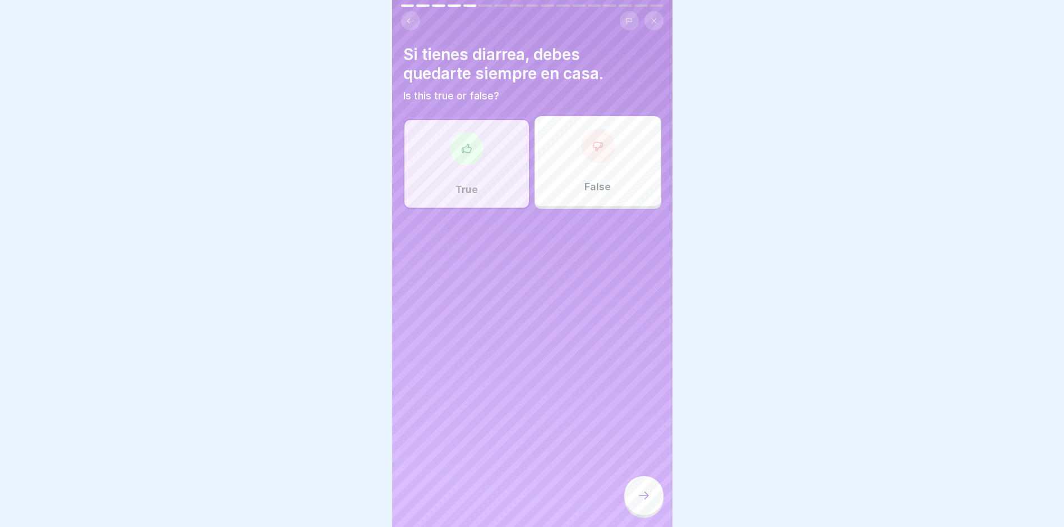
click at [429, 155] on div "True" at bounding box center [466, 164] width 127 height 90
click at [659, 405] on div at bounding box center [643, 495] width 39 height 39
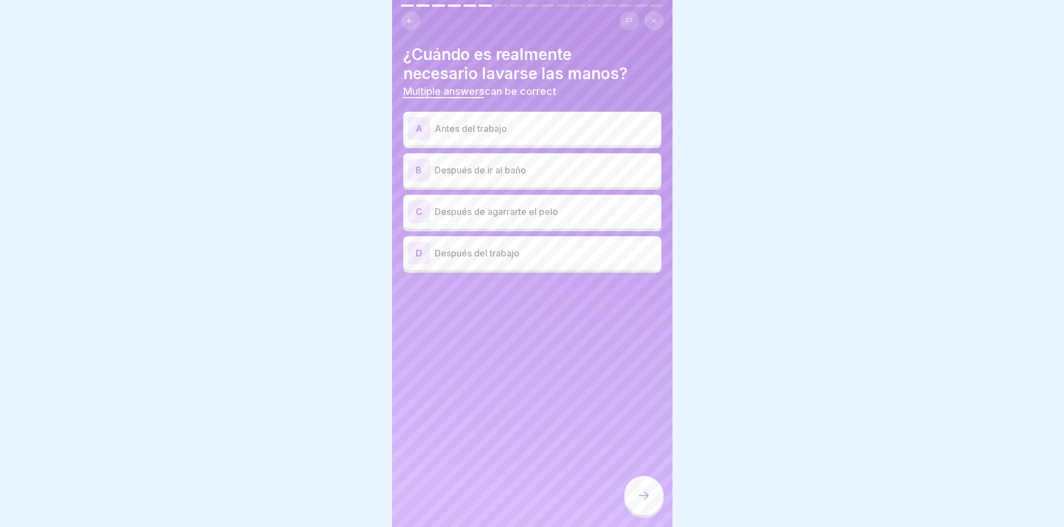
click at [574, 140] on div "A Antes del trabajo" at bounding box center [532, 129] width 258 height 34
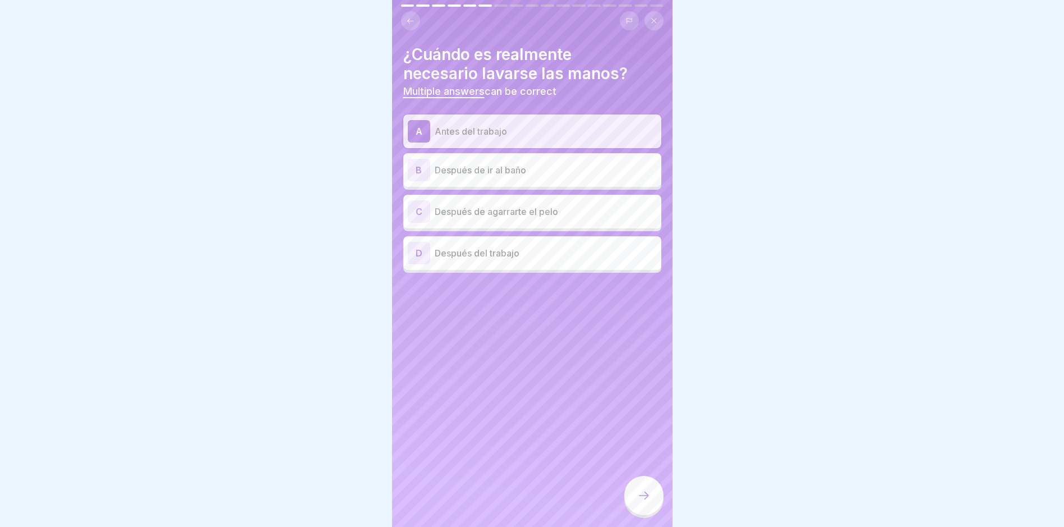
click at [573, 177] on div "B Después de ir al baño" at bounding box center [532, 170] width 249 height 22
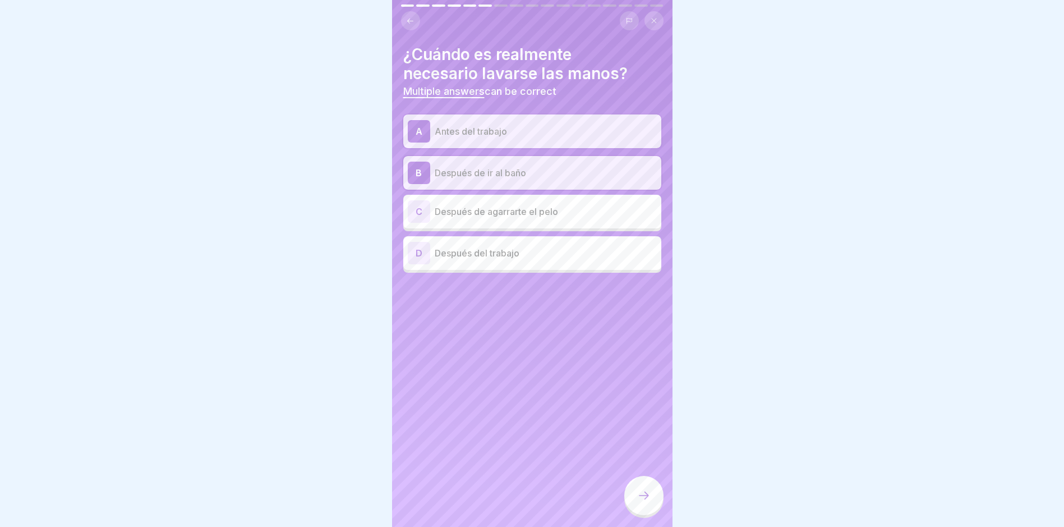
click at [575, 200] on div "C Después de agarrarte el pelo" at bounding box center [532, 211] width 249 height 22
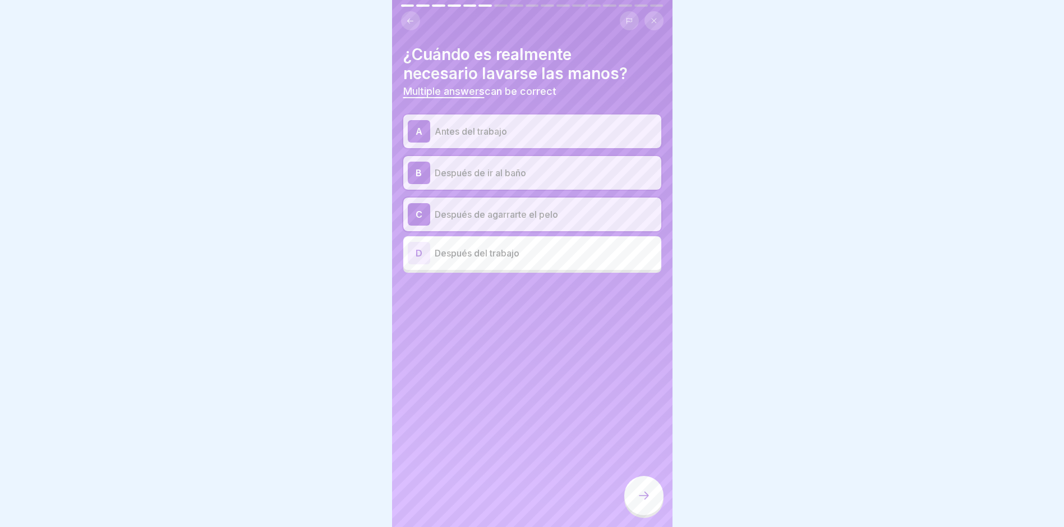
click at [646, 405] on icon at bounding box center [643, 495] width 13 height 13
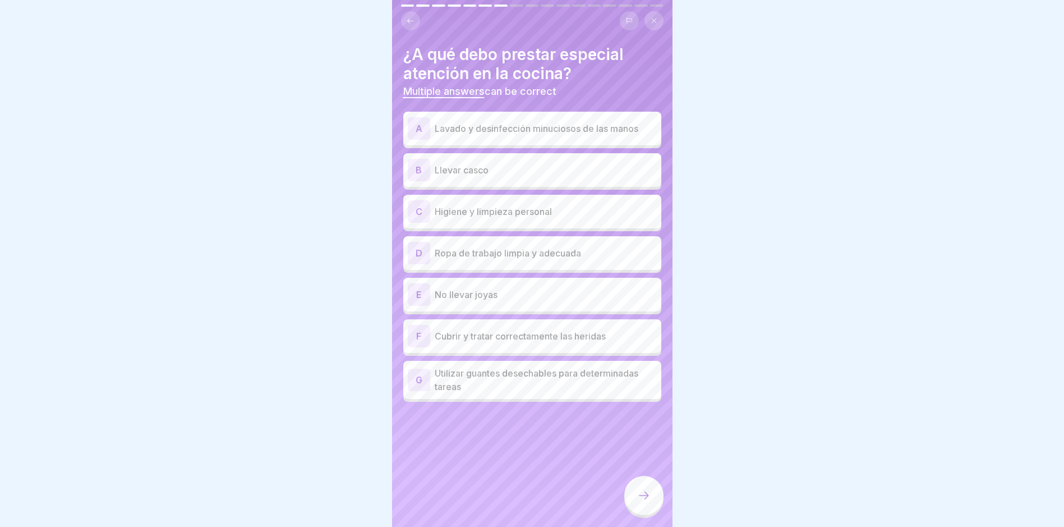
click at [564, 122] on p "Lavado y desinfección minuciosos de las manos" at bounding box center [546, 128] width 222 height 13
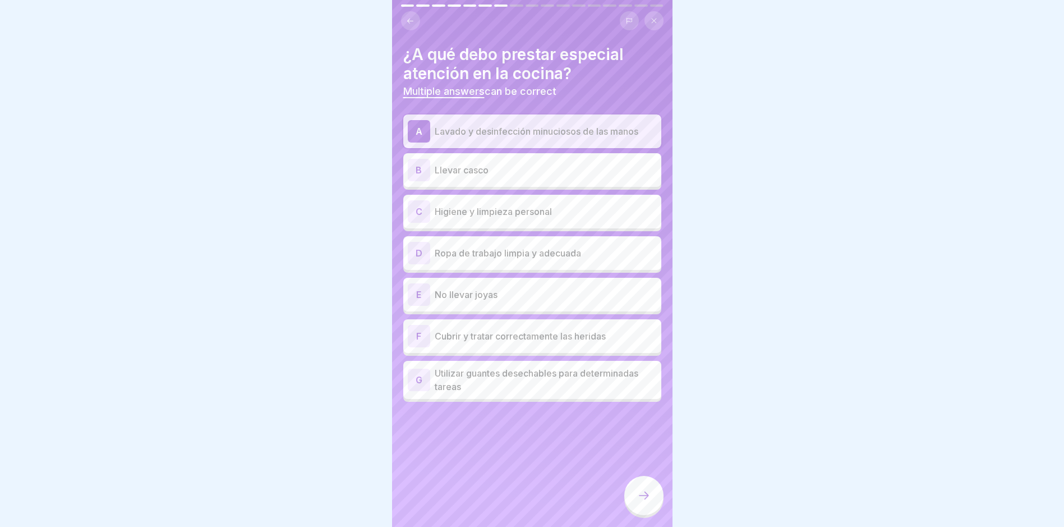
click at [563, 168] on p "Llevar casco" at bounding box center [546, 169] width 222 height 13
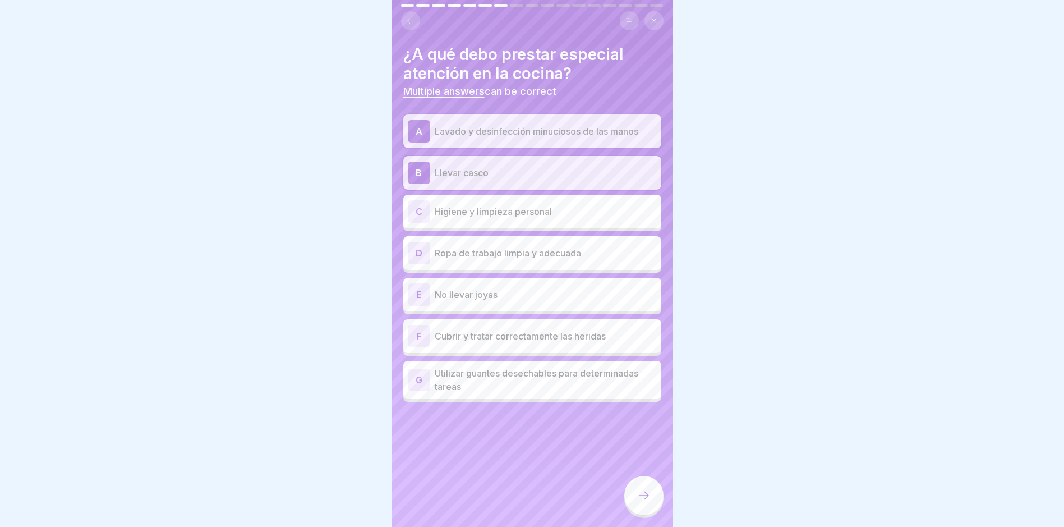
click at [571, 208] on p "Higiene y limpieza personal" at bounding box center [546, 211] width 222 height 13
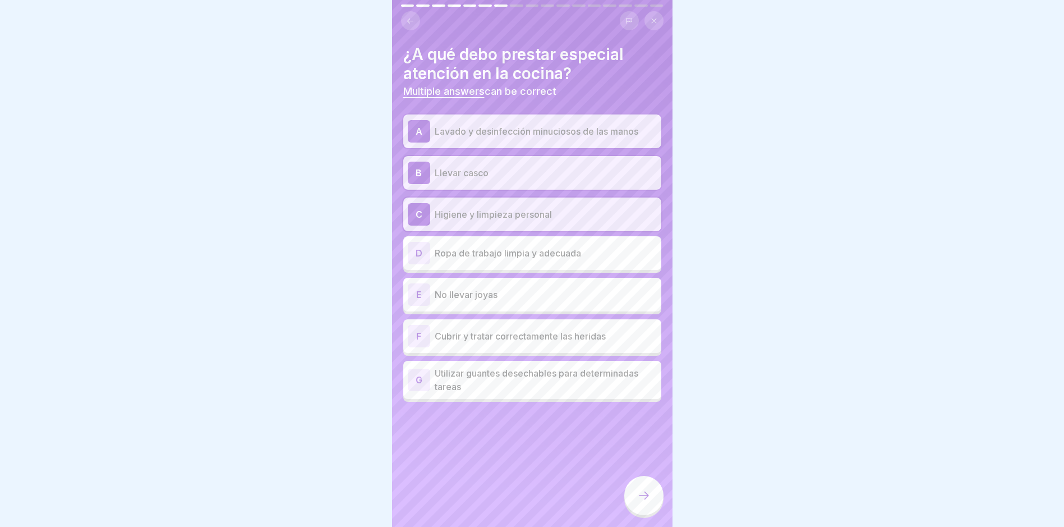
click at [582, 259] on p "Ropa de trabajo limpia y adecuada" at bounding box center [546, 252] width 222 height 13
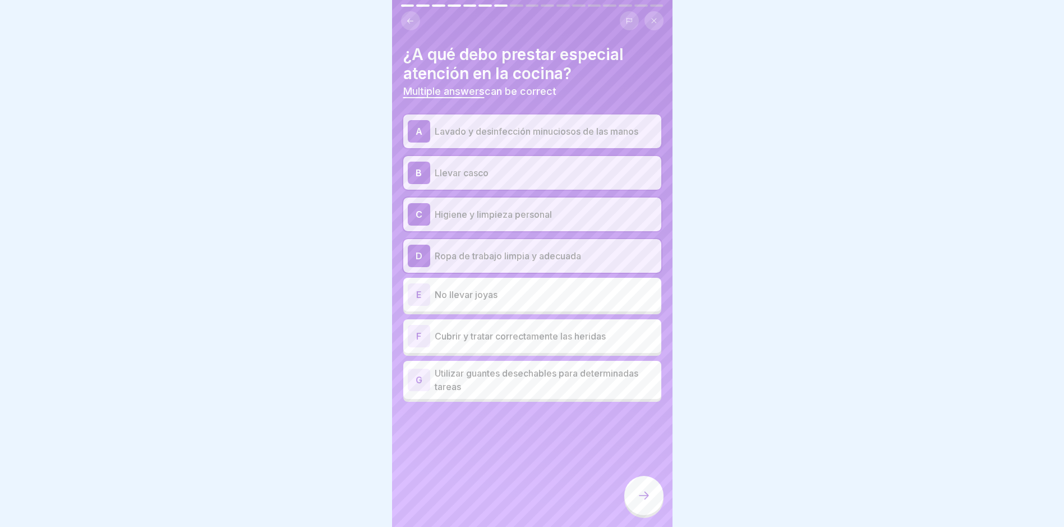
click at [582, 286] on div "E No llevar joyas" at bounding box center [532, 294] width 249 height 22
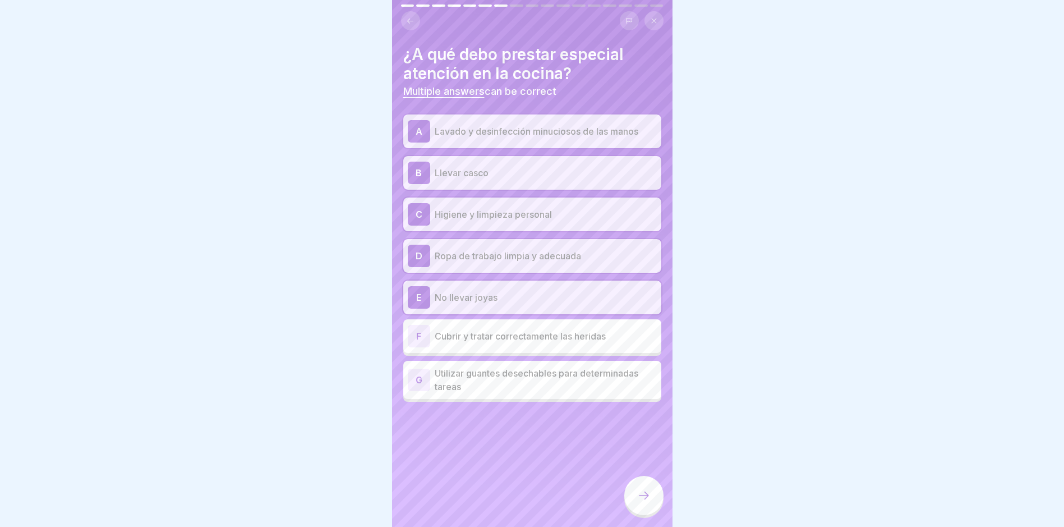
click at [583, 341] on p "Cubrir y tratar correctamente las heridas" at bounding box center [546, 335] width 222 height 13
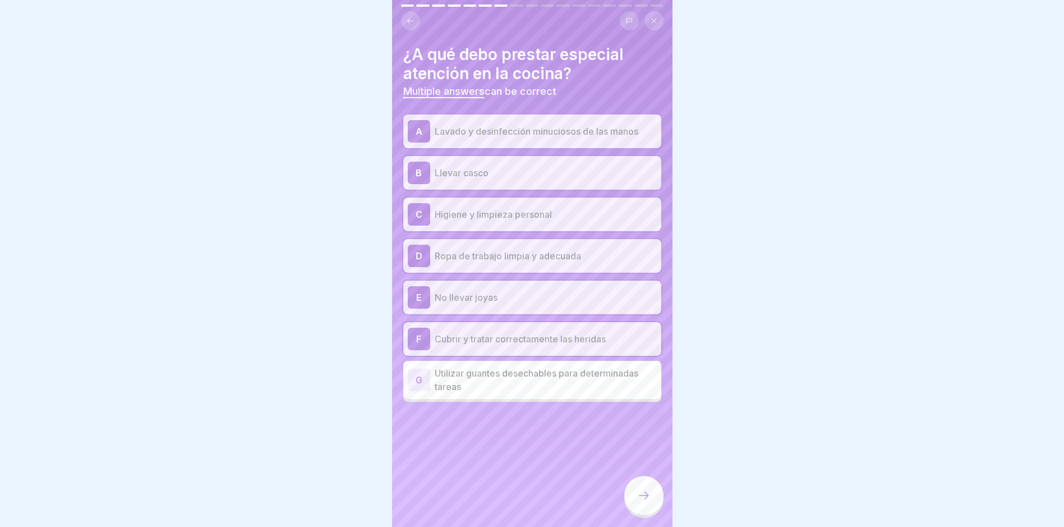
click at [581, 380] on p "Utilizar guantes desechables para determinadas tareas" at bounding box center [546, 379] width 222 height 27
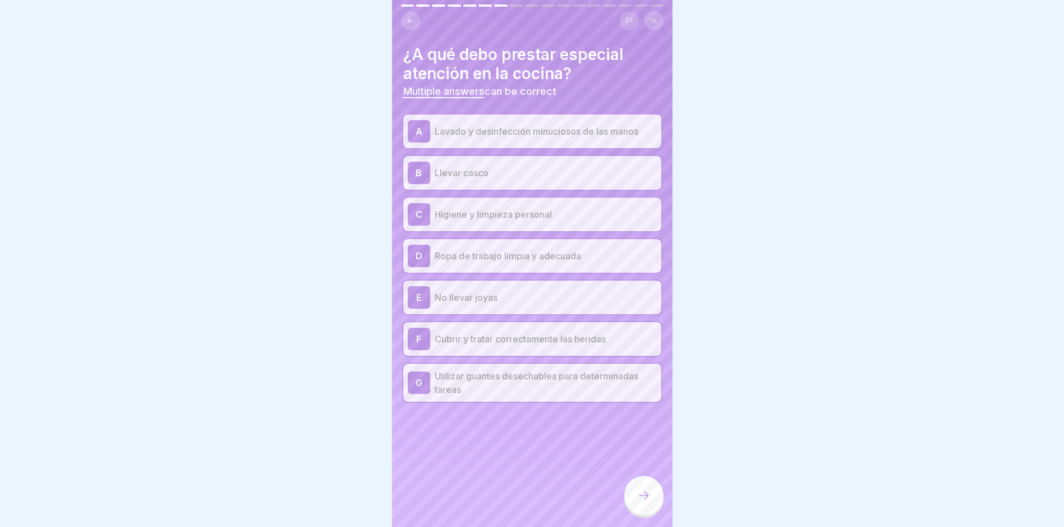
click at [640, 405] on icon at bounding box center [643, 495] width 13 height 13
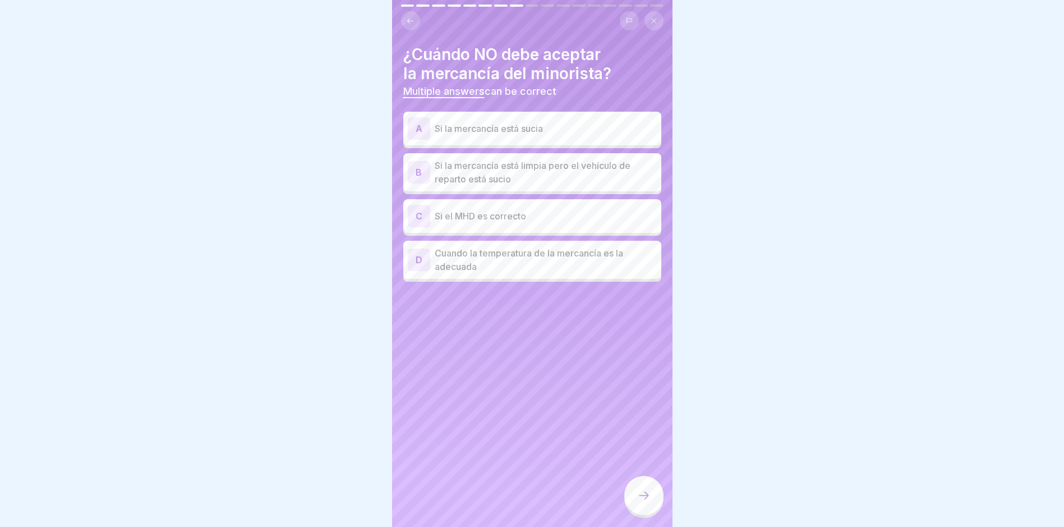
click at [544, 128] on p "Si la mercancía está sucia" at bounding box center [546, 128] width 222 height 13
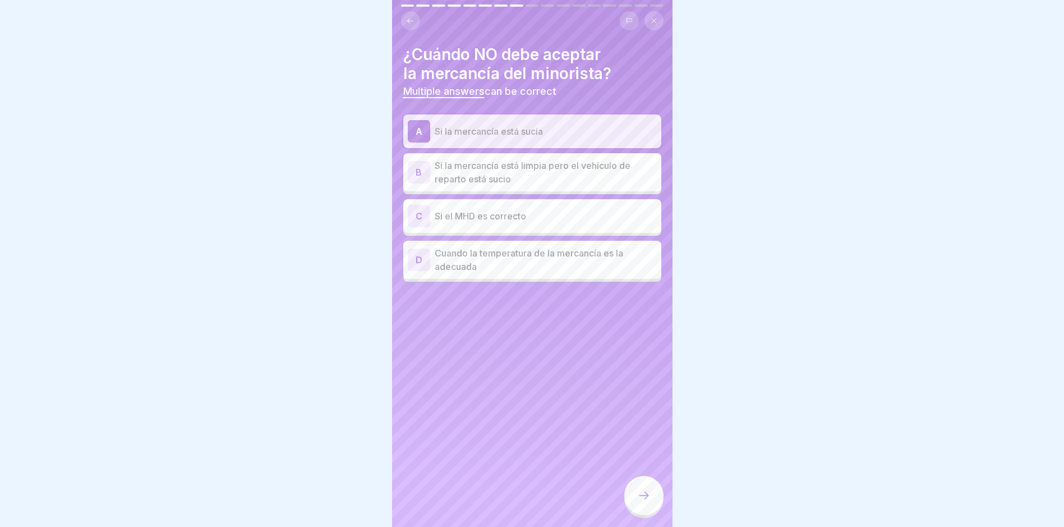
click at [559, 165] on p "Si la mercancía está limpia pero el vehículo de reparto está sucio" at bounding box center [546, 172] width 222 height 27
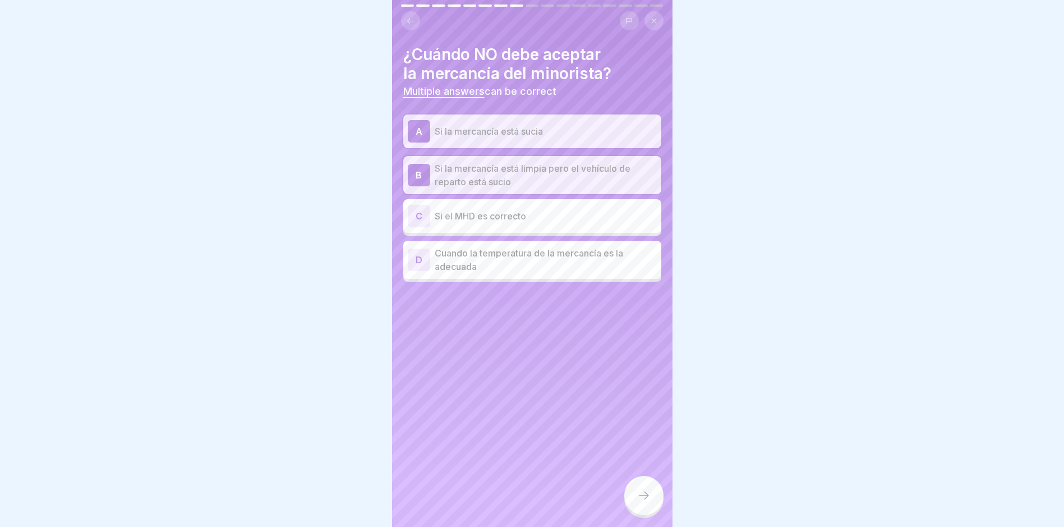
click at [655, 405] on div at bounding box center [643, 495] width 39 height 39
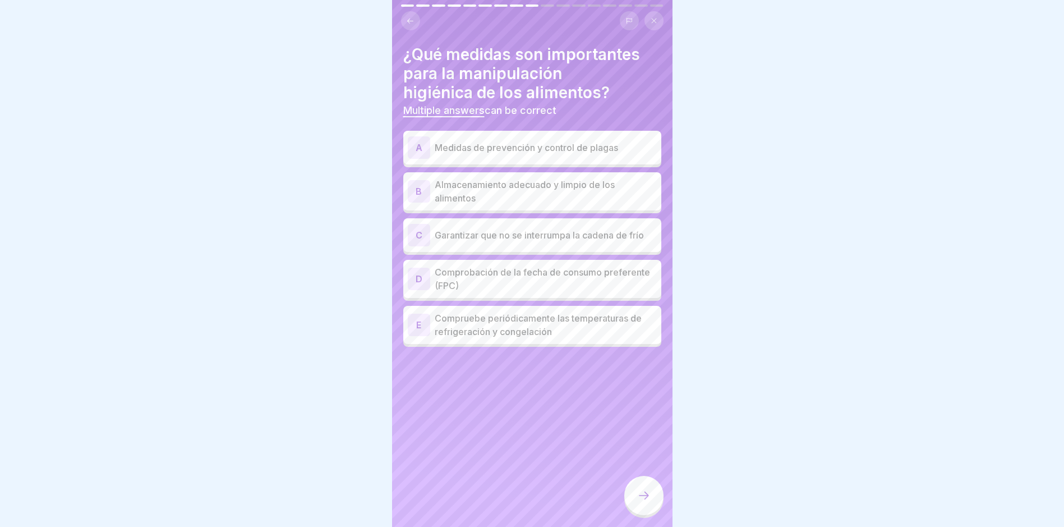
click at [604, 157] on div "A Medidas de prevención y control de plagas" at bounding box center [532, 147] width 249 height 22
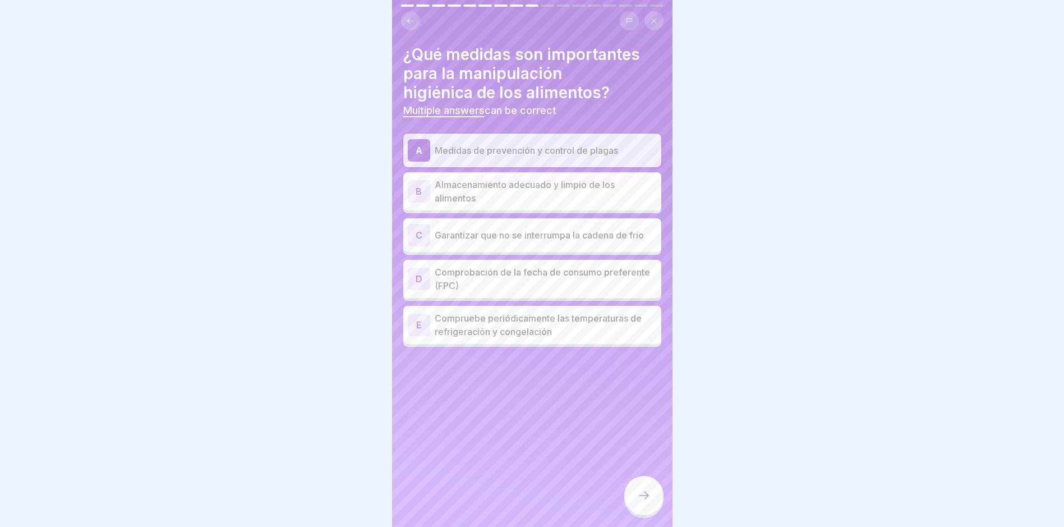
click at [604, 192] on p "Almacenamiento adecuado y limpio de los alimentos" at bounding box center [546, 191] width 222 height 27
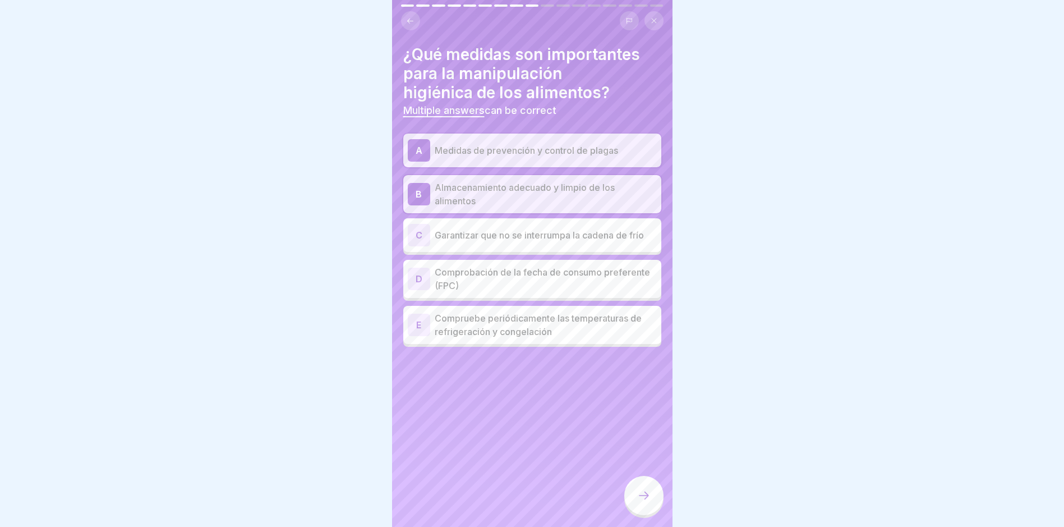
click at [609, 249] on div "C Garantizar que no se interrumpa la cadena de frío" at bounding box center [532, 235] width 258 height 34
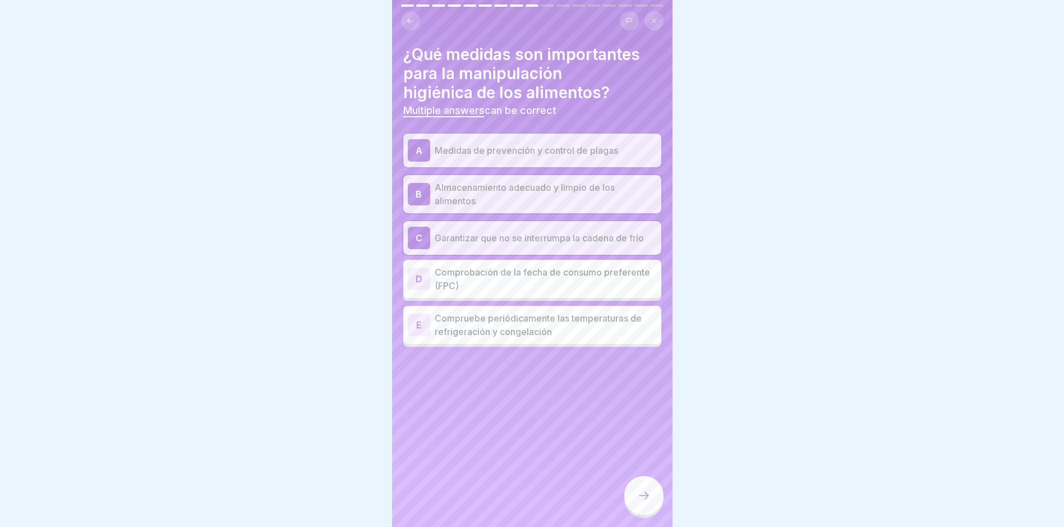
click at [601, 278] on p "Comprobación de la fecha de consumo preferente (FPC)" at bounding box center [546, 278] width 222 height 27
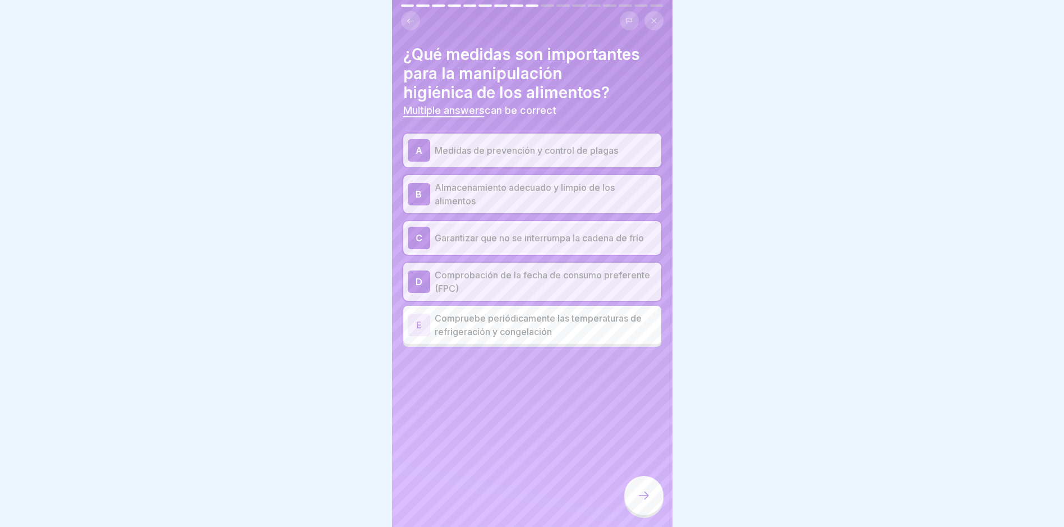
click at [601, 320] on p "Compruebe periódicamente las temperaturas de refrigeración y congelación" at bounding box center [546, 324] width 222 height 27
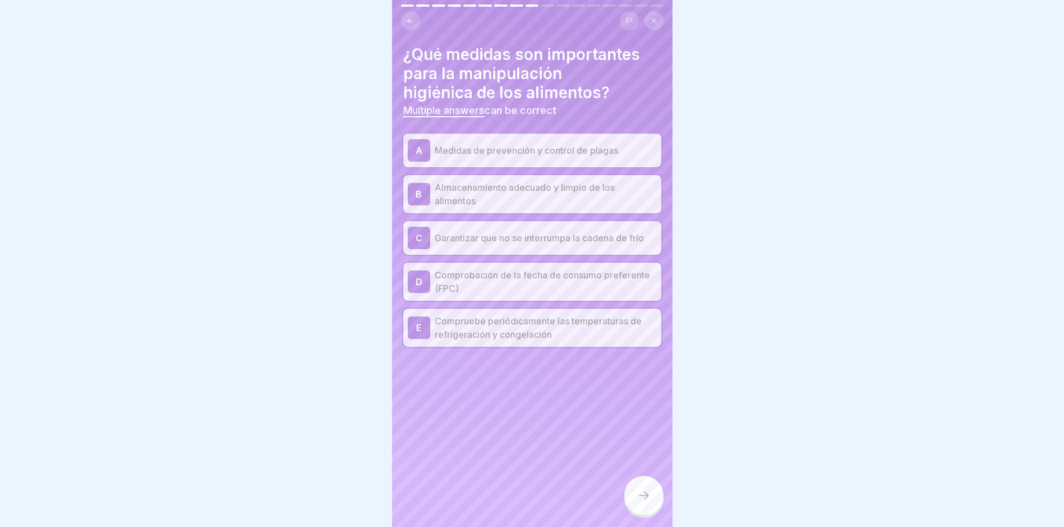
click at [642, 405] on div at bounding box center [643, 495] width 39 height 39
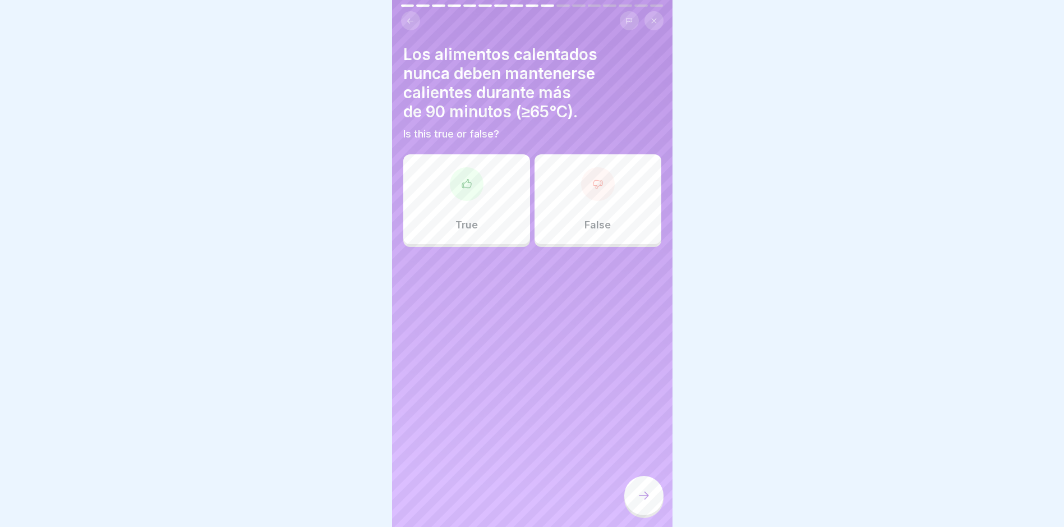
click at [445, 165] on div "True" at bounding box center [466, 199] width 127 height 90
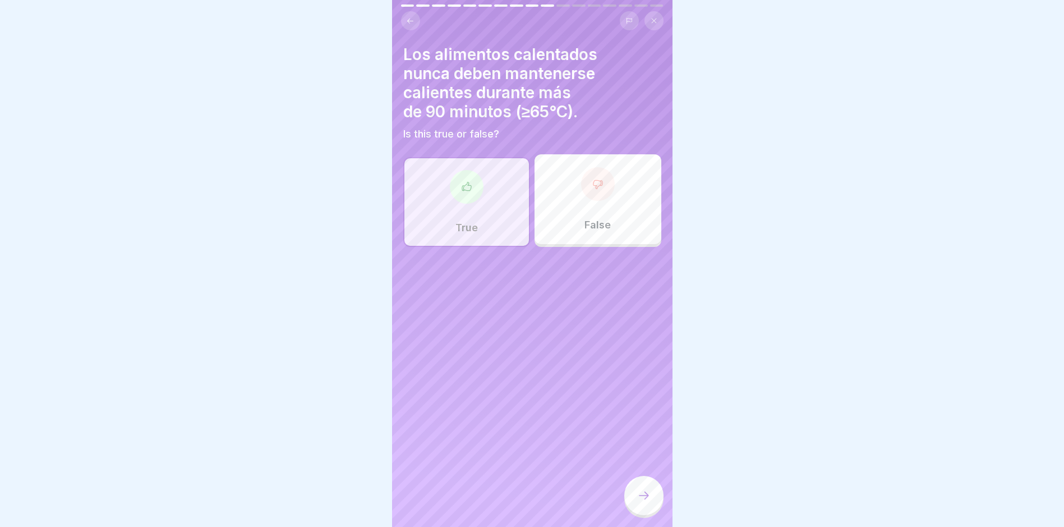
click at [651, 405] on div at bounding box center [643, 495] width 39 height 39
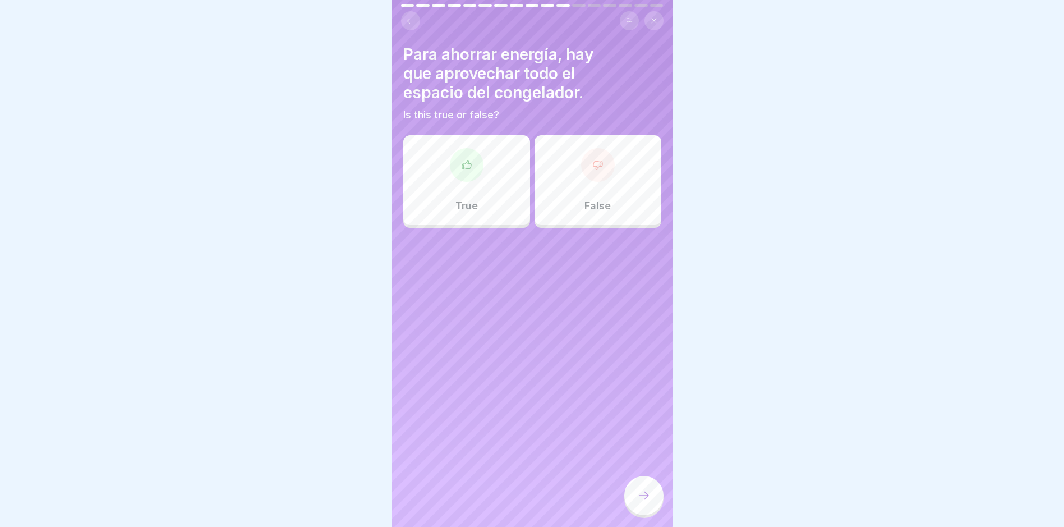
click at [574, 172] on div "False" at bounding box center [598, 180] width 127 height 90
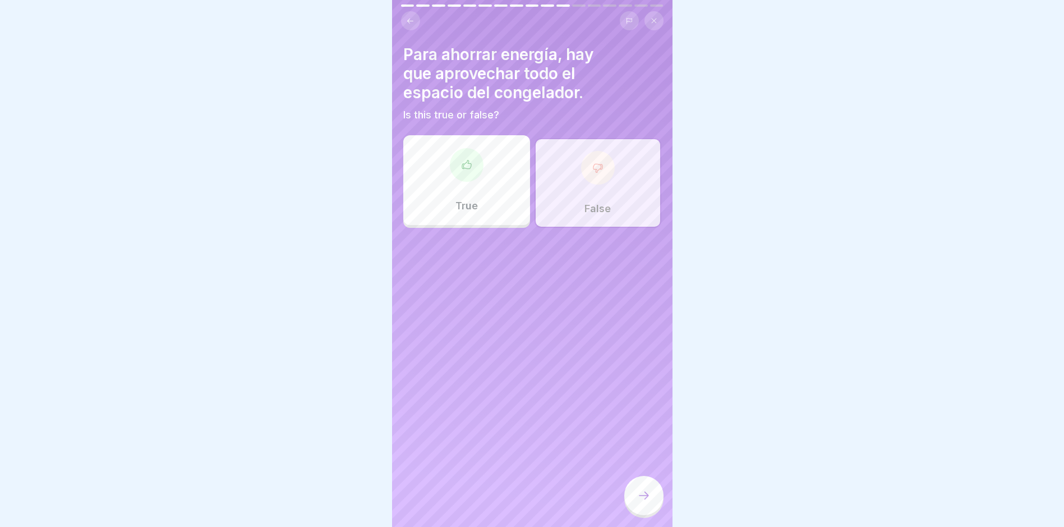
click at [638, 405] on div at bounding box center [643, 495] width 39 height 39
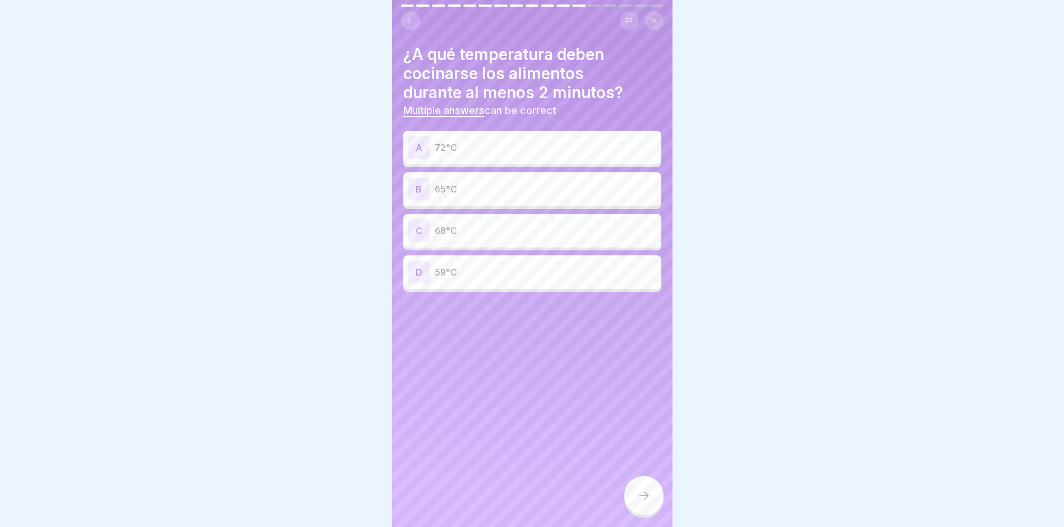
click at [443, 154] on p "72°C" at bounding box center [546, 147] width 222 height 13
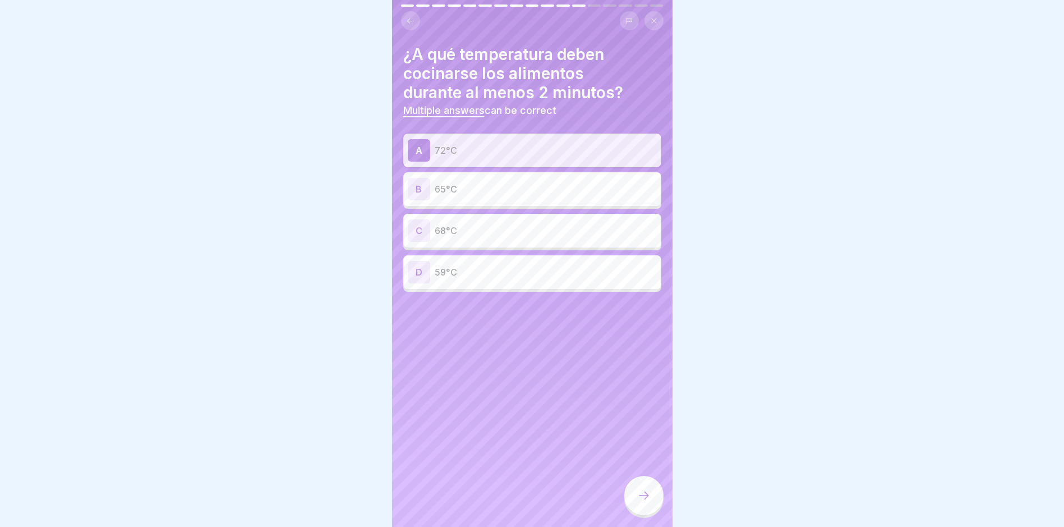
click at [647, 405] on div at bounding box center [643, 495] width 39 height 39
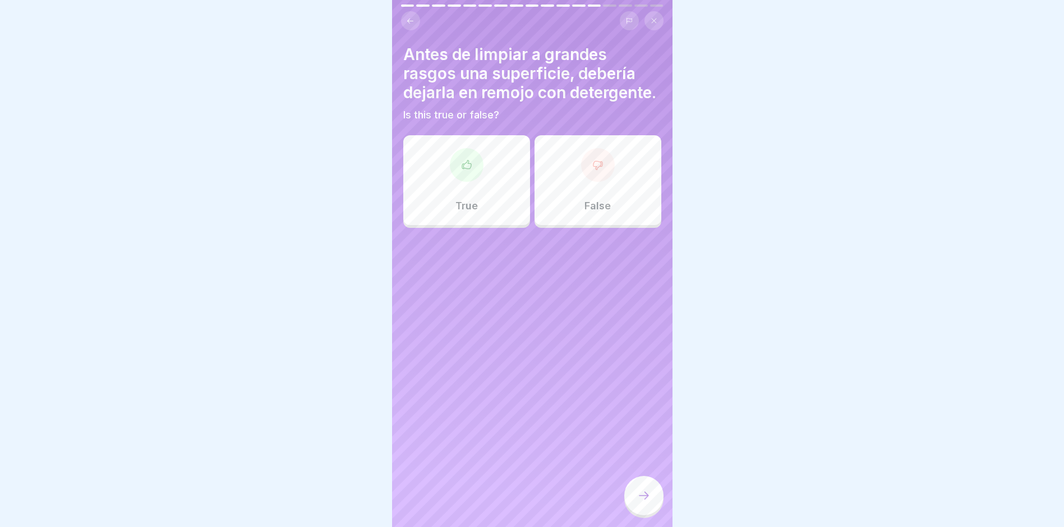
click at [488, 225] on div "True" at bounding box center [466, 180] width 127 height 90
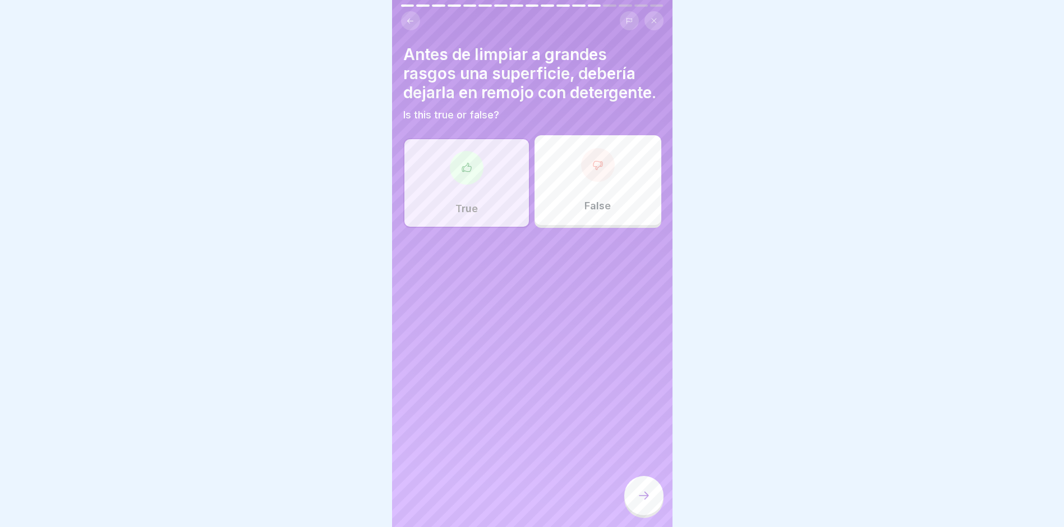
click at [638, 405] on icon at bounding box center [643, 495] width 13 height 13
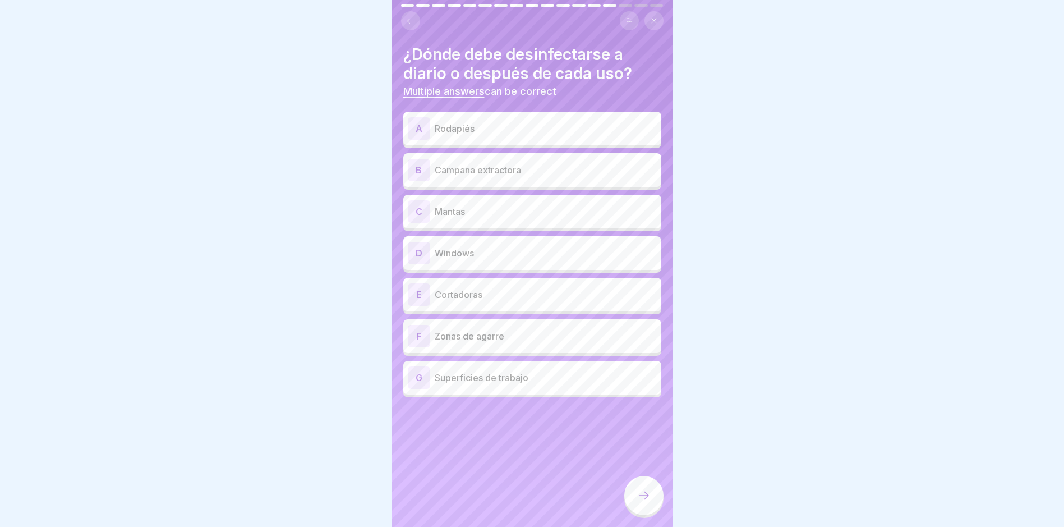
click at [613, 298] on p "Cortadoras" at bounding box center [546, 294] width 222 height 13
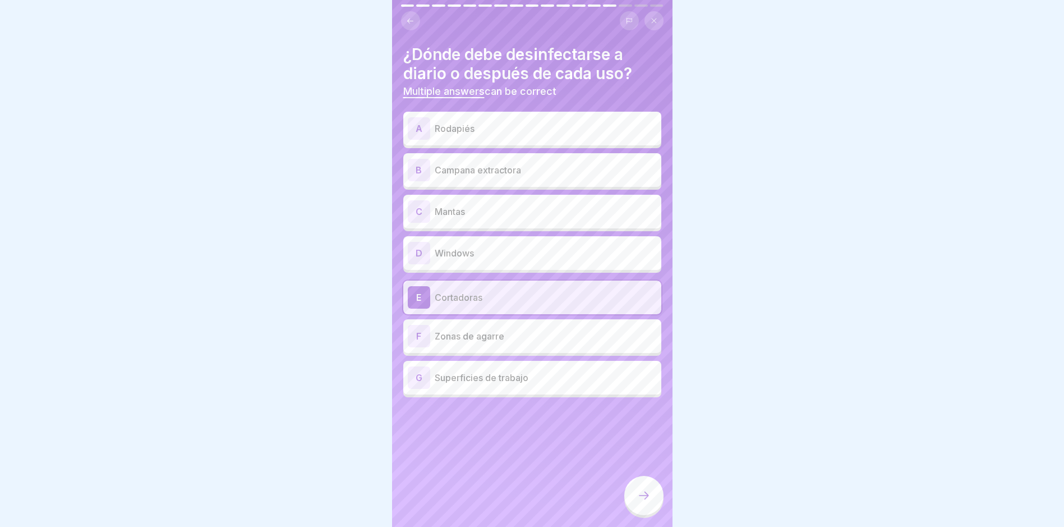
click at [617, 330] on p "Zonas de agarre" at bounding box center [546, 335] width 222 height 13
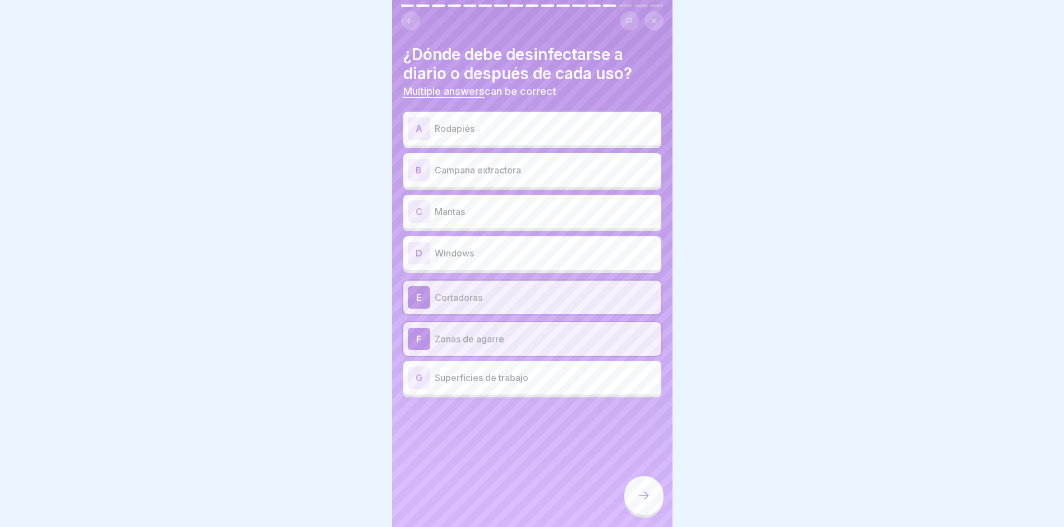
click at [619, 384] on p "Superficies de trabajo" at bounding box center [546, 377] width 222 height 13
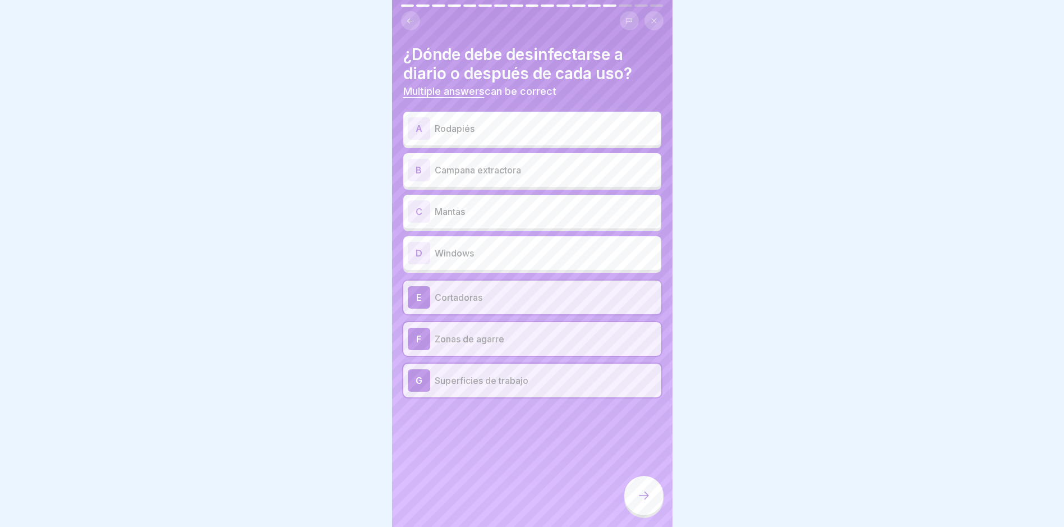
click at [599, 106] on div "¿Dónde debe desinfectarse a diario o después de cada uso? Multiple answers can …" at bounding box center [532, 221] width 258 height 352
click at [599, 122] on p "Rodapiés" at bounding box center [546, 128] width 222 height 13
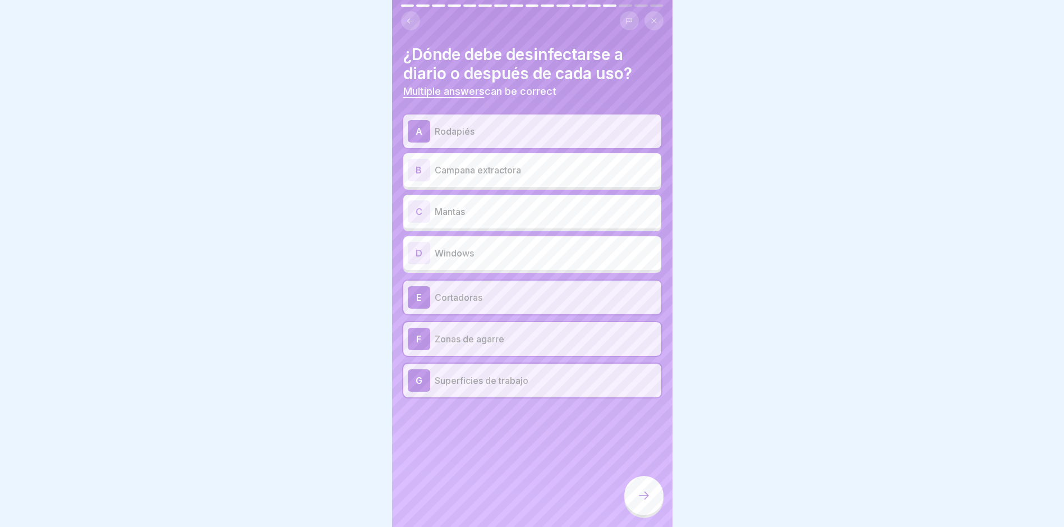
click at [644, 405] on icon at bounding box center [643, 495] width 13 height 13
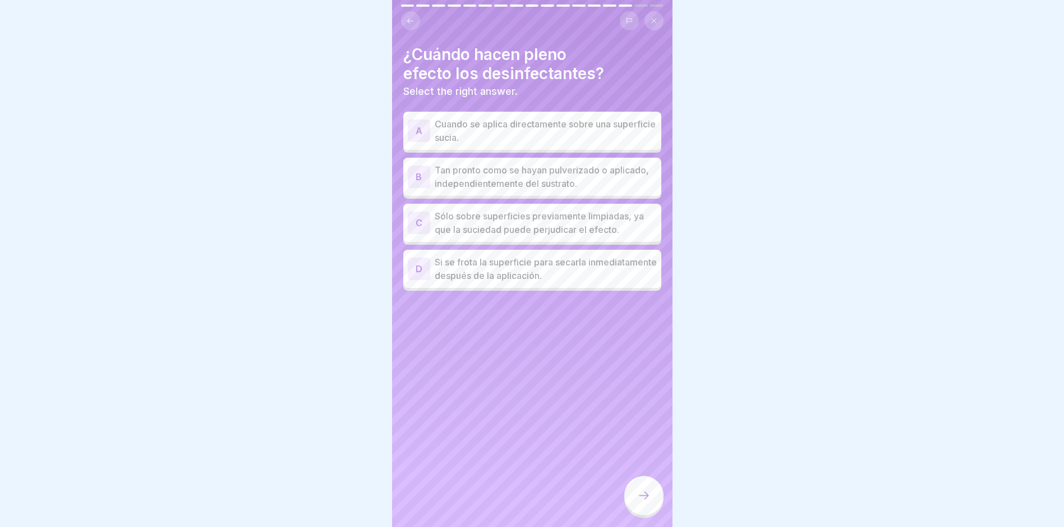
click at [549, 225] on p "Sólo sobre superficies previamente limpiadas, ya que la suciedad puede perjudic…" at bounding box center [546, 222] width 222 height 27
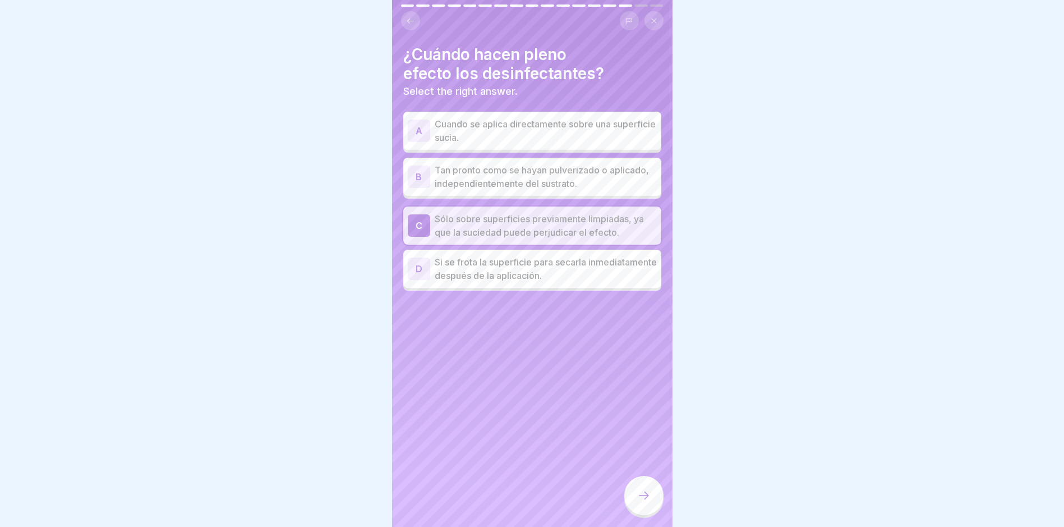
click at [653, 405] on div at bounding box center [643, 495] width 39 height 39
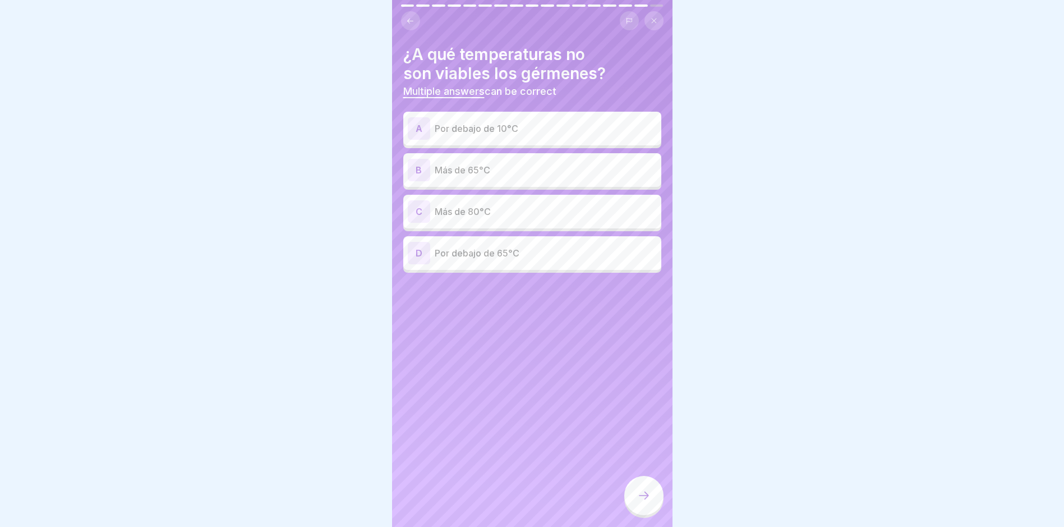
click at [528, 128] on p "Por debajo de 10°C" at bounding box center [546, 128] width 222 height 13
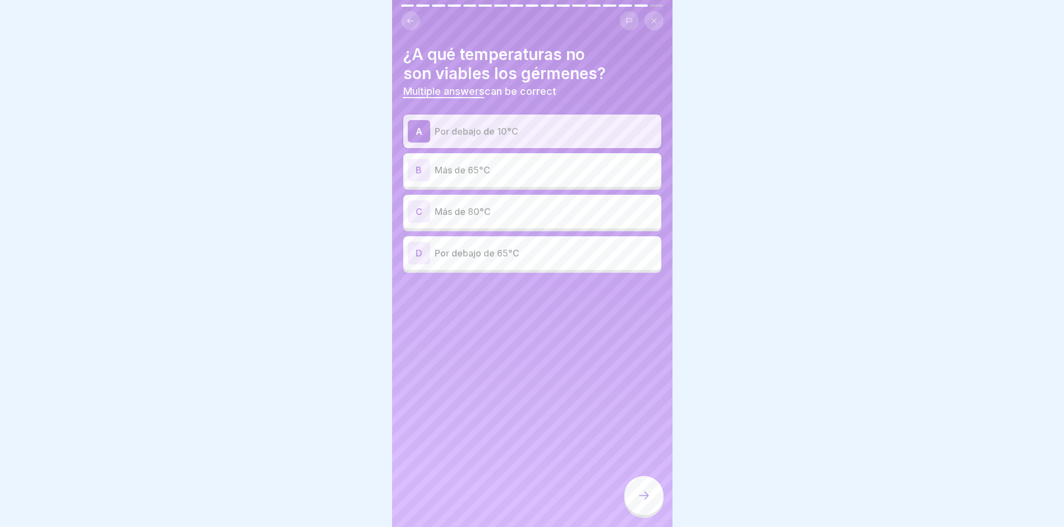
click at [513, 176] on p "Más de 65°C" at bounding box center [546, 169] width 222 height 13
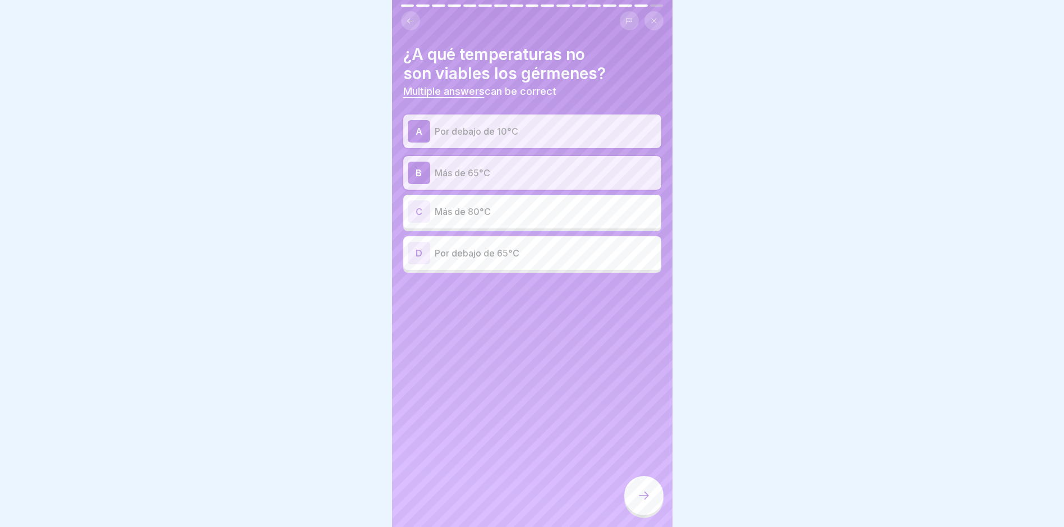
click at [642, 405] on div at bounding box center [643, 495] width 39 height 39
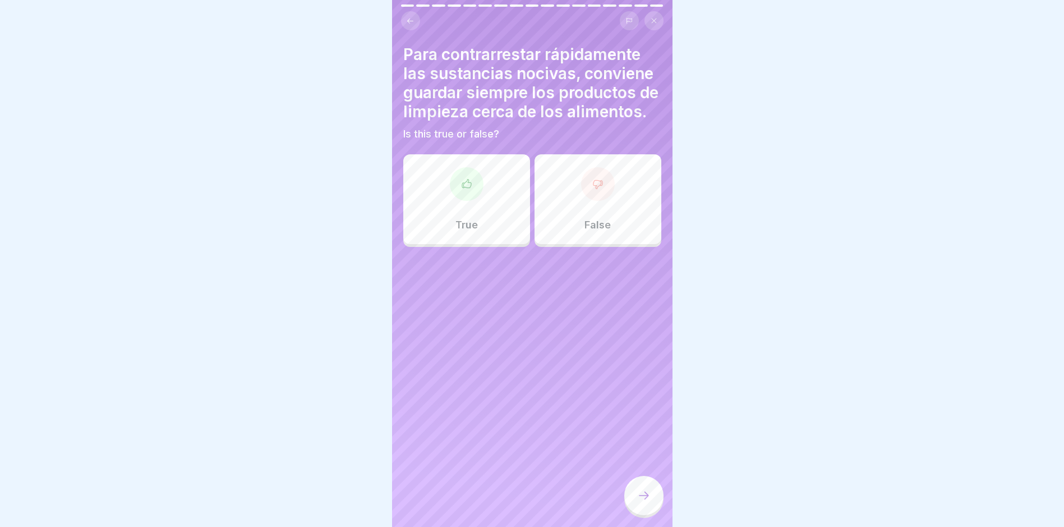
click at [566, 242] on div "False" at bounding box center [598, 199] width 127 height 90
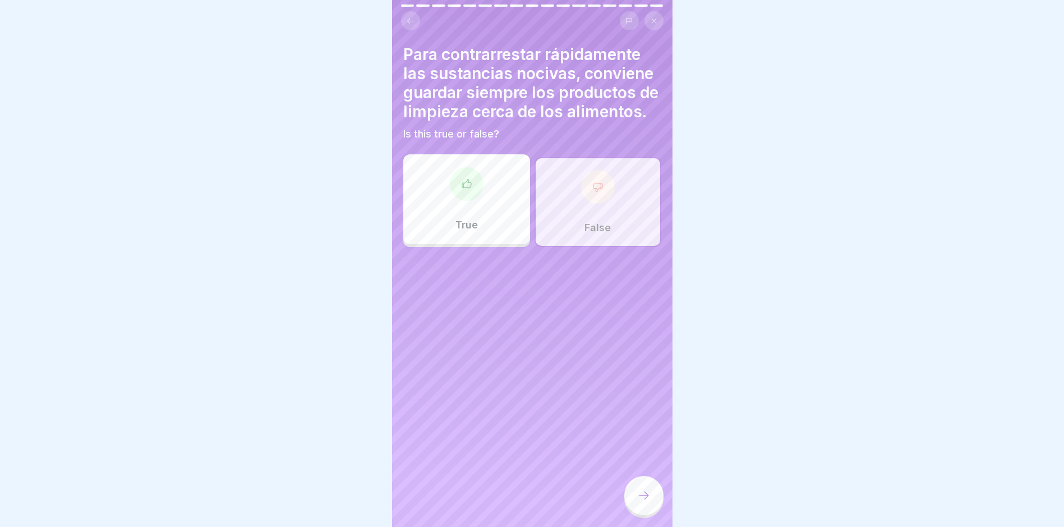
click at [635, 405] on div at bounding box center [643, 495] width 39 height 39
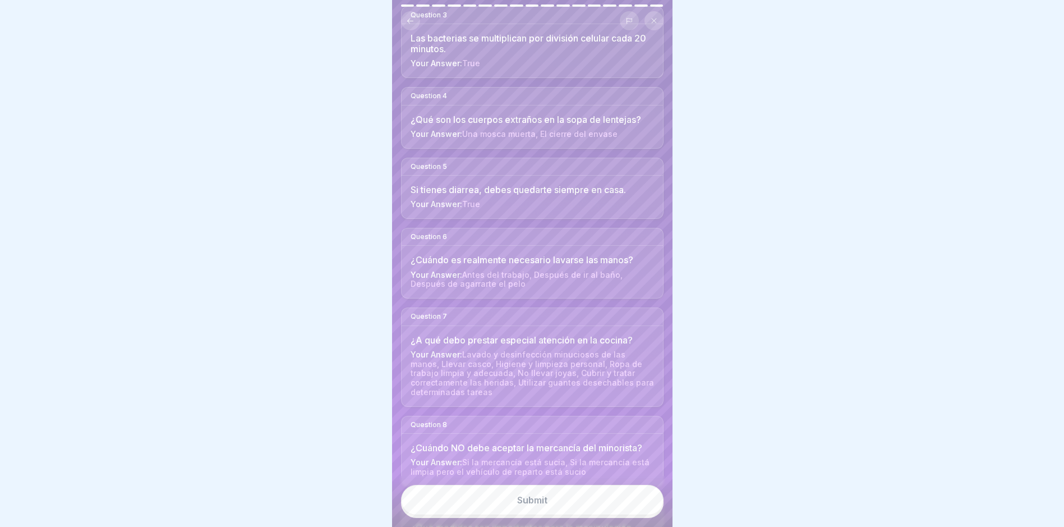
scroll to position [337, 0]
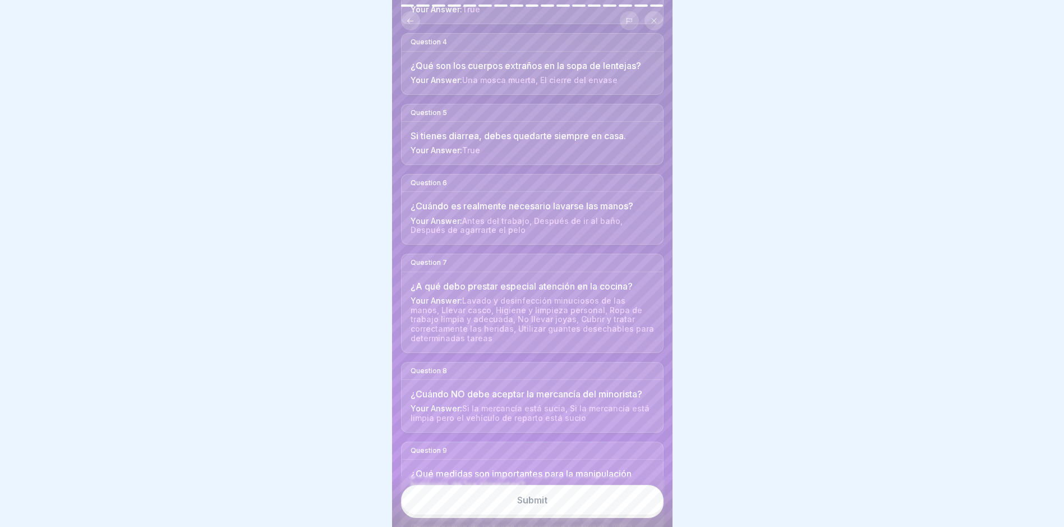
click at [604, 405] on button "Submit" at bounding box center [532, 500] width 263 height 30
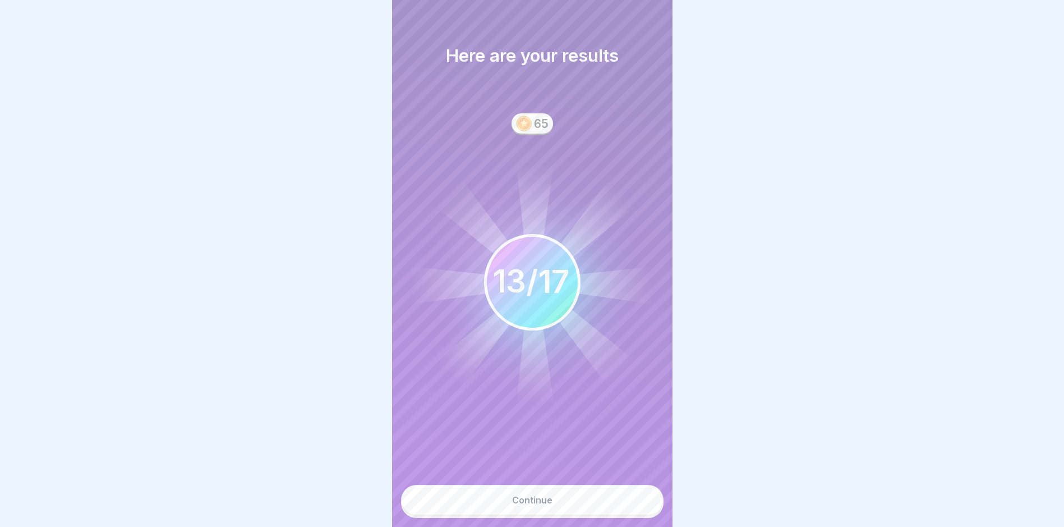
scroll to position [0, 0]
click at [579, 405] on button "Continue" at bounding box center [532, 500] width 263 height 30
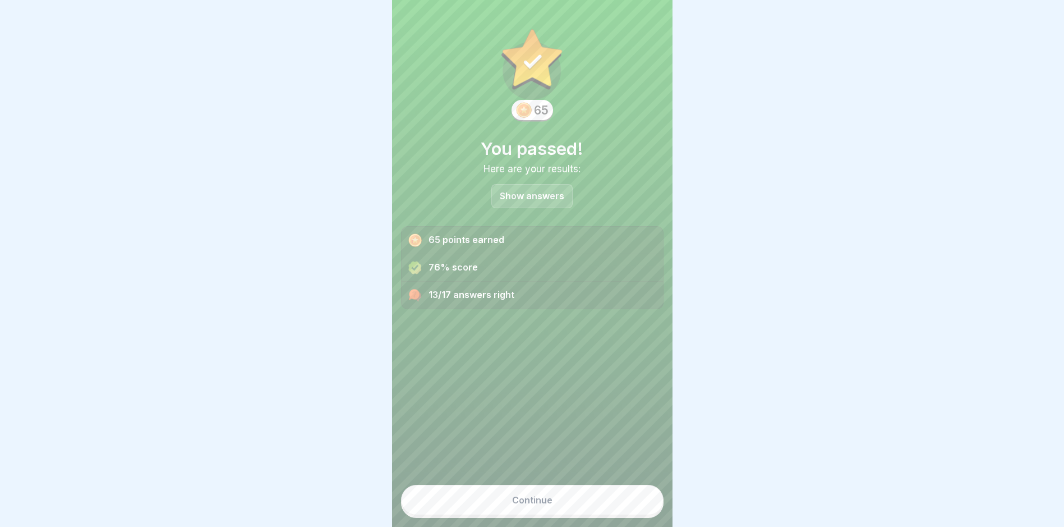
click at [541, 405] on button "Continue" at bounding box center [532, 500] width 263 height 30
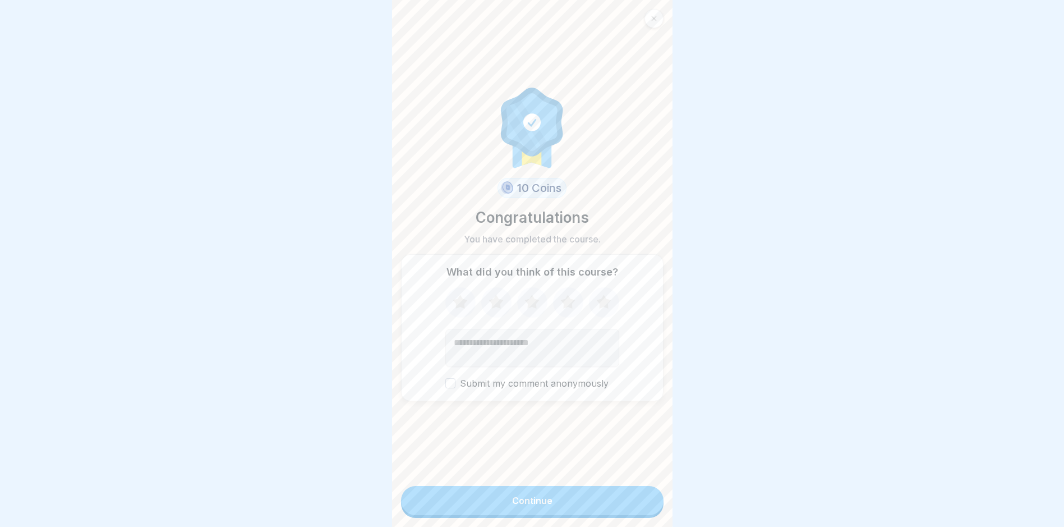
click at [540, 405] on div "Continue" at bounding box center [532, 500] width 40 height 10
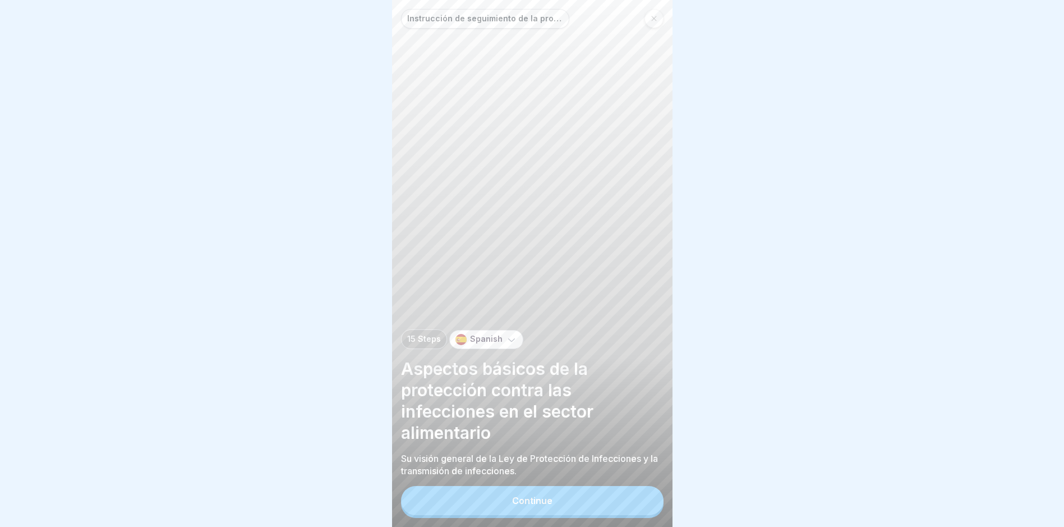
click at [647, 26] on link at bounding box center [654, 18] width 19 height 19
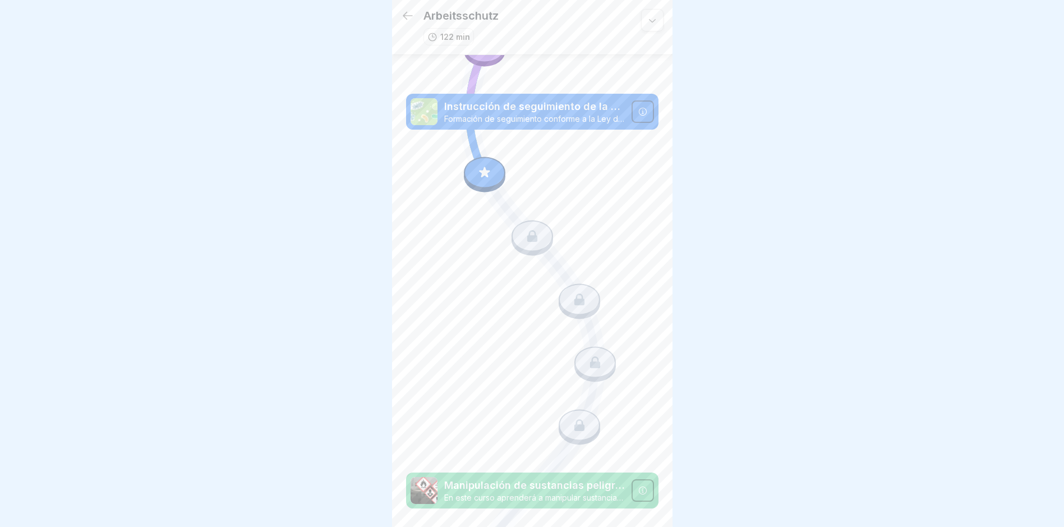
scroll to position [338, 0]
click at [686, 405] on div at bounding box center [532, 263] width 1064 height 527
click at [479, 166] on icon at bounding box center [484, 173] width 15 height 15
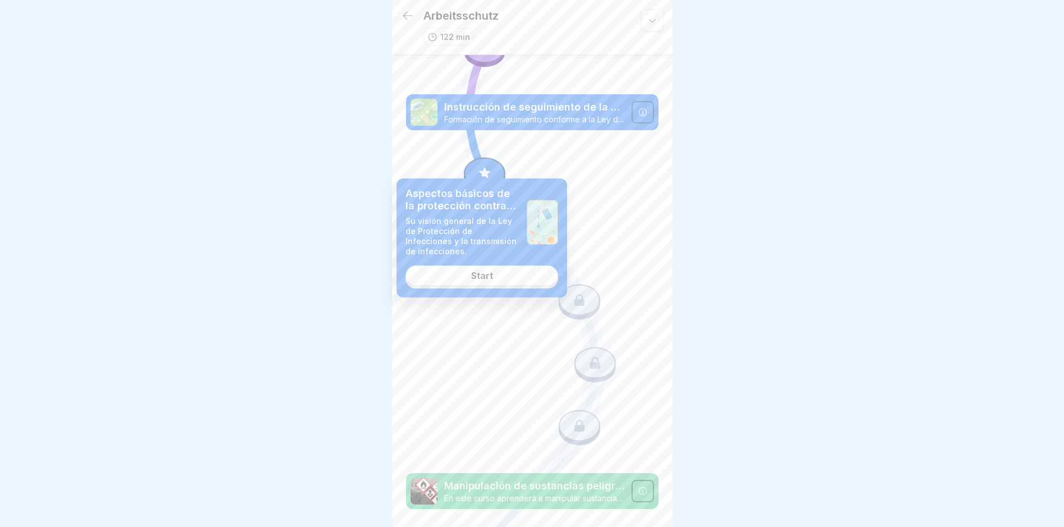
click at [486, 269] on link "Start" at bounding box center [482, 275] width 153 height 20
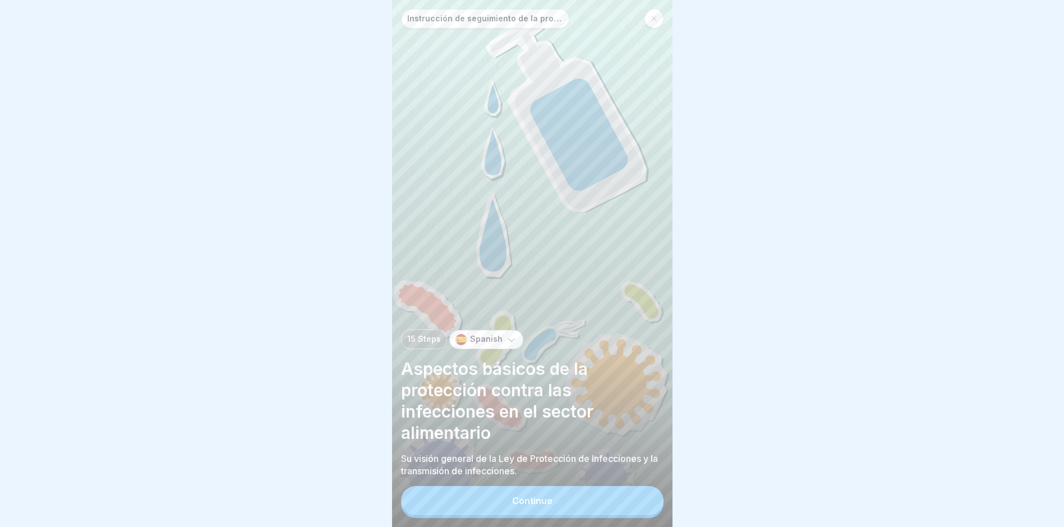
click at [605, 405] on button "Continue" at bounding box center [532, 500] width 263 height 29
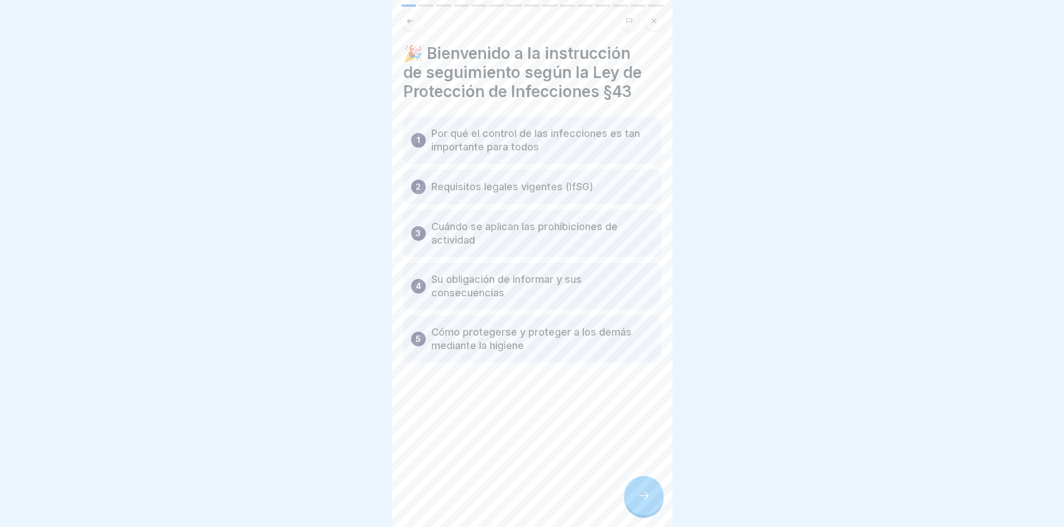
click at [641, 405] on div at bounding box center [643, 495] width 39 height 39
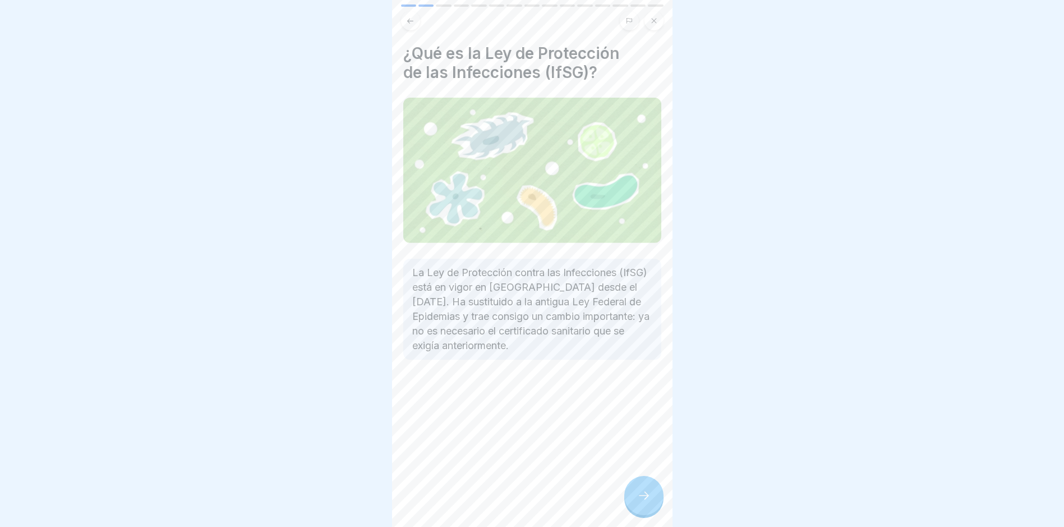
click at [641, 405] on div at bounding box center [643, 495] width 39 height 39
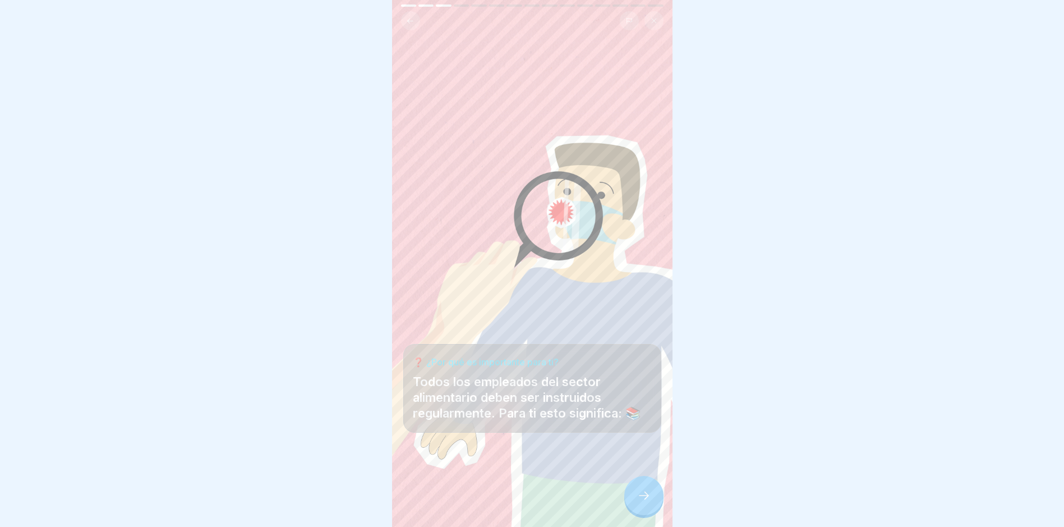
click at [641, 405] on div at bounding box center [643, 495] width 39 height 39
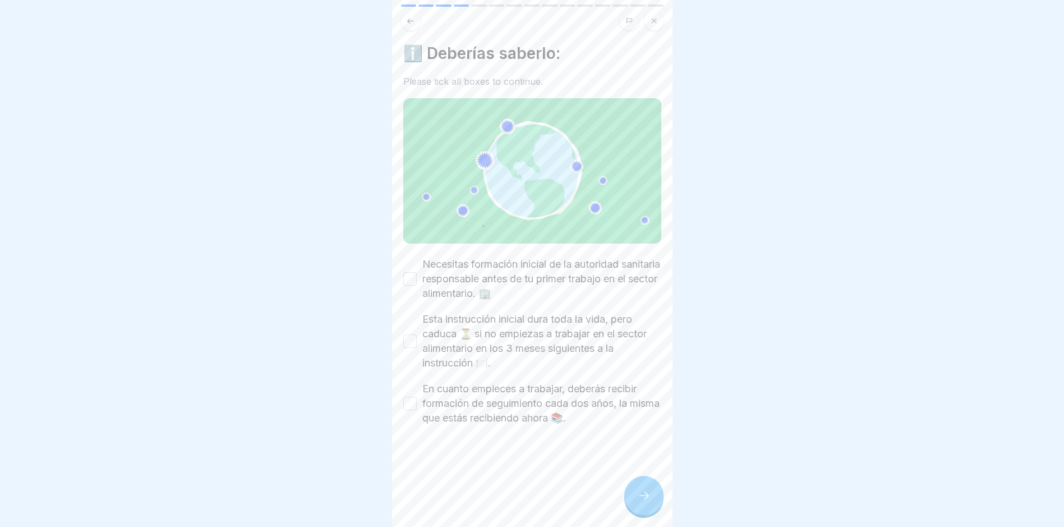
click at [544, 275] on label "Necesitas formación inicial de la autoridad sanitaria responsable antes de tu p…" at bounding box center [541, 279] width 239 height 44
click at [417, 275] on button "Necesitas formación inicial de la autoridad sanitaria responsable antes de tu p…" at bounding box center [409, 278] width 13 height 13
click at [540, 344] on label "Esta instrucción inicial dura toda la vida, pero caduca ⏳ si no empiezas a trab…" at bounding box center [541, 341] width 239 height 58
click at [417, 344] on button "Esta instrucción inicial dura toda la vida, pero caduca ⏳ si no empiezas a trab…" at bounding box center [409, 340] width 13 height 13
click at [568, 392] on label "En cuanto empieces a trabajar, deberás recibir formación de seguimiento cada do…" at bounding box center [541, 403] width 239 height 44
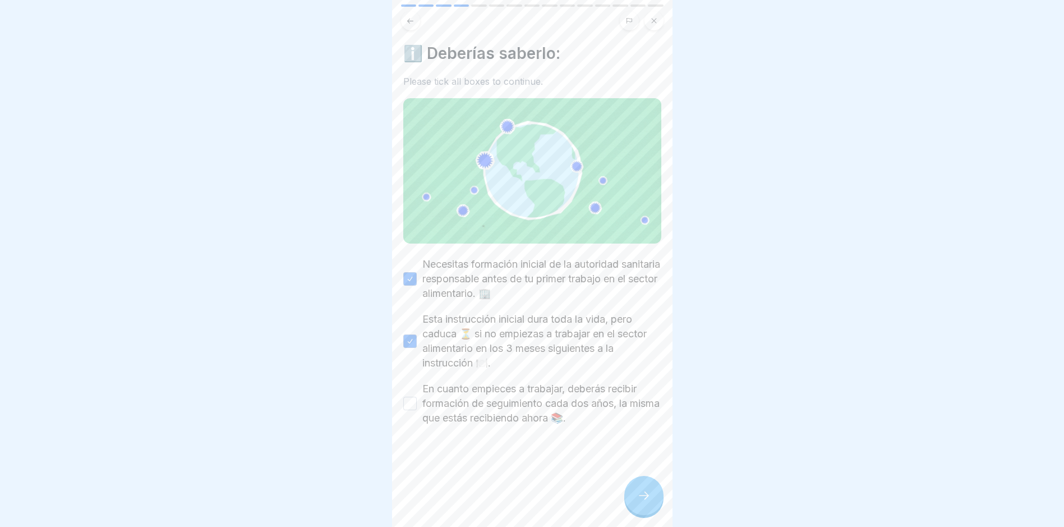
click at [417, 397] on button "En cuanto empieces a trabajar, deberás recibir formación de seguimiento cada do…" at bounding box center [409, 403] width 13 height 13
click at [637, 405] on icon at bounding box center [643, 495] width 13 height 13
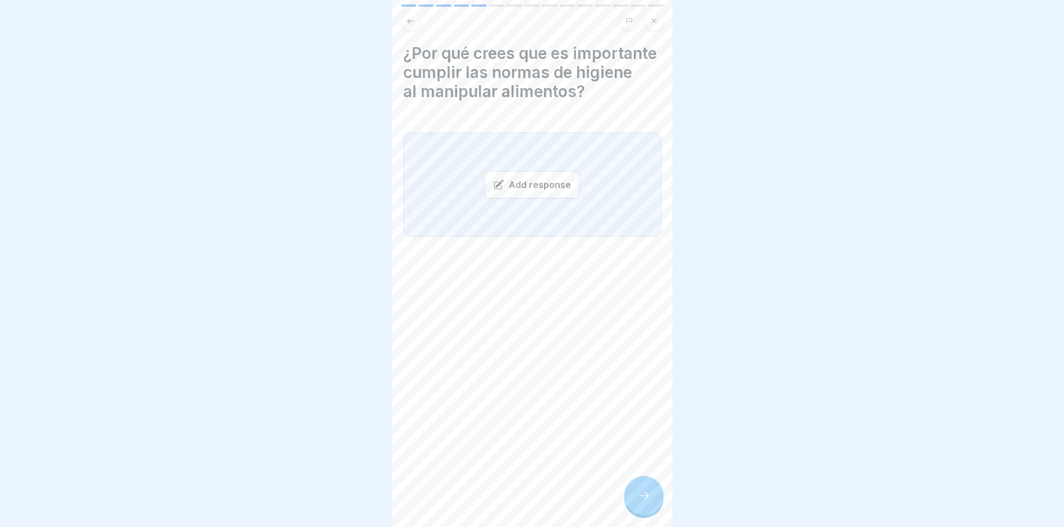
click at [528, 198] on div "Add response" at bounding box center [532, 184] width 95 height 27
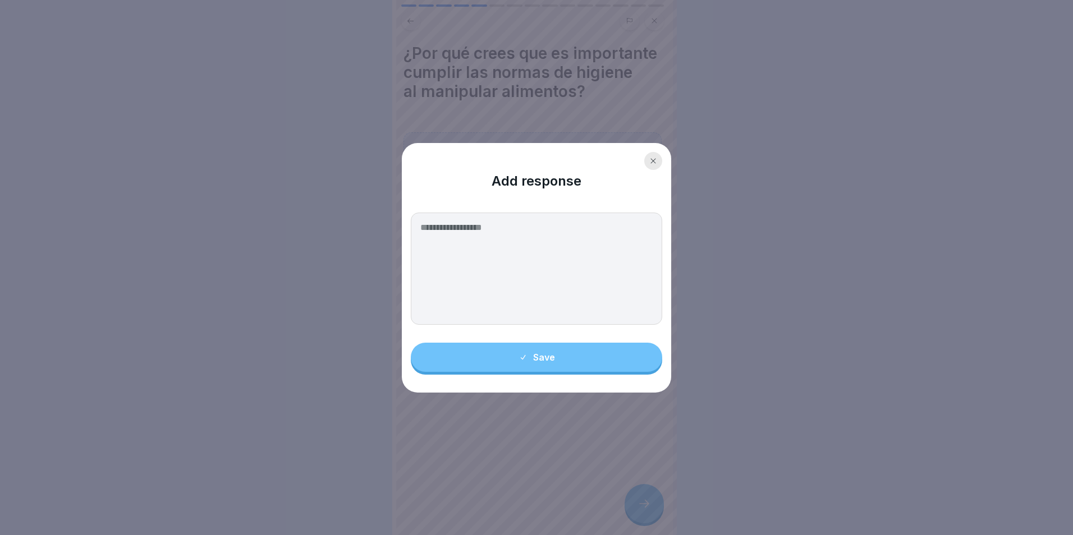
click at [658, 157] on div at bounding box center [653, 161] width 18 height 18
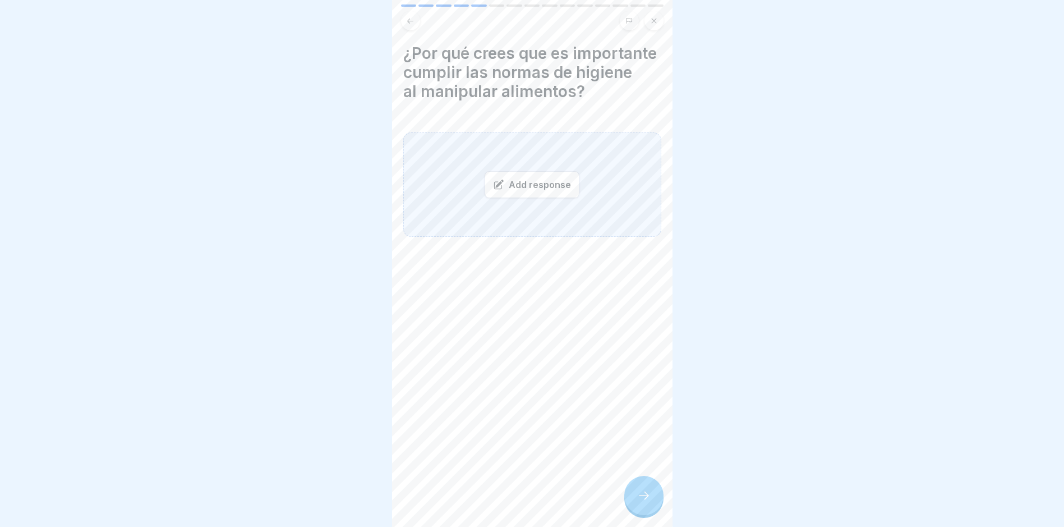
click at [652, 405] on div at bounding box center [643, 495] width 39 height 39
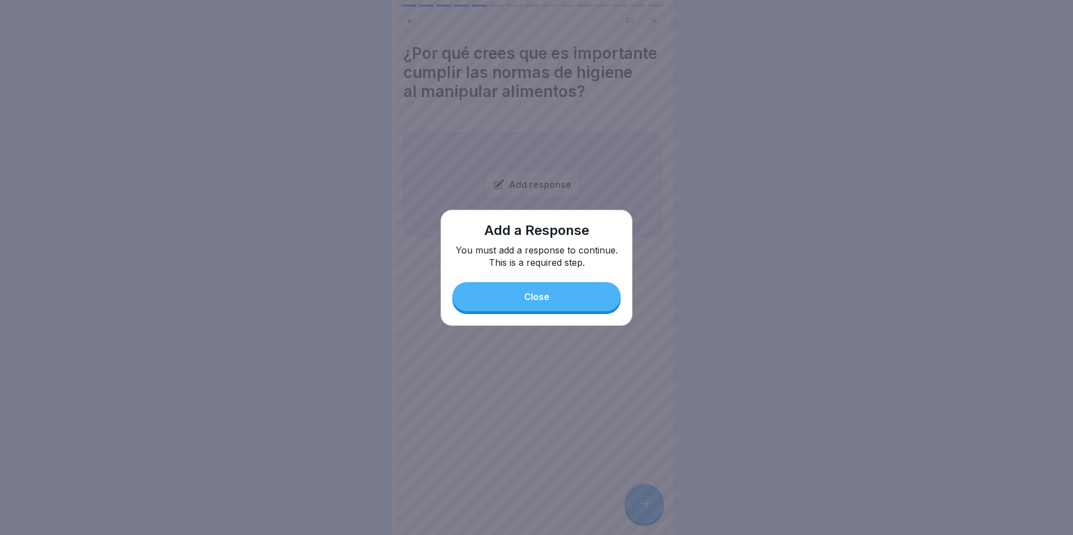
click at [596, 297] on button "Close" at bounding box center [536, 296] width 168 height 29
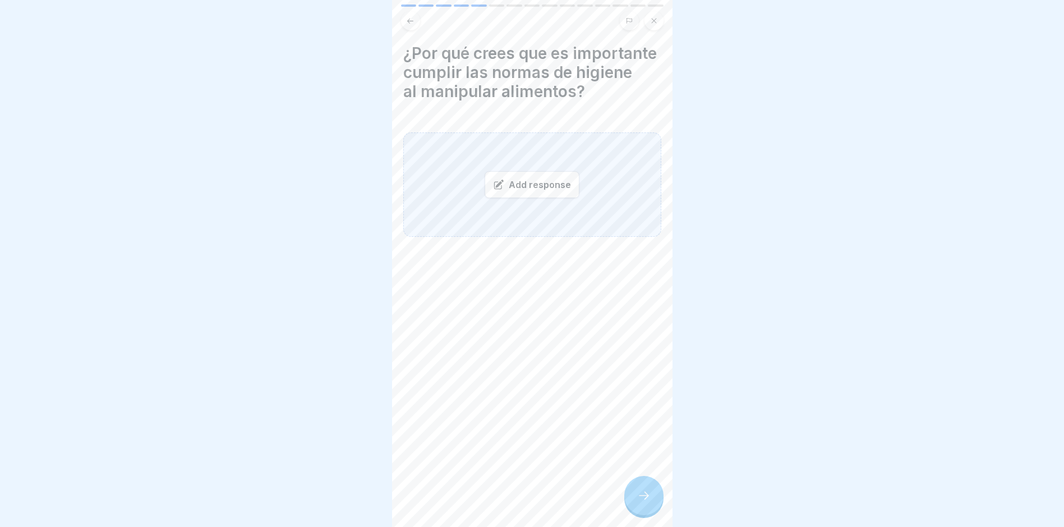
click at [511, 198] on div "Add response" at bounding box center [532, 184] width 95 height 27
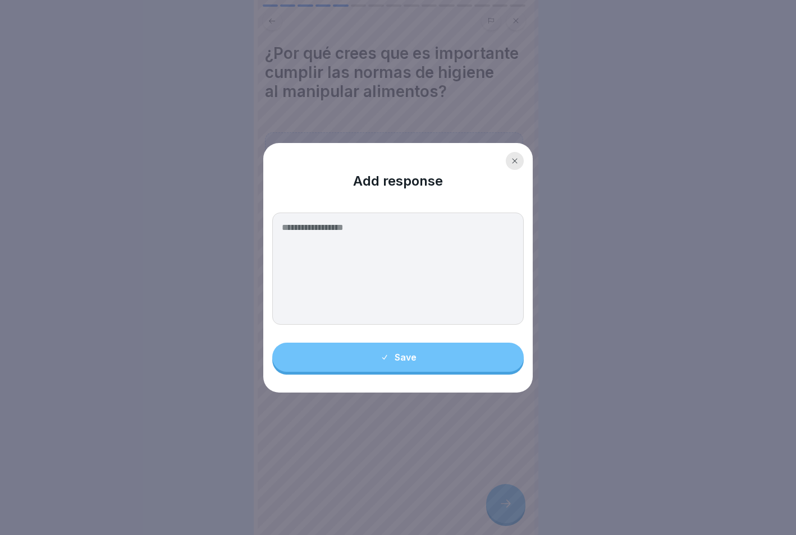
click at [374, 257] on textarea at bounding box center [397, 269] width 251 height 112
paste textarea "**********"
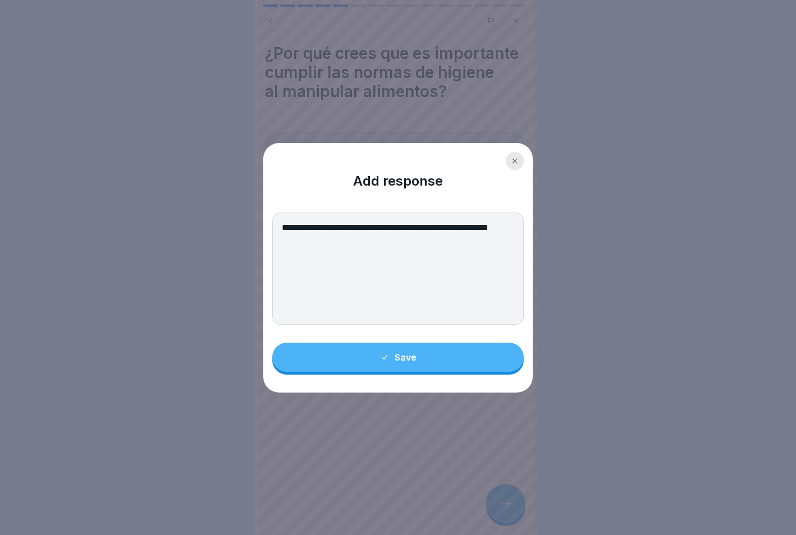
type textarea "**********"
click at [421, 369] on button "Save" at bounding box center [397, 357] width 251 height 29
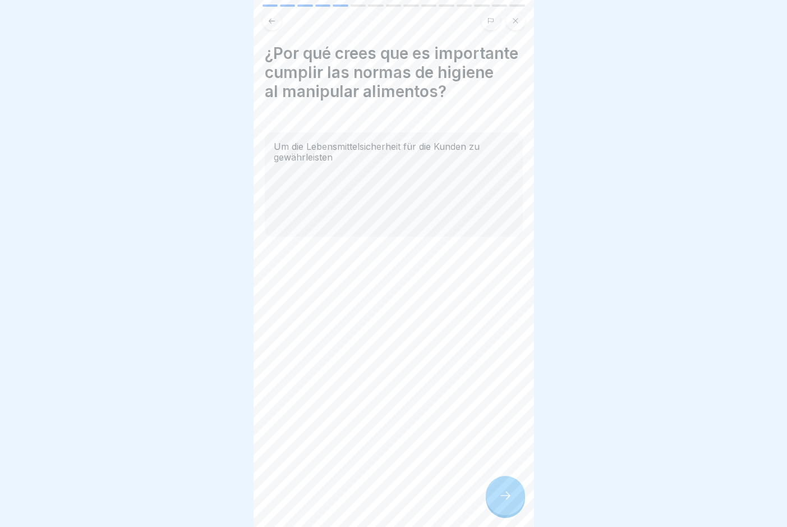
click at [518, 405] on div at bounding box center [505, 495] width 39 height 39
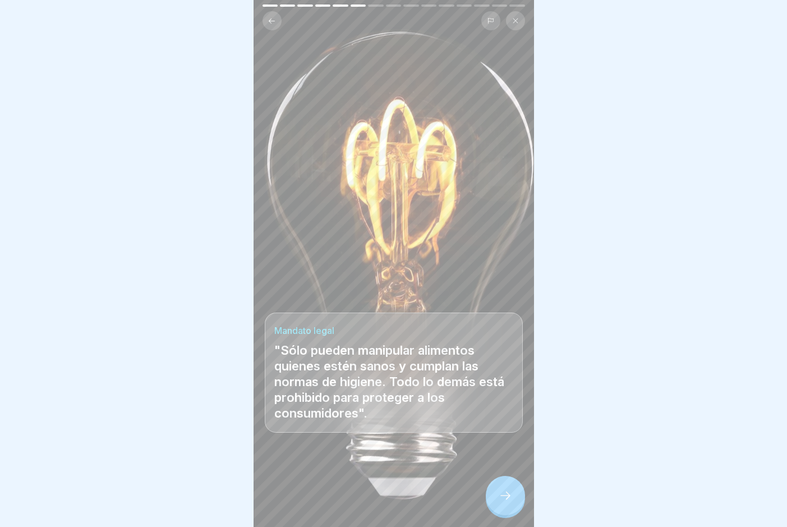
click at [512, 405] on icon at bounding box center [505, 495] width 13 height 13
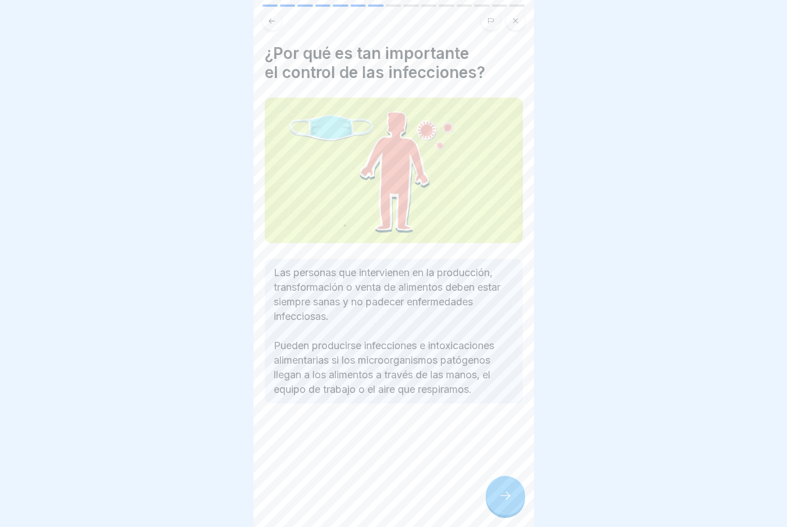
click at [512, 405] on div at bounding box center [505, 495] width 39 height 39
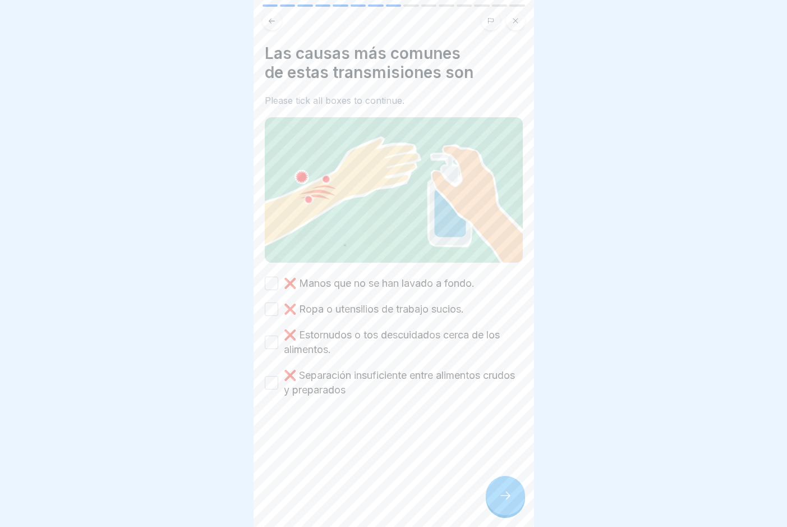
click at [394, 277] on label "❌ Manos que no se han lavado a fondo." at bounding box center [379, 283] width 191 height 15
click at [278, 277] on button "❌ Manos que no se han lavado a fondo." at bounding box center [271, 283] width 13 height 13
click at [385, 304] on label "❌ Ropa o utensilios de trabajo sucios." at bounding box center [374, 309] width 180 height 15
click at [278, 304] on button "❌ Ropa o utensilios de trabajo sucios." at bounding box center [271, 308] width 13 height 13
click at [385, 330] on label "❌ Estornudos o tos descuidados cerca de los alimentos." at bounding box center [403, 342] width 239 height 29
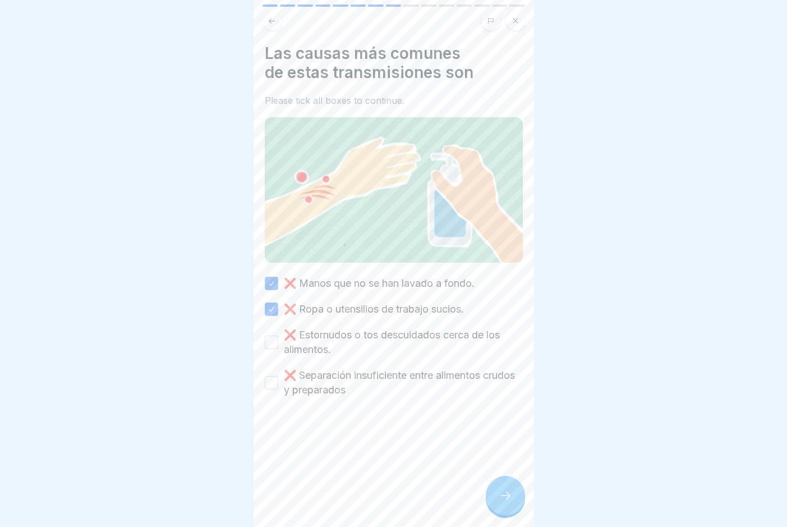
click at [278, 335] on button "❌ Estornudos o tos descuidados cerca de los alimentos." at bounding box center [271, 341] width 13 height 13
click at [364, 382] on label "❌ Separación insuficiente entre alimentos crudos y preparados" at bounding box center [403, 382] width 239 height 29
click at [278, 382] on button "❌ Separación insuficiente entre alimentos crudos y preparados" at bounding box center [271, 382] width 13 height 13
click at [488, 405] on div at bounding box center [505, 495] width 39 height 39
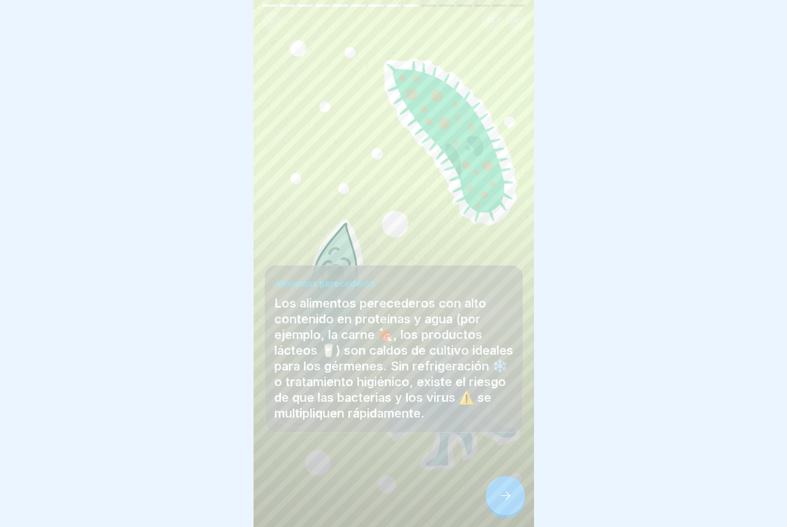
click at [510, 405] on div at bounding box center [505, 495] width 39 height 39
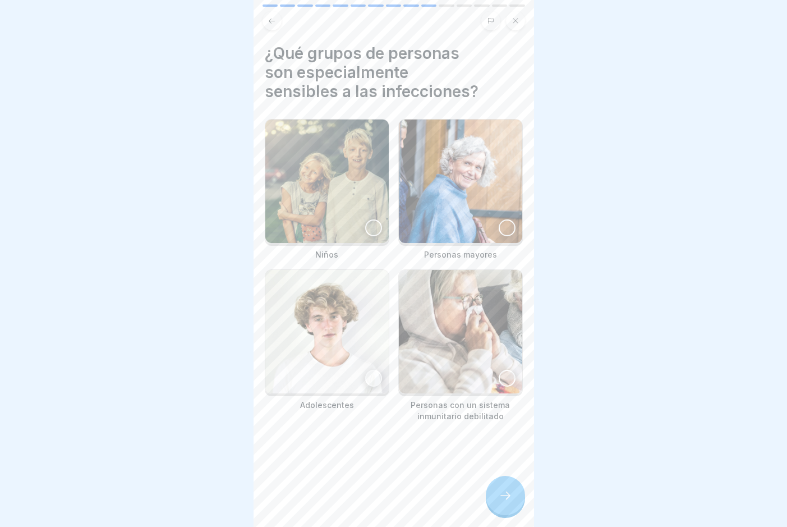
click at [327, 189] on img at bounding box center [326, 180] width 123 height 123
click at [469, 193] on img at bounding box center [460, 180] width 123 height 123
click at [501, 302] on img at bounding box center [460, 331] width 123 height 123
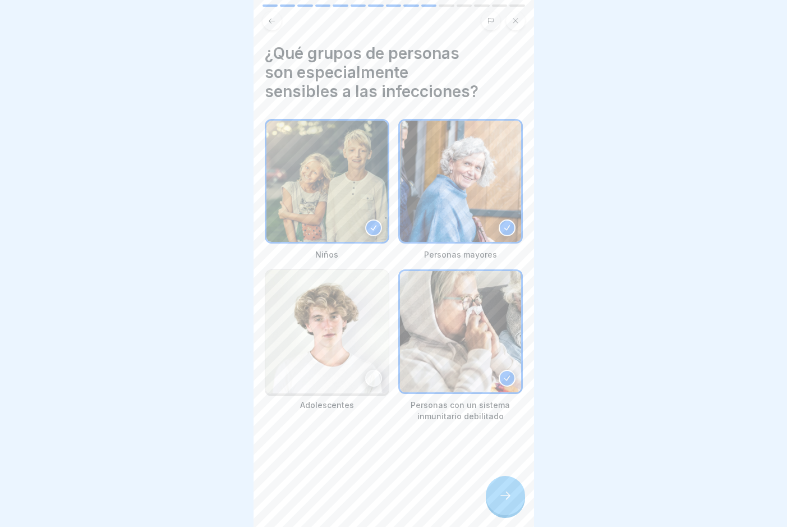
click at [495, 405] on div at bounding box center [505, 495] width 39 height 39
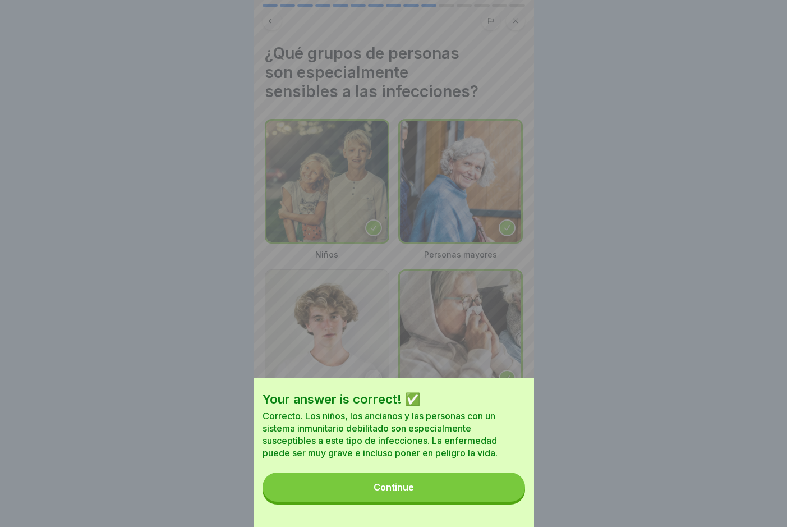
click at [495, 405] on button "Continue" at bounding box center [394, 486] width 263 height 29
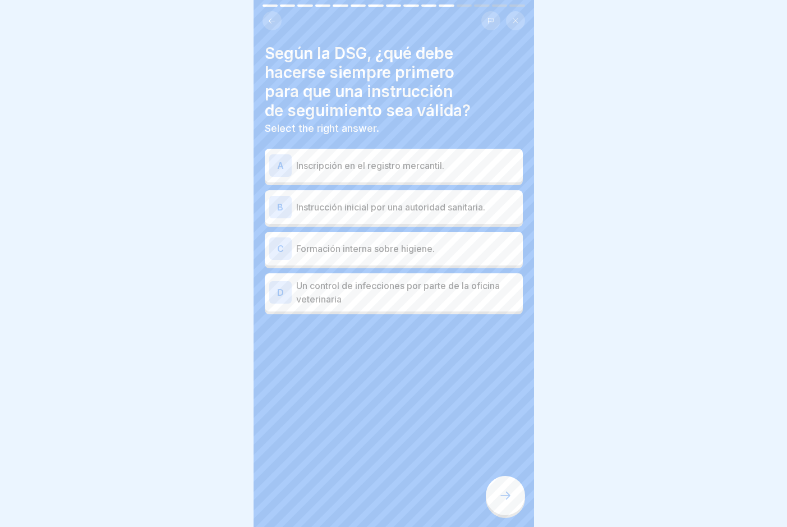
click at [424, 249] on p "Formación interna sobre higiene." at bounding box center [407, 248] width 222 height 13
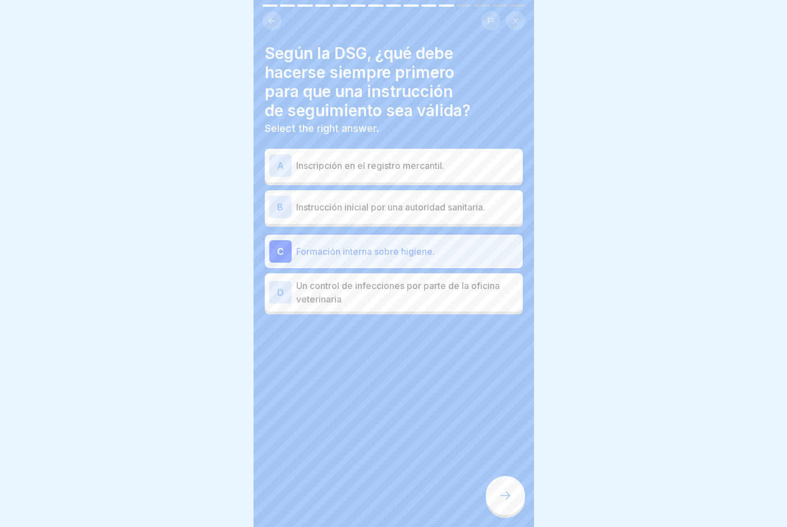
click at [498, 405] on div at bounding box center [505, 495] width 39 height 39
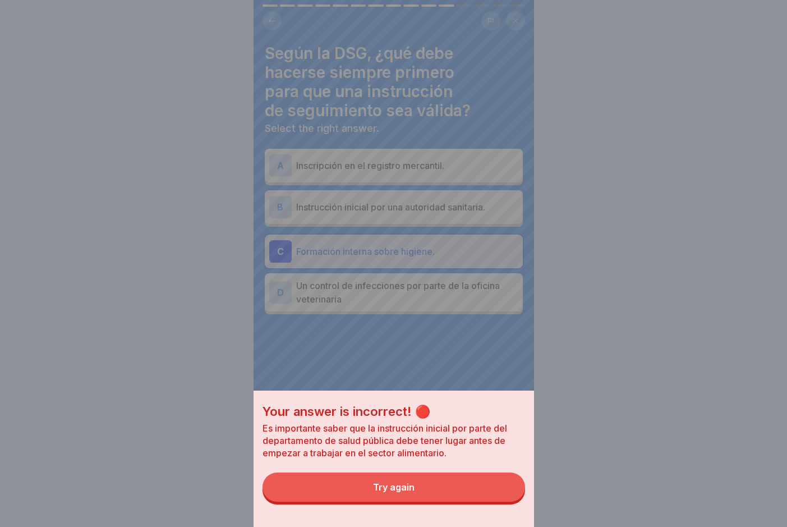
click at [498, 405] on button "Try again" at bounding box center [394, 486] width 263 height 29
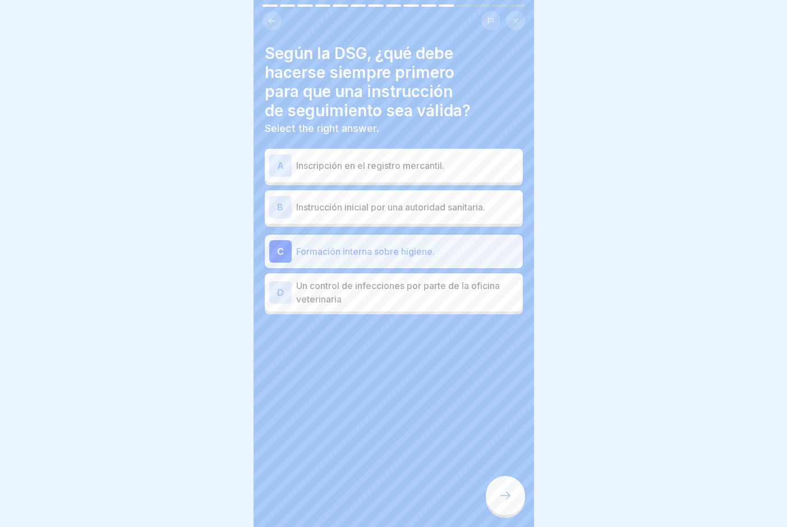
click at [480, 214] on div "B Instrucción inicial por una autoridad sanitaria." at bounding box center [393, 207] width 249 height 22
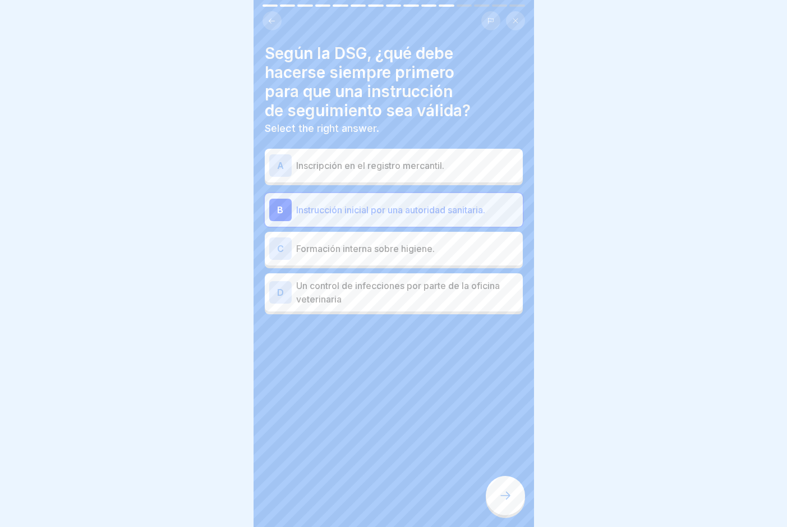
click at [498, 405] on div at bounding box center [505, 495] width 39 height 39
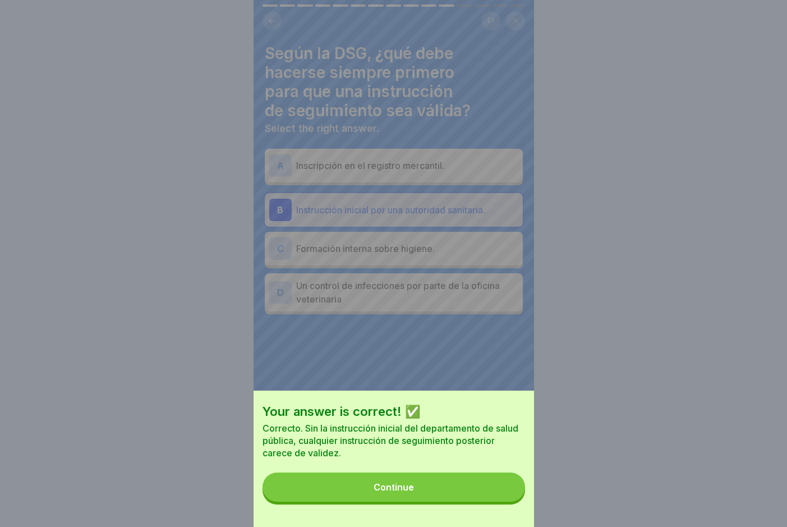
click at [498, 405] on button "Continue" at bounding box center [394, 486] width 263 height 29
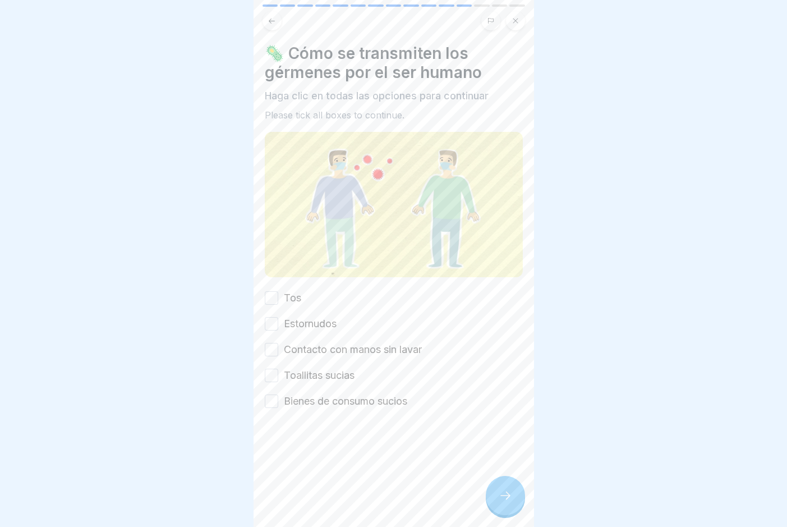
click at [296, 292] on label "Tos" at bounding box center [292, 298] width 17 height 15
click at [278, 292] on button "Tos" at bounding box center [271, 297] width 13 height 13
click at [300, 326] on label "Estornudos" at bounding box center [310, 323] width 53 height 15
click at [278, 326] on button "Estornudos" at bounding box center [271, 323] width 13 height 13
click at [315, 352] on div "Tos Estornudos Contacto con manos sin lavar Toallitas sucias Bienes de consumo …" at bounding box center [394, 350] width 258 height 118
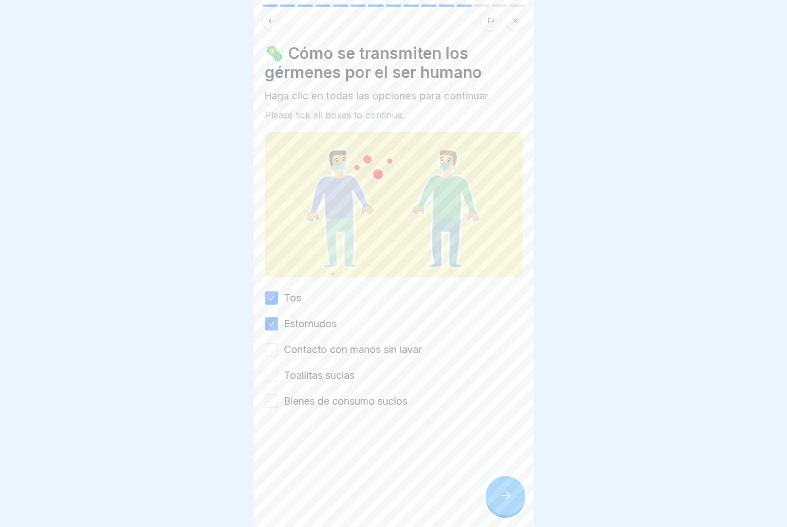
click at [300, 342] on label "Contacto con manos sin lavar" at bounding box center [353, 349] width 138 height 15
click at [278, 343] on button "Contacto con manos sin lavar" at bounding box center [271, 349] width 13 height 13
click at [299, 370] on label "Toallitas sucias" at bounding box center [319, 375] width 71 height 15
click at [278, 370] on button "Toallitas sucias" at bounding box center [271, 375] width 13 height 13
click at [302, 399] on label "Bienes de consumo sucios" at bounding box center [345, 401] width 123 height 15
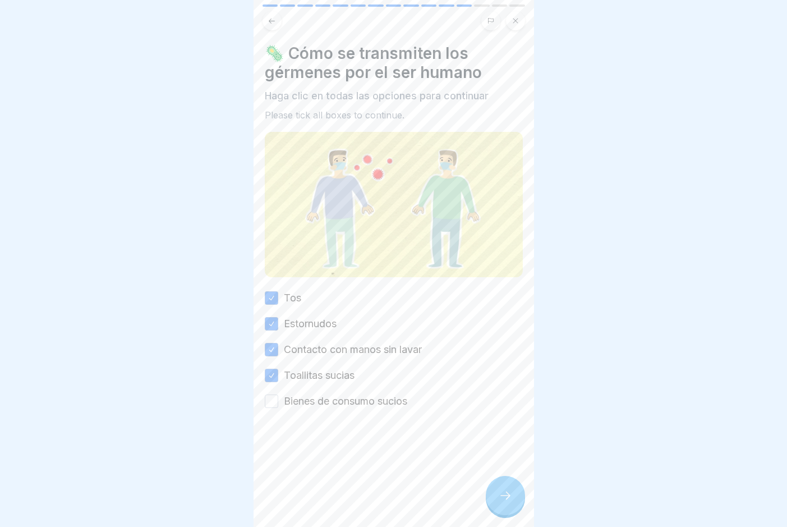
click at [278, 399] on button "Bienes de consumo sucios" at bounding box center [271, 400] width 13 height 13
click at [511, 405] on icon at bounding box center [505, 495] width 13 height 13
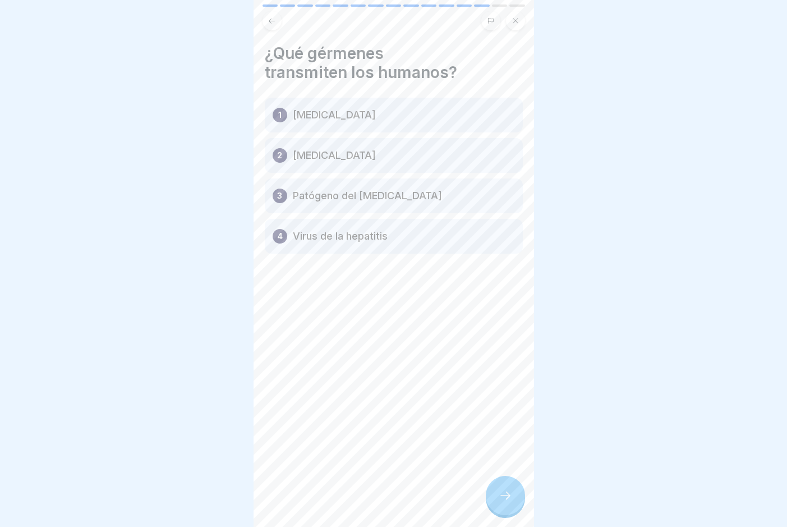
click at [322, 128] on div "1 [MEDICAL_DATA]" at bounding box center [394, 115] width 258 height 35
click at [501, 405] on div at bounding box center [505, 495] width 39 height 39
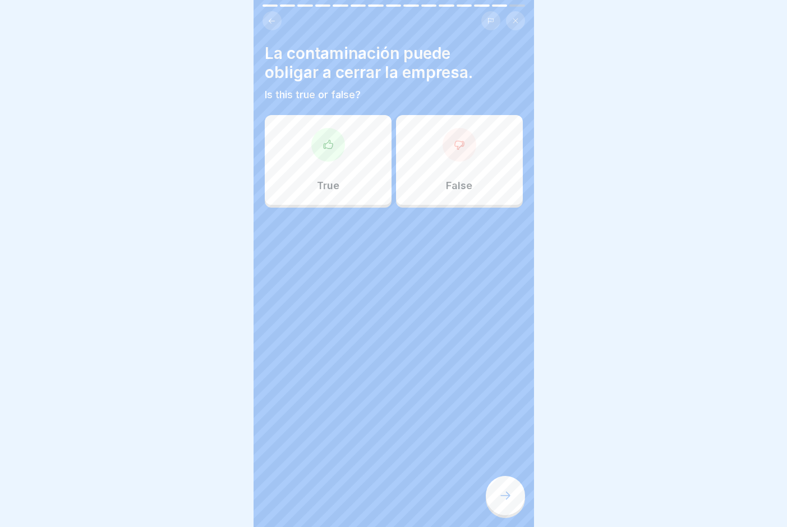
click at [343, 189] on div "True" at bounding box center [328, 160] width 127 height 90
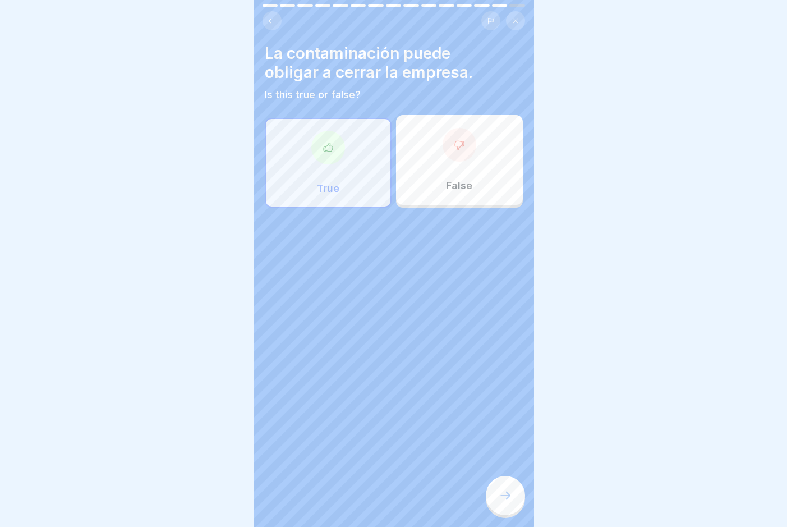
click at [503, 405] on icon at bounding box center [505, 495] width 13 height 13
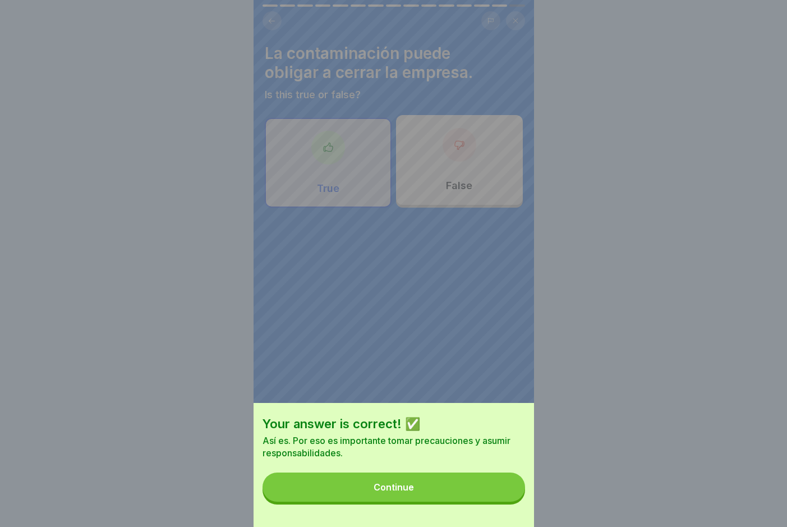
click at [503, 405] on button "Continue" at bounding box center [394, 486] width 263 height 29
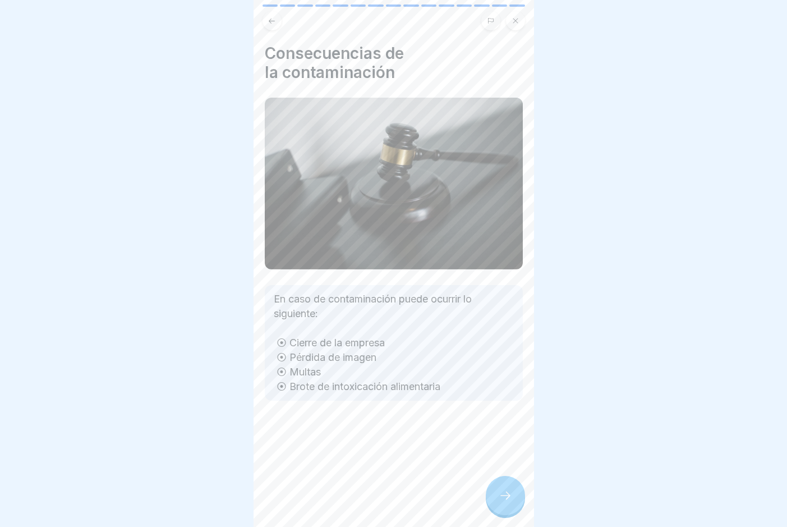
click at [499, 405] on icon at bounding box center [505, 495] width 13 height 13
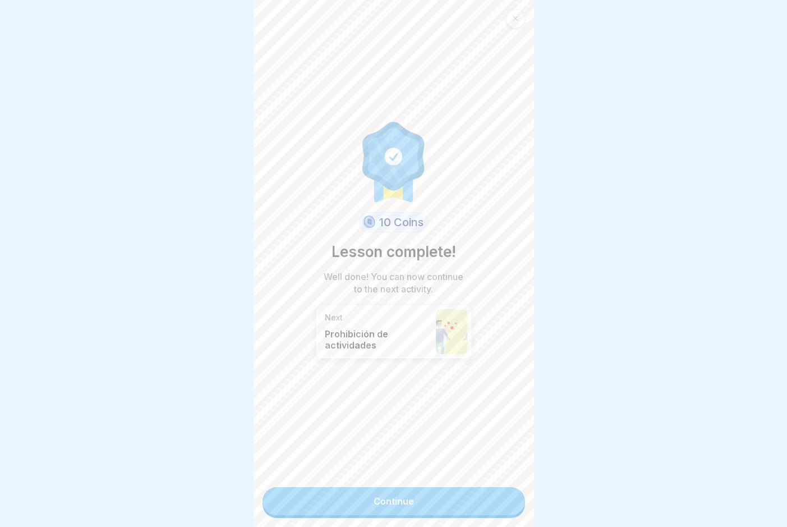
click at [499, 405] on link "Continue" at bounding box center [394, 501] width 263 height 28
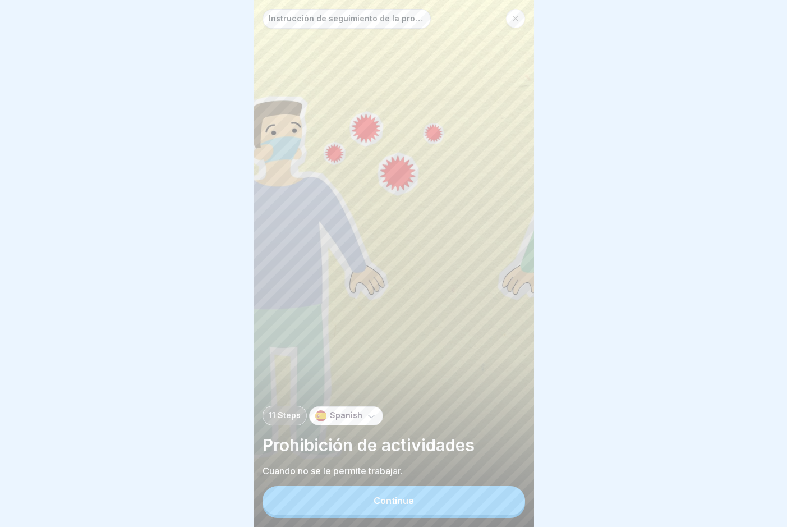
click at [499, 405] on button "Continue" at bounding box center [394, 500] width 263 height 29
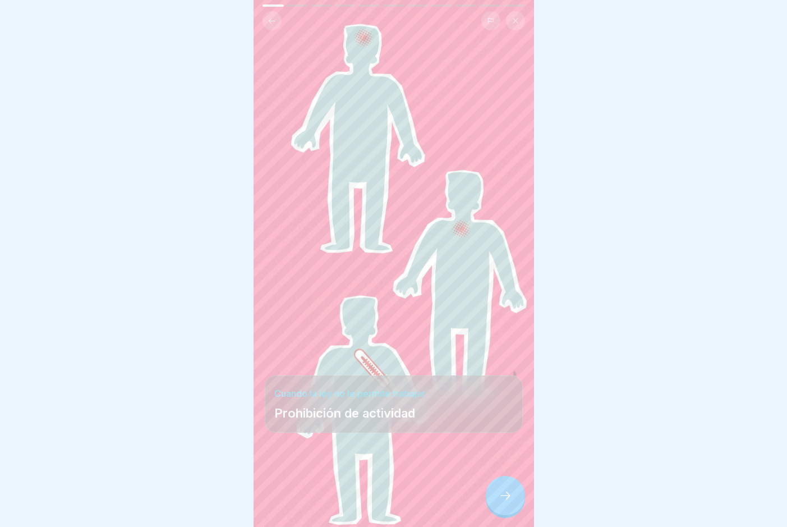
click at [500, 405] on icon at bounding box center [505, 495] width 13 height 13
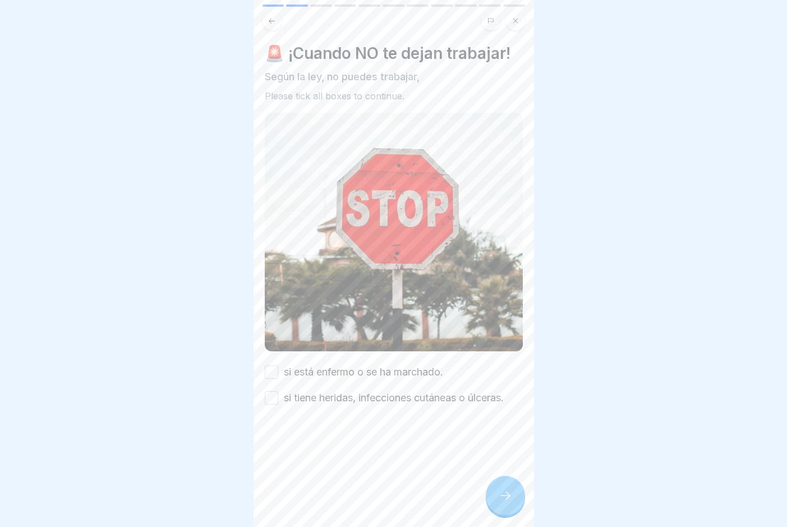
click at [389, 379] on label "si está enfermo o se ha marchado." at bounding box center [363, 372] width 159 height 15
click at [278, 379] on button "si está enfermo o se ha marchado." at bounding box center [271, 371] width 13 height 13
click at [394, 405] on label "si tiene heridas, infecciones cutáneas o úlceras." at bounding box center [394, 397] width 220 height 15
click at [278, 404] on button "si tiene heridas, infecciones cutáneas o úlceras." at bounding box center [271, 397] width 13 height 13
click at [512, 405] on div at bounding box center [505, 495] width 39 height 39
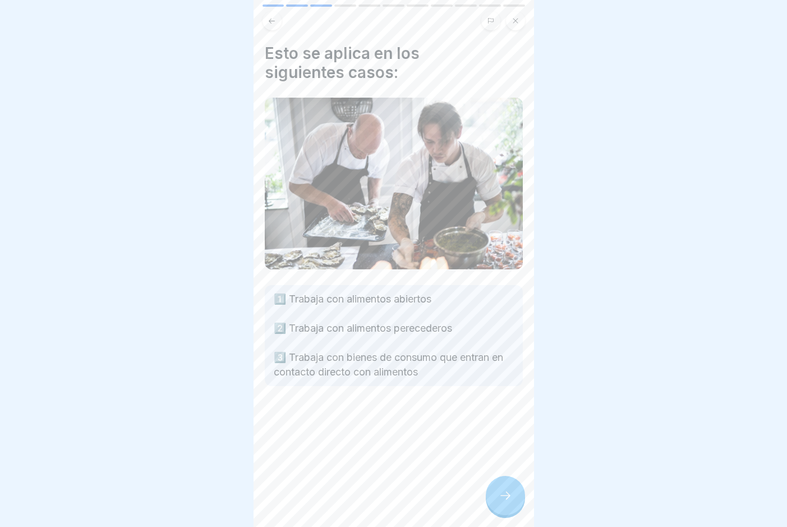
click at [510, 405] on icon at bounding box center [505, 495] width 13 height 13
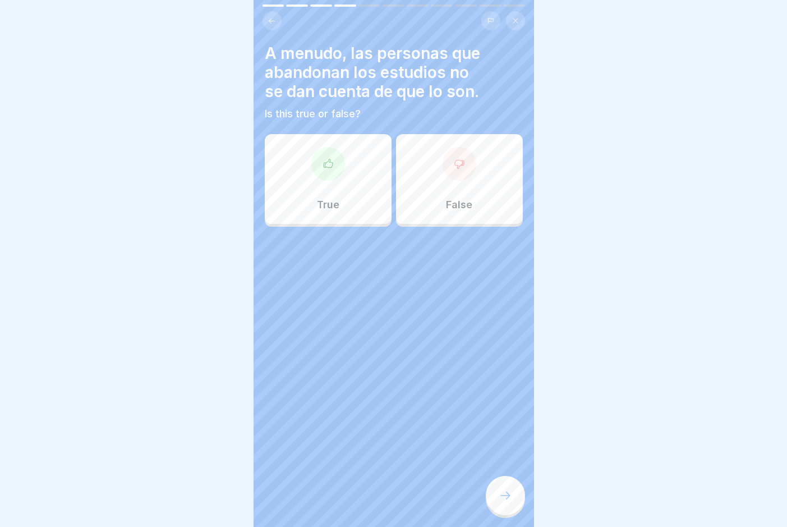
click at [297, 183] on div "True" at bounding box center [328, 179] width 127 height 90
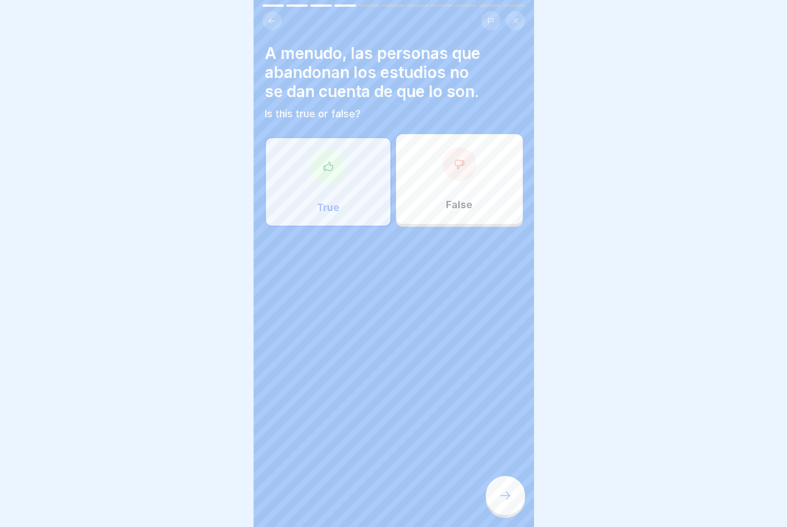
click at [501, 405] on icon at bounding box center [505, 495] width 13 height 13
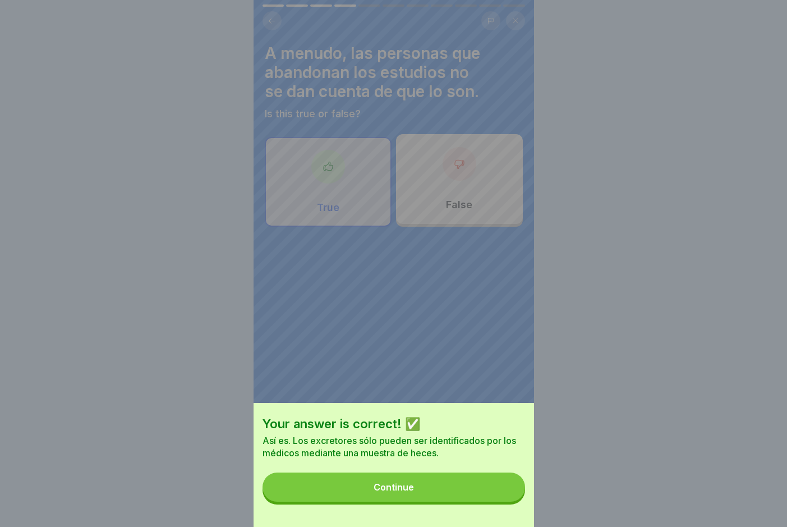
click at [500, 405] on button "Continue" at bounding box center [394, 486] width 263 height 29
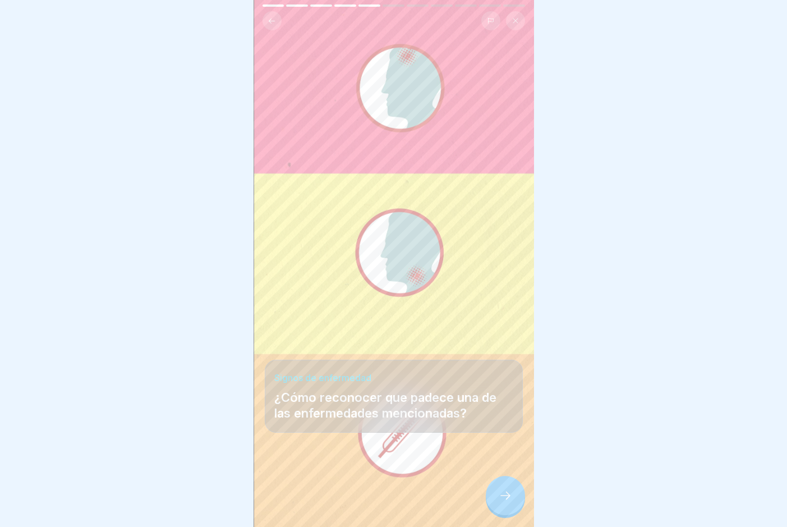
click at [500, 405] on icon at bounding box center [505, 495] width 13 height 13
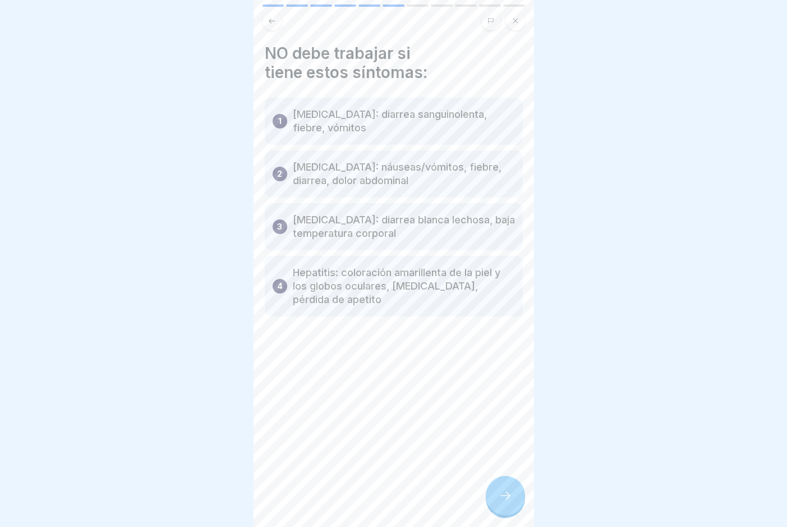
click at [500, 405] on icon at bounding box center [505, 495] width 13 height 13
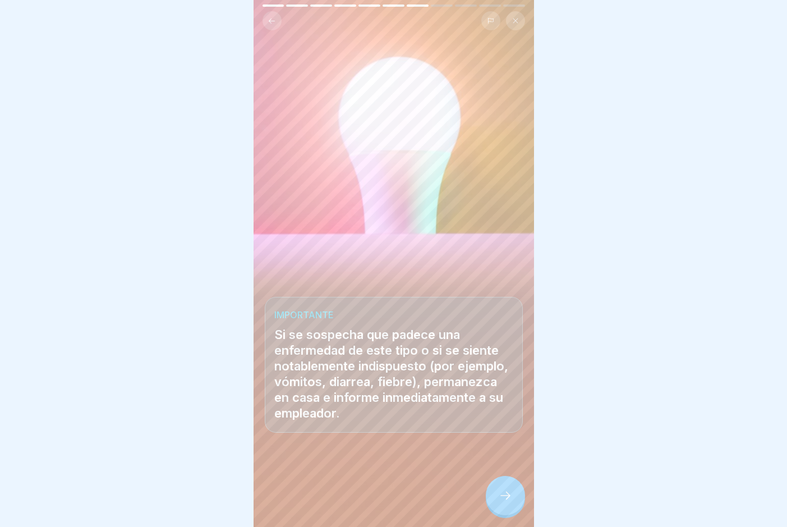
click at [500, 405] on icon at bounding box center [505, 495] width 13 height 13
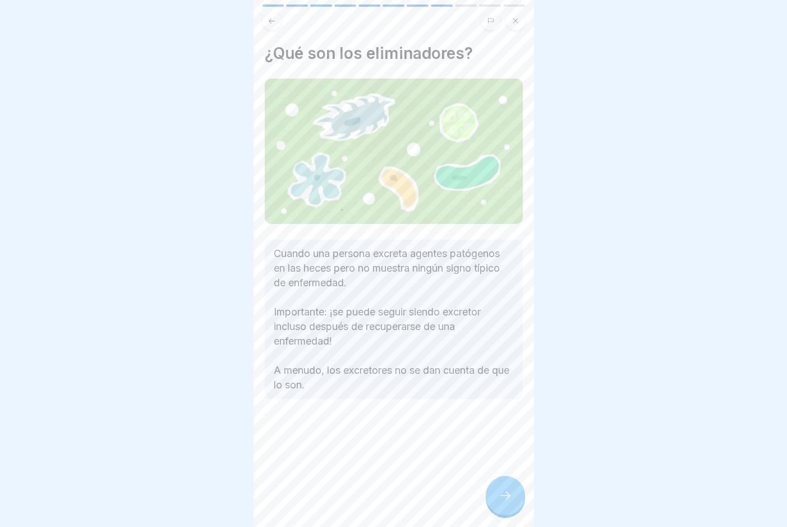
click at [500, 405] on icon at bounding box center [505, 495] width 13 height 13
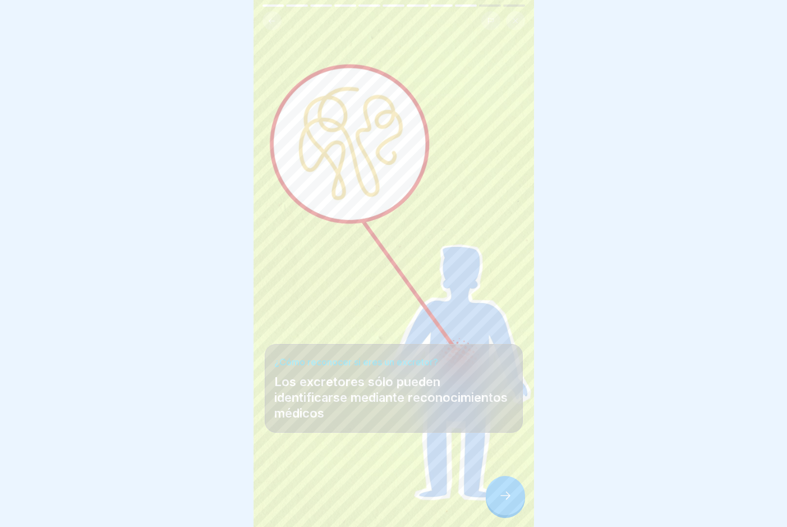
click at [500, 405] on icon at bounding box center [505, 495] width 13 height 13
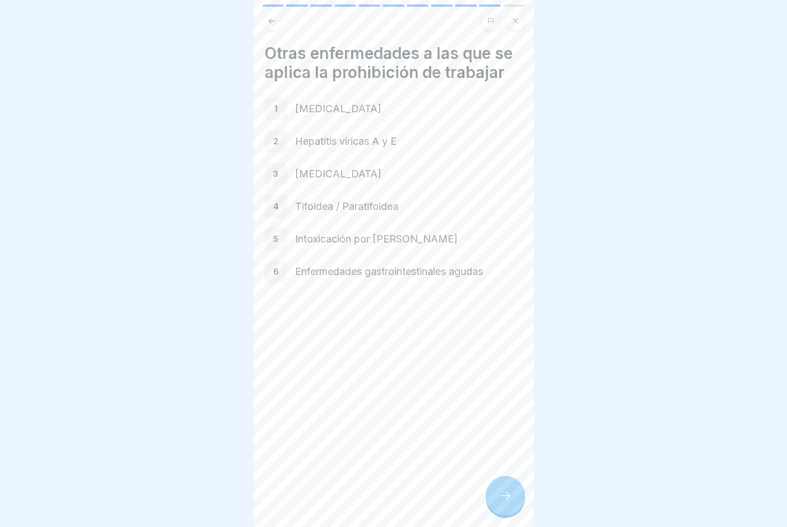
click at [500, 405] on icon at bounding box center [505, 495] width 13 height 13
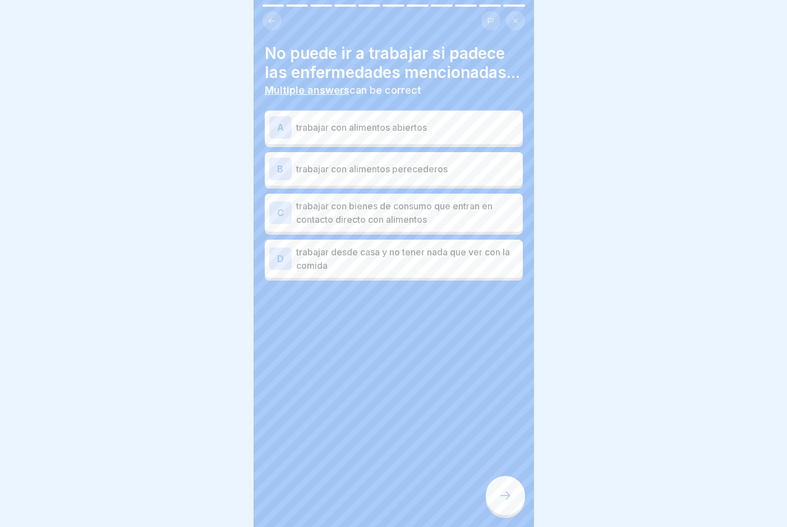
click at [406, 139] on div "A trabajar con alimentos abiertos" at bounding box center [393, 127] width 249 height 22
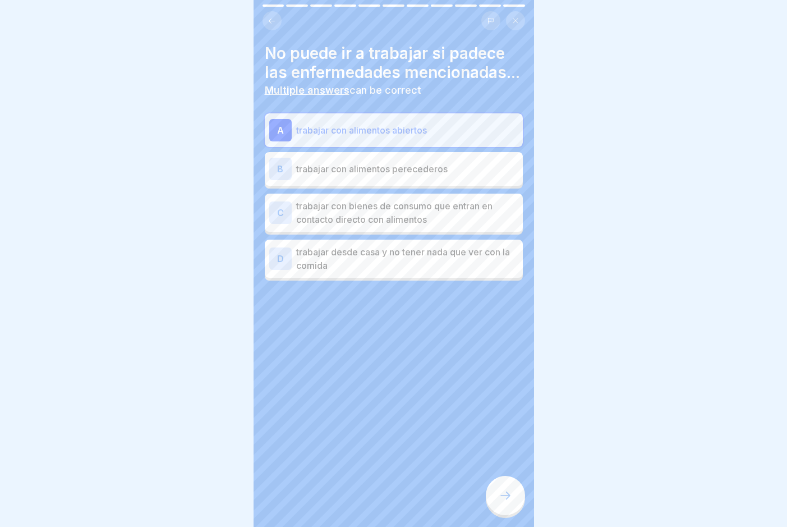
click at [403, 225] on p "trabajar con bienes de consumo que entran en contacto directo con alimentos" at bounding box center [407, 212] width 222 height 27
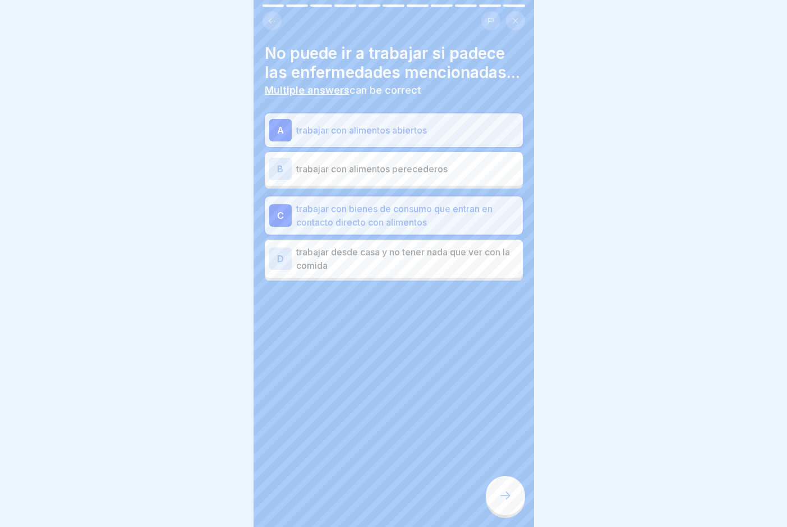
click at [406, 180] on div "B trabajar con alimentos perecederos" at bounding box center [393, 169] width 249 height 22
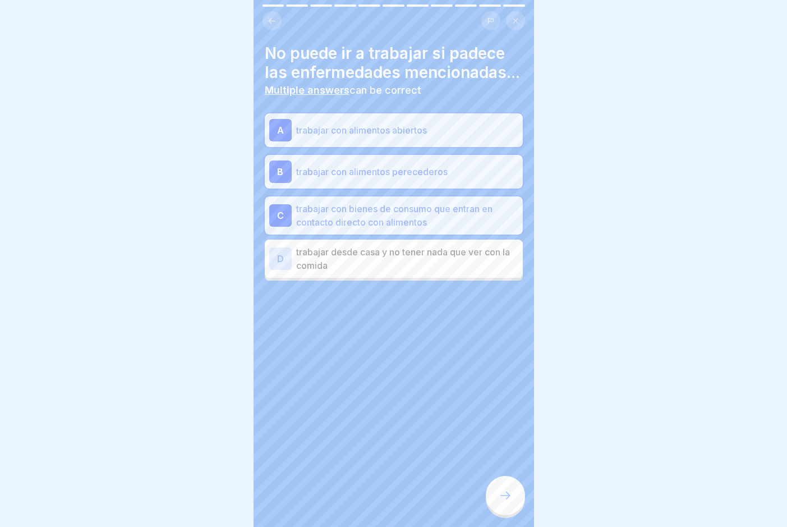
click at [508, 405] on div at bounding box center [505, 495] width 39 height 39
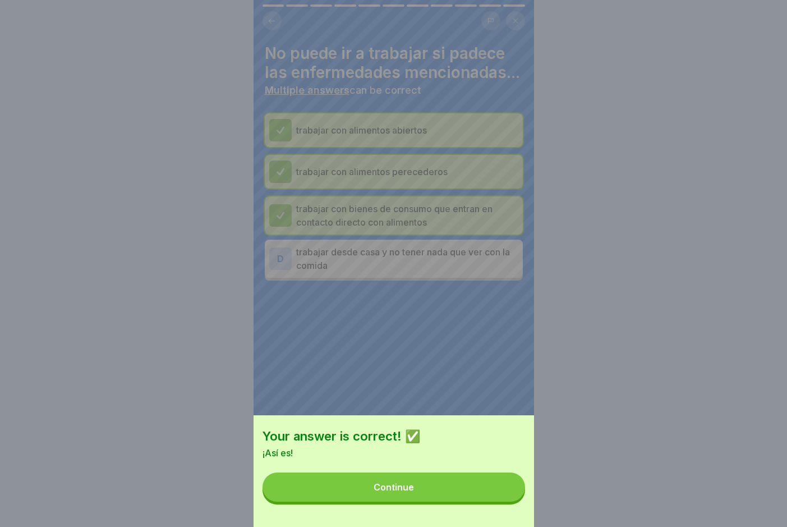
click at [508, 405] on button "Continue" at bounding box center [394, 486] width 263 height 29
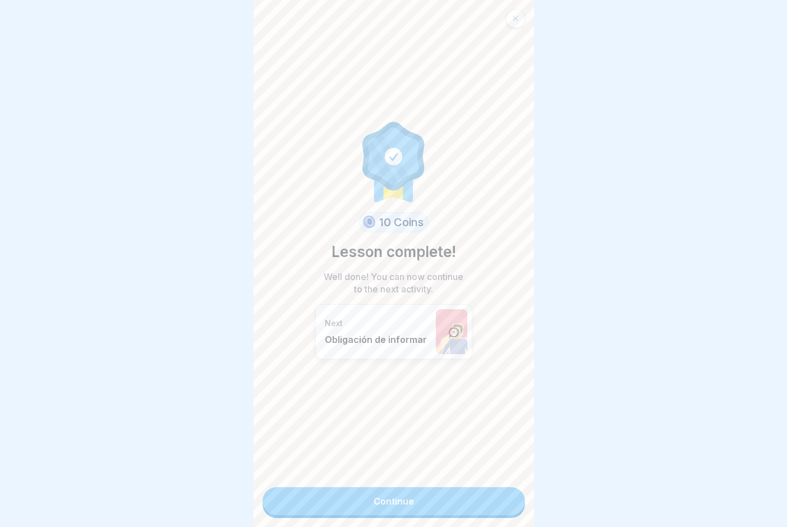
click at [508, 405] on link "Continue" at bounding box center [394, 501] width 263 height 28
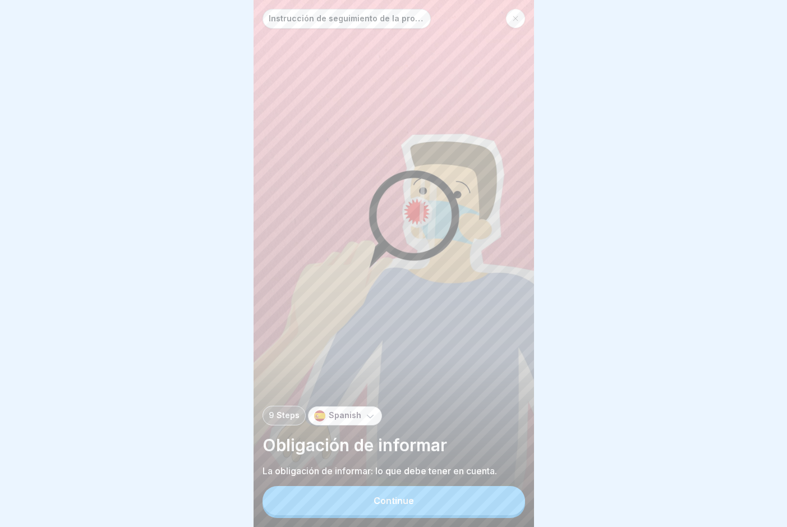
click at [508, 405] on button "Continue" at bounding box center [394, 500] width 263 height 29
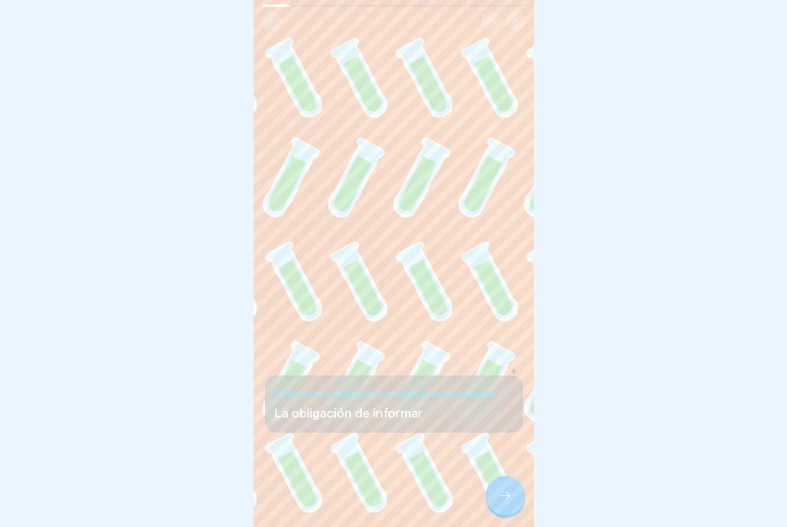
click at [511, 405] on icon at bounding box center [505, 495] width 13 height 13
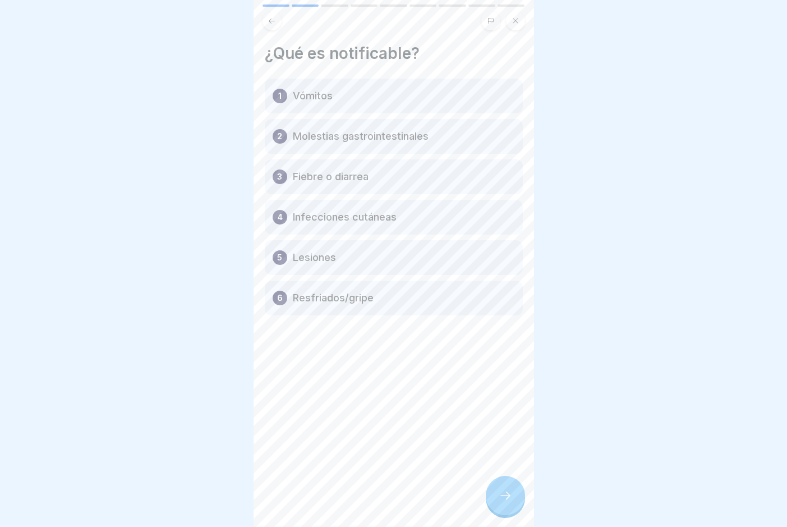
click at [500, 405] on icon at bounding box center [505, 495] width 13 height 13
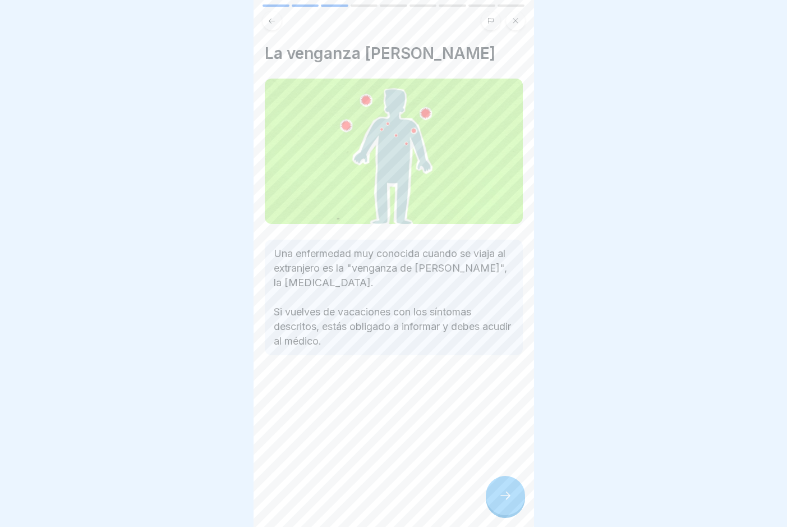
click at [500, 405] on icon at bounding box center [505, 495] width 13 height 13
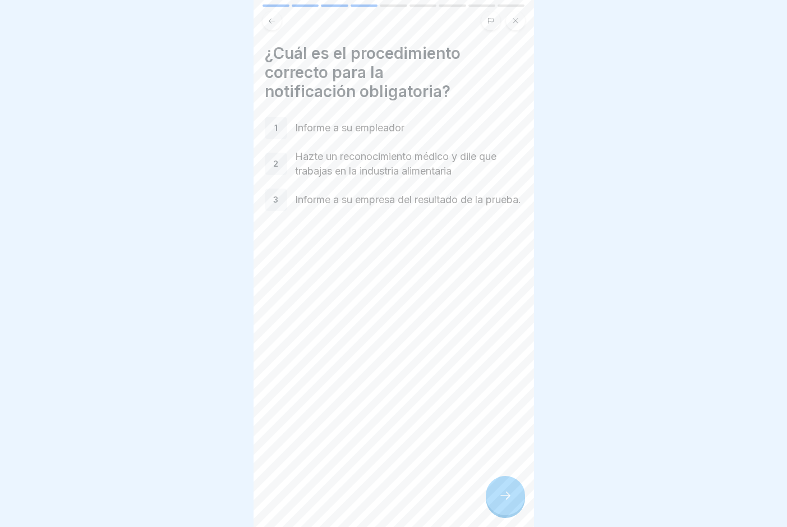
click at [500, 405] on icon at bounding box center [505, 495] width 13 height 13
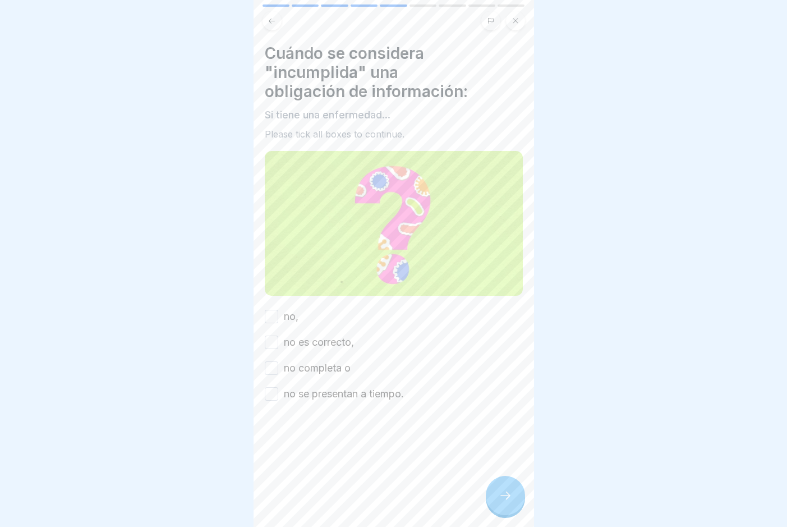
click at [311, 392] on label "no se presentan a tiempo." at bounding box center [344, 394] width 120 height 15
click at [278, 392] on button "no se presentan a tiempo." at bounding box center [271, 393] width 13 height 13
click at [294, 366] on label "no completa o" at bounding box center [317, 368] width 67 height 15
click at [278, 366] on button "no completa o" at bounding box center [271, 367] width 13 height 13
click at [292, 341] on label "no es correcto," at bounding box center [319, 342] width 70 height 15
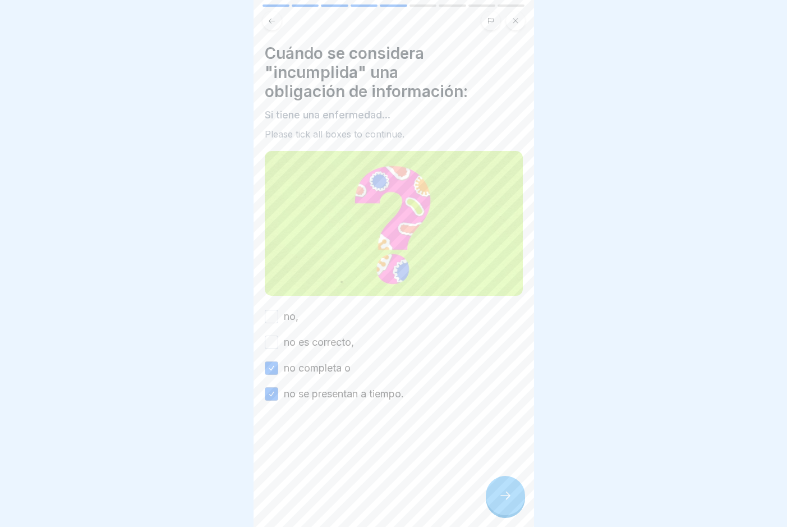
click at [278, 341] on button "no es correcto," at bounding box center [271, 341] width 13 height 13
click at [292, 311] on label "no," at bounding box center [291, 316] width 15 height 15
click at [278, 311] on button "no," at bounding box center [271, 316] width 13 height 13
click at [508, 405] on icon at bounding box center [505, 495] width 13 height 13
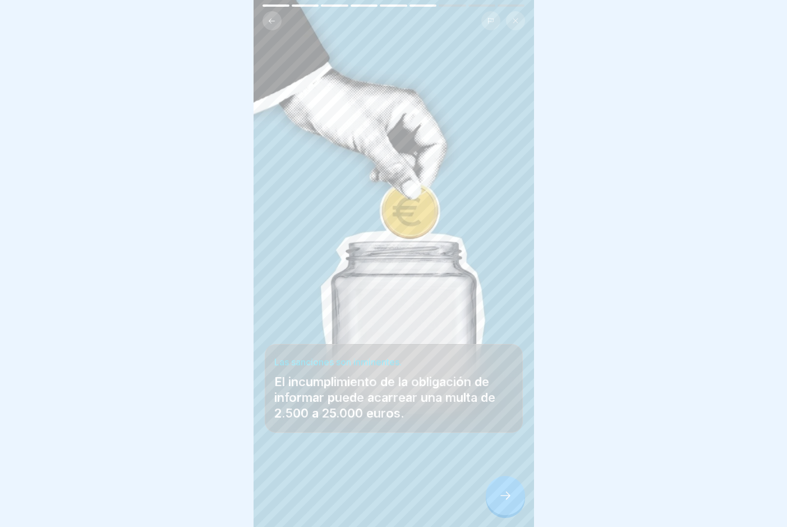
click at [505, 405] on icon at bounding box center [505, 495] width 13 height 13
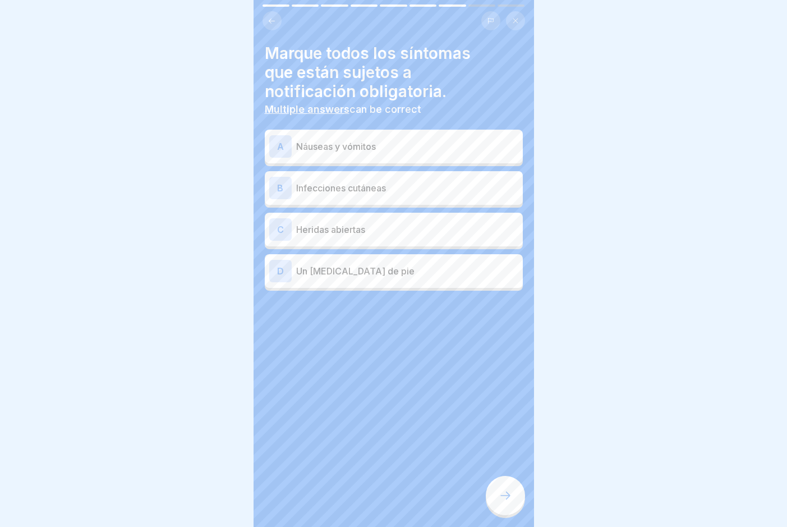
click at [482, 155] on div "A Náuseas y vómitos" at bounding box center [393, 146] width 249 height 22
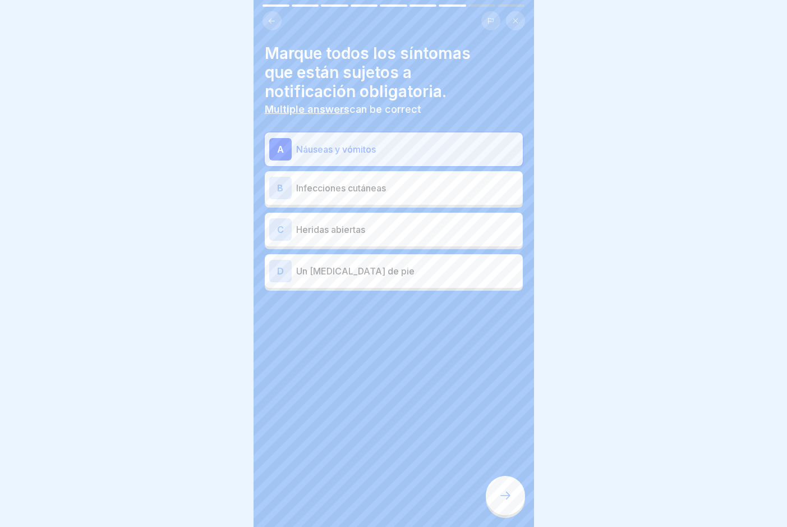
click at [475, 183] on p "Infecciones cutáneas" at bounding box center [407, 187] width 222 height 13
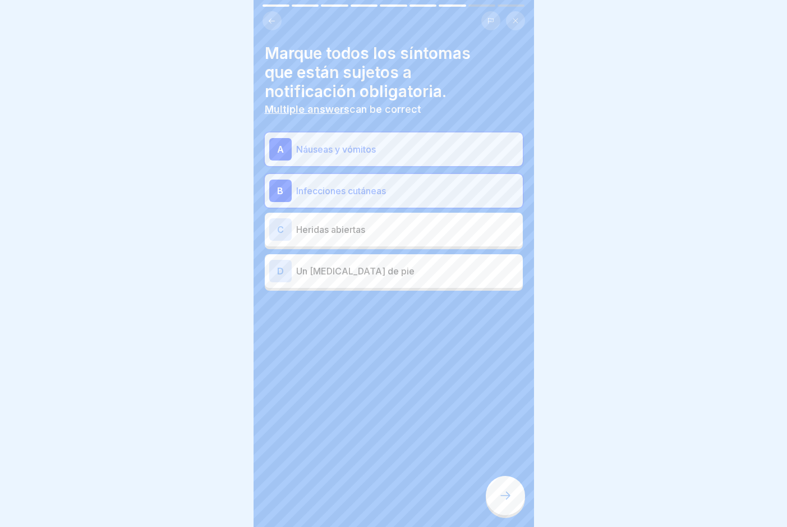
click at [456, 226] on p "Heridas abiertas" at bounding box center [407, 229] width 222 height 13
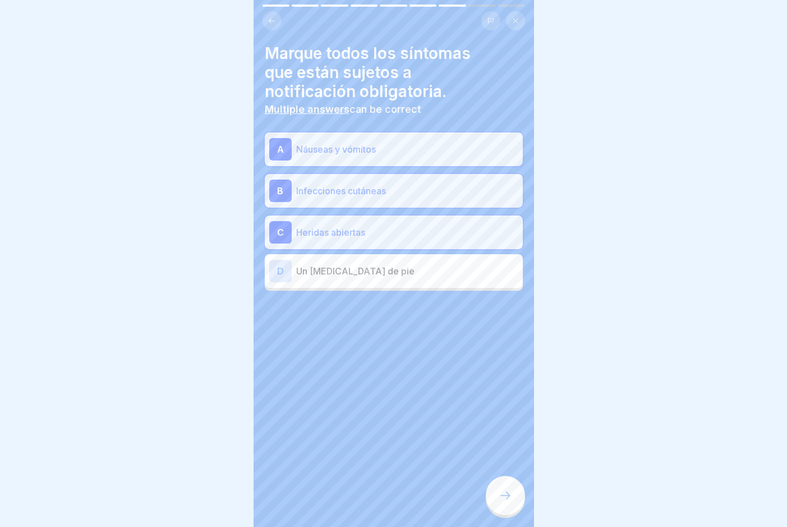
click at [494, 405] on div at bounding box center [505, 495] width 39 height 39
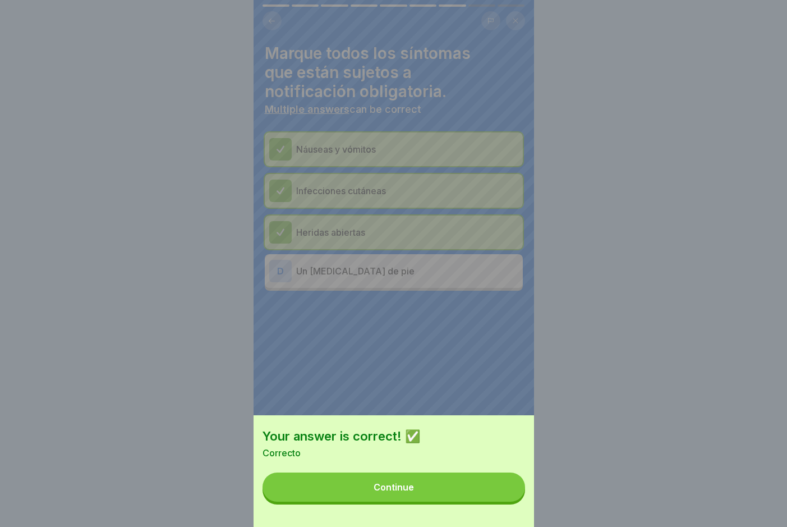
click at [494, 405] on button "Continue" at bounding box center [394, 486] width 263 height 29
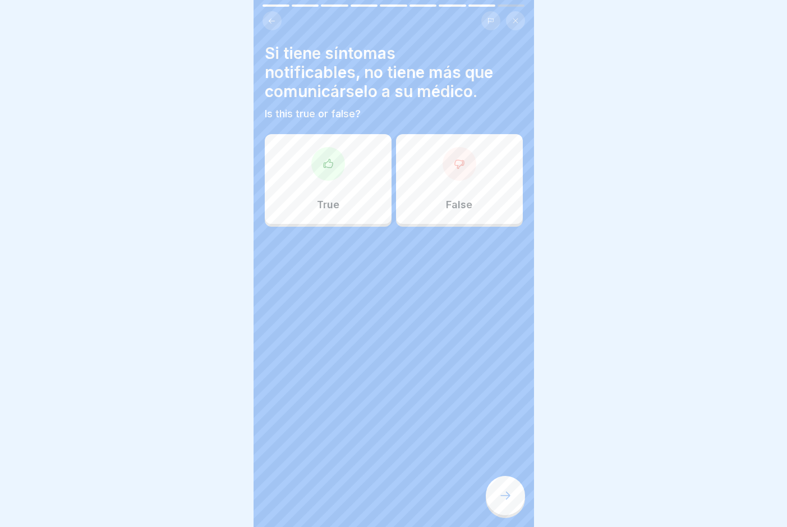
click at [424, 180] on div "False" at bounding box center [459, 179] width 127 height 90
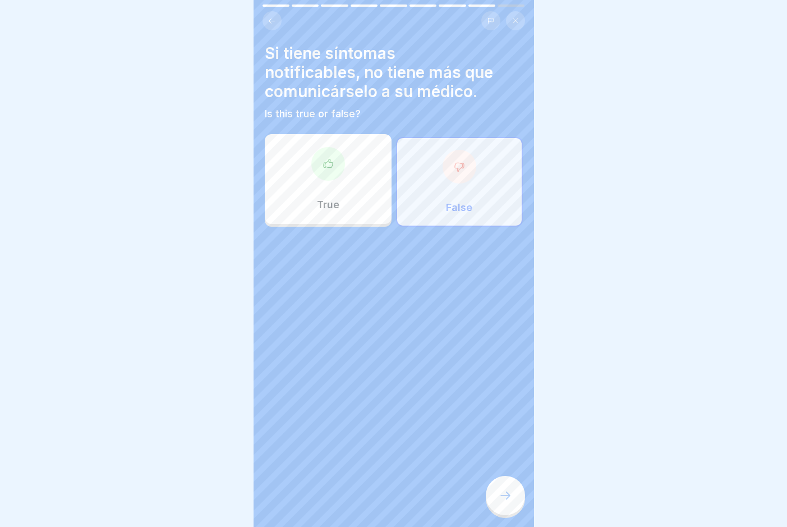
click at [503, 405] on icon at bounding box center [505, 495] width 13 height 13
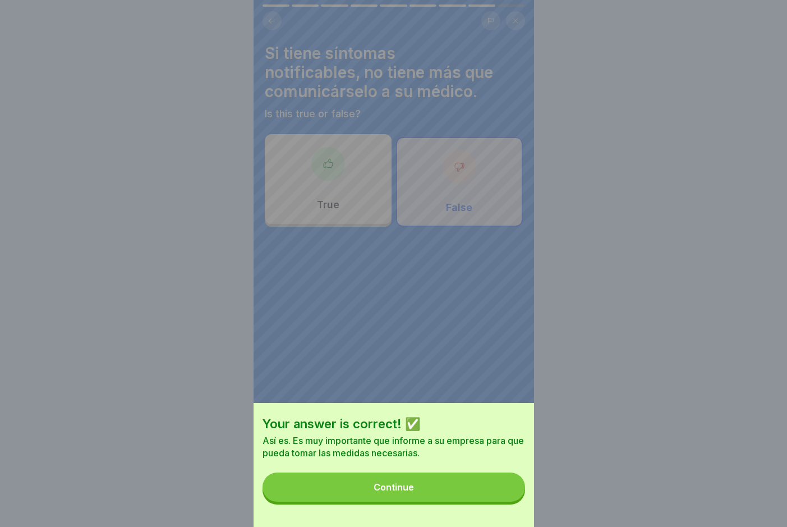
click at [503, 405] on button "Continue" at bounding box center [394, 486] width 263 height 29
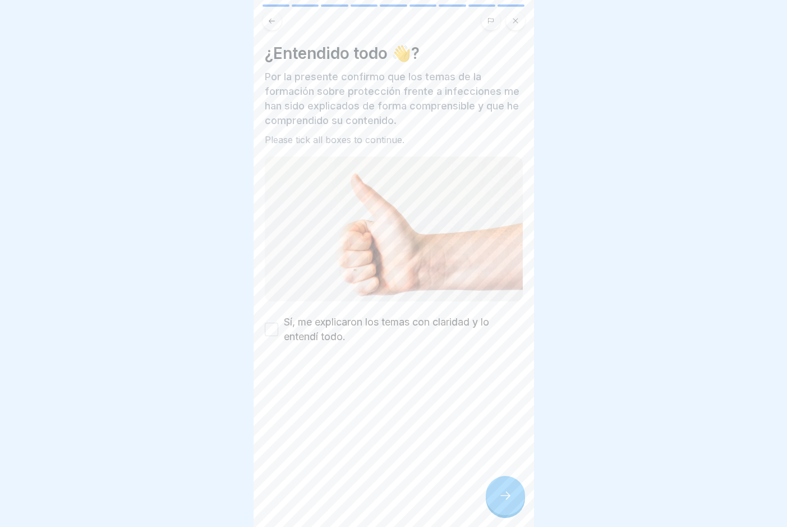
click at [318, 328] on label "Sí, me explicaron los temas con claridad y lo entendí todo." at bounding box center [403, 329] width 239 height 29
click at [278, 328] on button "Sí, me explicaron los temas con claridad y lo entendí todo." at bounding box center [271, 329] width 13 height 13
click at [518, 405] on div at bounding box center [505, 495] width 39 height 39
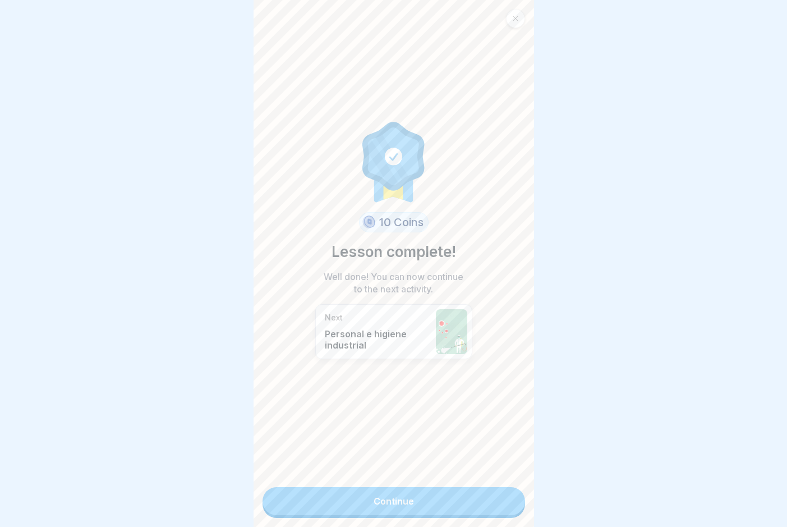
click at [513, 405] on link "Continue" at bounding box center [394, 501] width 263 height 28
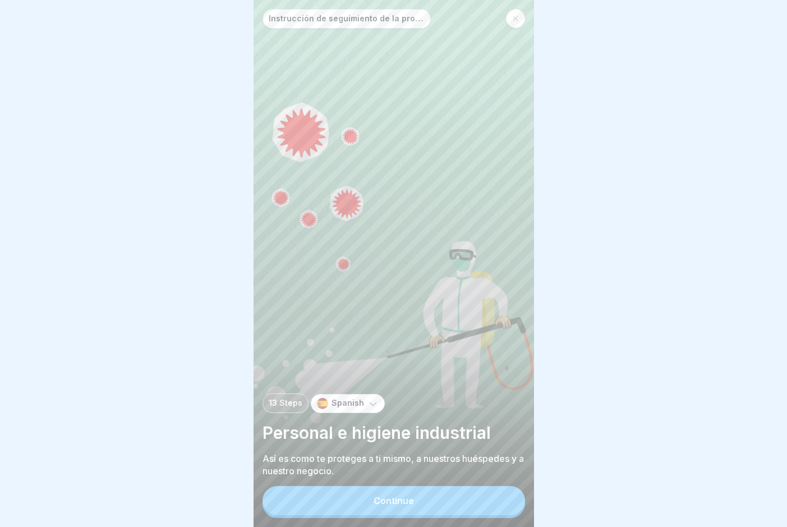
click at [472, 405] on button "Continue" at bounding box center [394, 500] width 263 height 29
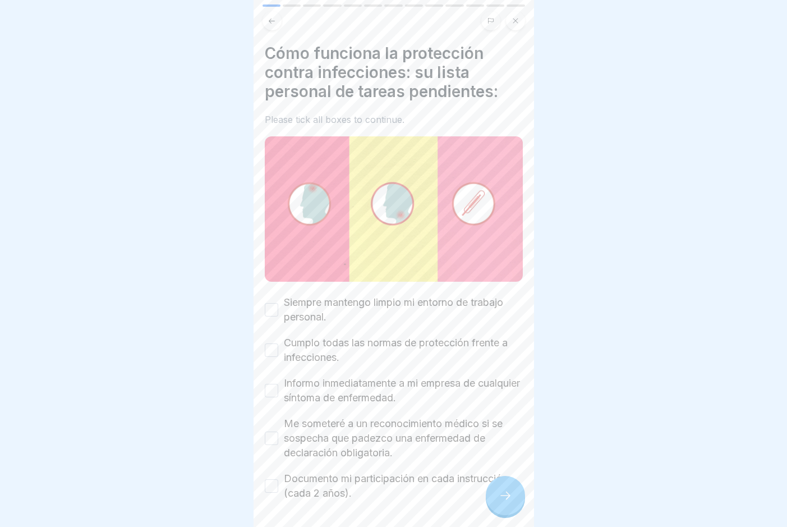
scroll to position [36, 0]
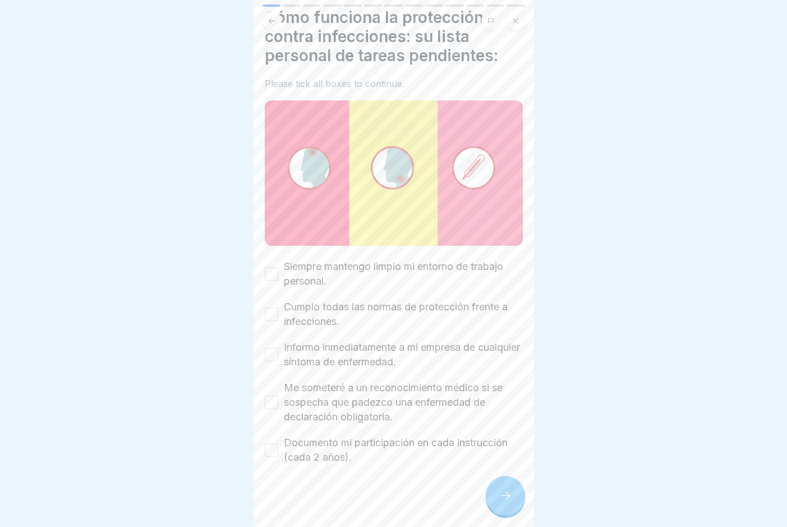
click at [421, 272] on label "Siempre mantengo limpio mi entorno de trabajo personal." at bounding box center [403, 273] width 239 height 29
click at [278, 272] on button "Siempre mantengo limpio mi entorno de trabajo personal." at bounding box center [271, 273] width 13 height 13
click at [380, 311] on label "Cumplo todas las normas de protección frente a infecciones." at bounding box center [403, 314] width 239 height 29
click at [278, 311] on button "Cumplo todas las normas de protección frente a infecciones." at bounding box center [271, 313] width 13 height 13
click at [380, 346] on label "Informo inmediatamente a mi empresa de cualquier síntoma de enfermedad." at bounding box center [403, 354] width 239 height 29
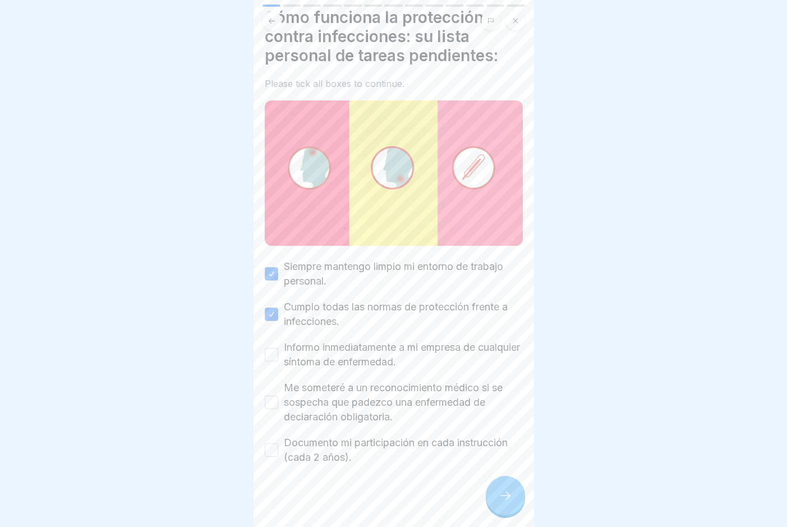
click at [278, 348] on button "Informo inmediatamente a mi empresa de cualquier síntoma de enfermedad." at bounding box center [271, 354] width 13 height 13
click at [380, 384] on label "Me someteré a un reconocimiento médico si se sospecha que padezco una enfermeda…" at bounding box center [403, 402] width 239 height 44
click at [278, 396] on button "Me someteré a un reconocimiento médico si se sospecha que padezco una enfermeda…" at bounding box center [271, 402] width 13 height 13
click at [377, 405] on label "Documento mi participación en cada instrucción (cada 2 años)." at bounding box center [403, 449] width 239 height 29
click at [278, 405] on button "Documento mi participación en cada instrucción (cada 2 años)." at bounding box center [271, 449] width 13 height 13
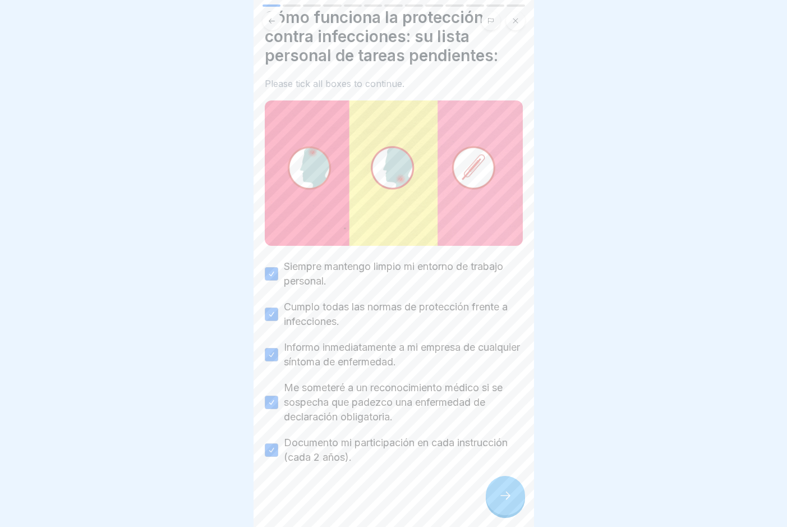
click at [518, 405] on div at bounding box center [505, 495] width 39 height 39
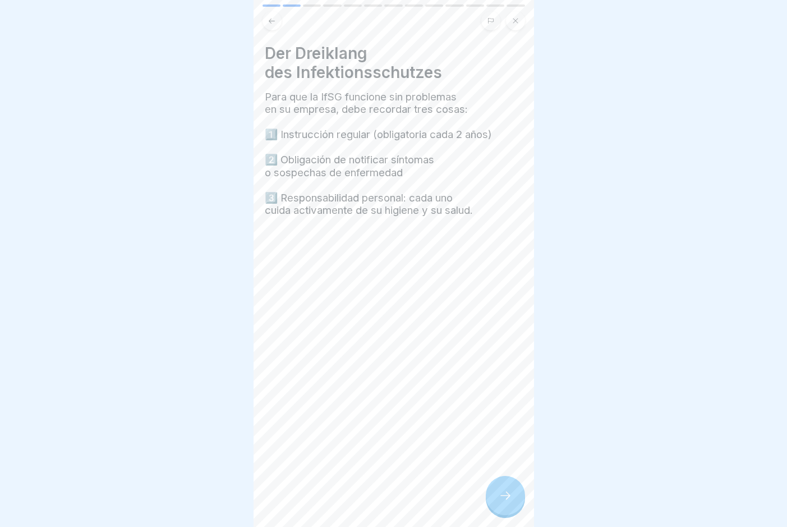
click at [498, 405] on div at bounding box center [505, 495] width 39 height 39
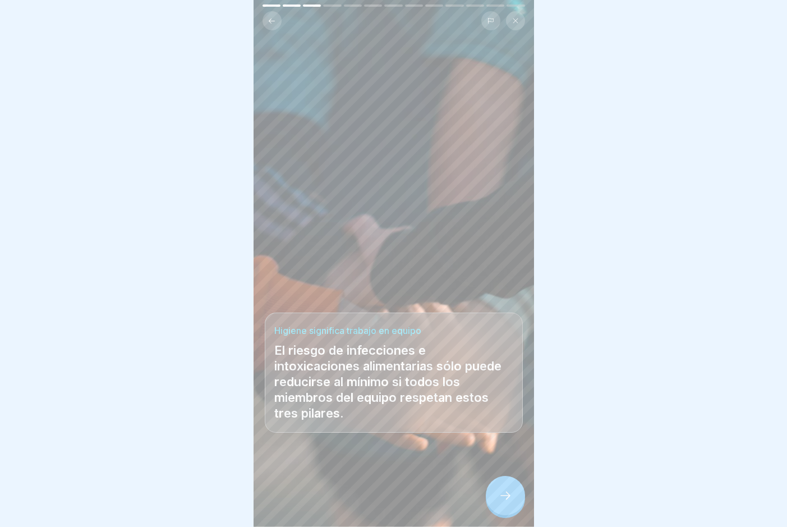
scroll to position [0, 0]
click at [498, 405] on div at bounding box center [505, 495] width 39 height 39
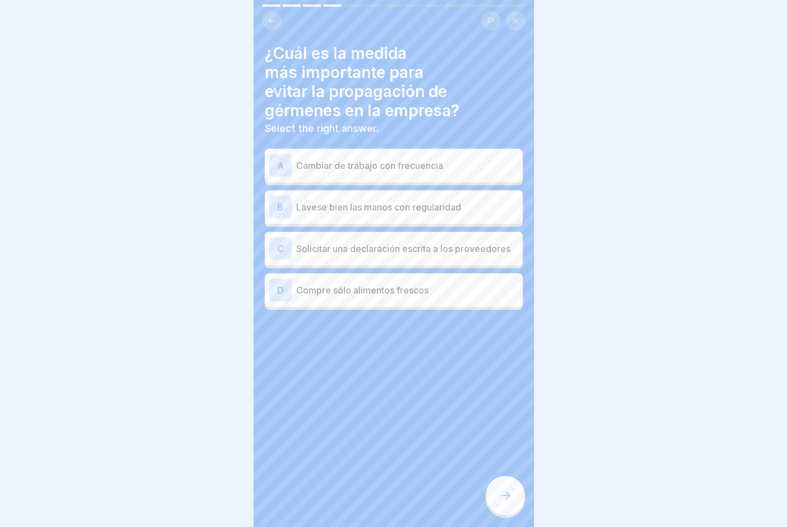
click at [476, 203] on p "Lávese bien las manos con regularidad" at bounding box center [407, 206] width 222 height 13
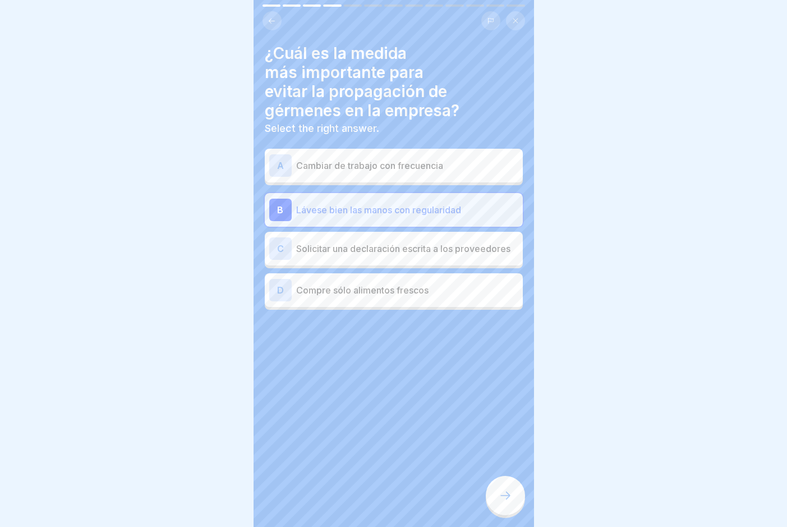
click at [495, 405] on div at bounding box center [505, 495] width 39 height 39
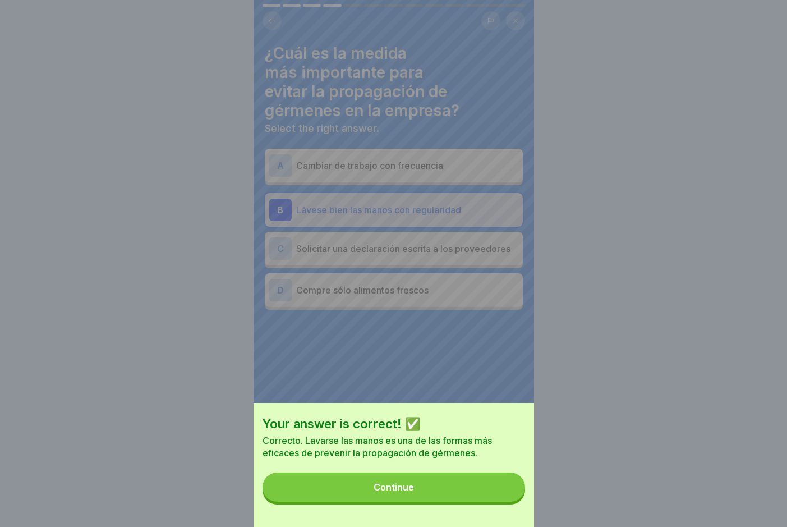
click at [495, 405] on button "Continue" at bounding box center [394, 486] width 263 height 29
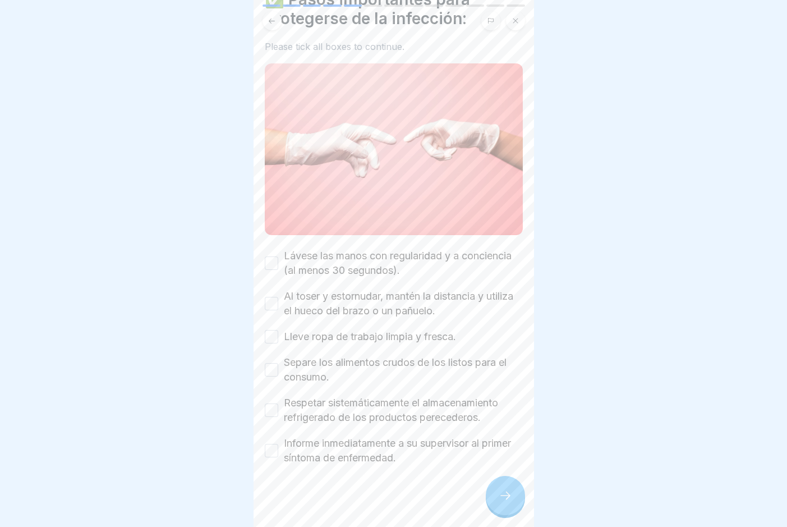
scroll to position [8, 0]
click at [405, 254] on label "Lávese las manos con regularidad y a conciencia (al menos 30 segundos)." at bounding box center [403, 263] width 239 height 29
click at [278, 256] on button "Lávese las manos con regularidad y a conciencia (al menos 30 segundos)." at bounding box center [271, 262] width 13 height 13
click at [405, 295] on label "Al toser y estornudar, mantén la distancia y utiliza el hueco del brazo o un pa…" at bounding box center [403, 303] width 239 height 29
click at [278, 297] on button "Al toser y estornudar, mantén la distancia y utiliza el hueco del brazo o un pa…" at bounding box center [271, 303] width 13 height 13
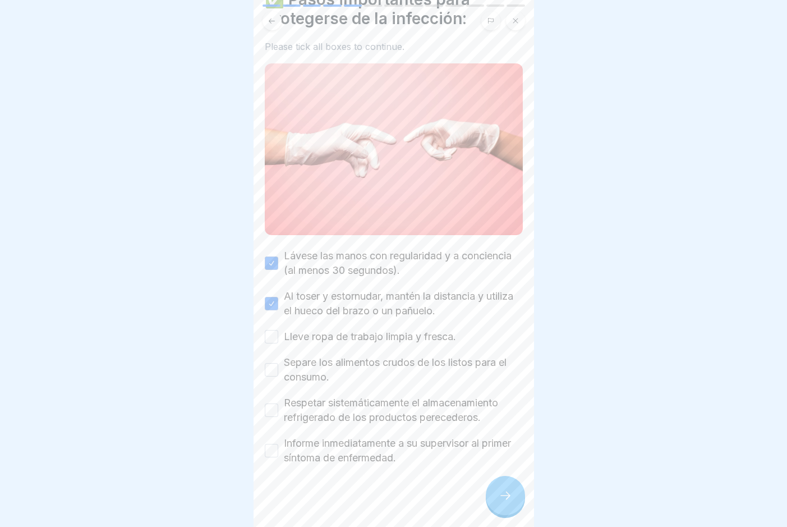
click at [399, 329] on label "Lleve ropa de trabajo limpia y fresca." at bounding box center [370, 336] width 172 height 15
click at [278, 330] on button "Lleve ropa de trabajo limpia y fresca." at bounding box center [271, 336] width 13 height 13
click at [399, 355] on label "Separe los alimentos crudos de los listos para el consumo." at bounding box center [403, 369] width 239 height 29
click at [278, 363] on button "Separe los alimentos crudos de los listos para el consumo." at bounding box center [271, 369] width 13 height 13
click at [397, 396] on label "Respetar sistemáticamente el almacenamiento refrigerado de los productos perece…" at bounding box center [403, 410] width 239 height 29
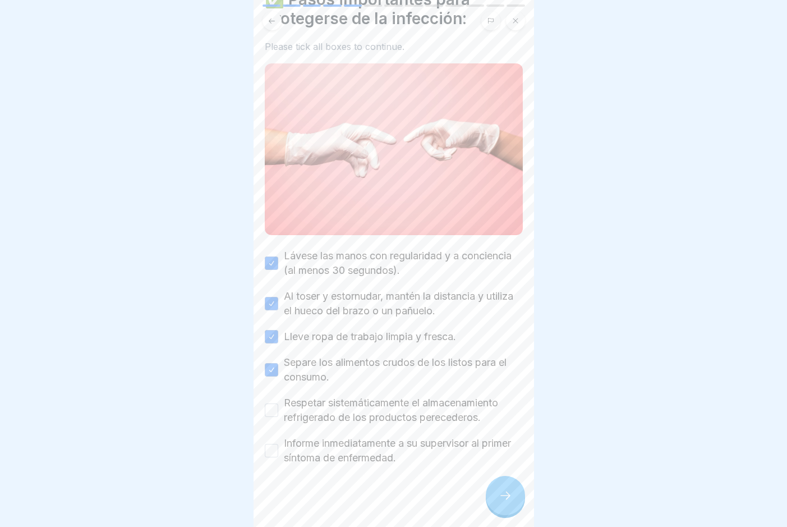
click at [278, 403] on button "Respetar sistemáticamente el almacenamiento refrigerado de los productos perece…" at bounding box center [271, 409] width 13 height 13
click at [395, 405] on label "Informe inmediatamente a su supervisor al primer síntoma de enfermedad." at bounding box center [403, 450] width 239 height 29
click at [278, 405] on button "Informe inmediatamente a su supervisor al primer síntoma de enfermedad." at bounding box center [271, 450] width 13 height 13
click at [508, 405] on icon at bounding box center [505, 495] width 13 height 13
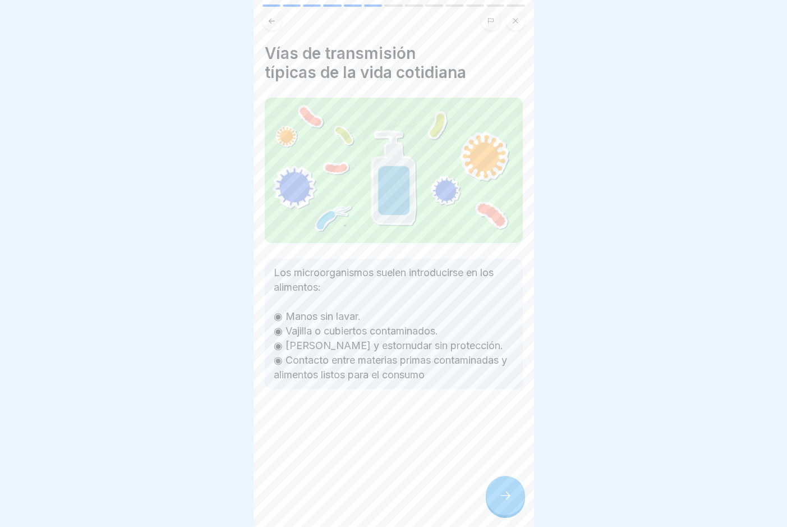
click at [498, 405] on div at bounding box center [505, 495] width 39 height 39
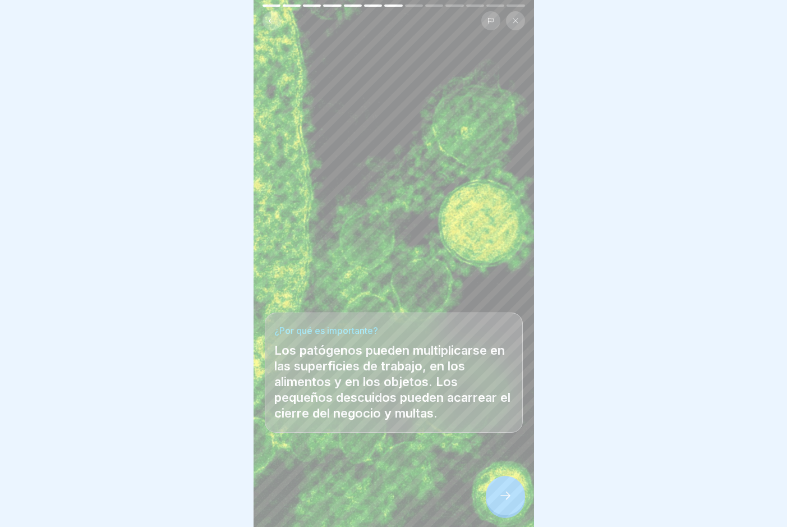
click at [485, 405] on div at bounding box center [394, 492] width 258 height 67
click at [489, 405] on div "Instrucción de seguimiento de la protección contra infecciones (según §43 IfSG)…" at bounding box center [394, 263] width 281 height 527
click at [506, 405] on icon at bounding box center [505, 495] width 13 height 13
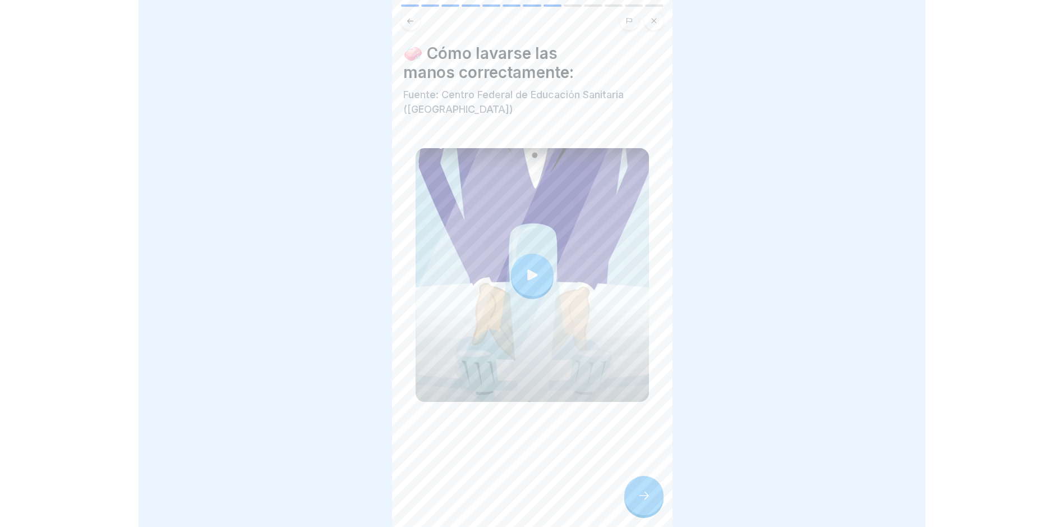
scroll to position [0, 0]
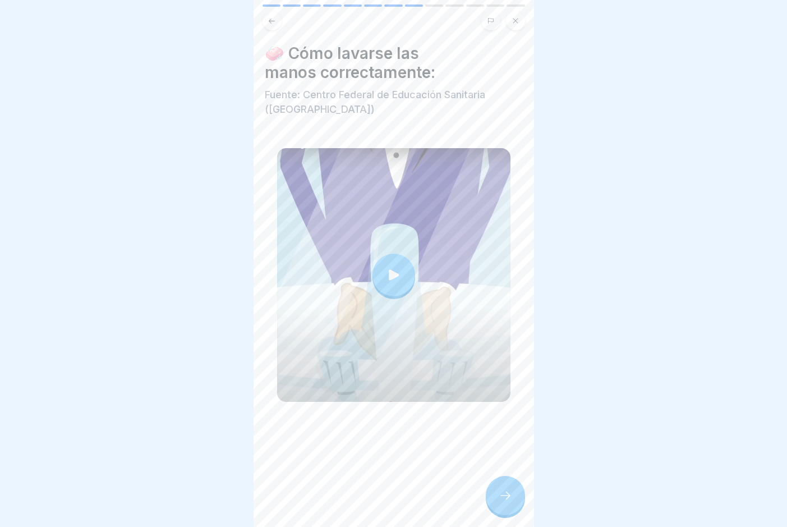
click at [515, 405] on div at bounding box center [505, 495] width 39 height 39
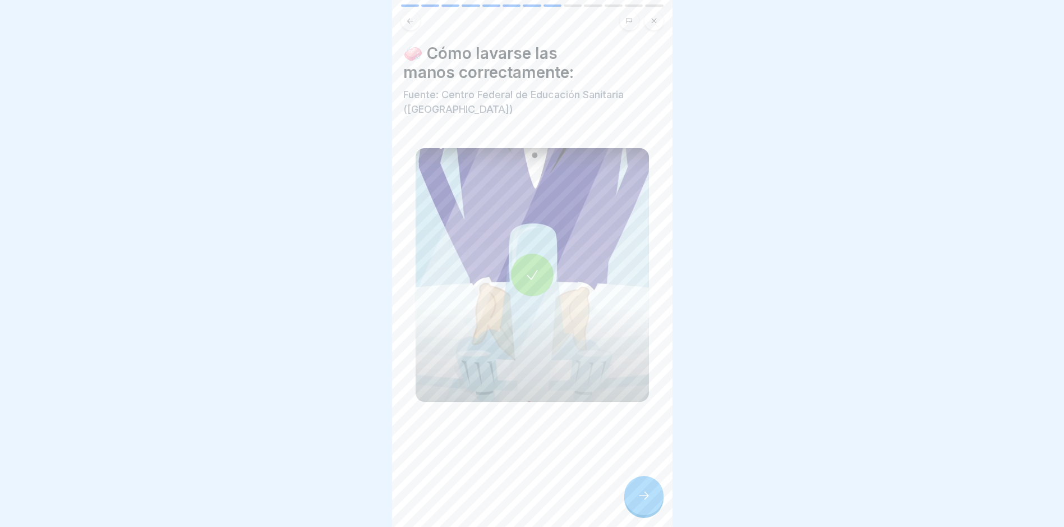
click at [646, 405] on div at bounding box center [643, 495] width 39 height 39
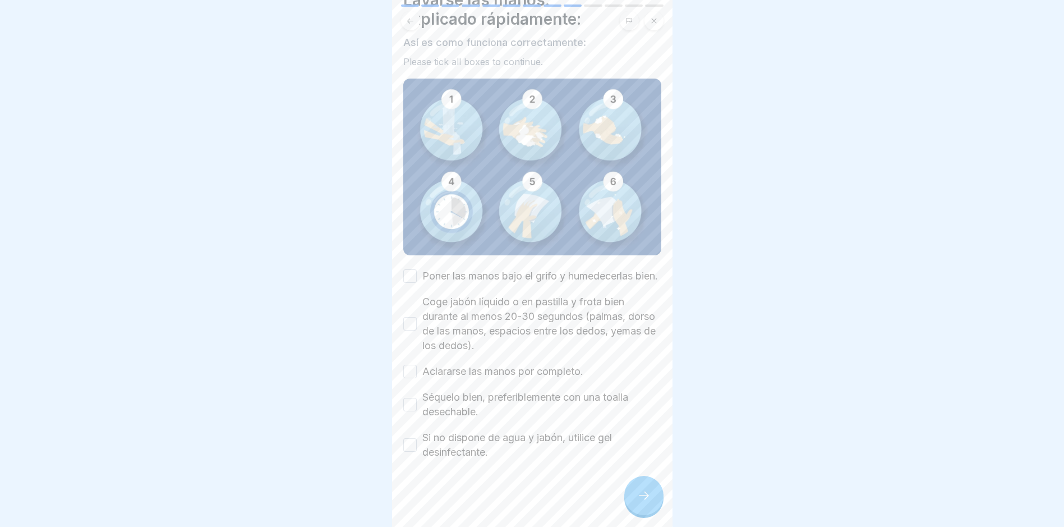
scroll to position [62, 0]
click at [479, 269] on label "Poner las manos bajo el grifo y humedecerlas bien." at bounding box center [540, 276] width 236 height 15
click at [417, 269] on button "Poner las manos bajo el grifo y humedecerlas bien." at bounding box center [409, 275] width 13 height 13
click at [479, 333] on label "Coge jabón líquido o en pastilla y frota bien durante al menos 20-30 segundos (…" at bounding box center [541, 324] width 239 height 58
click at [417, 330] on button "Coge jabón líquido o en pastilla y frota bien durante al menos 20-30 segundos (…" at bounding box center [409, 323] width 13 height 13
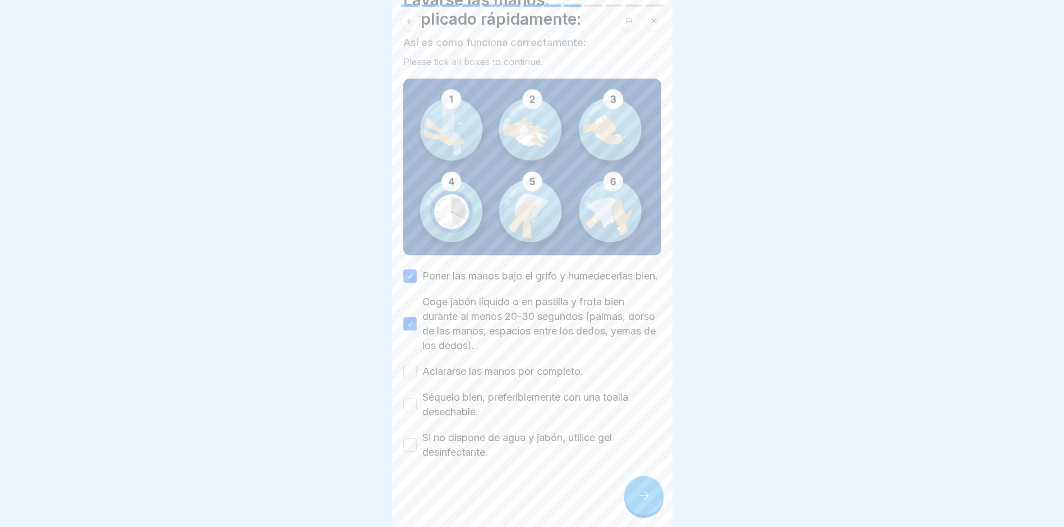
click at [481, 375] on label "Aclararse las manos por completo." at bounding box center [502, 371] width 161 height 15
click at [417, 375] on button "Aclararse las manos por completo." at bounding box center [409, 371] width 13 height 13
click at [482, 405] on label "Séquelo bien, preferiblemente con una toalla desechable." at bounding box center [541, 404] width 239 height 29
click at [417, 405] on button "Séquelo bien, preferiblemente con una toalla desechable." at bounding box center [409, 404] width 13 height 13
click at [493, 405] on label "Si no dispone de agua y jabón, utilice gel desinfectante." at bounding box center [541, 444] width 239 height 29
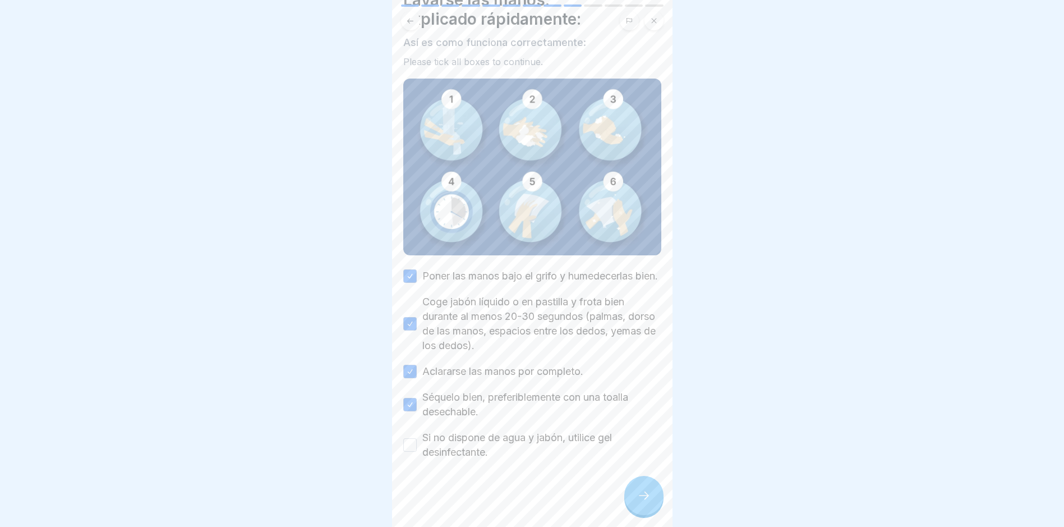
click at [417, 405] on button "Si no dispone de agua y jabón, utilice gel desinfectante." at bounding box center [409, 444] width 13 height 13
click at [643, 405] on icon at bounding box center [643, 495] width 13 height 13
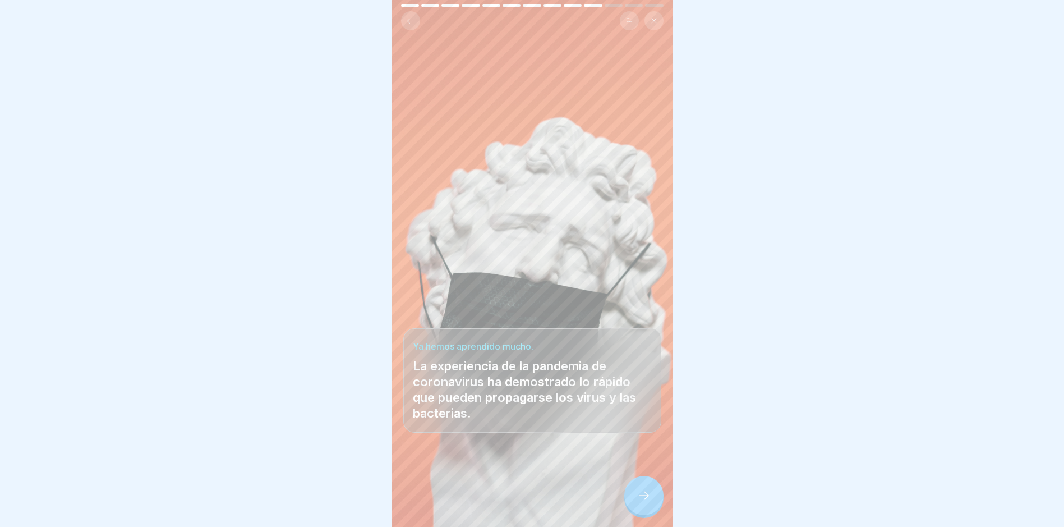
click at [647, 405] on div at bounding box center [643, 495] width 39 height 39
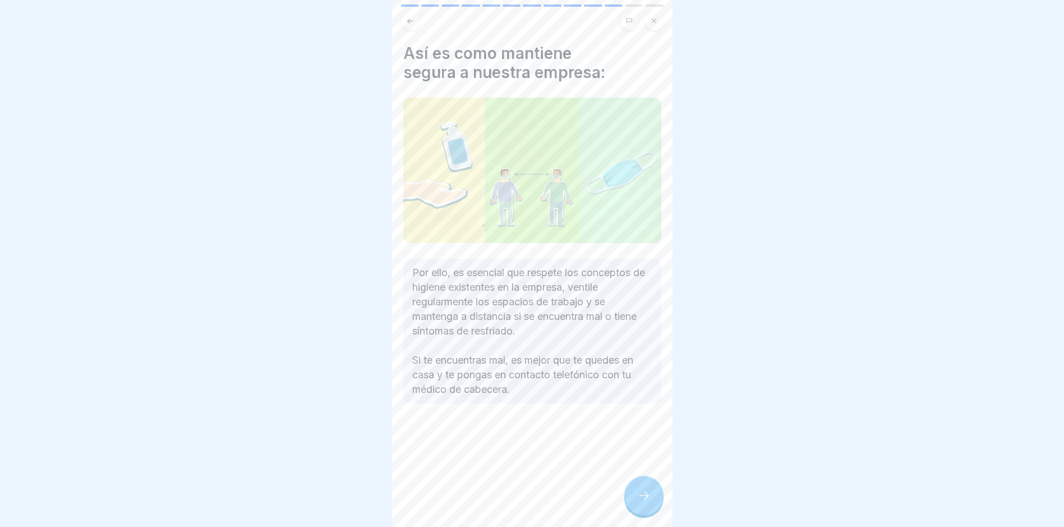
click at [647, 405] on div at bounding box center [643, 495] width 39 height 39
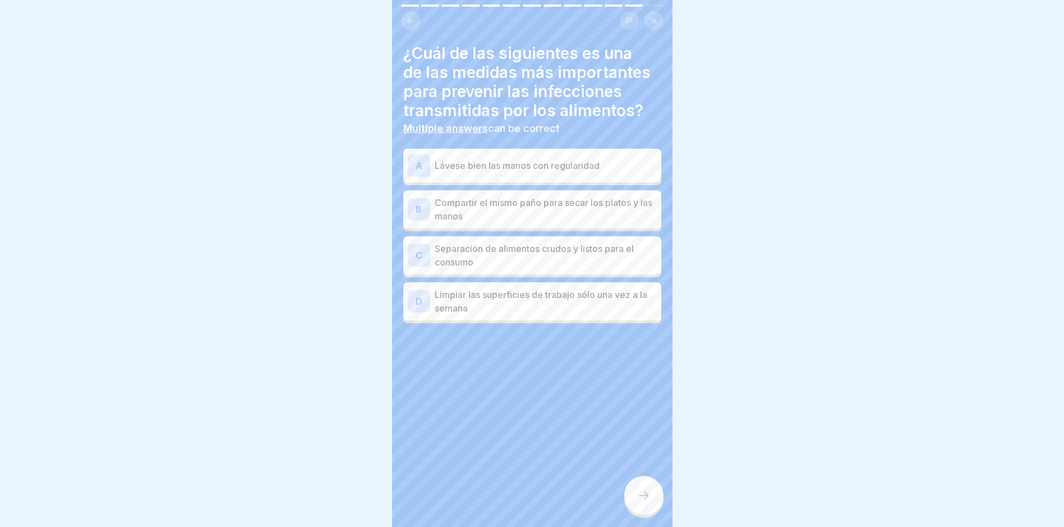
click at [546, 168] on p "Lávese bien las manos con regularidad" at bounding box center [546, 165] width 222 height 13
click at [590, 256] on p "Separación de alimentos crudos y listos para el consumo" at bounding box center [546, 255] width 222 height 27
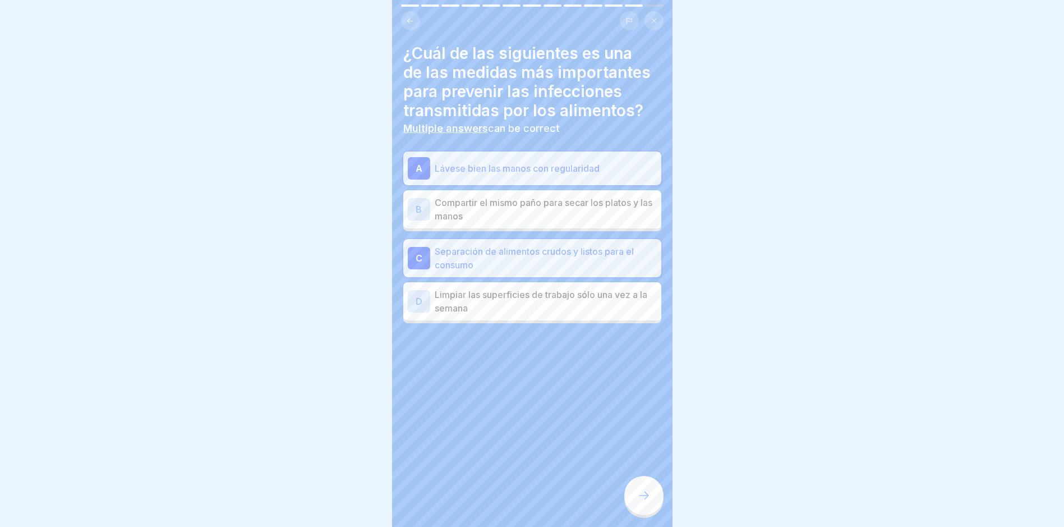
click at [641, 299] on p "Limpiar las superficies de trabajo sólo una vez a la semana" at bounding box center [546, 301] width 222 height 27
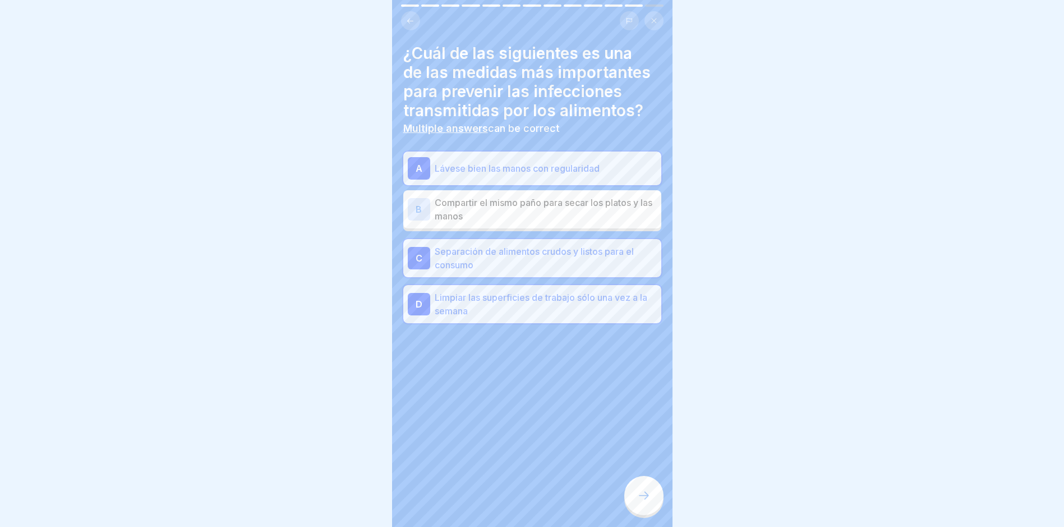
click at [560, 312] on p "Limpiar las superficies de trabajo sólo una vez a la semana" at bounding box center [546, 304] width 222 height 27
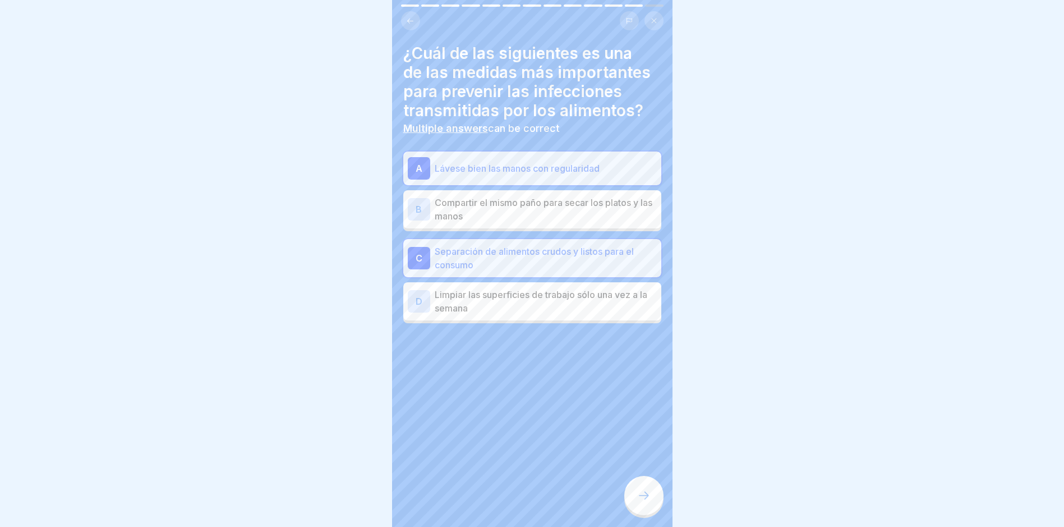
click at [655, 405] on div at bounding box center [643, 495] width 39 height 39
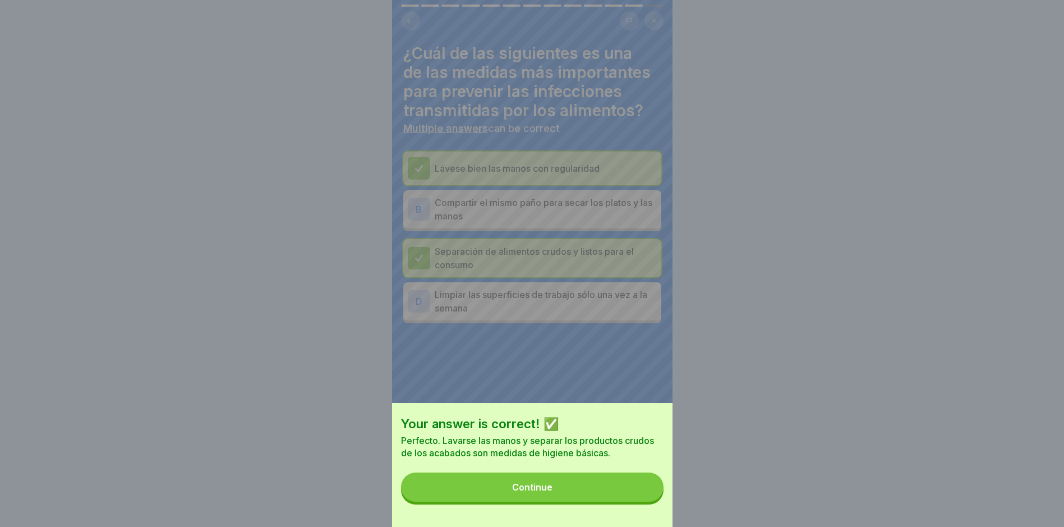
click at [643, 405] on button "Continue" at bounding box center [532, 486] width 263 height 29
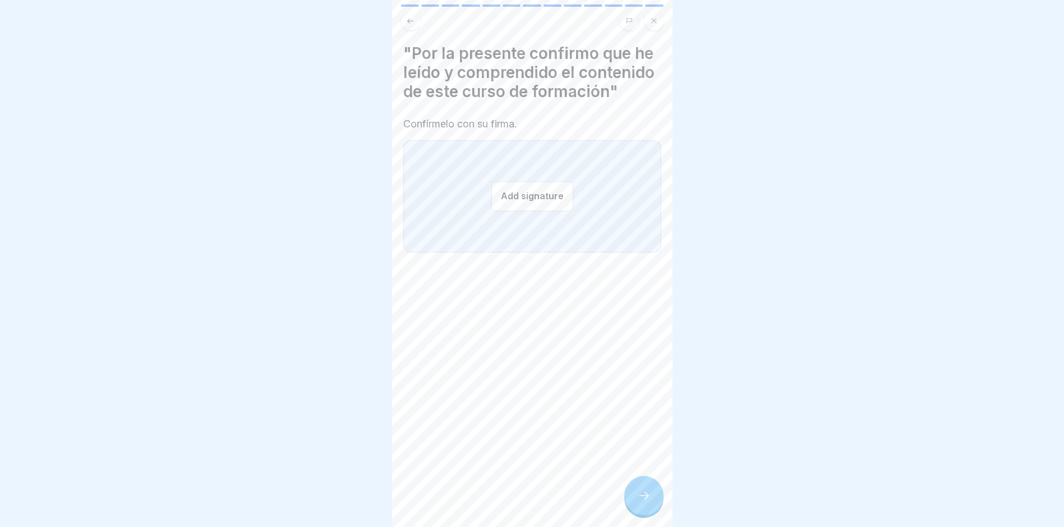
click at [502, 202] on div "Add signature" at bounding box center [532, 196] width 258 height 112
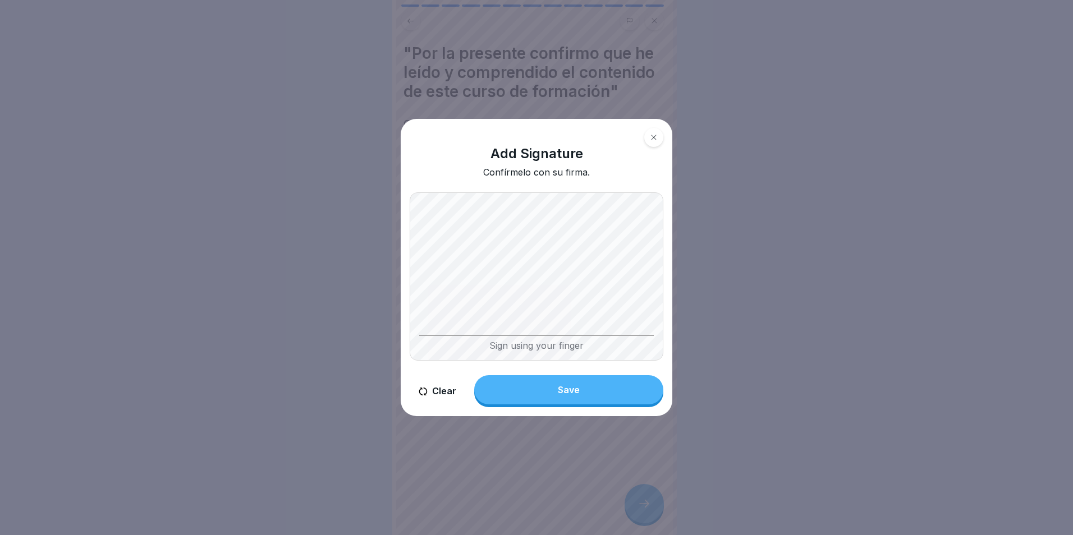
click at [551, 398] on button "Save" at bounding box center [568, 389] width 189 height 29
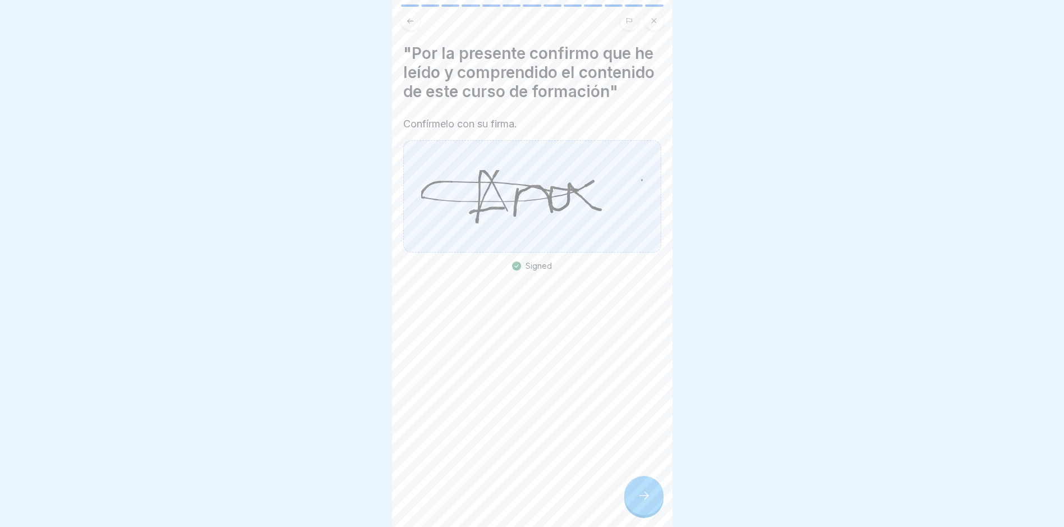
click at [650, 405] on icon at bounding box center [643, 495] width 13 height 13
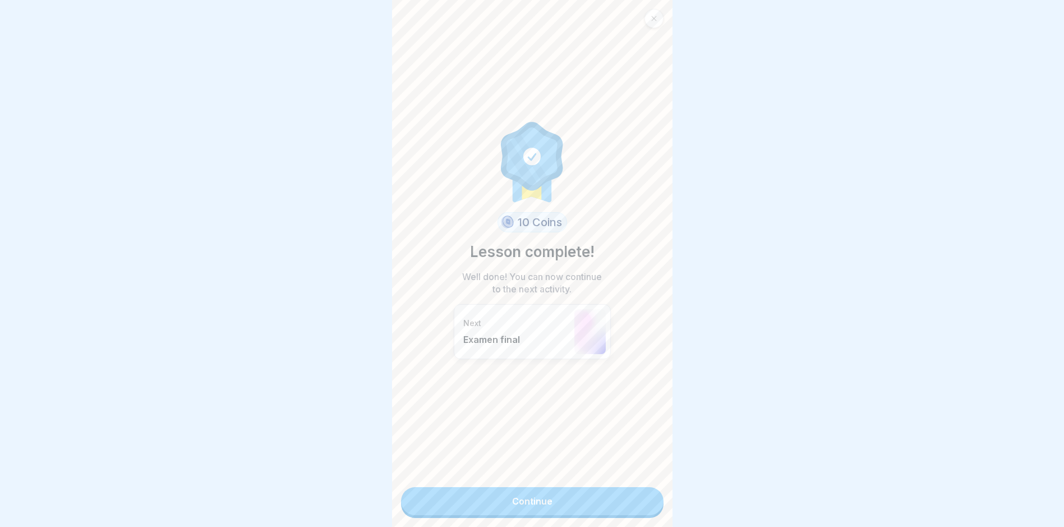
click at [580, 405] on link "Continue" at bounding box center [532, 501] width 263 height 28
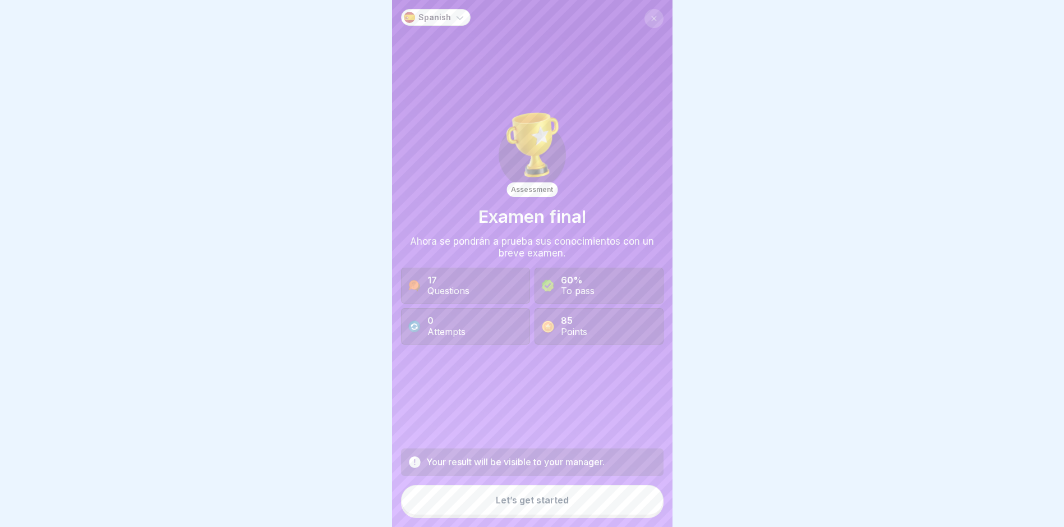
click at [578, 405] on button "Let’s get started" at bounding box center [532, 500] width 263 height 30
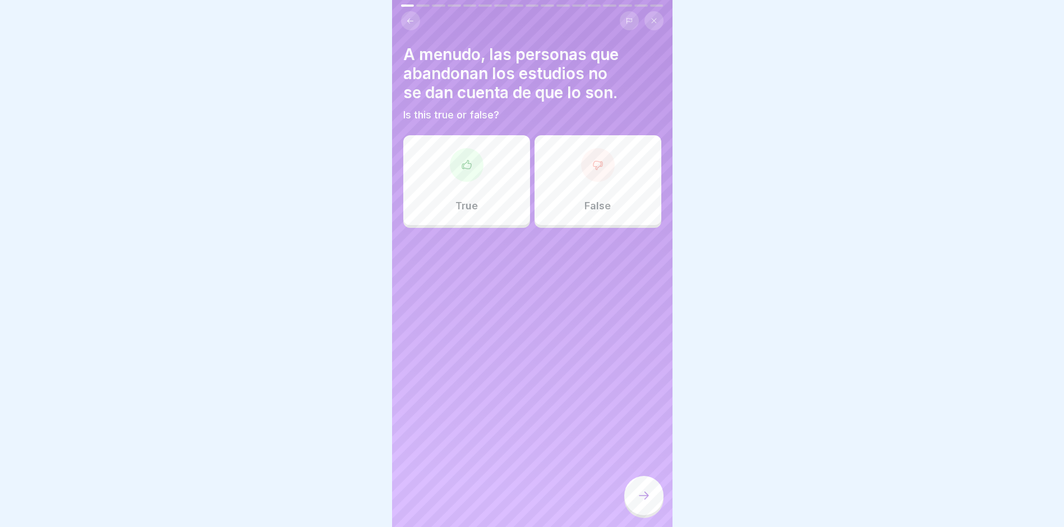
click at [463, 185] on div "True" at bounding box center [466, 180] width 127 height 90
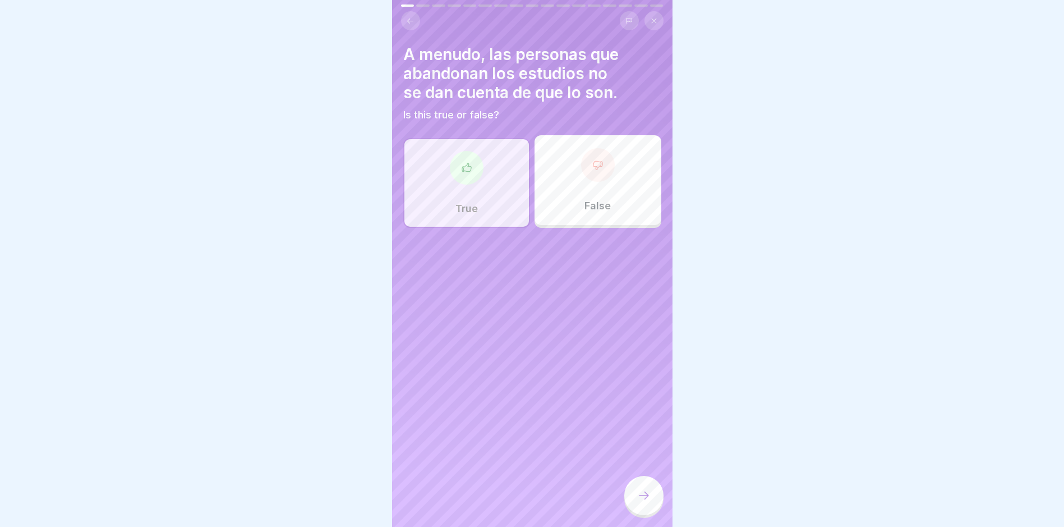
click at [650, 405] on icon at bounding box center [643, 495] width 13 height 13
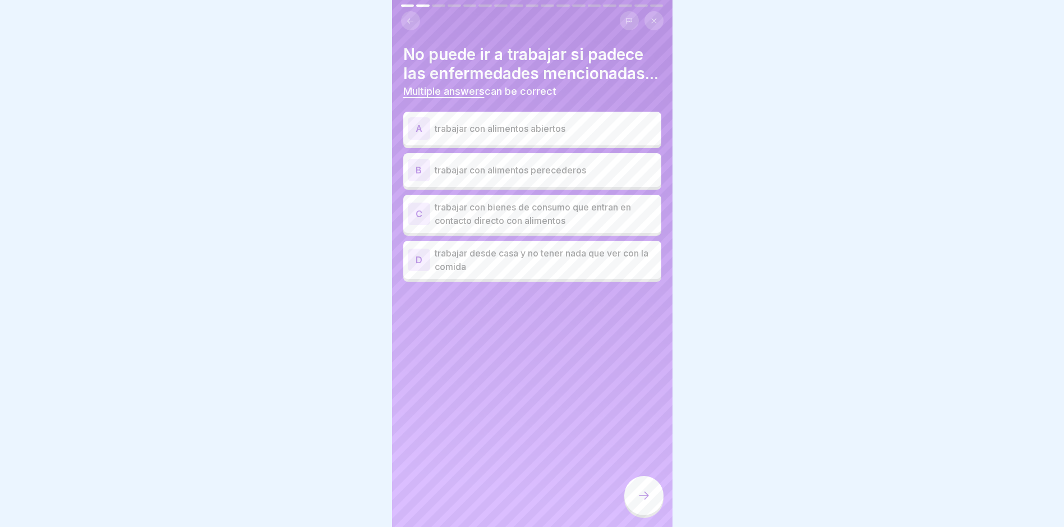
click at [580, 135] on p "trabajar con alimentos abiertos" at bounding box center [546, 128] width 222 height 13
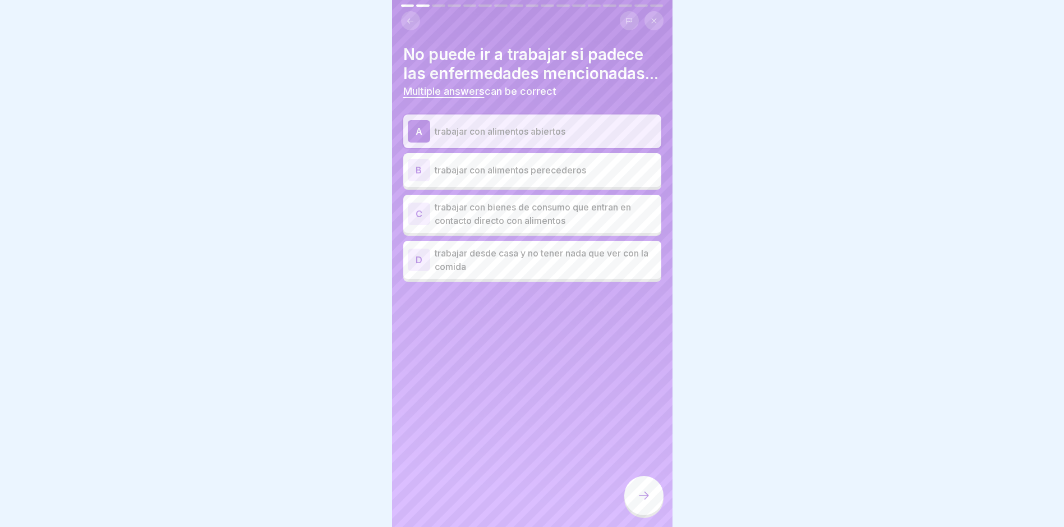
click at [584, 177] on p "trabajar con alimentos perecederos" at bounding box center [546, 169] width 222 height 13
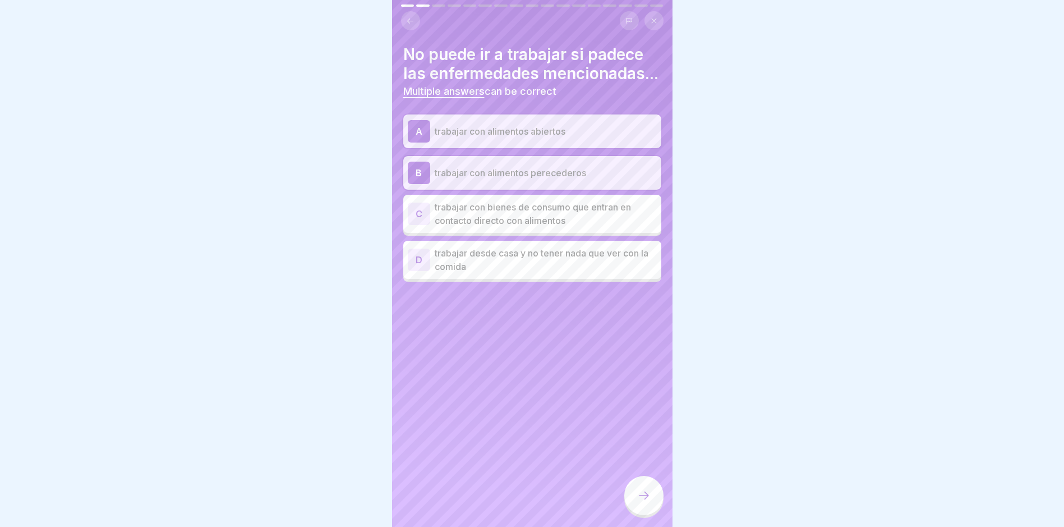
click at [604, 227] on p "trabajar con bienes de consumo que entran en contacto directo con alimentos" at bounding box center [546, 213] width 222 height 27
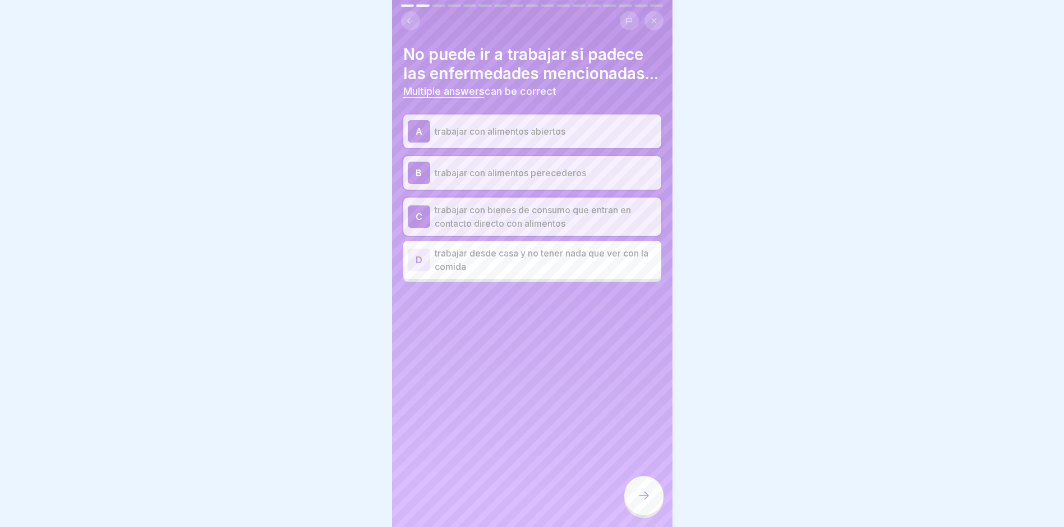
click at [640, 405] on icon at bounding box center [643, 495] width 13 height 13
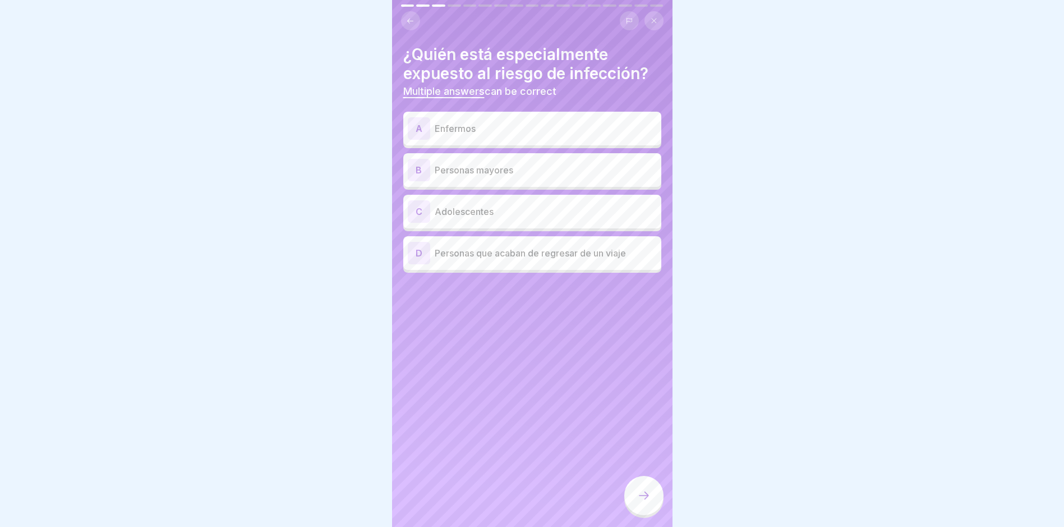
click at [564, 170] on p "Personas mayores" at bounding box center [546, 169] width 222 height 13
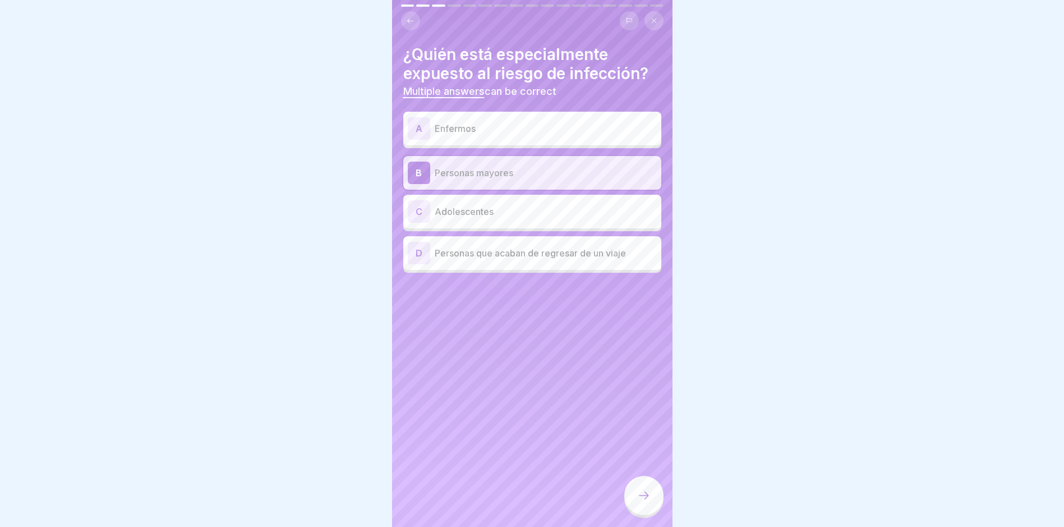
click at [576, 120] on div "A Enfermos" at bounding box center [532, 128] width 249 height 22
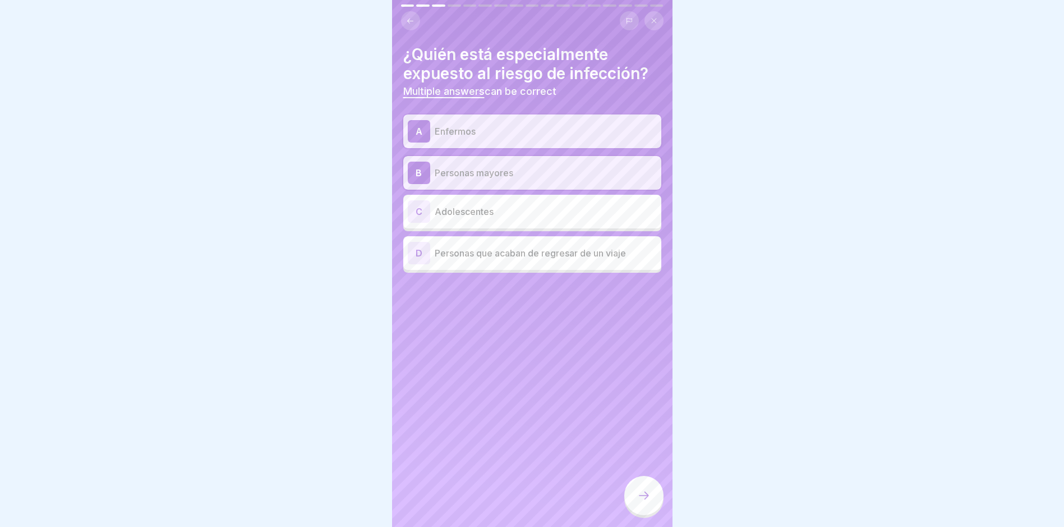
click at [607, 256] on p "Personas que acaban de regresar de un viaje" at bounding box center [546, 252] width 222 height 13
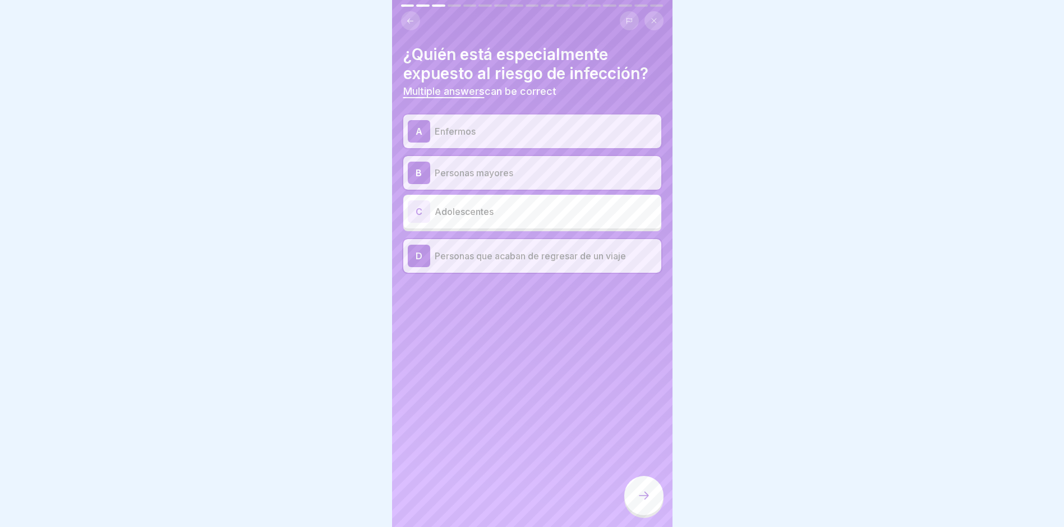
click at [637, 405] on div at bounding box center [643, 495] width 39 height 39
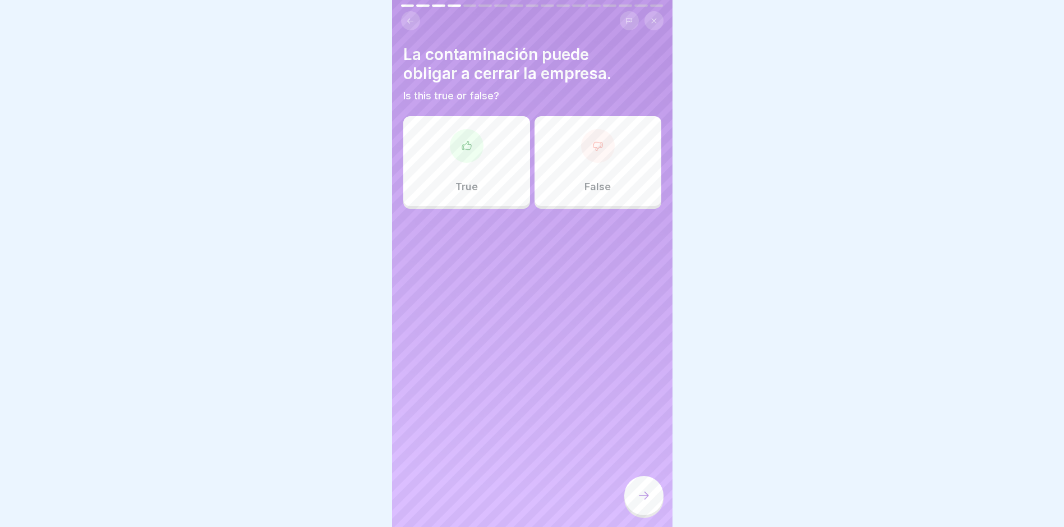
click at [429, 162] on div "True" at bounding box center [466, 161] width 127 height 90
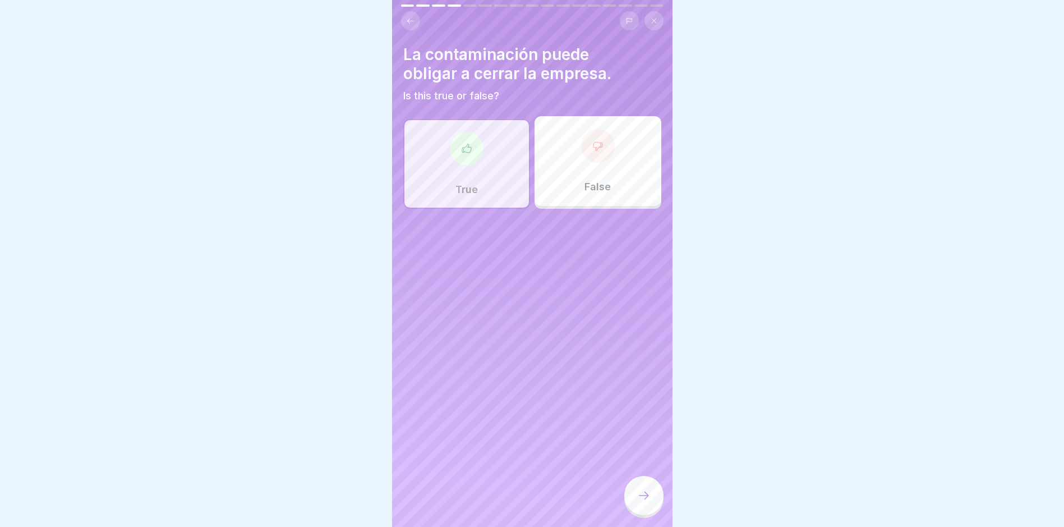
click at [650, 405] on icon at bounding box center [643, 495] width 13 height 13
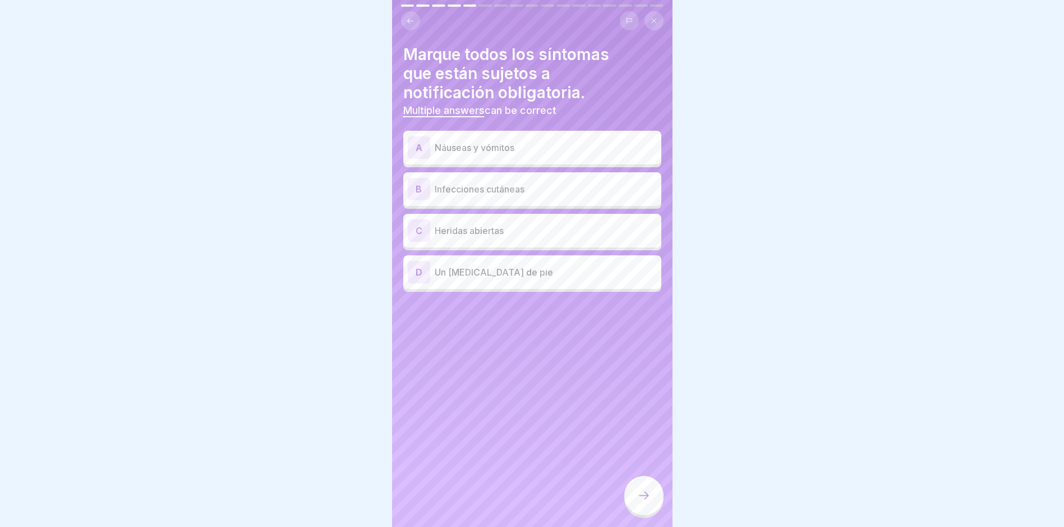
click at [507, 160] on div "A Náuseas y vómitos" at bounding box center [532, 148] width 258 height 34
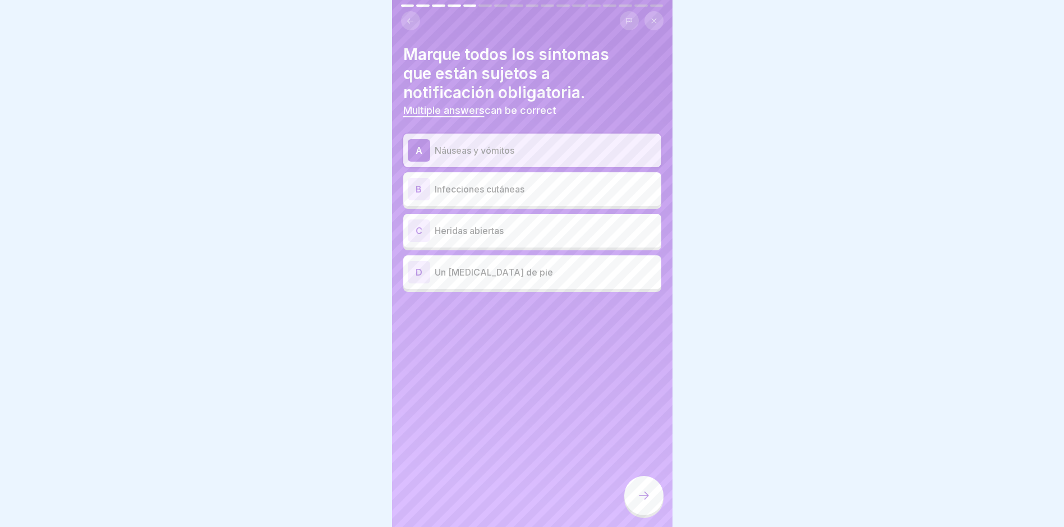
click at [508, 195] on p "Infecciones cutáneas" at bounding box center [546, 188] width 222 height 13
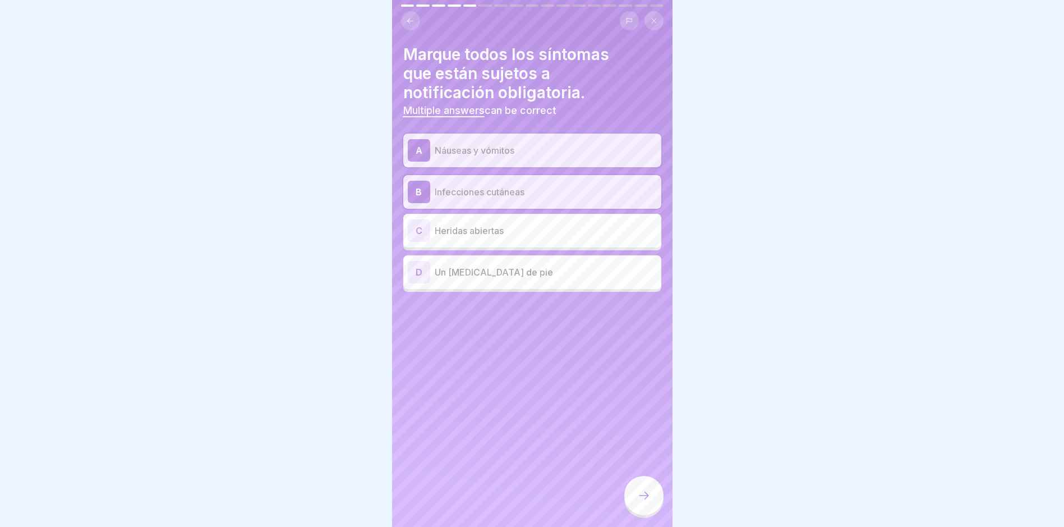
click at [511, 236] on p "Heridas abiertas" at bounding box center [546, 230] width 222 height 13
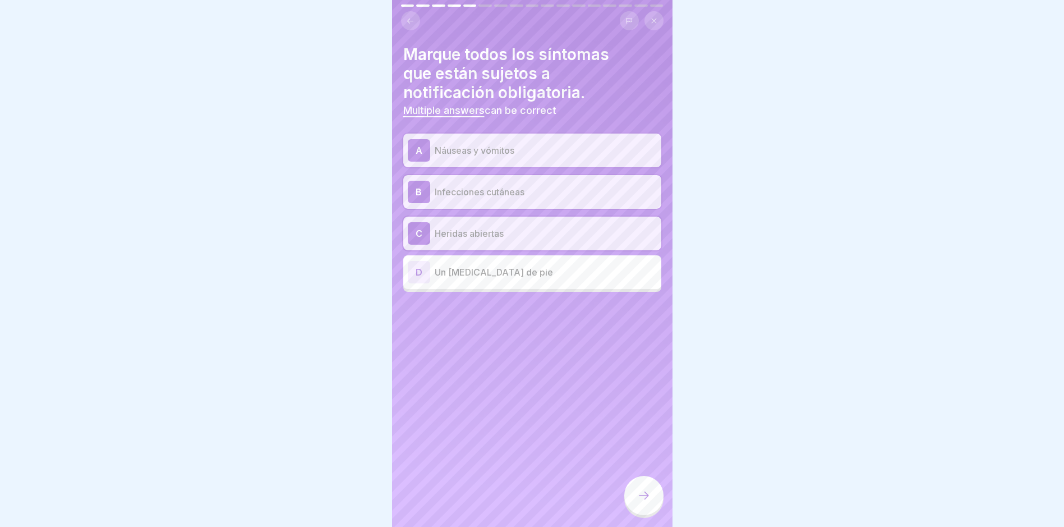
click at [651, 405] on div at bounding box center [643, 495] width 39 height 39
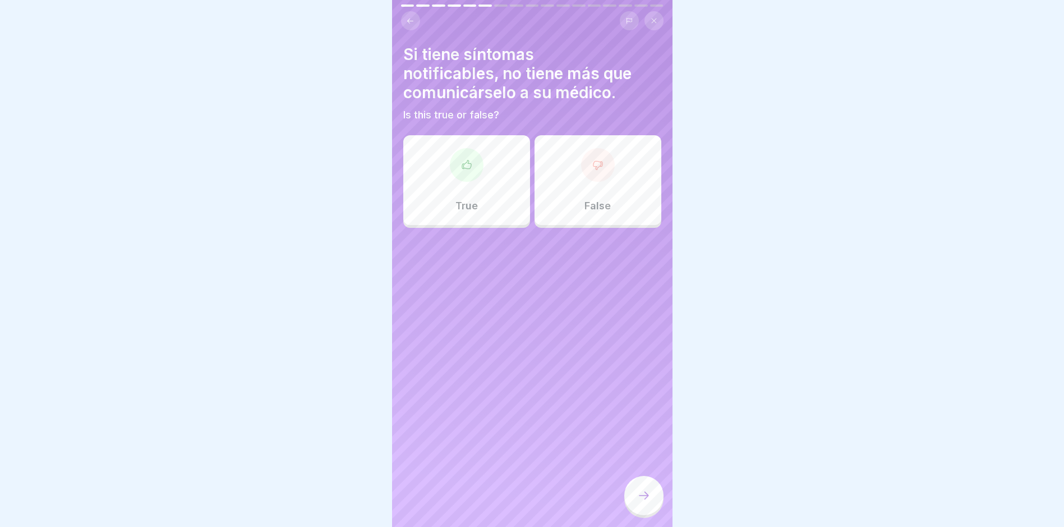
click at [587, 204] on p "False" at bounding box center [598, 206] width 26 height 12
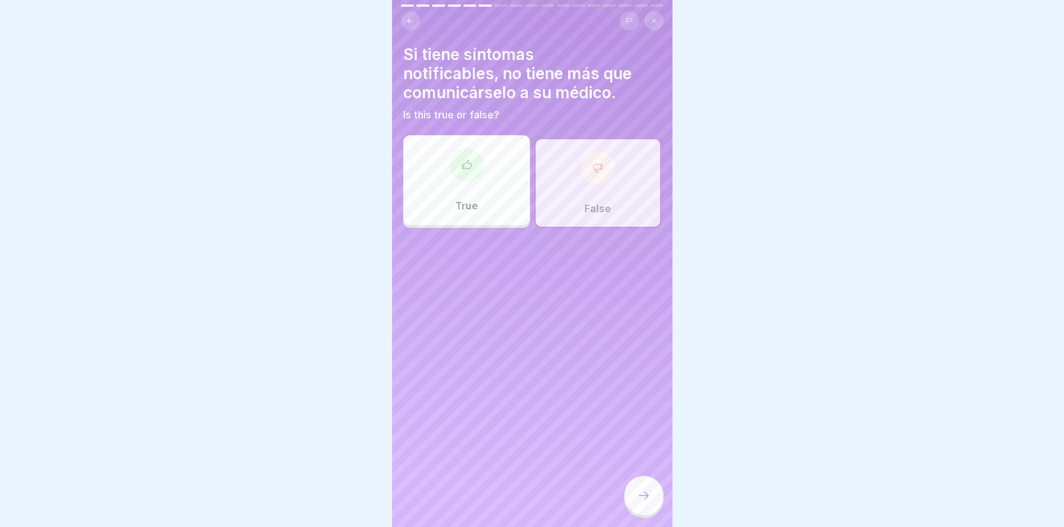
click at [636, 405] on div at bounding box center [643, 495] width 39 height 39
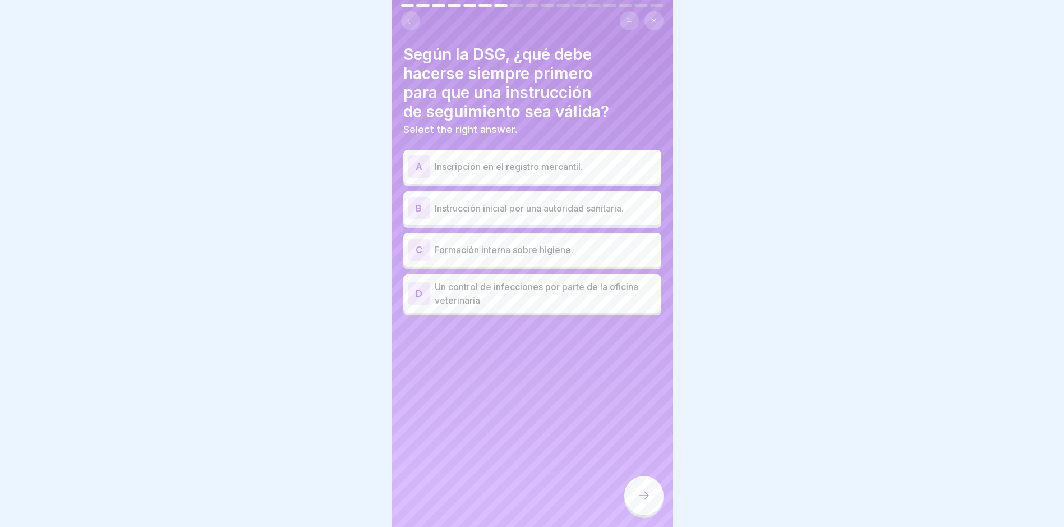
click at [597, 249] on p "Formación interna sobre higiene." at bounding box center [546, 249] width 222 height 13
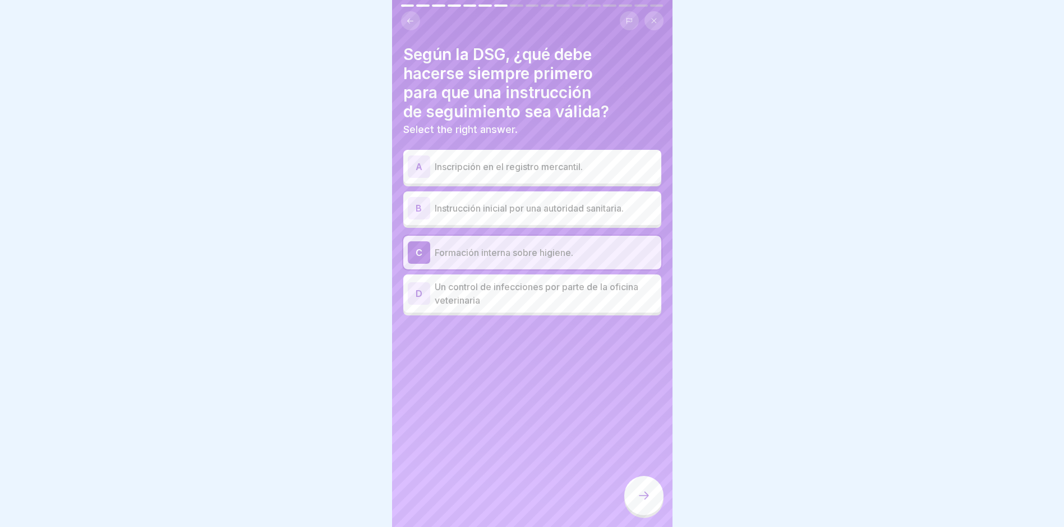
click at [648, 405] on div at bounding box center [643, 495] width 39 height 39
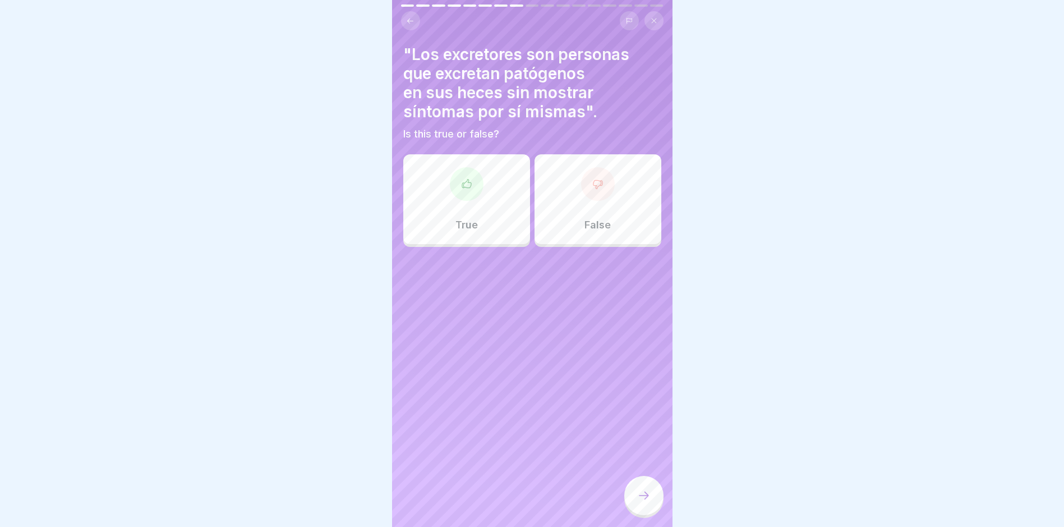
click at [501, 203] on div "True" at bounding box center [466, 199] width 127 height 90
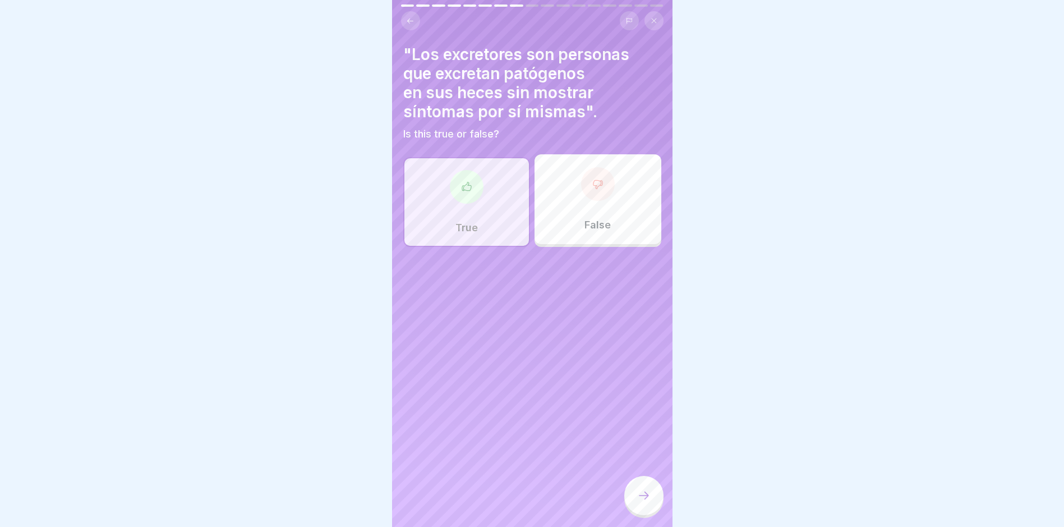
click at [638, 405] on div at bounding box center [643, 495] width 39 height 39
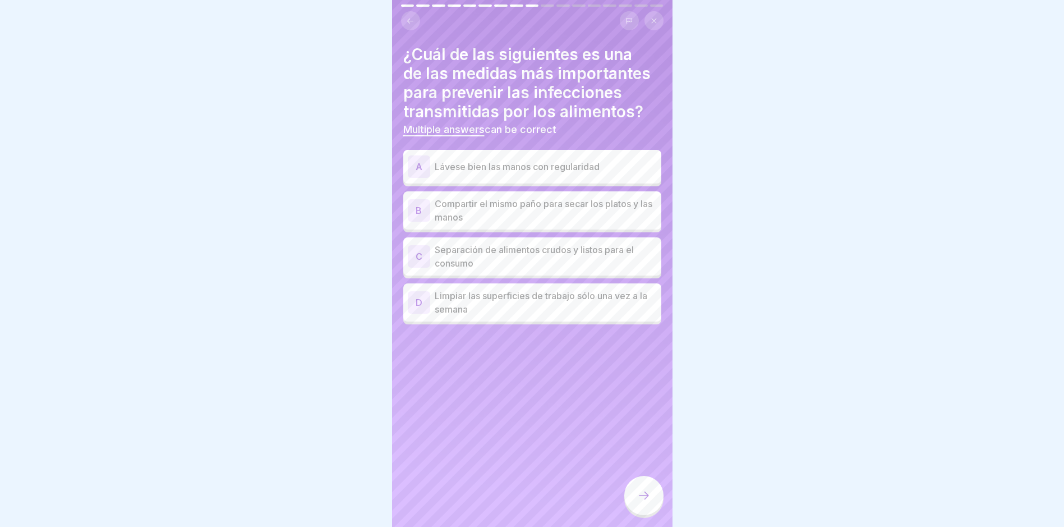
click at [596, 166] on p "Lávese bien las manos con regularidad" at bounding box center [546, 166] width 222 height 13
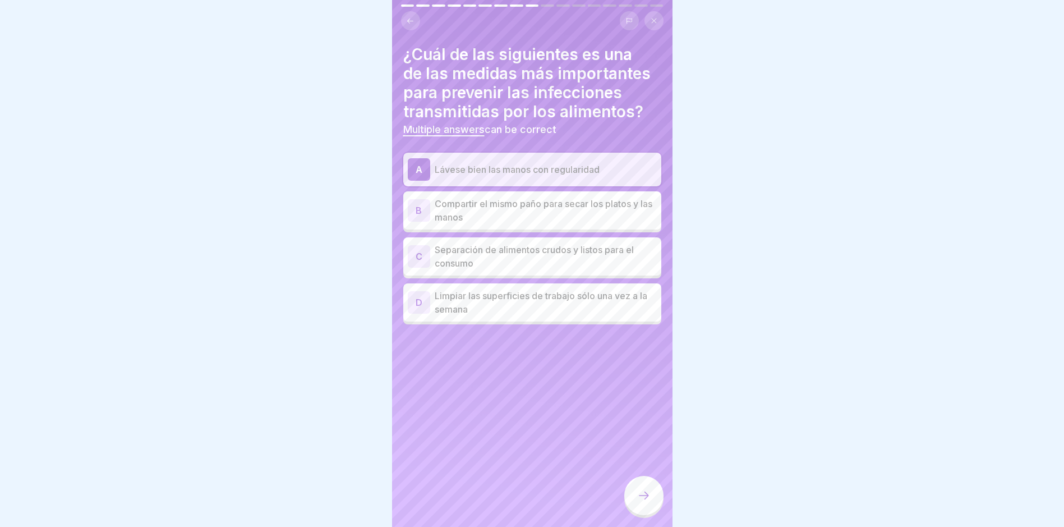
click at [590, 260] on p "Separación de alimentos crudos y listos para el consumo" at bounding box center [546, 256] width 222 height 27
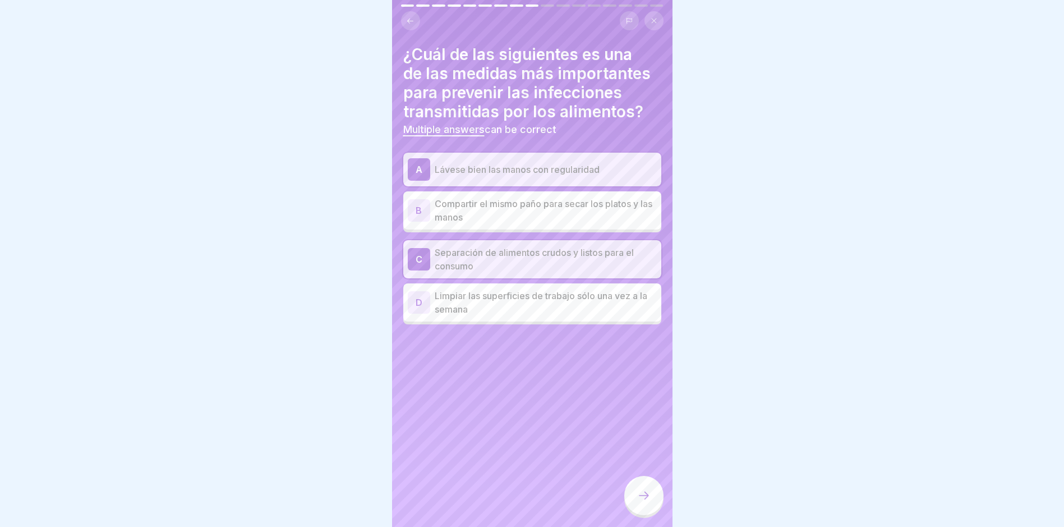
click at [592, 302] on p "Limpiar las superficies de trabajo sólo una vez a la semana" at bounding box center [546, 302] width 222 height 27
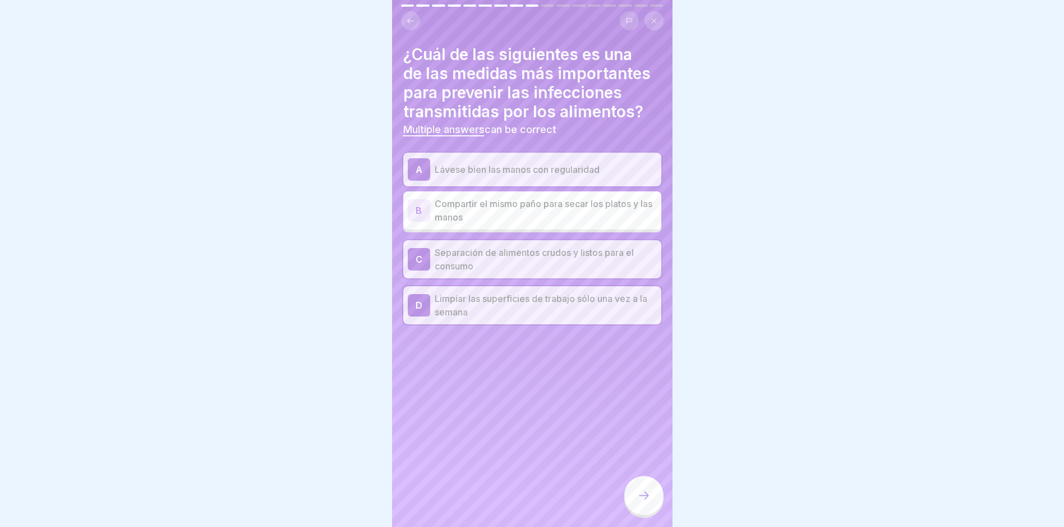
click at [592, 302] on p "Limpiar las superficies de trabajo sólo una vez a la semana" at bounding box center [546, 305] width 222 height 27
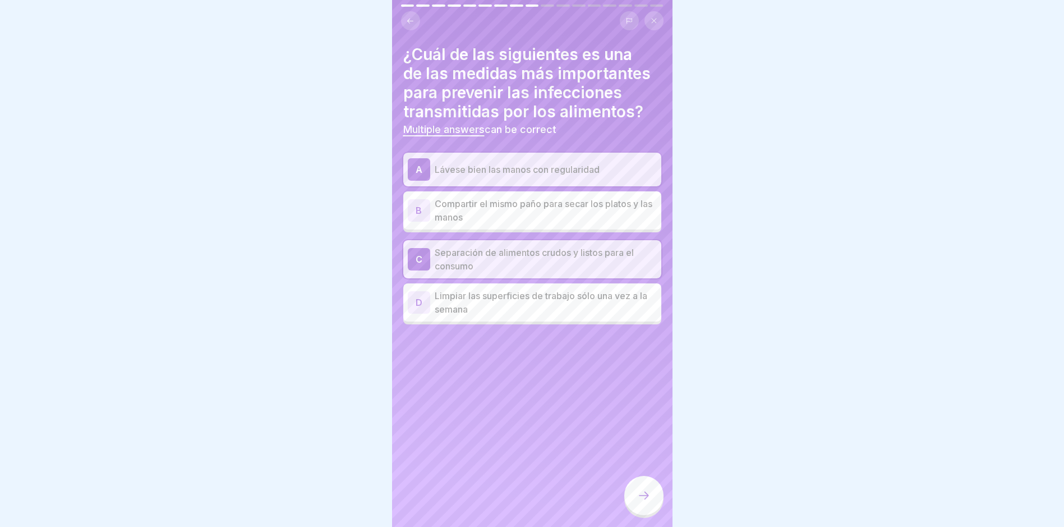
click at [648, 405] on div at bounding box center [643, 495] width 39 height 39
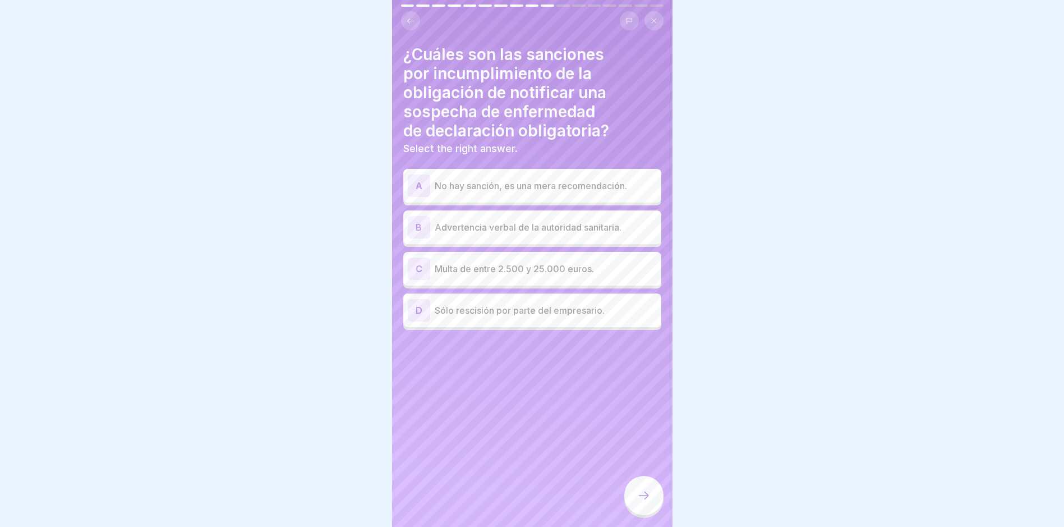
click at [543, 264] on p "Multa de entre 2.500 y 25.000 euros." at bounding box center [546, 268] width 222 height 13
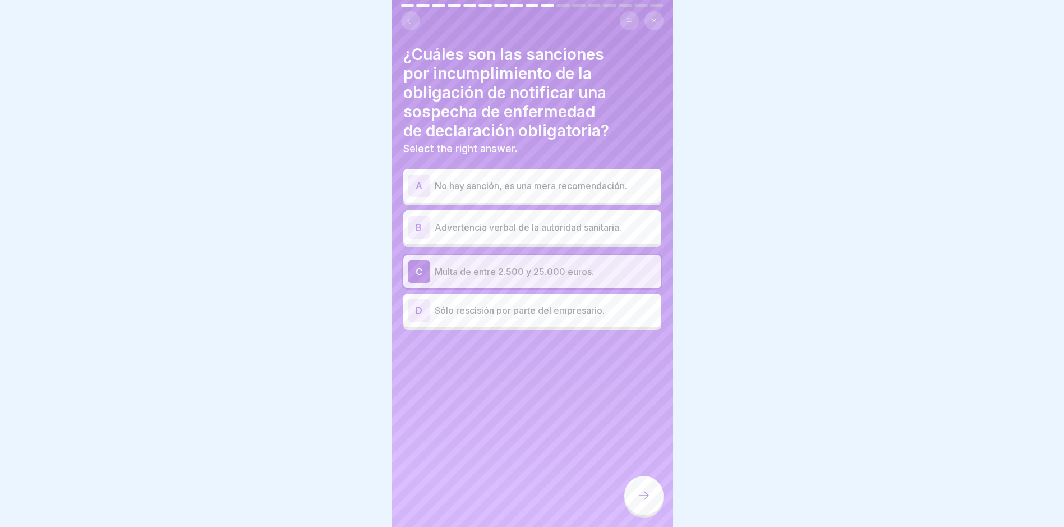
click at [654, 405] on div at bounding box center [643, 495] width 39 height 39
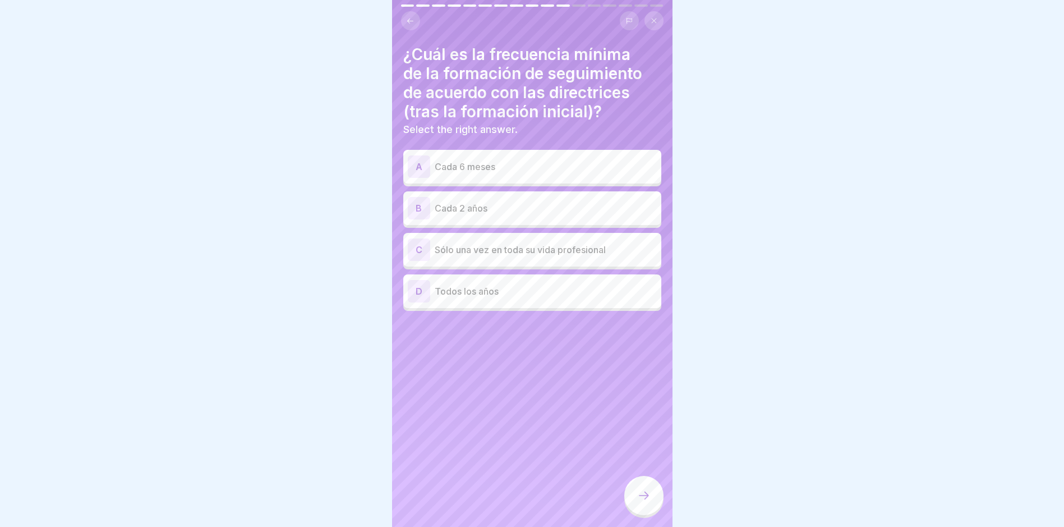
click at [489, 210] on p "Cada 2 años" at bounding box center [546, 207] width 222 height 13
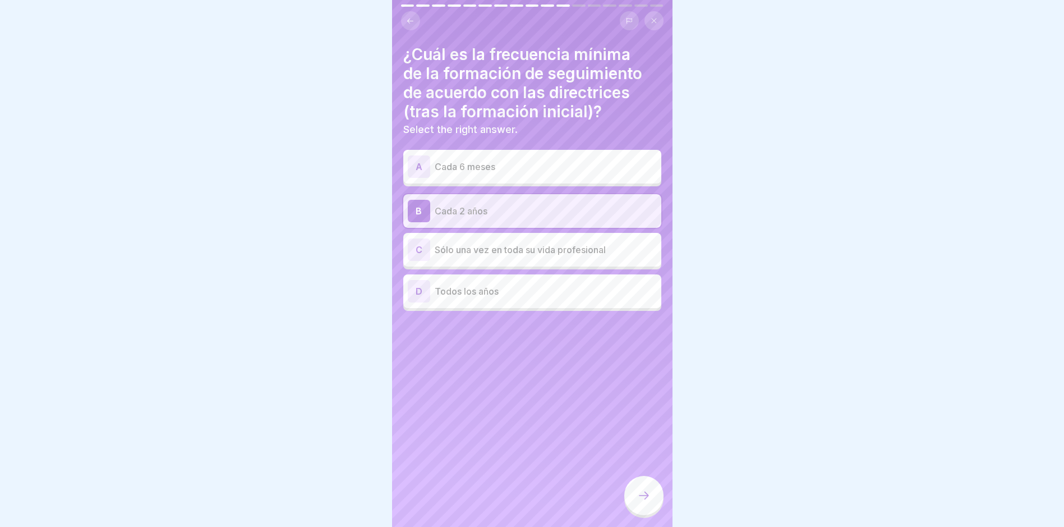
click at [640, 405] on div at bounding box center [643, 495] width 39 height 39
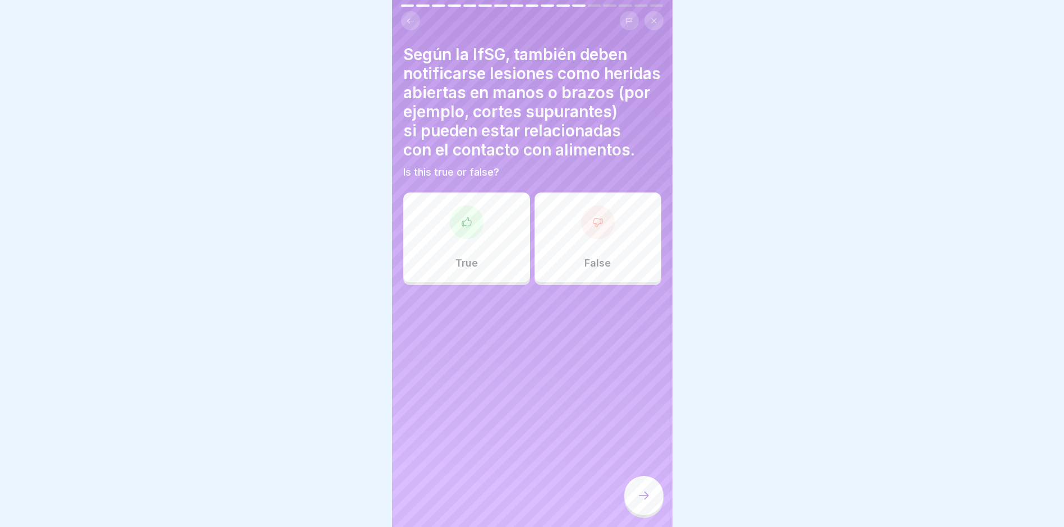
click at [497, 282] on div "True" at bounding box center [466, 237] width 127 height 90
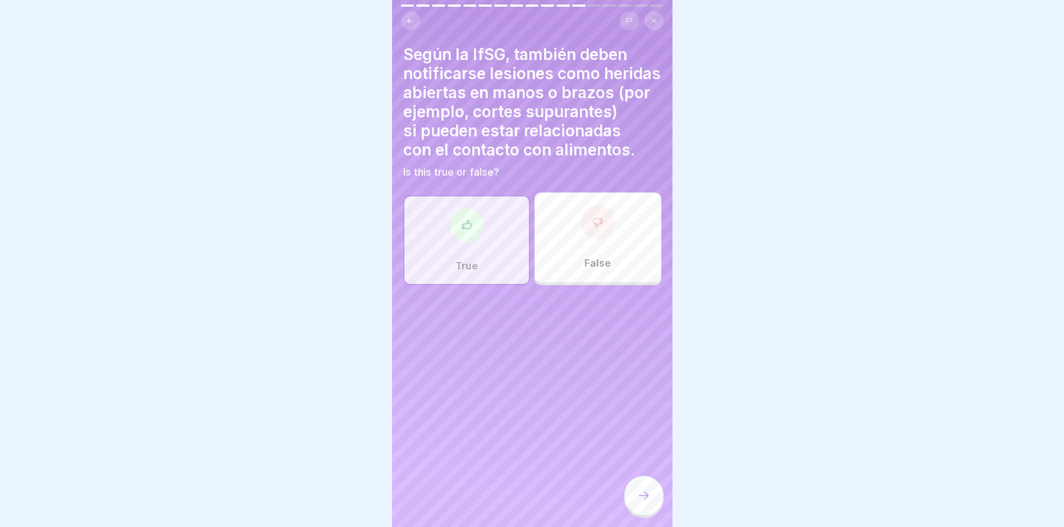
click at [642, 405] on div at bounding box center [643, 495] width 39 height 39
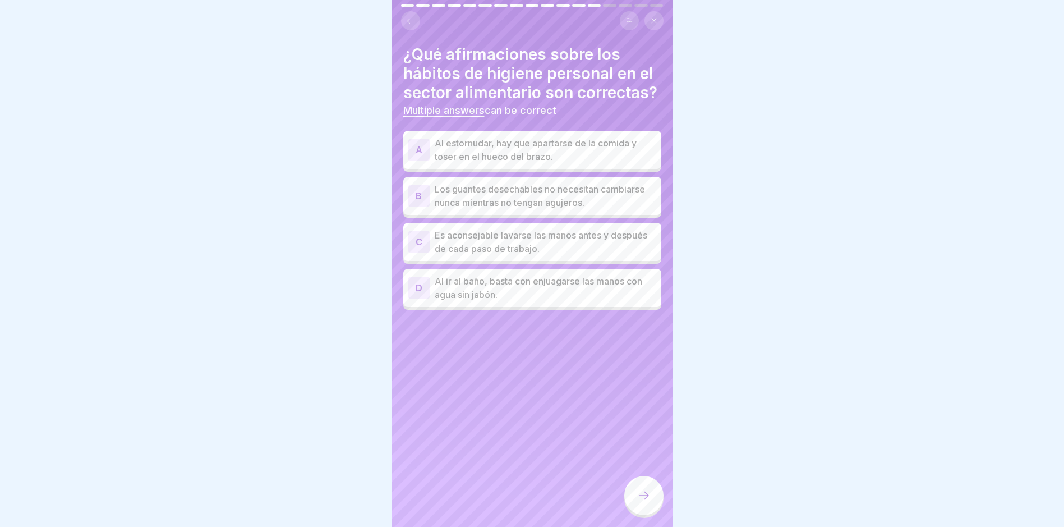
click at [551, 163] on p "Al estornudar, hay que apartarse de la comida y toser en el hueco del brazo." at bounding box center [546, 149] width 222 height 27
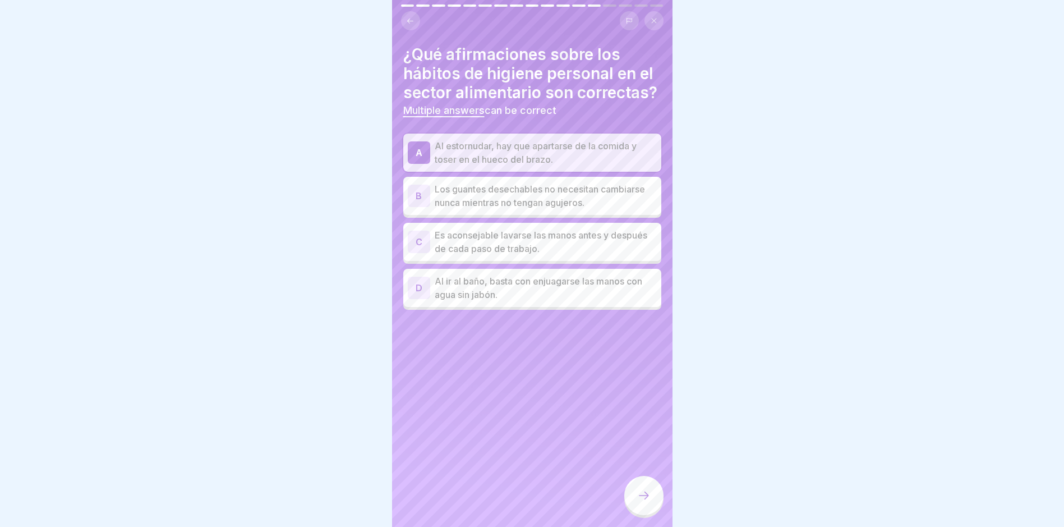
click at [648, 405] on icon at bounding box center [643, 495] width 13 height 13
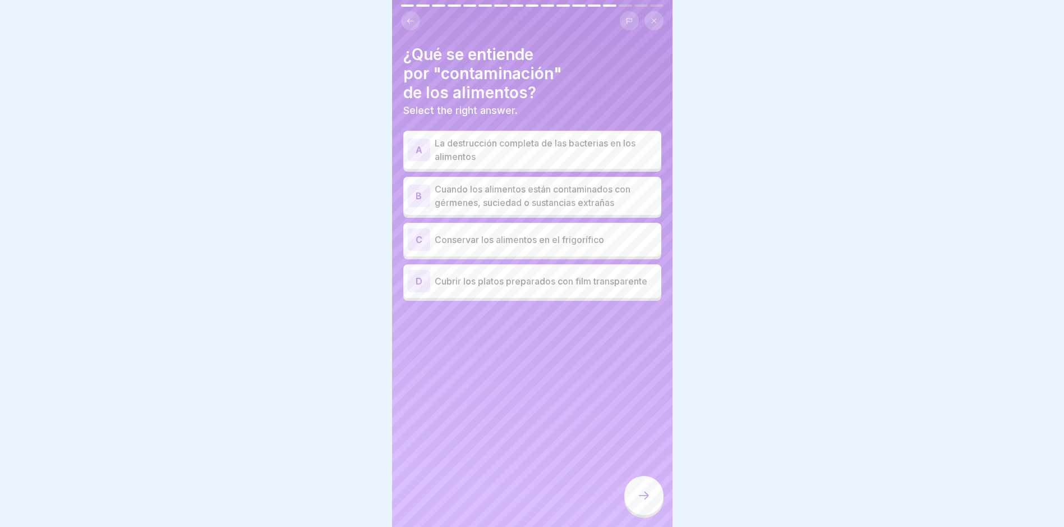
click at [517, 199] on p "Cuando los alimentos están contaminados con gérmenes, suciedad o sustancias ext…" at bounding box center [546, 195] width 222 height 27
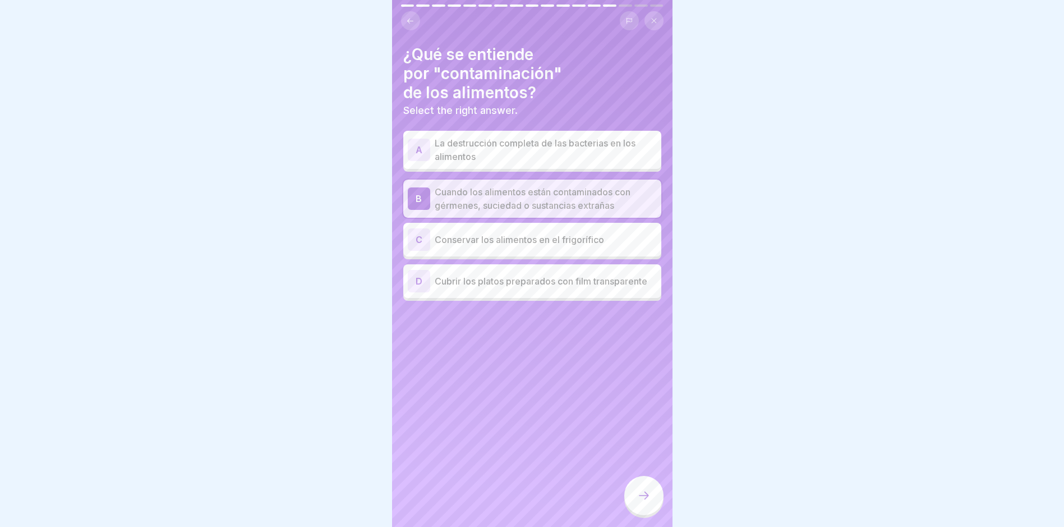
click at [645, 405] on icon at bounding box center [643, 495] width 13 height 13
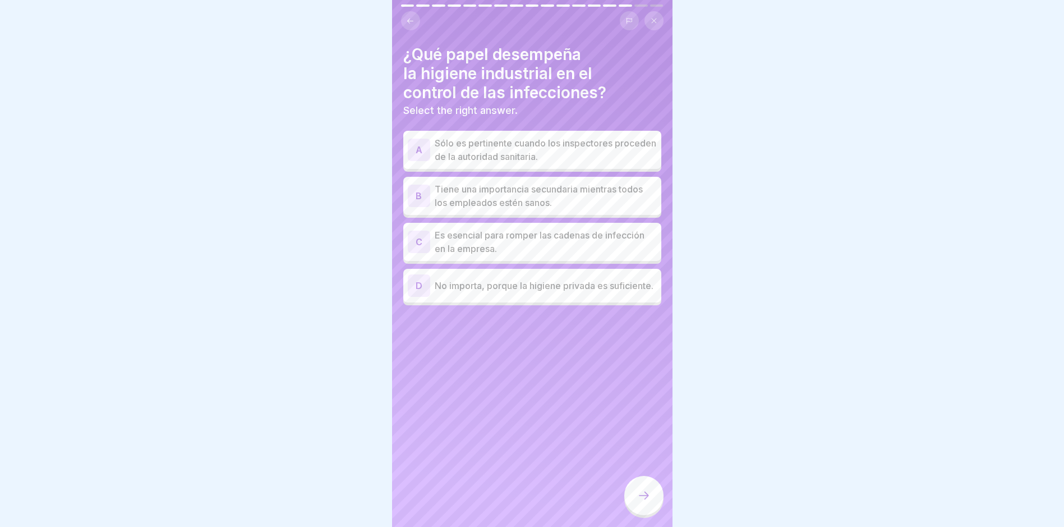
click at [560, 255] on p "Es esencial para romper las cadenas de infección en la empresa." at bounding box center [546, 241] width 222 height 27
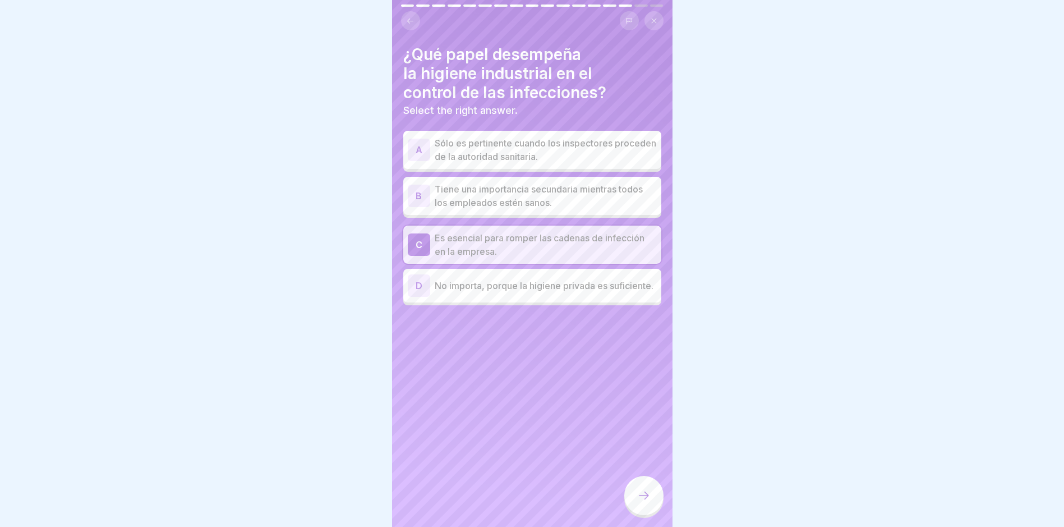
click at [641, 405] on icon at bounding box center [643, 495] width 13 height 13
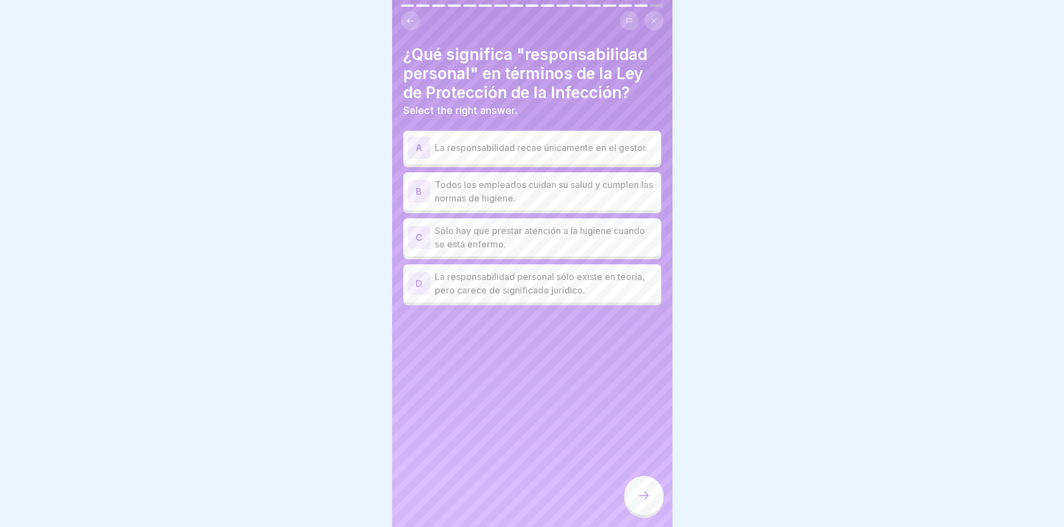
click at [585, 201] on p "Todos los empleados cuidan su salud y cumplen las normas de higiene." at bounding box center [546, 191] width 222 height 27
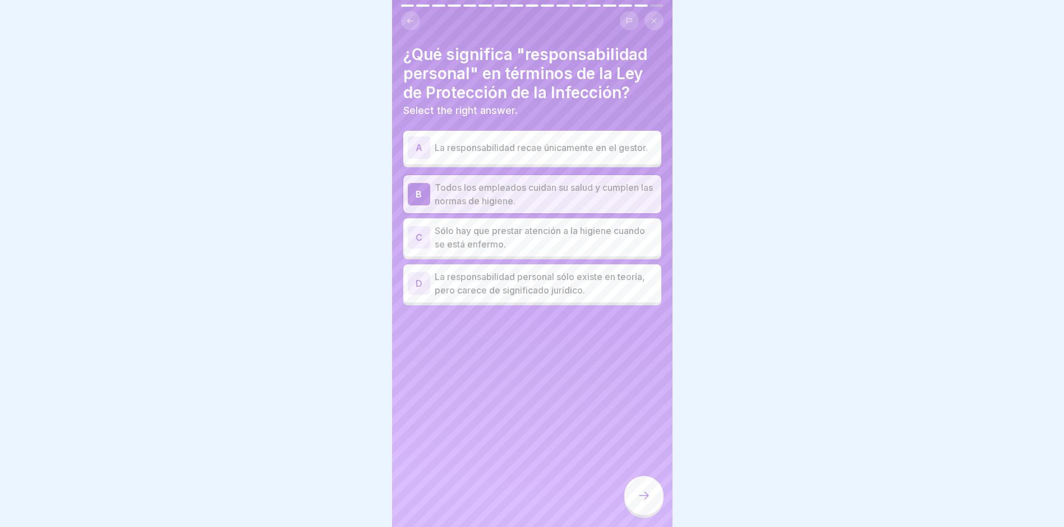
click at [644, 405] on div at bounding box center [643, 495] width 39 height 39
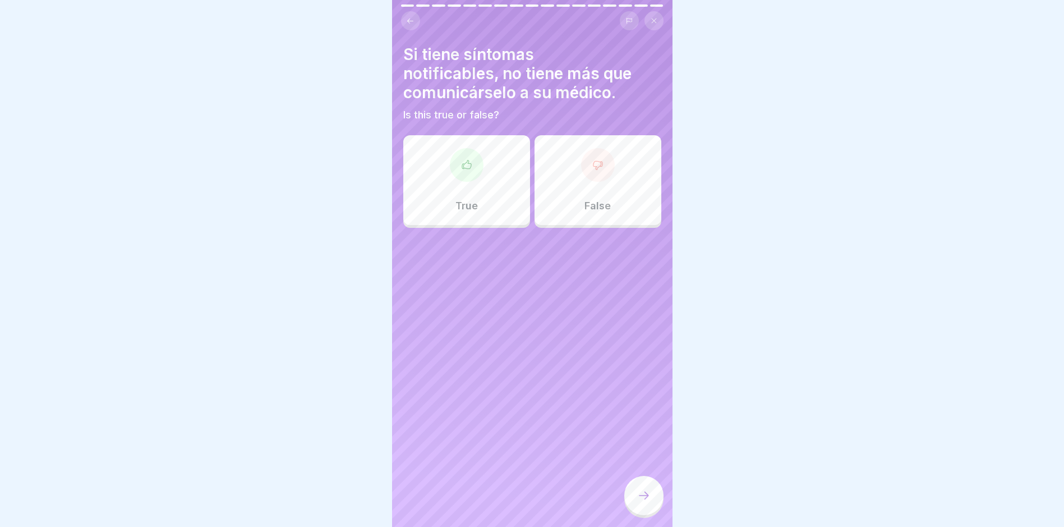
click at [586, 204] on p "False" at bounding box center [598, 206] width 26 height 12
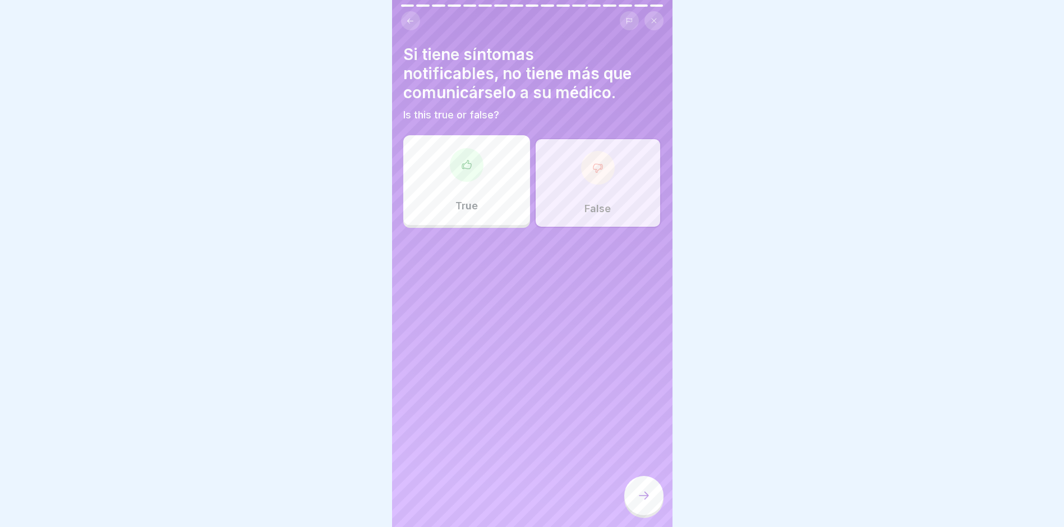
click at [644, 405] on div at bounding box center [643, 495] width 39 height 39
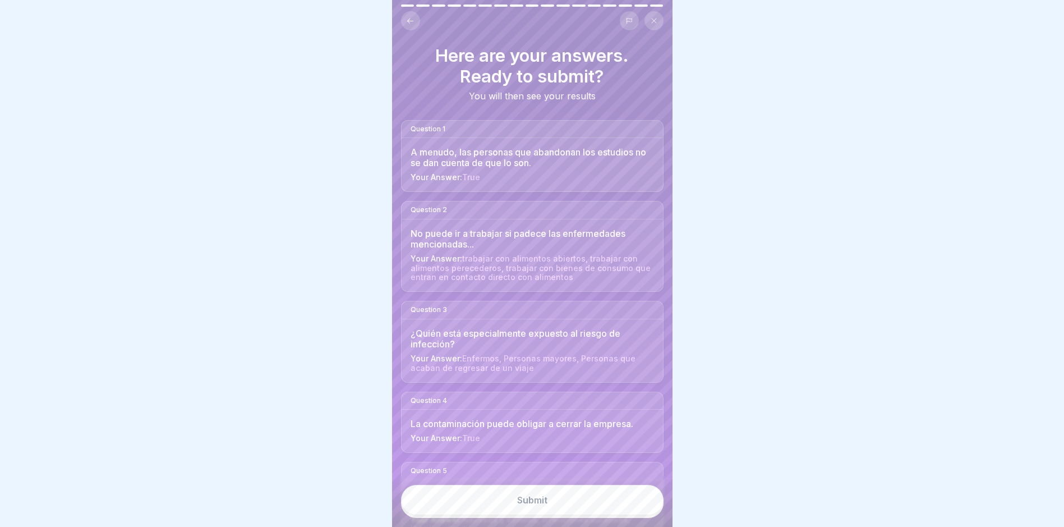
click at [632, 405] on button "Submit" at bounding box center [532, 500] width 263 height 30
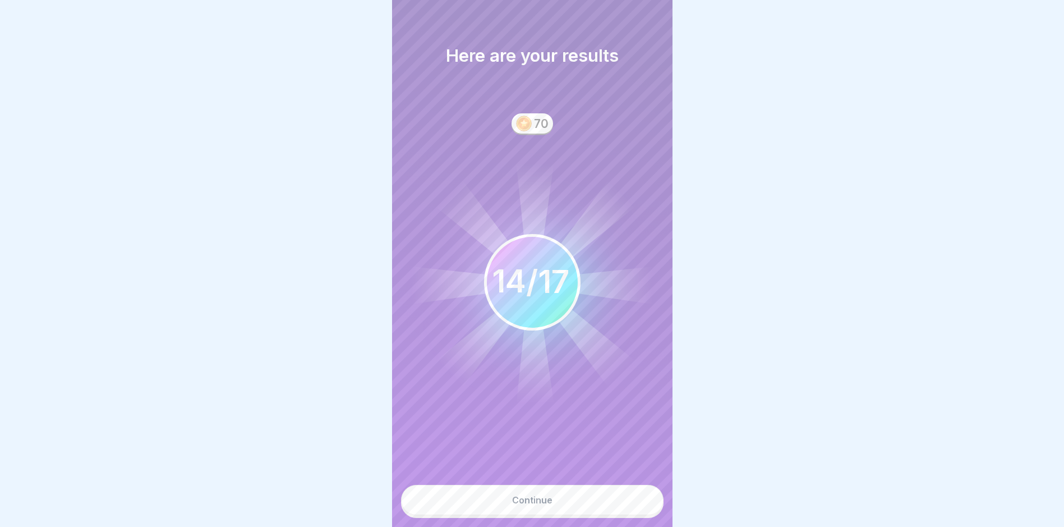
click at [623, 405] on button "Continue" at bounding box center [532, 500] width 263 height 30
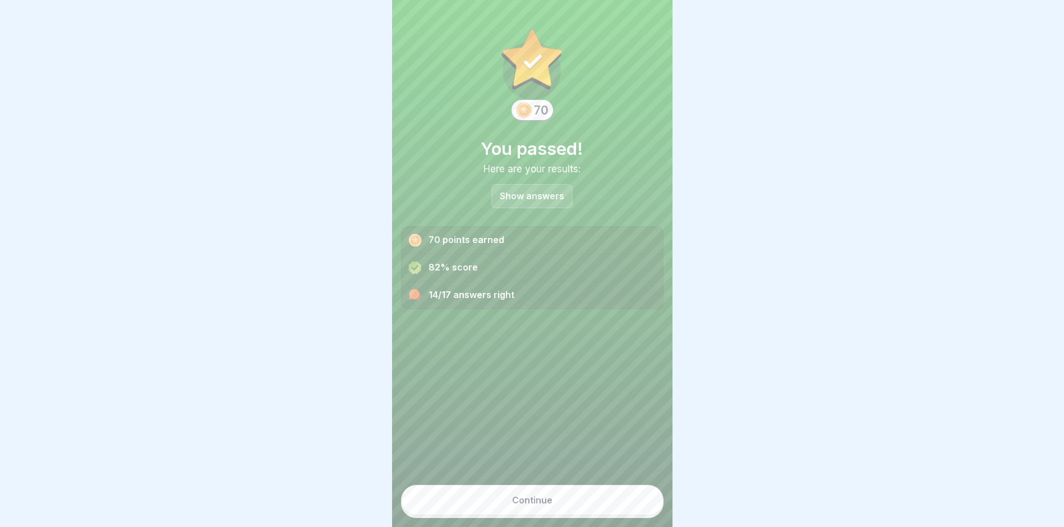
click at [605, 405] on button "Continue" at bounding box center [532, 500] width 263 height 30
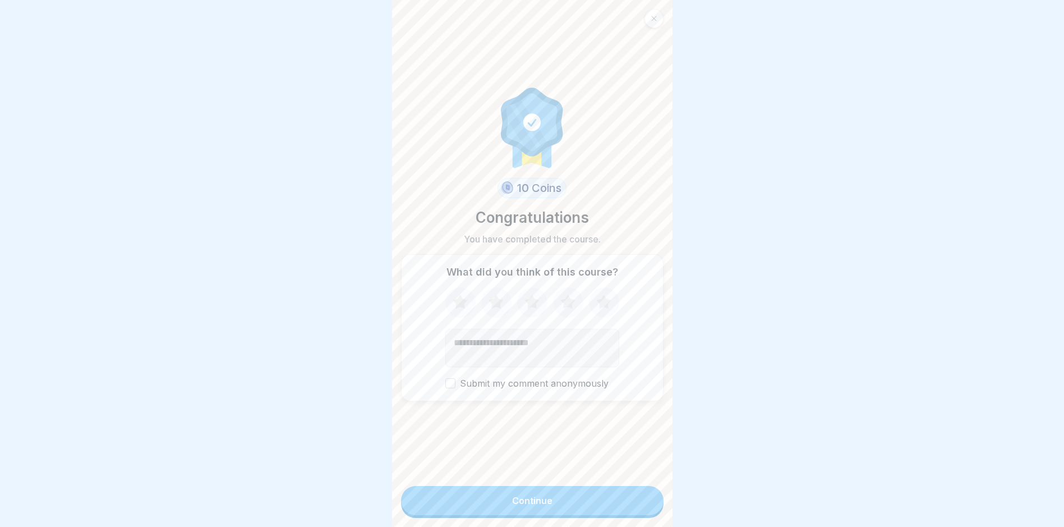
click at [605, 405] on button "Continue" at bounding box center [532, 500] width 263 height 29
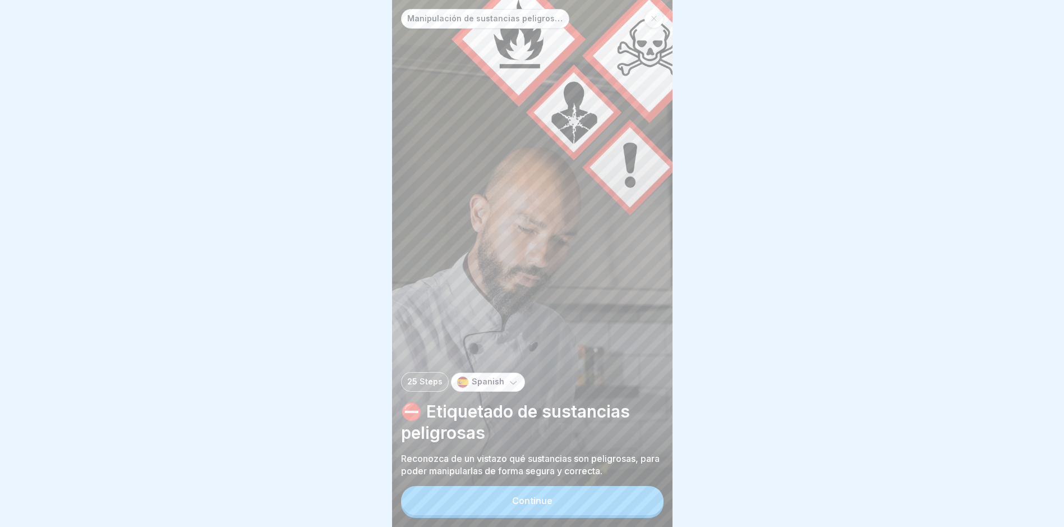
click at [651, 21] on icon at bounding box center [654, 18] width 7 height 7
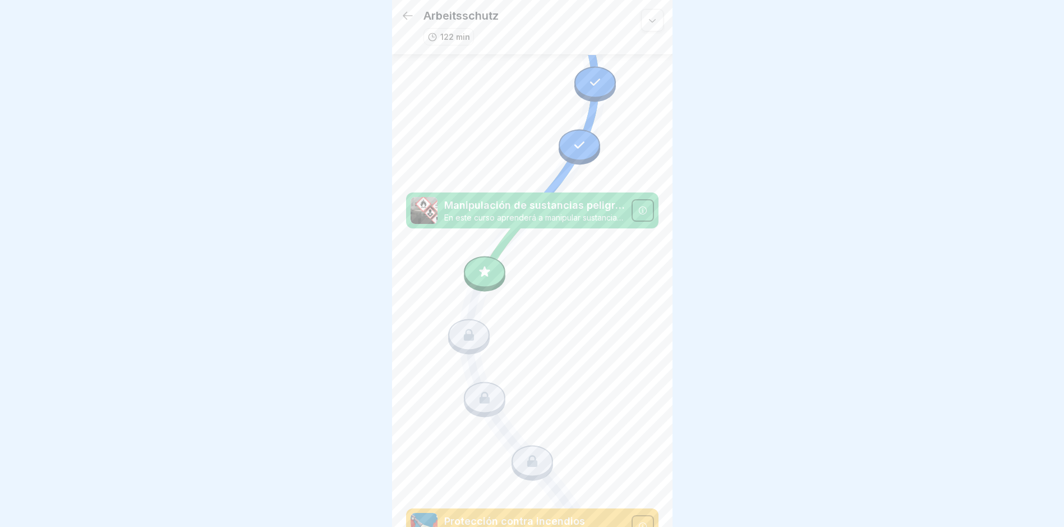
scroll to position [675, 0]
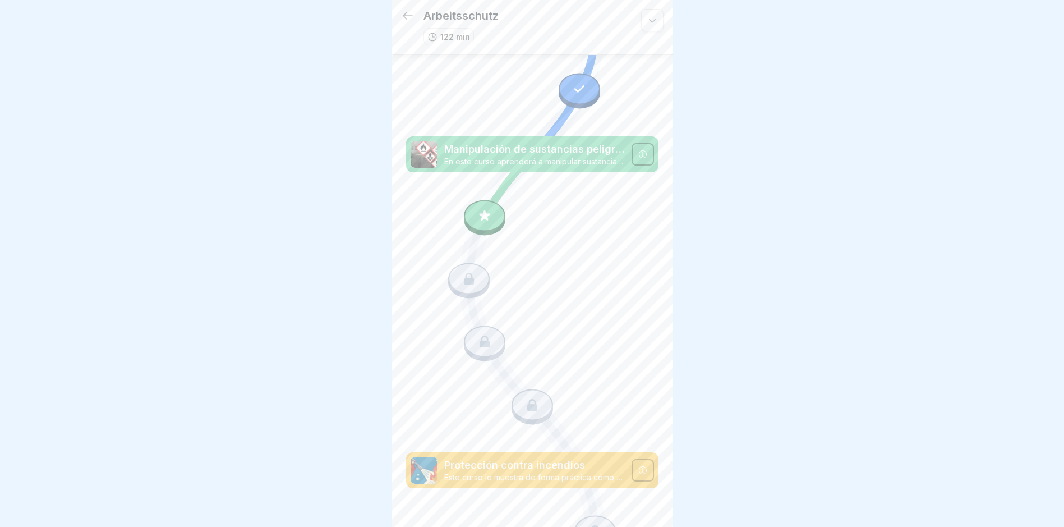
click at [491, 200] on div at bounding box center [485, 215] width 42 height 31
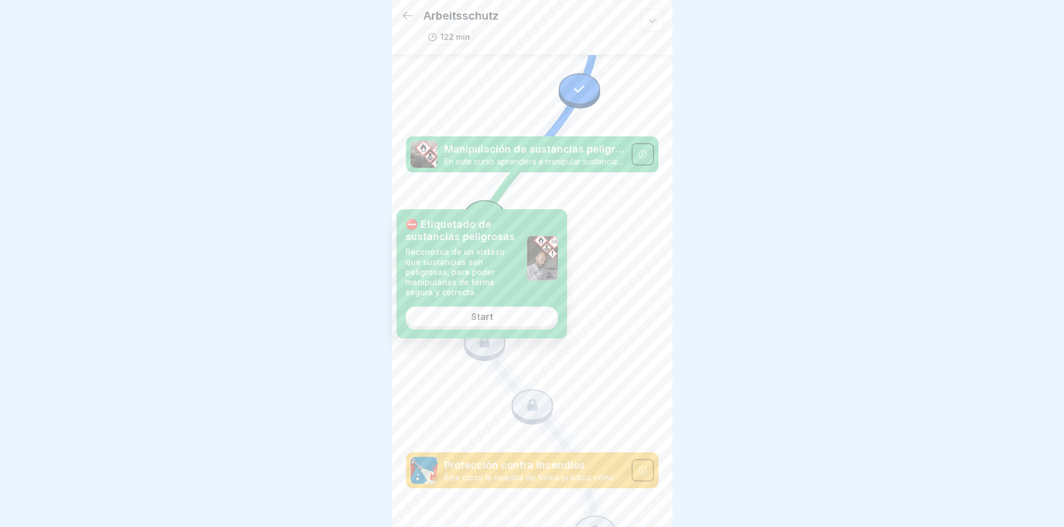
click at [511, 306] on link "Start" at bounding box center [482, 316] width 153 height 20
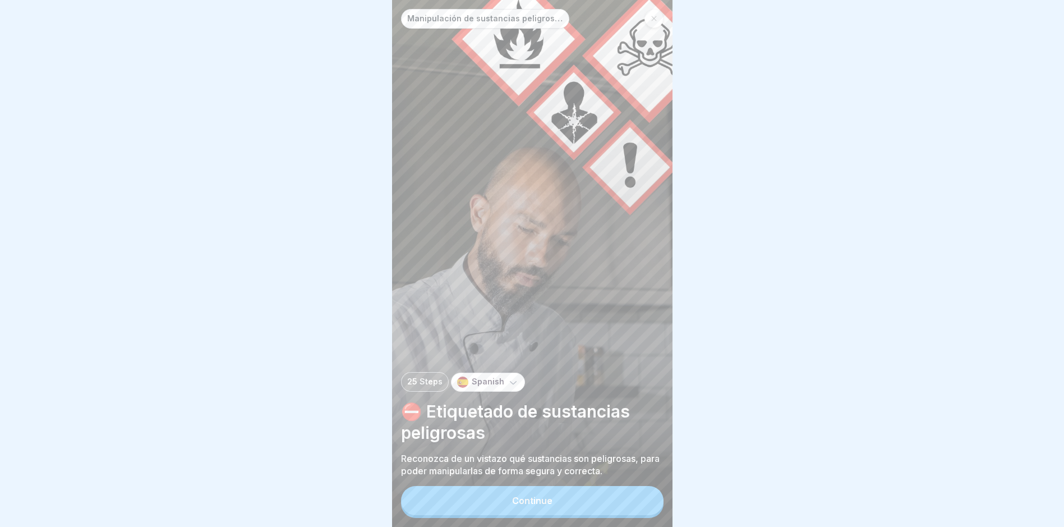
click at [555, 405] on button "Continue" at bounding box center [532, 500] width 263 height 29
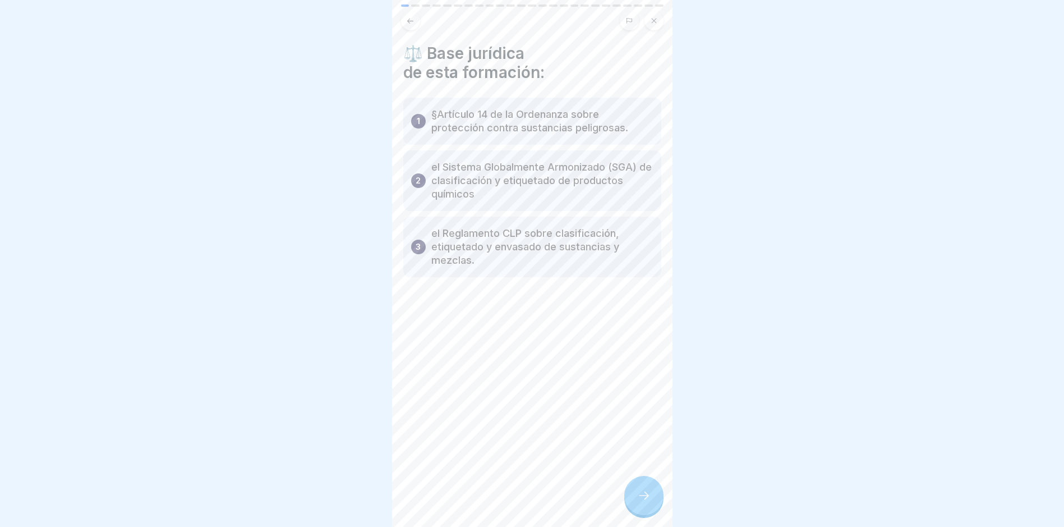
click at [639, 405] on icon at bounding box center [643, 495] width 13 height 13
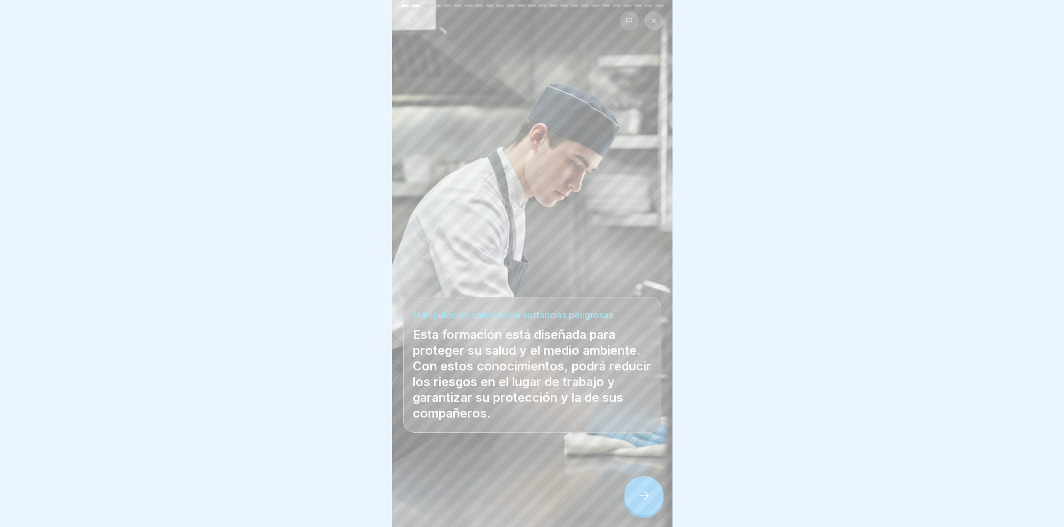
click at [638, 405] on div at bounding box center [643, 495] width 39 height 39
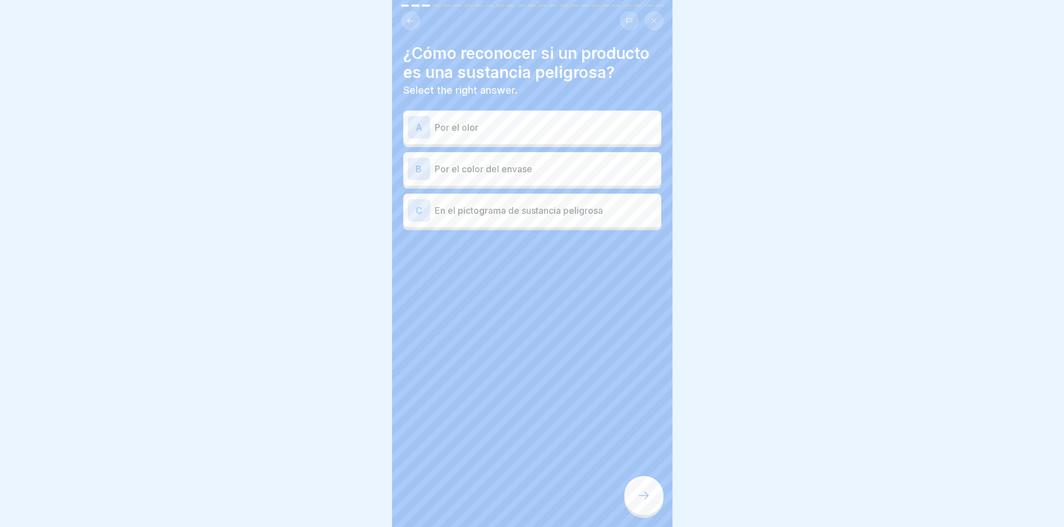
click at [651, 20] on icon at bounding box center [654, 20] width 7 height 7
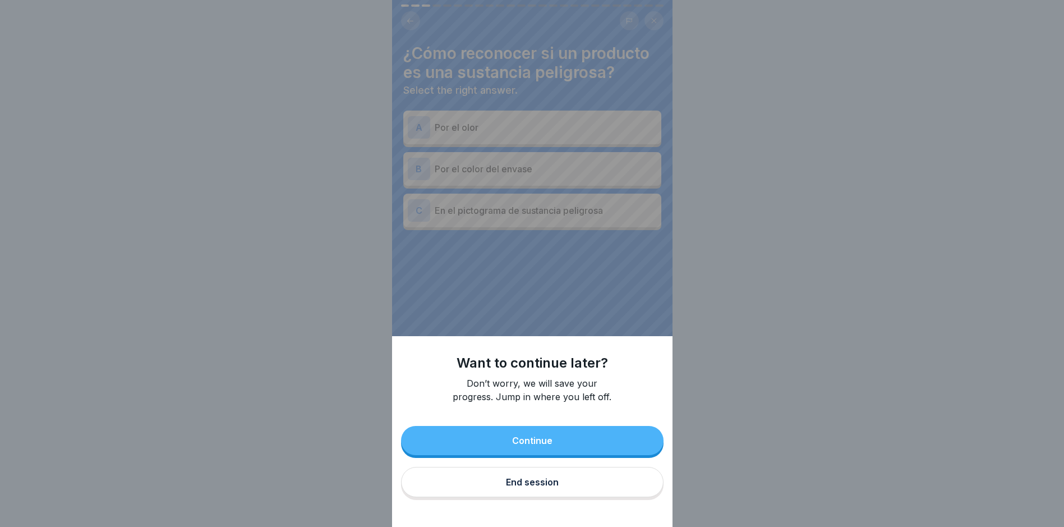
click at [635, 288] on div "Want to continue later? Don’t worry, we will save your progress. Jump in where …" at bounding box center [532, 263] width 281 height 527
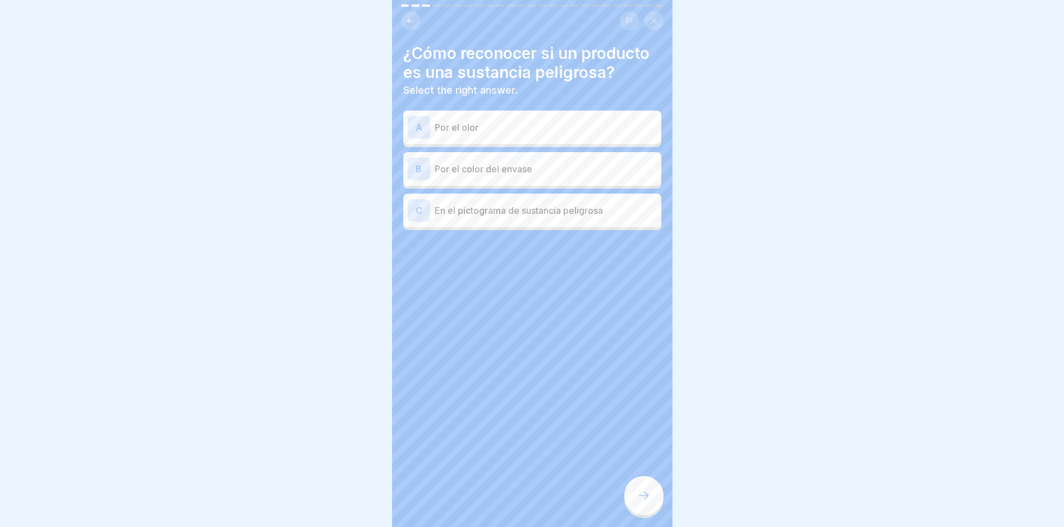
click at [410, 26] on button at bounding box center [410, 20] width 19 height 19
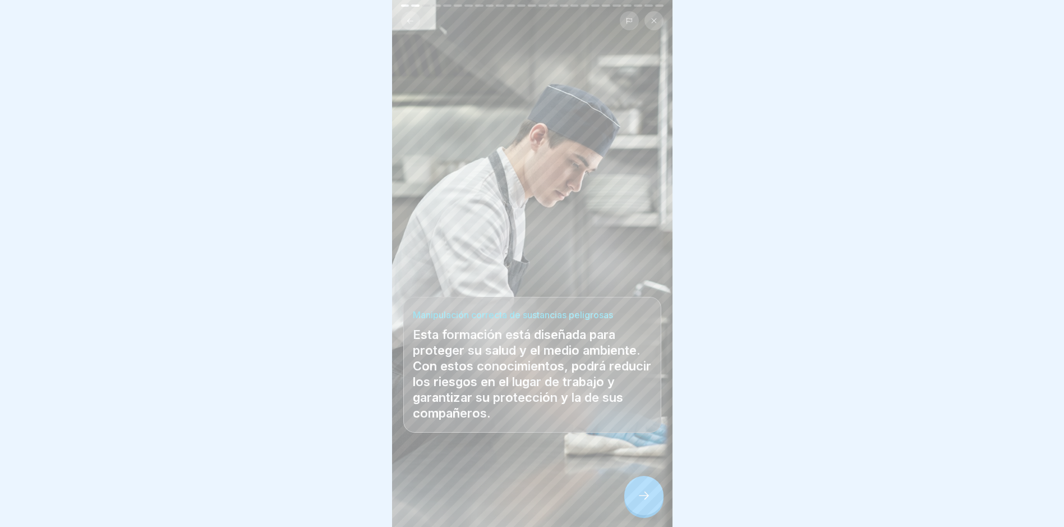
click at [410, 26] on button at bounding box center [410, 20] width 19 height 19
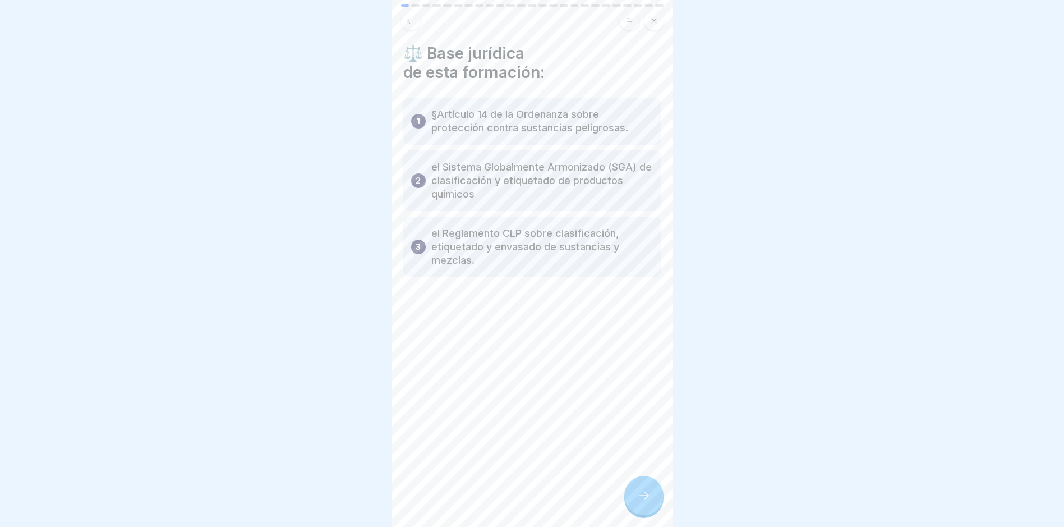
click at [410, 26] on button at bounding box center [410, 20] width 19 height 19
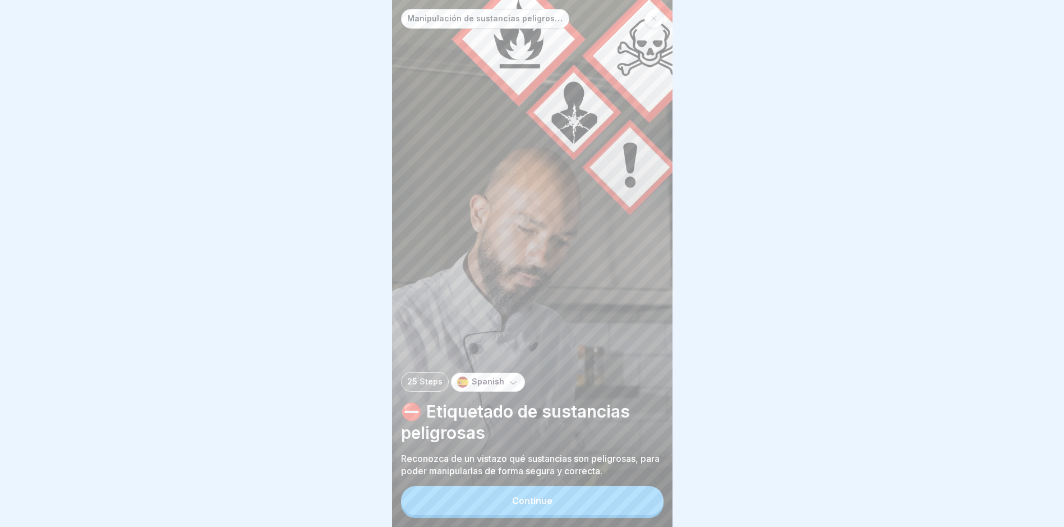
click at [848, 180] on div at bounding box center [532, 263] width 1064 height 527
click at [608, 405] on button "Continue" at bounding box center [532, 500] width 263 height 29
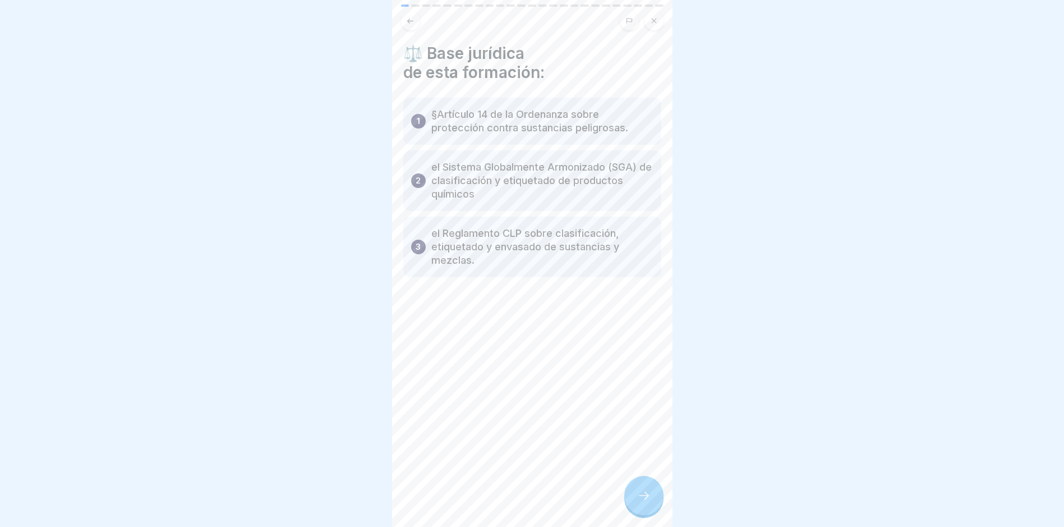
click at [643, 405] on icon at bounding box center [643, 495] width 13 height 13
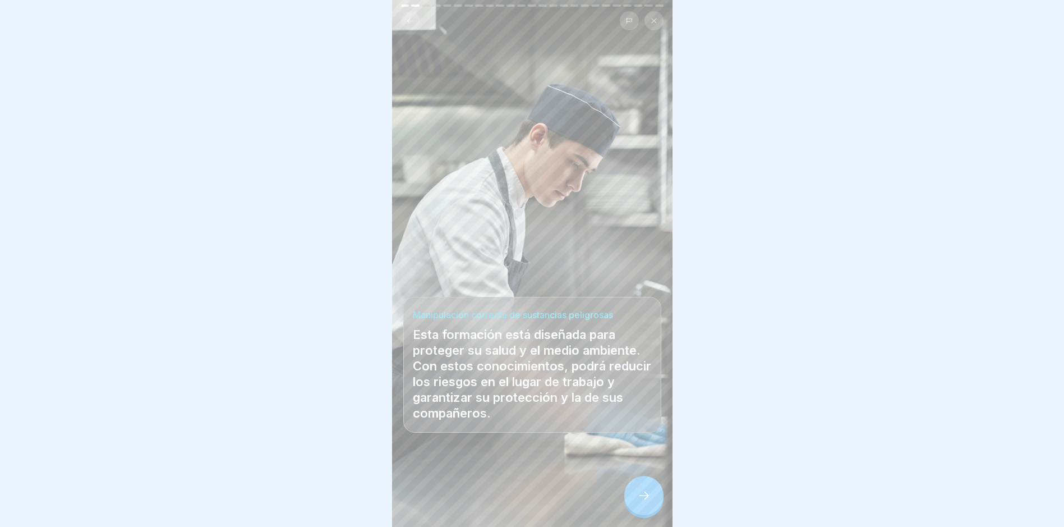
click at [643, 405] on icon at bounding box center [643, 495] width 13 height 13
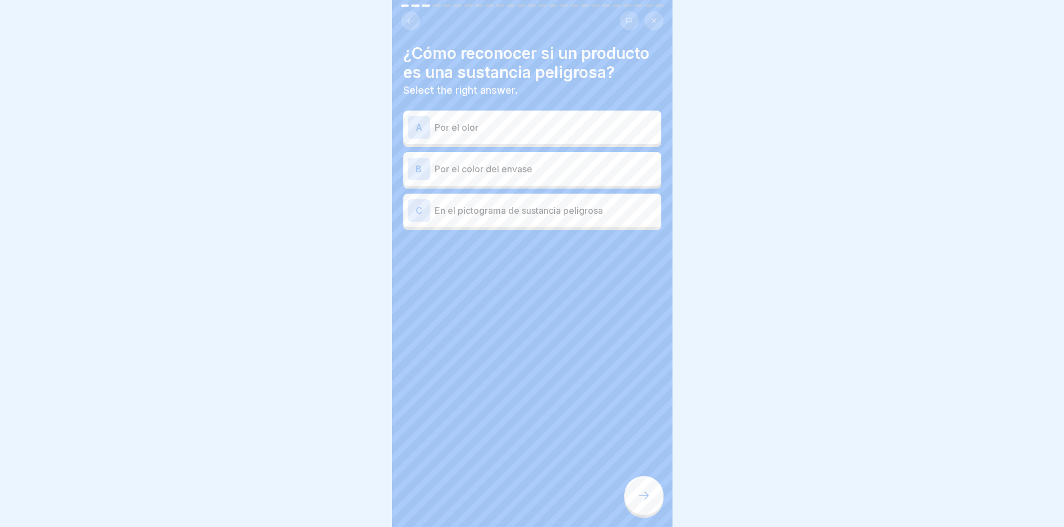
click at [585, 204] on p "En el pictograma de sustancia peligrosa" at bounding box center [546, 210] width 222 height 13
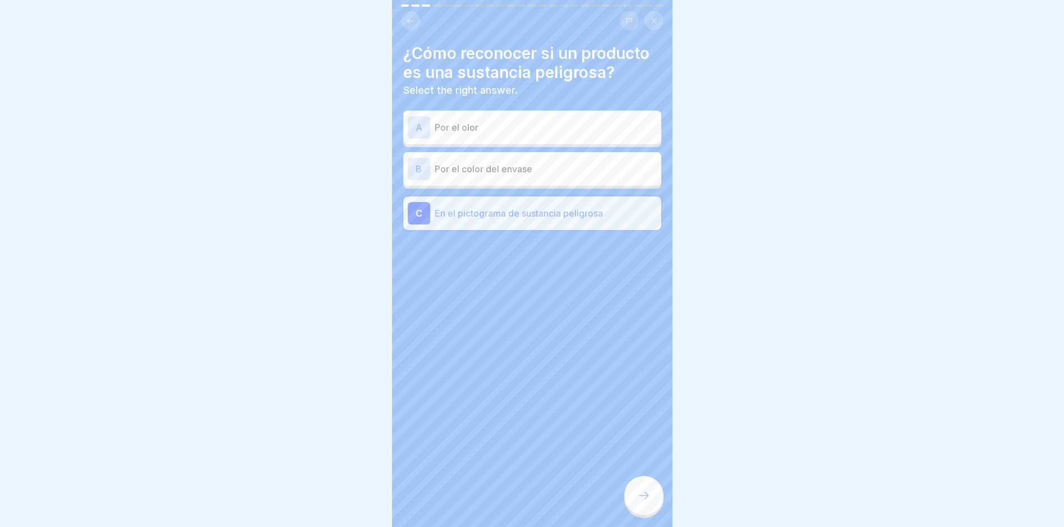
click at [647, 405] on div at bounding box center [643, 495] width 39 height 39
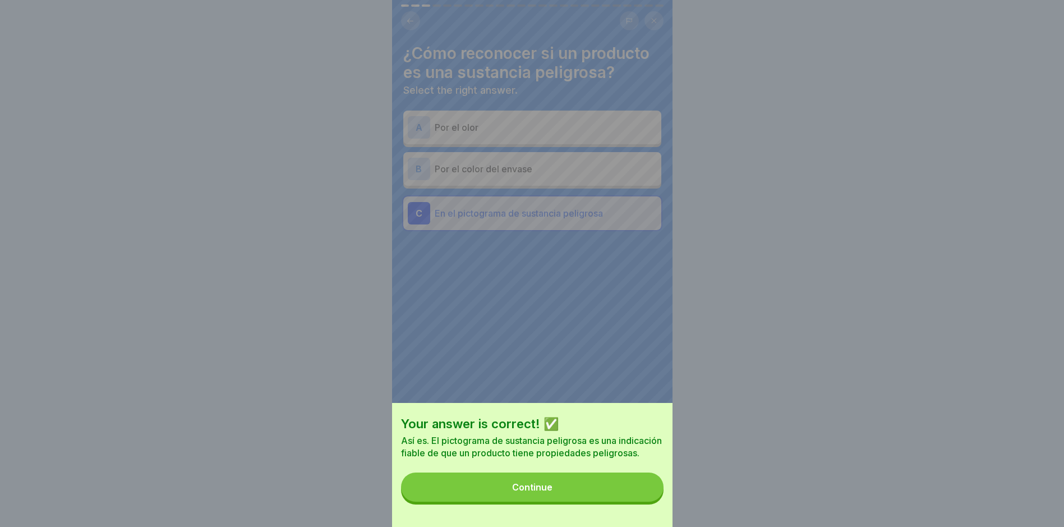
click at [643, 405] on button "Continue" at bounding box center [532, 486] width 263 height 29
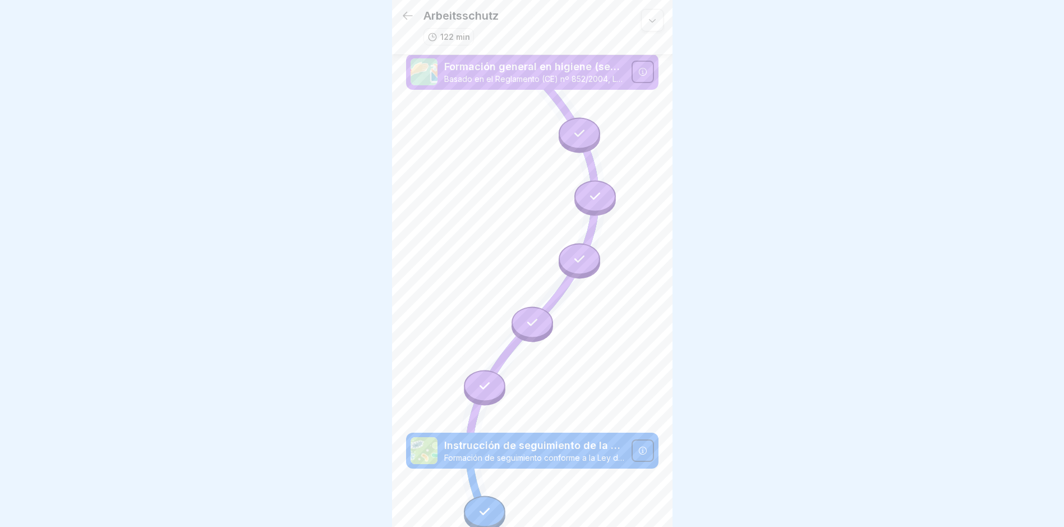
click at [407, 14] on icon at bounding box center [407, 15] width 13 height 13
